Goal: Contribute content: Contribute content

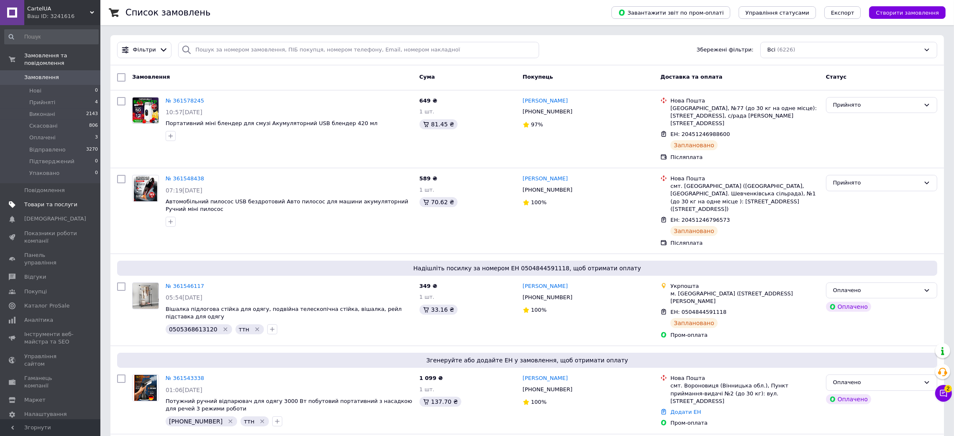
click at [56, 201] on span "Товари та послуги" at bounding box center [50, 205] width 53 height 8
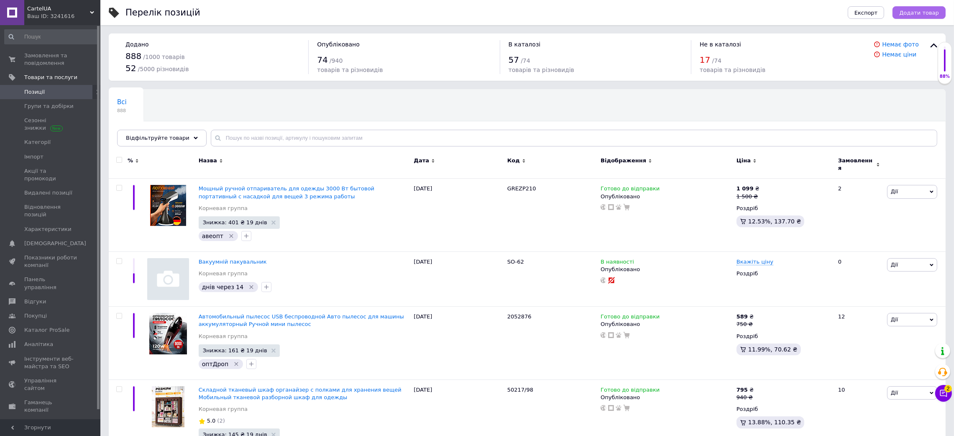
click at [925, 11] on span "Додати товар" at bounding box center [919, 13] width 40 height 6
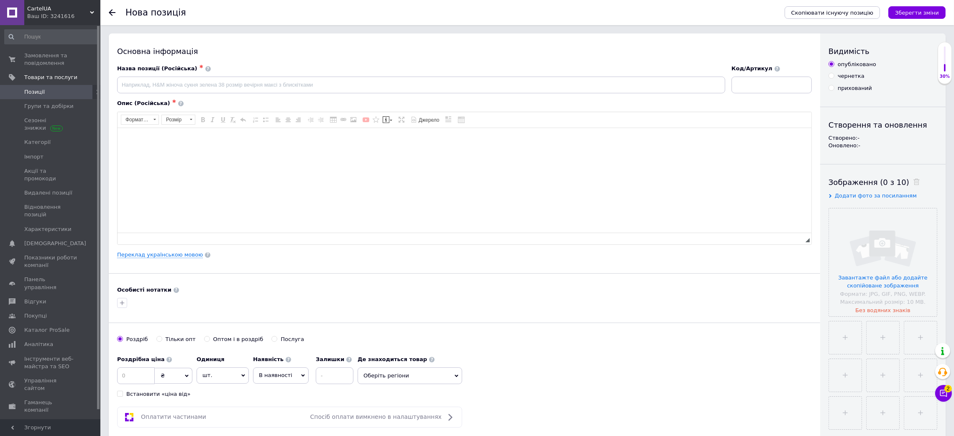
click at [393, 100] on div "Опис (Російська) ✱" at bounding box center [464, 104] width 695 height 8
click at [395, 90] on input at bounding box center [421, 85] width 608 height 17
paste input "Фен с диффузором для кудрявых волос"
click at [383, 90] on input "Фен с диффузором для кудрявых волос" at bounding box center [421, 85] width 608 height 17
paste input "Фен с диффузором для кудрявых волос"
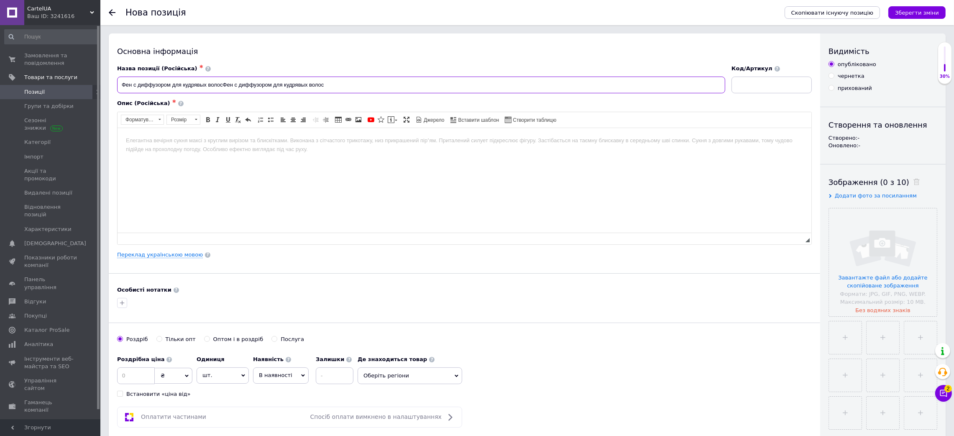
click at [421, 104] on div "Назва позиції (Російська) ✱ Фен с диффузором для кудрявых волосФен с диффузором…" at bounding box center [464, 154] width 695 height 179
type input "Фен с диффузором для кудрявых волос"
click at [452, 153] on html at bounding box center [464, 141] width 694 height 26
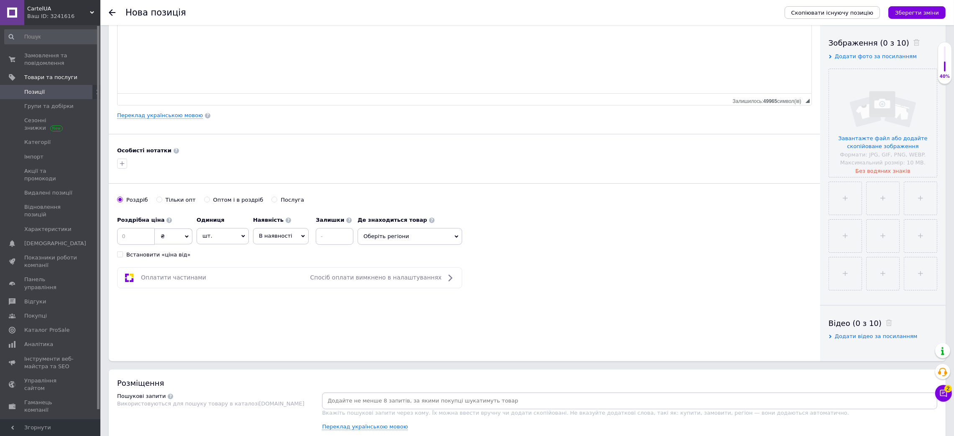
scroll to position [376, 0]
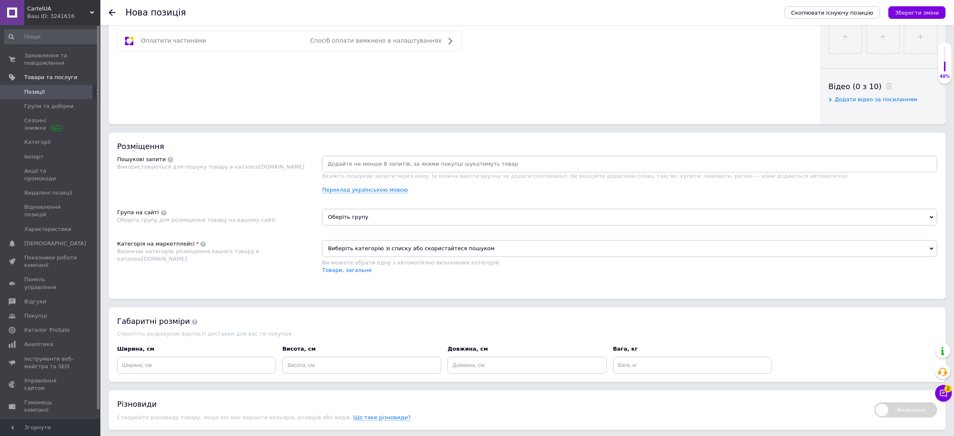
click at [440, 170] on input at bounding box center [630, 164] width 612 height 13
type input "Фен с диффузором для кудрявых волос"
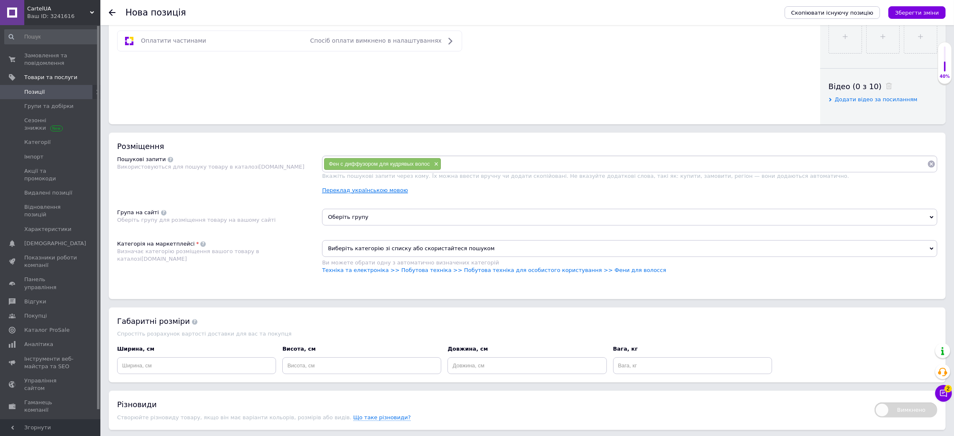
click at [373, 194] on link "Переклад українською мовою" at bounding box center [365, 190] width 86 height 7
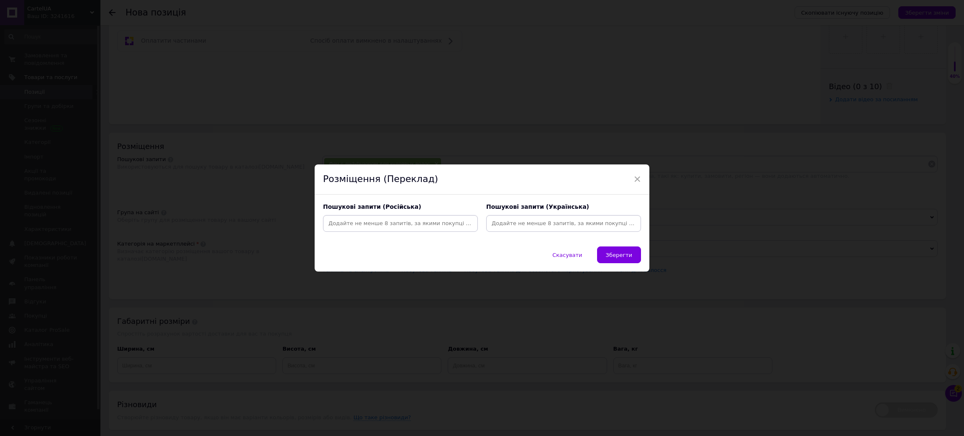
click at [691, 171] on div "× Розміщення (Переклад) Пошукові запити (Російська) Пошукові запити (Українська…" at bounding box center [482, 218] width 964 height 436
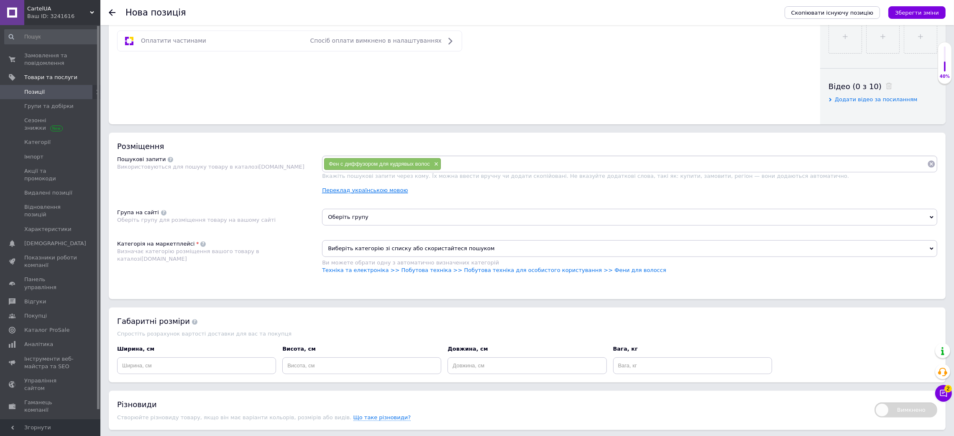
click at [373, 194] on link "Переклад українською мовою" at bounding box center [365, 190] width 86 height 7
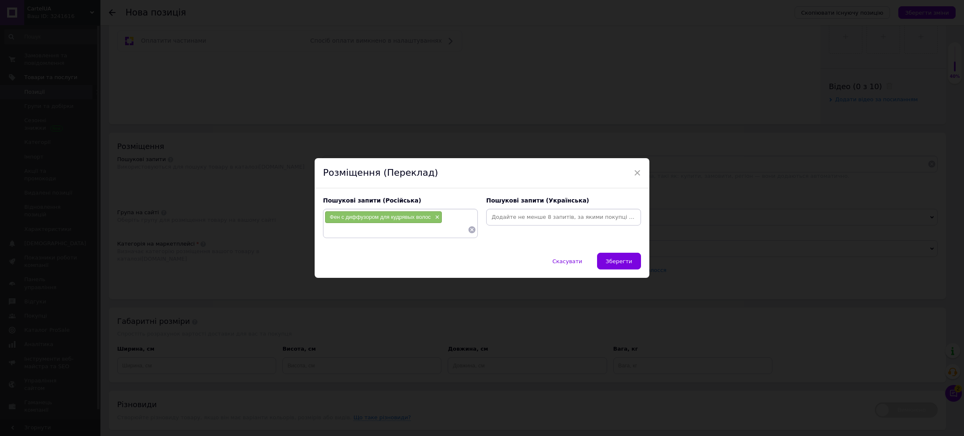
click at [528, 222] on input at bounding box center [563, 217] width 151 height 13
paste input "Фен із дифузором для кучерявого волосся"
type input "Фен із дифузором для кучерявого волосся"
click at [536, 217] on input "Фен із дифузором для кучерявого волосся" at bounding box center [563, 217] width 151 height 13
drag, startPoint x: 325, startPoint y: 215, endPoint x: 378, endPoint y: 220, distance: 53.3
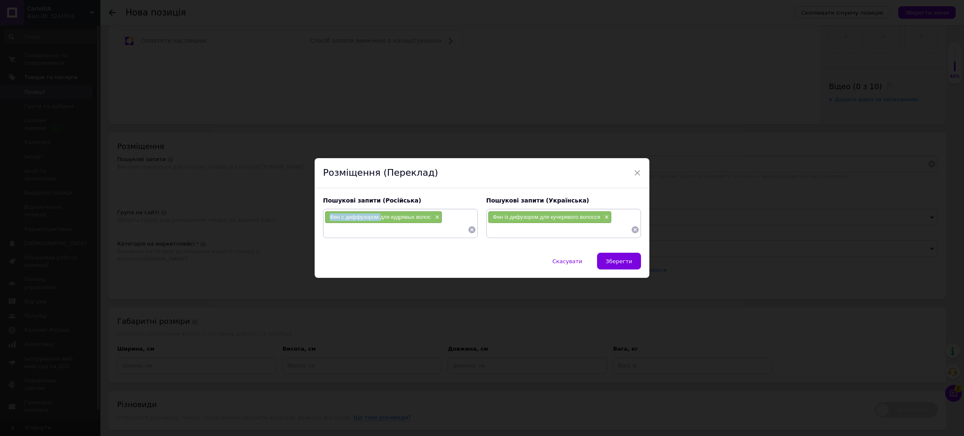
click at [378, 220] on div "Фен с диффузором для кудрявых волос ×" at bounding box center [383, 217] width 117 height 12
copy span "Фен с диффузором"
click at [365, 227] on input at bounding box center [396, 229] width 143 height 13
paste input "Фен с диффузором"
type input "Фен с диффузором"
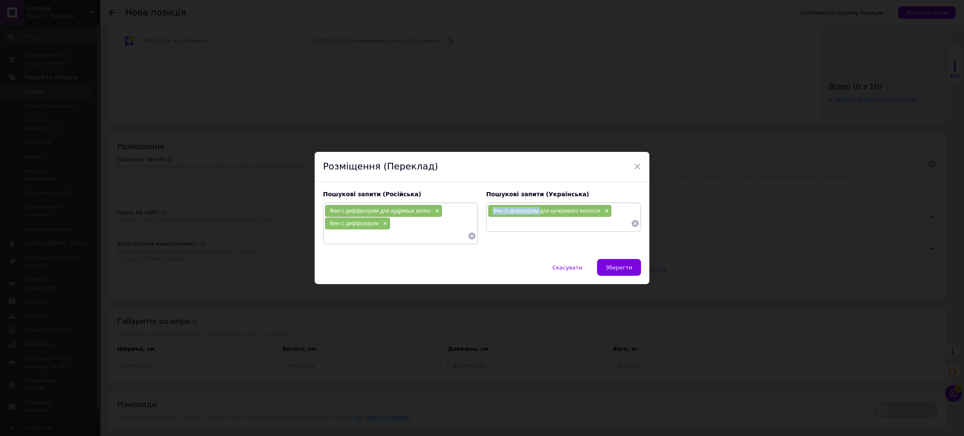
drag, startPoint x: 495, startPoint y: 214, endPoint x: 538, endPoint y: 215, distance: 43.5
click at [538, 215] on div "Фен із дифузором для кучерявого волосся ×" at bounding box center [549, 211] width 123 height 12
copy span "Фен із дифузором"
click at [513, 230] on div "Фен із дифузором для кучерявого волосся ×" at bounding box center [563, 216] width 155 height 29
click at [525, 222] on input at bounding box center [559, 223] width 143 height 13
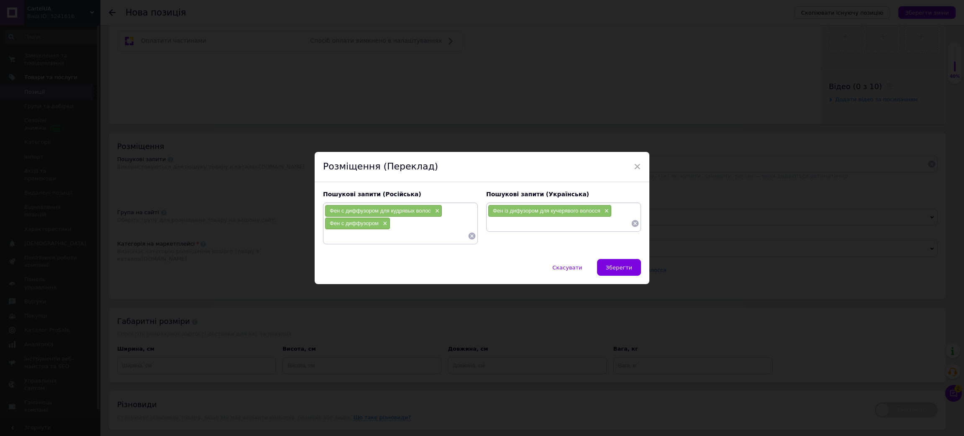
paste input "Фен із дифузором"
type input "Фен із дифузором"
click at [398, 238] on input at bounding box center [396, 236] width 143 height 13
paste input "фен для волос"
type input "фен для волос"
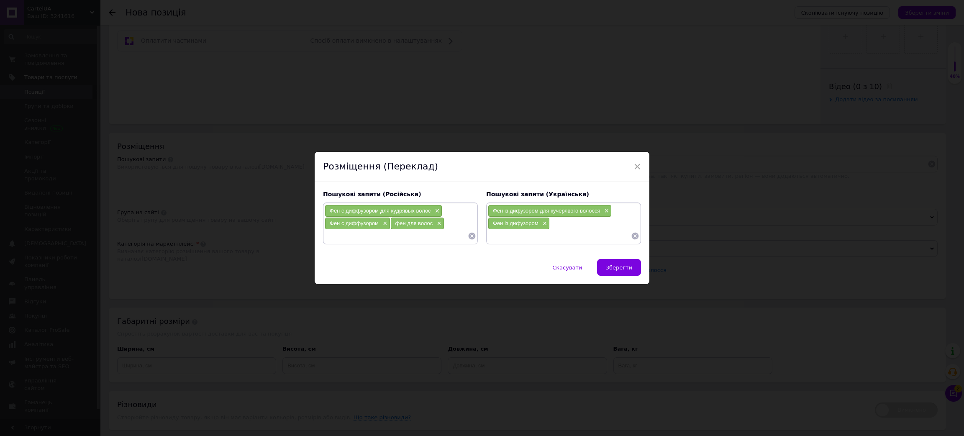
click at [550, 243] on div "Фен із дифузором для кучерявого волосся × Фен із дифузором ×" at bounding box center [563, 223] width 155 height 42
click at [528, 233] on input at bounding box center [559, 236] width 143 height 13
paste input "фен для волос"
type input "фен для волосся"
paste input "Професійний фен"
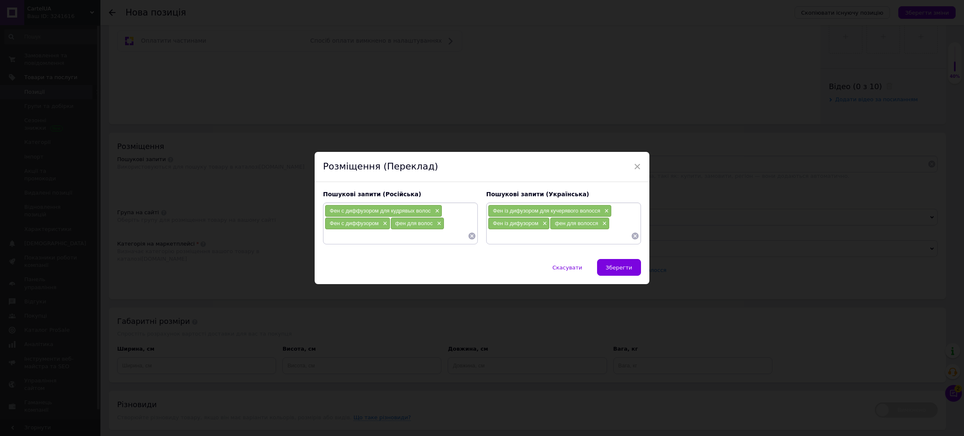
type input "Професійний фен"
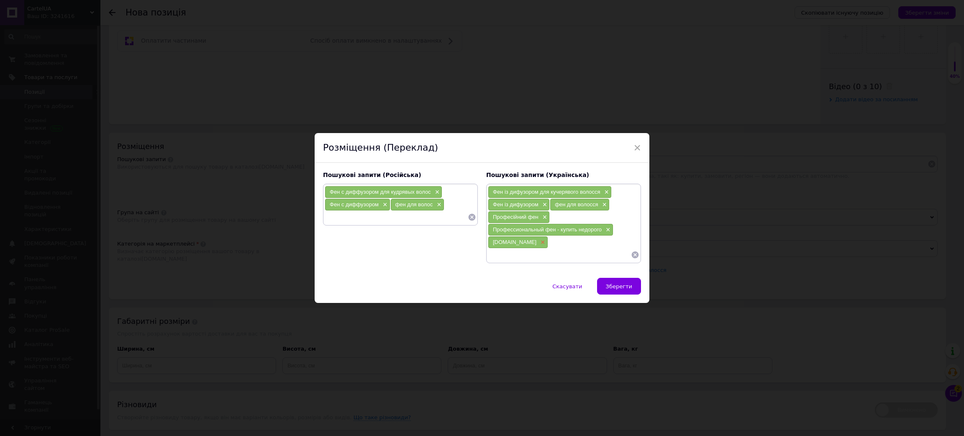
click at [538, 243] on span "×" at bounding box center [541, 242] width 7 height 7
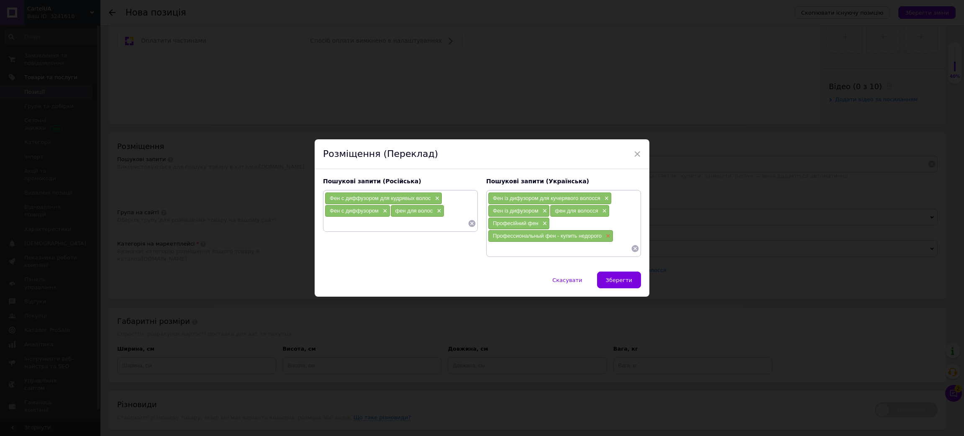
click at [606, 235] on span "×" at bounding box center [606, 236] width 7 height 7
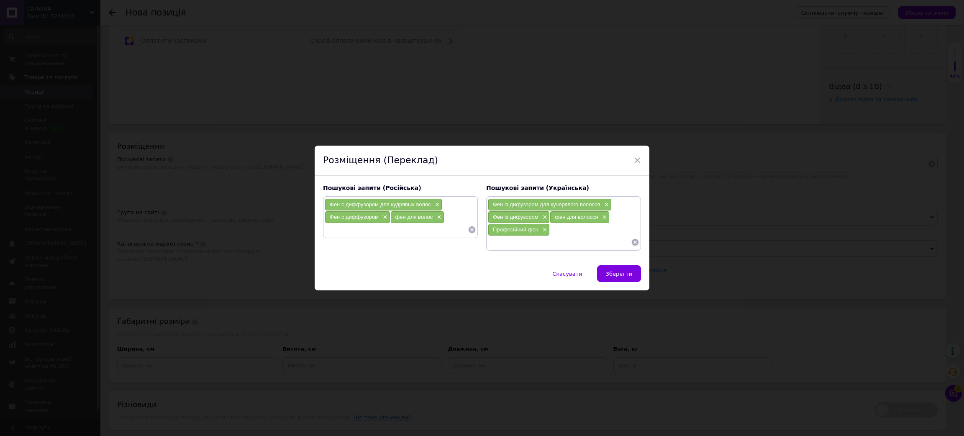
click at [420, 233] on input at bounding box center [396, 229] width 143 height 13
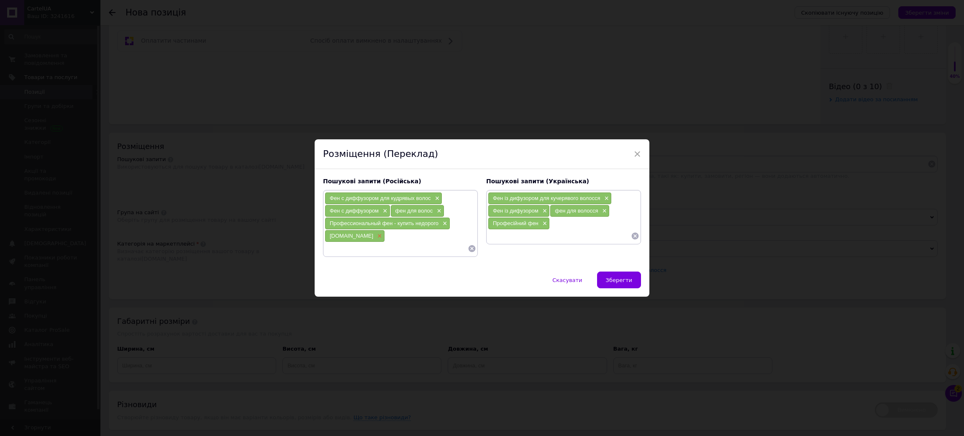
click at [375, 235] on span "×" at bounding box center [378, 236] width 7 height 7
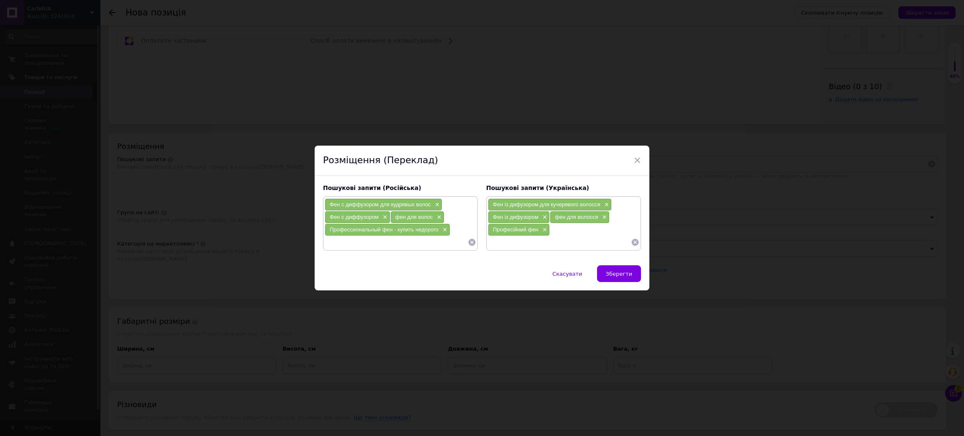
click at [370, 239] on input at bounding box center [396, 242] width 143 height 13
type input "Профессиональный фен"
click at [609, 271] on span "Зберегти" at bounding box center [619, 274] width 26 height 6
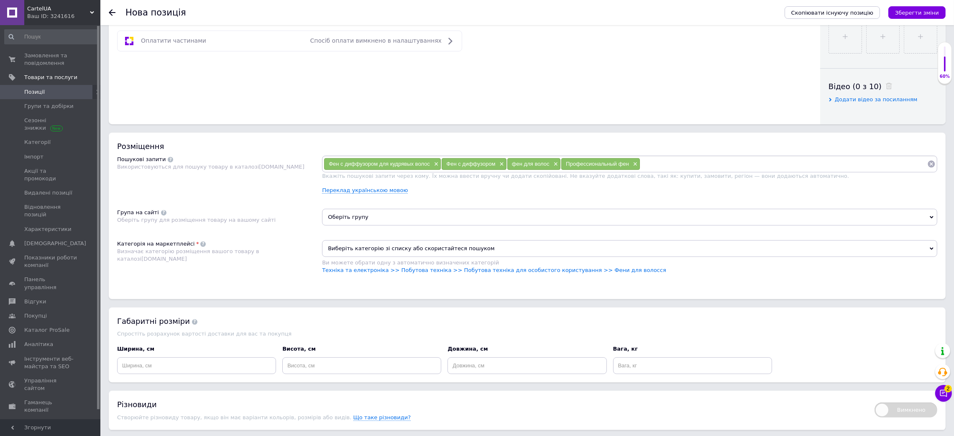
click at [357, 200] on div "Фен с диффузором для кудрявых волос × Фен с диффузором × фен для волос × Профес…" at bounding box center [629, 178] width 615 height 44
click at [358, 194] on link "Переклад українською мовою" at bounding box center [365, 190] width 86 height 7
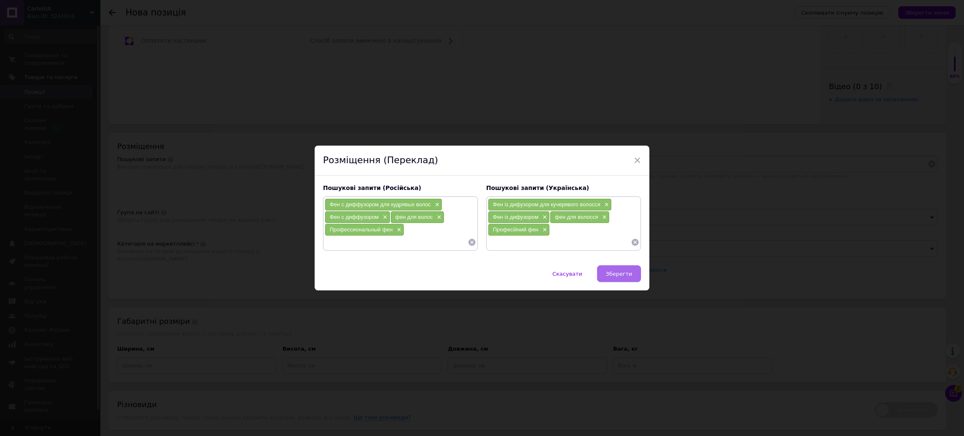
click at [624, 275] on span "Зберегти" at bounding box center [619, 274] width 26 height 6
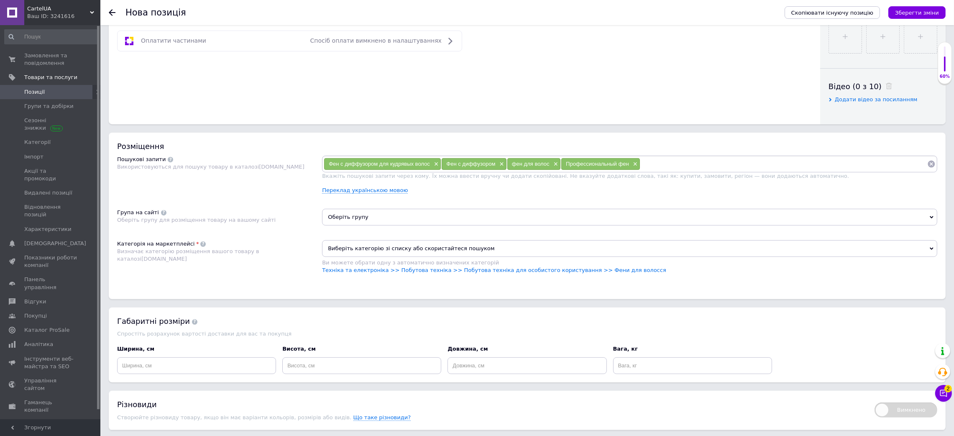
click at [685, 172] on div "Фен с диффузором для кудрявых волос × Фен с диффузором × фен для волос × Профес…" at bounding box center [629, 164] width 615 height 17
click at [682, 170] on input at bounding box center [783, 164] width 287 height 13
paste input "фен для волос профессиональный"
type input "фен для волос профессиональный"
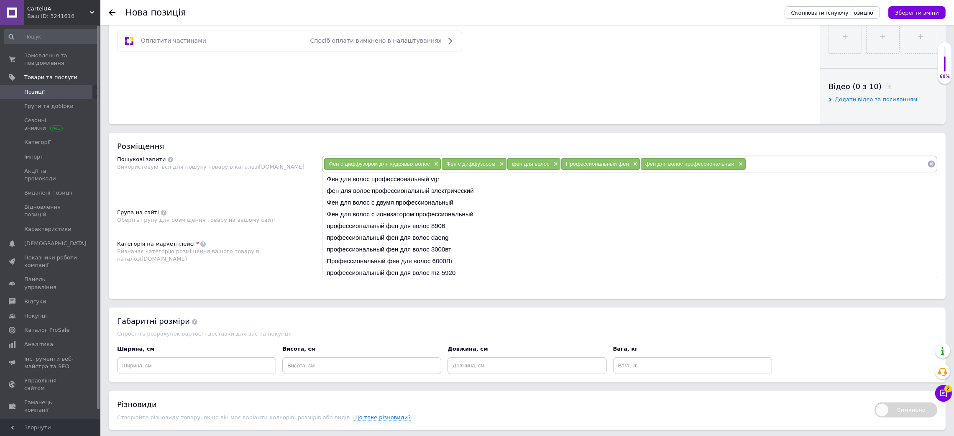
click at [777, 172] on div "Фен с диффузором для кудрявых волос × Фен с диффузором × фен для волос × Профес…" at bounding box center [629, 164] width 615 height 17
click at [777, 170] on input at bounding box center [836, 164] width 181 height 13
paste input "[DOMAIN_NAME]"
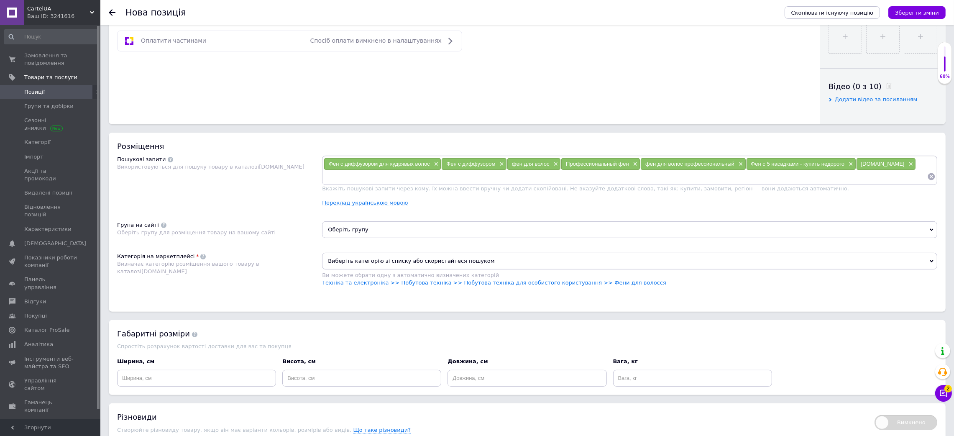
click at [838, 183] on input at bounding box center [625, 176] width 603 height 13
type input "P"
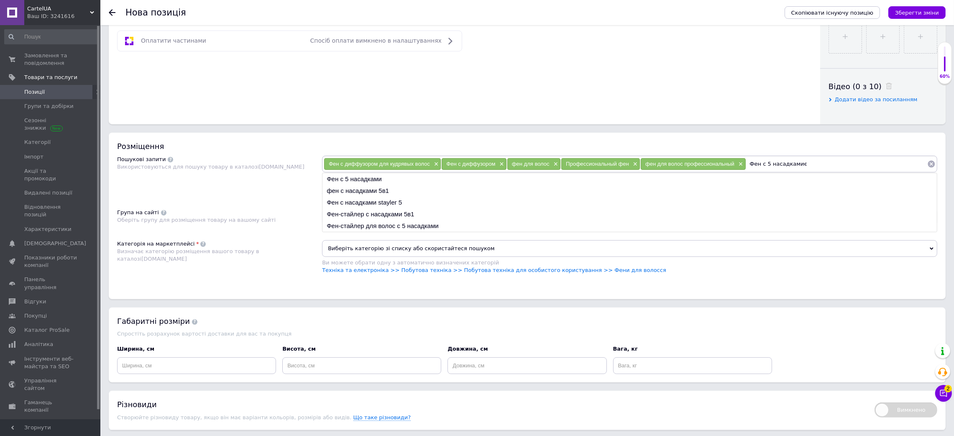
type input "Фен с 5 насадками"
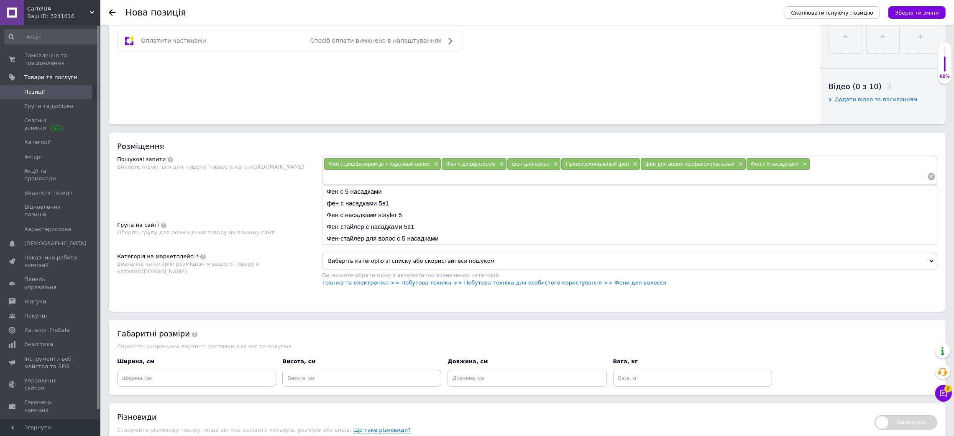
click at [360, 209] on li "фен с насадками 5в1" at bounding box center [629, 203] width 614 height 12
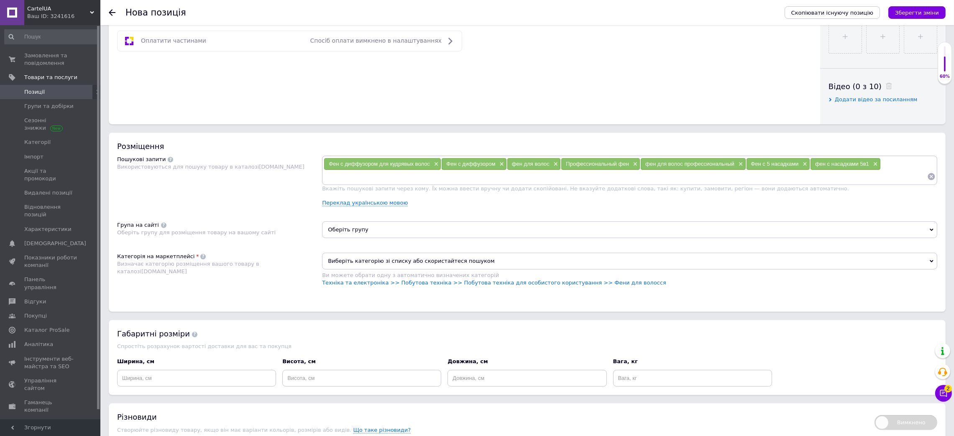
click at [475, 183] on input at bounding box center [625, 176] width 603 height 13
paste input "фен для волос профессиональный мощный"
type input "фен для волос профессиональный мощный"
paste input "фен для волос с насадками"
type input "фен для волос с насадками"
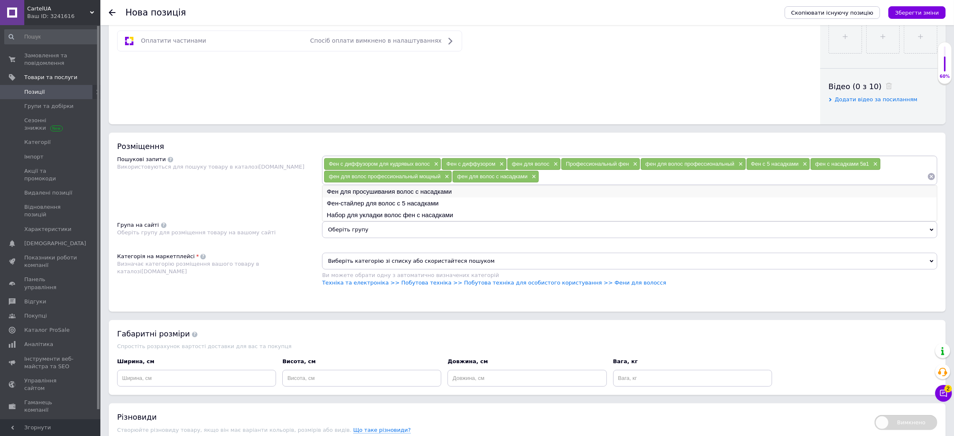
click at [450, 197] on li "Фен для просушивания волос с насадками" at bounding box center [629, 192] width 614 height 12
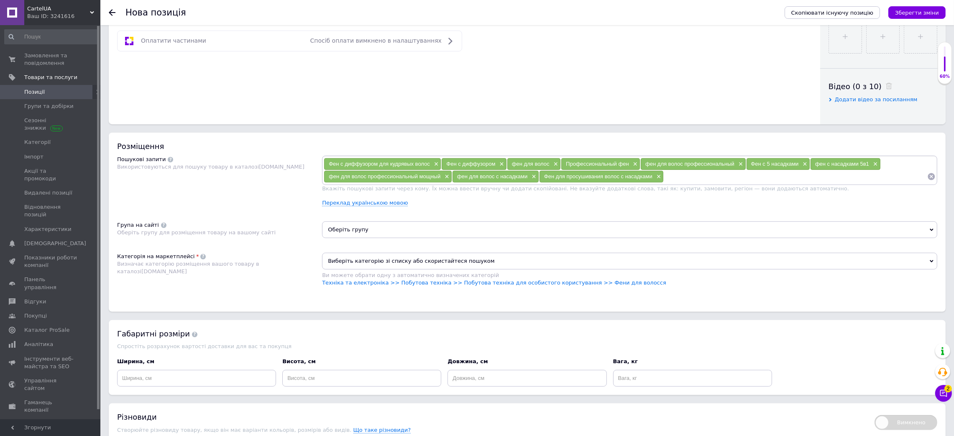
click at [676, 183] on input at bounding box center [795, 176] width 263 height 13
paste input "фен для волос с насадками"
type input "фен для волос с насадками"
click at [447, 209] on li "Фен-стайлер для волос с 5 насадками" at bounding box center [629, 203] width 614 height 12
click at [835, 183] on input at bounding box center [852, 176] width 150 height 13
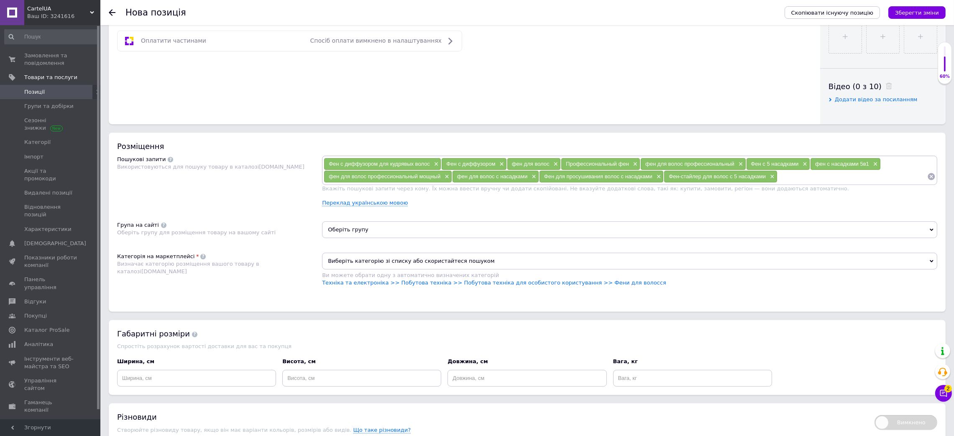
paste input "фен для волос с насадками"
type input "фен для волос с насадками"
click at [442, 221] on li "Набор для укладки волос фен с насадками" at bounding box center [629, 215] width 614 height 12
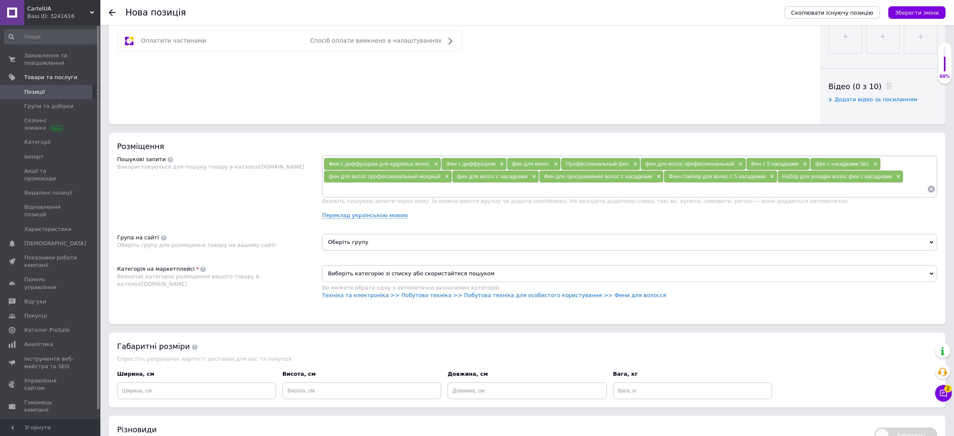
click at [446, 195] on input at bounding box center [625, 189] width 603 height 13
paste input "фен полупрофессиональный"
type input "фен полупрофессиональный"
click at [438, 195] on input at bounding box center [670, 189] width 513 height 13
paste input "профессиональный фен для волос"
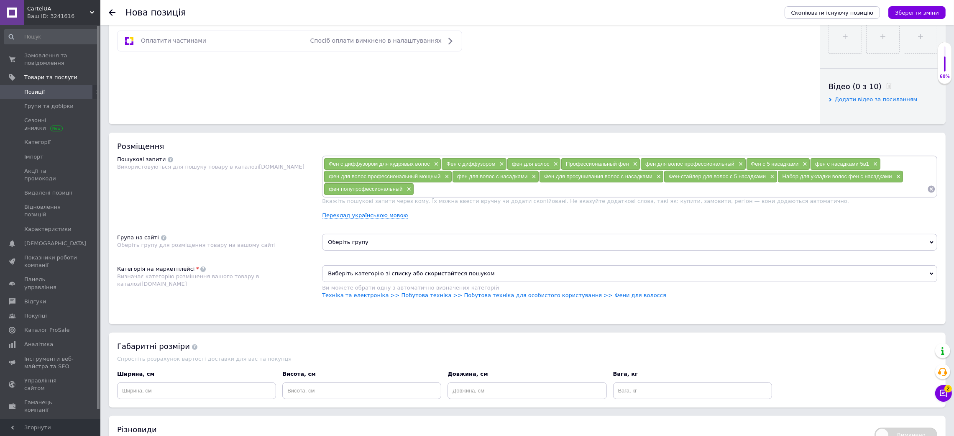
type input "профессиональный фен для волос"
paste input "профессиональный фен для волос"
type input "профессиональный фен для волос"
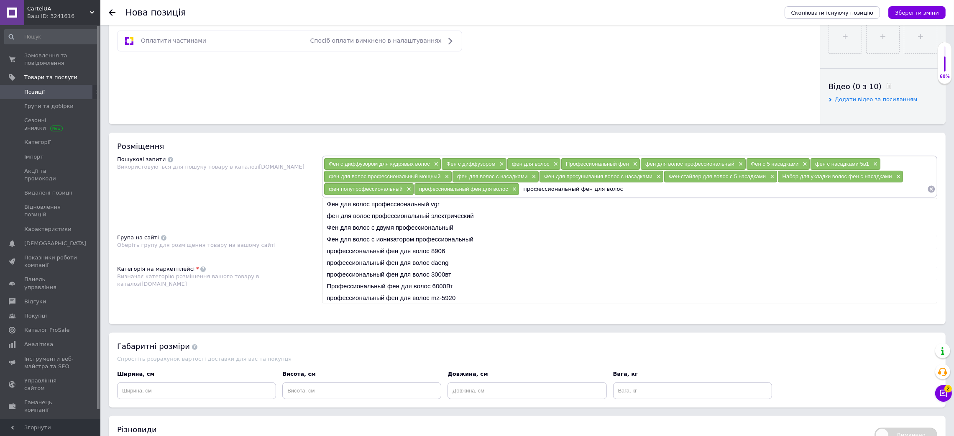
click at [590, 195] on input "профессиональный фен для волос" at bounding box center [723, 189] width 408 height 13
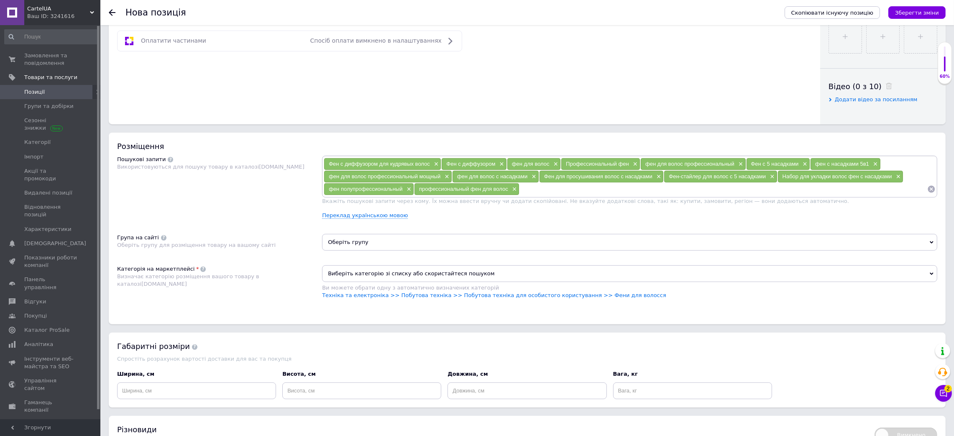
paste input "фен с холодным воздухом"
type input "фен с холодным воздухом"
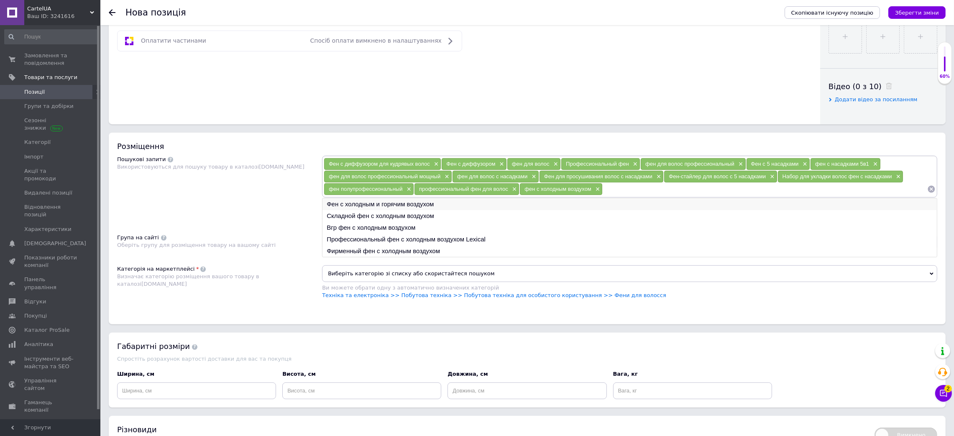
click at [380, 210] on li "Фен с холодным и горячим воздухом" at bounding box center [629, 204] width 614 height 12
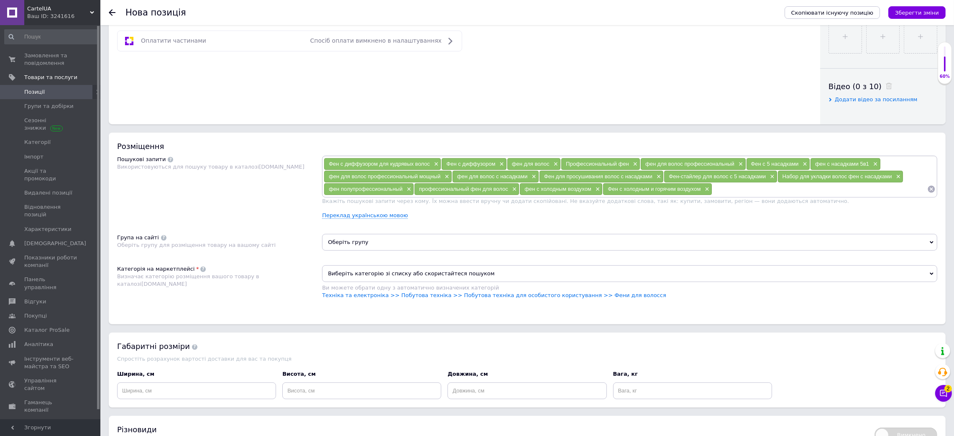
click at [729, 195] on input at bounding box center [819, 189] width 215 height 13
paste input "фен с холодным воздухом"
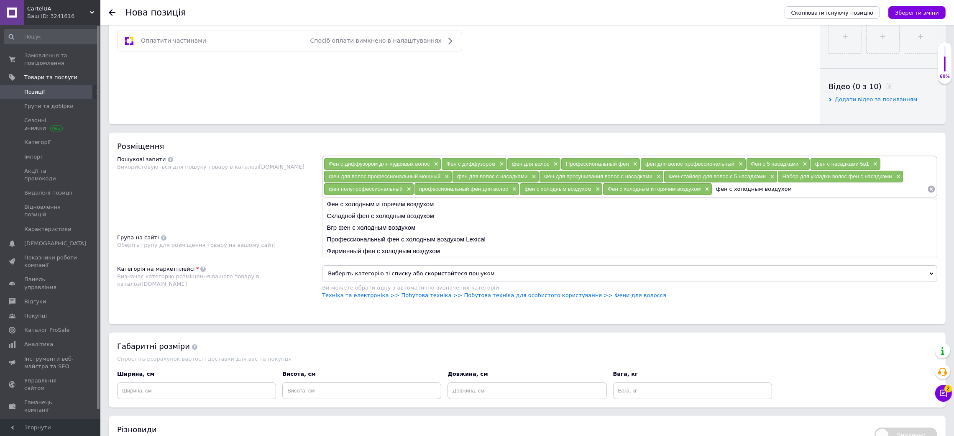
drag, startPoint x: 759, startPoint y: 265, endPoint x: 787, endPoint y: 260, distance: 28.1
click at [787, 195] on input "фен с холодным воздухом" at bounding box center [819, 189] width 215 height 13
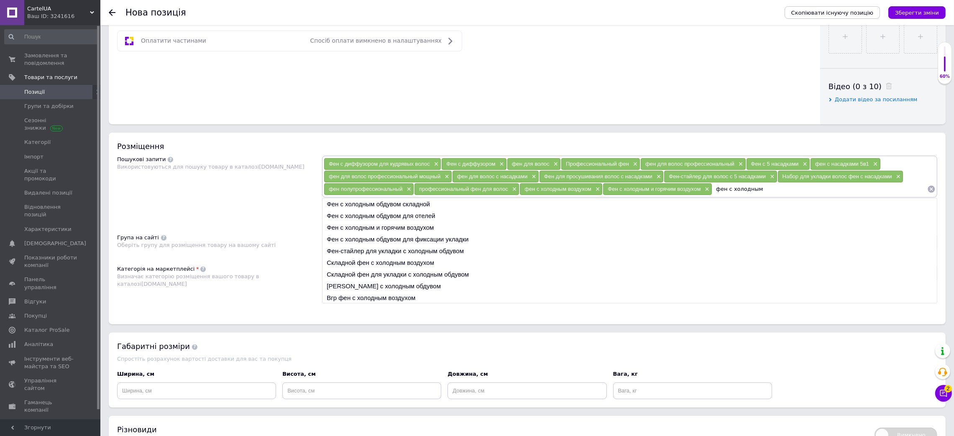
click at [729, 195] on input "фен с холодным" at bounding box center [819, 189] width 215 height 13
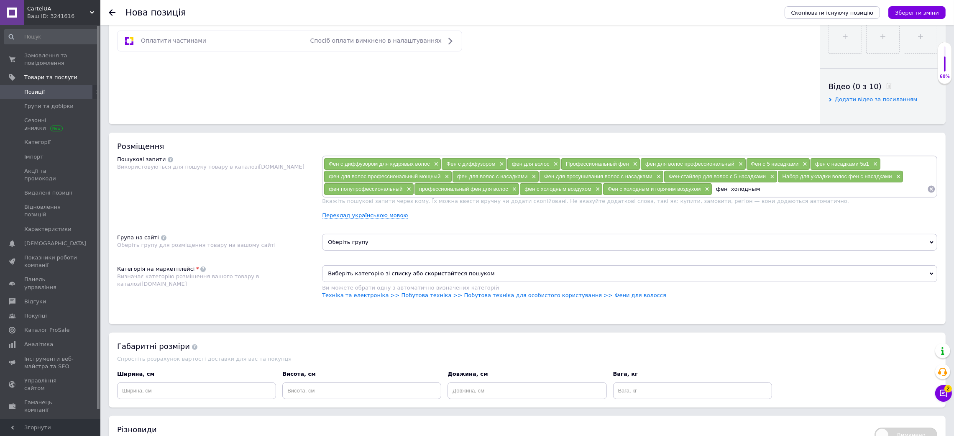
click at [762, 195] on input "фен холодным" at bounding box center [819, 189] width 215 height 13
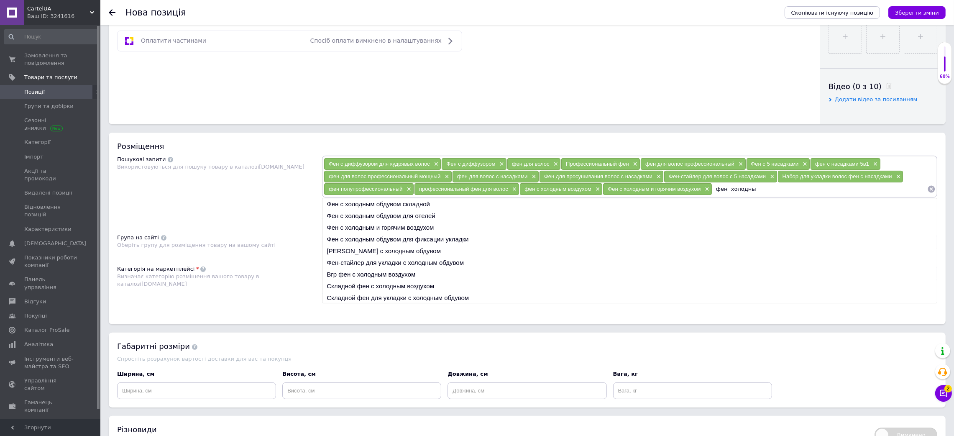
type input "фен холодный"
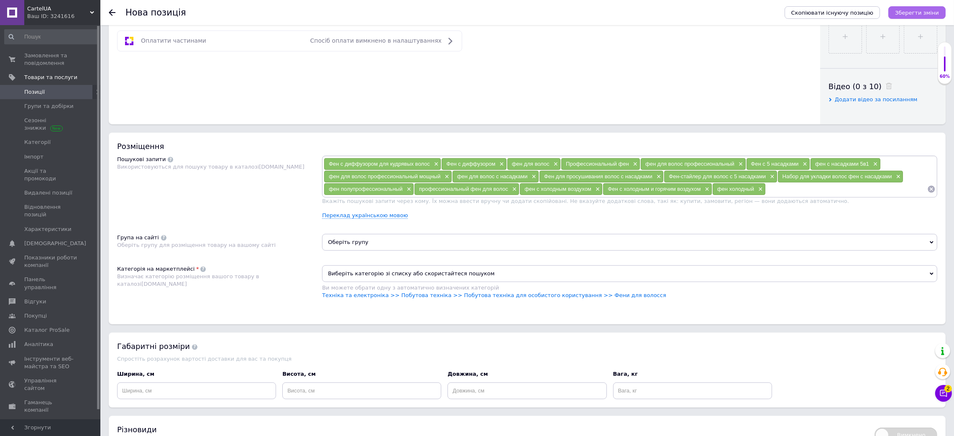
click at [921, 14] on icon "Зберегти зміни" at bounding box center [917, 13] width 44 height 6
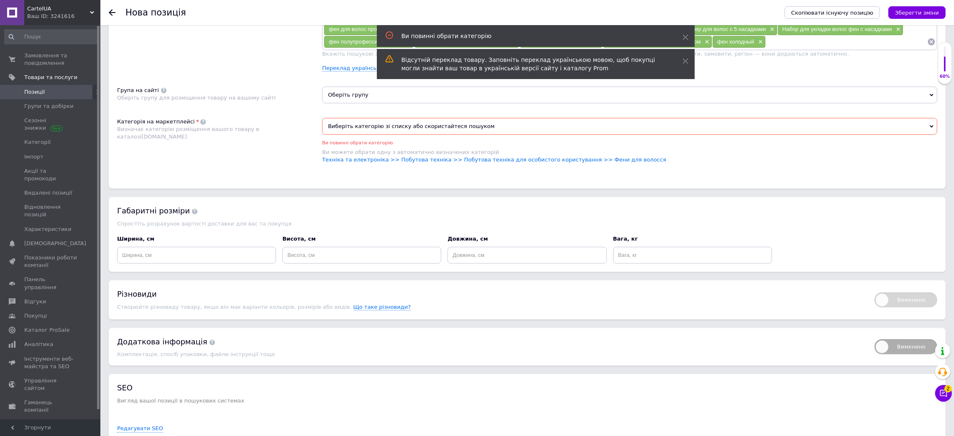
scroll to position [525, 0]
click at [574, 161] on link "Техніка та електроніка >> Побутова техніка >> Побутова техніка для особистого к…" at bounding box center [494, 157] width 344 height 6
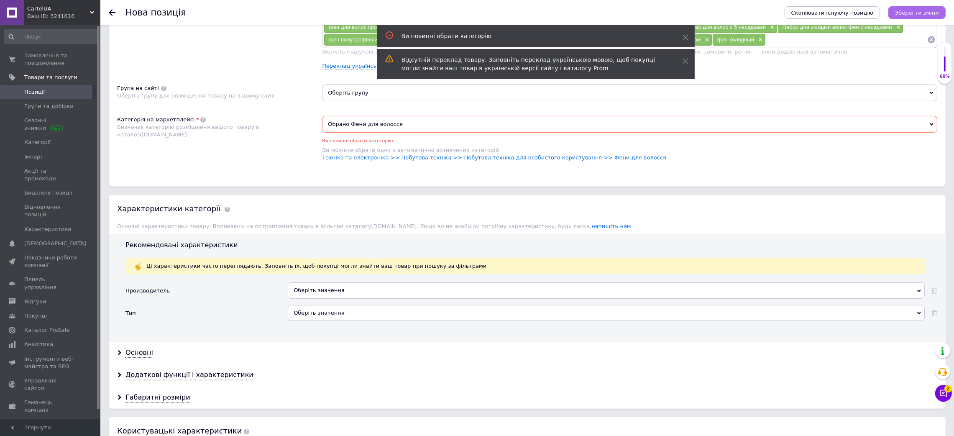
click at [927, 16] on button "Зберегти зміни" at bounding box center [916, 12] width 57 height 13
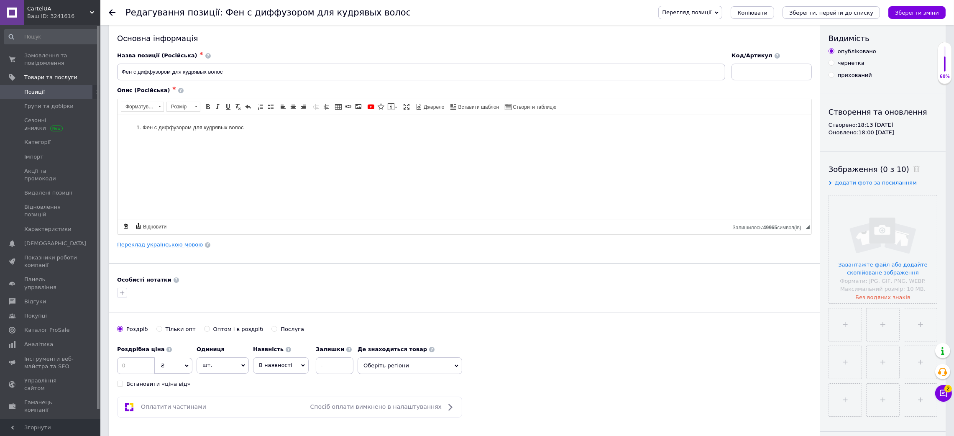
scroll to position [313, 0]
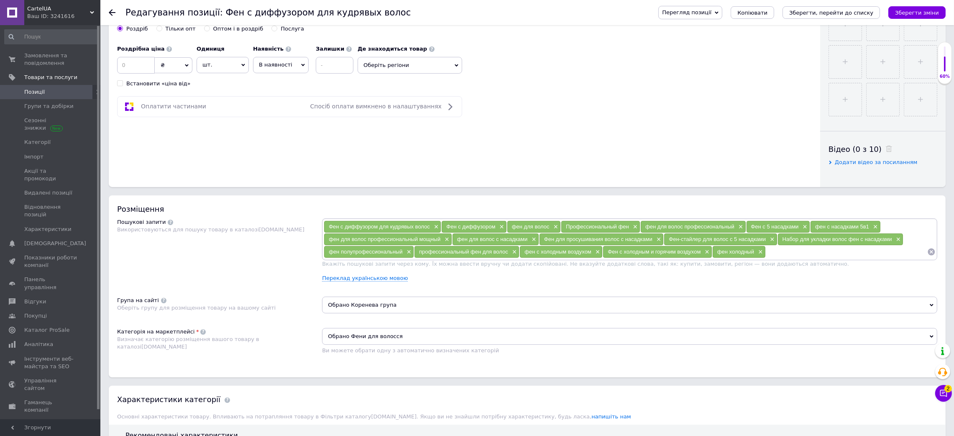
click at [849, 260] on div "Фен с диффузором для кудрявых волос × Фен с диффузором × фен для волос × Профес…" at bounding box center [629, 239] width 615 height 42
click at [834, 258] on input at bounding box center [846, 251] width 161 height 13
click at [806, 245] on div "Набор для укладки волос фен с насадками ×" at bounding box center [840, 239] width 125 height 12
click at [806, 258] on input at bounding box center [846, 251] width 161 height 13
paste input "фен с насадкой диффузор"
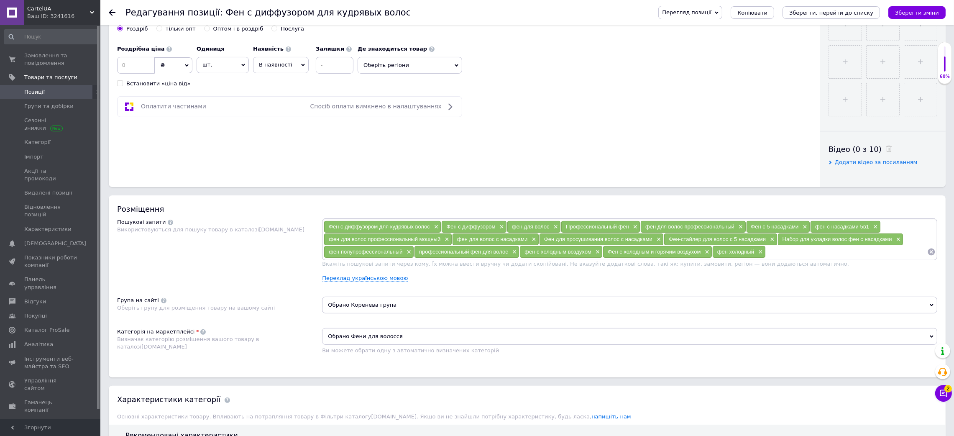
type input "фен с насадкой диффузор"
click at [800, 258] on input "фен с насадкой диффузор" at bounding box center [846, 251] width 161 height 13
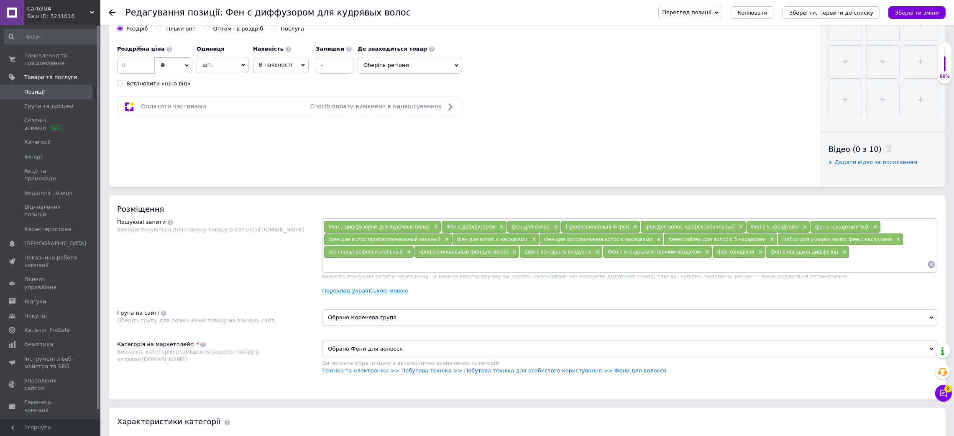
click at [490, 271] on input at bounding box center [625, 264] width 603 height 13
paste input "Фен с магнитными насадками - купить недорого ..."
drag, startPoint x: 404, startPoint y: 339, endPoint x: 453, endPoint y: 340, distance: 48.9
click at [453, 271] on input "Фен с магнитными насадками - купить недорого ..." at bounding box center [625, 264] width 603 height 13
click at [421, 271] on input "Фен с магнитными насадками ." at bounding box center [625, 264] width 603 height 13
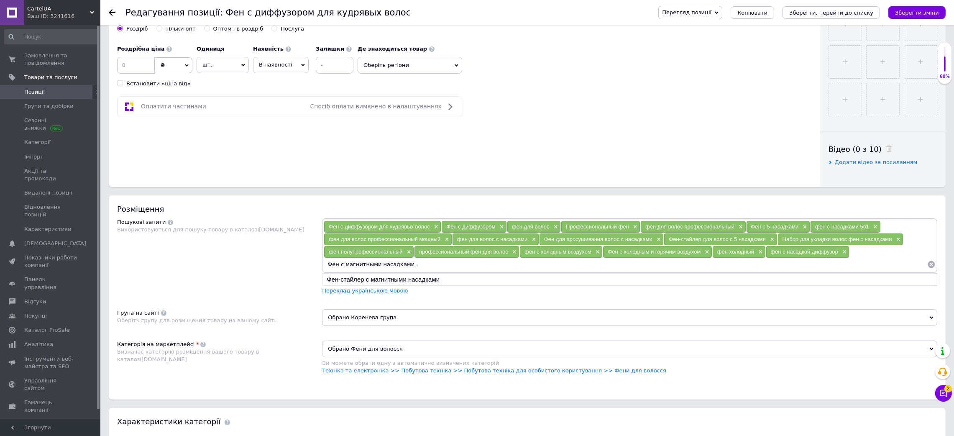
type input "Фен с магнитными насадками"
click at [450, 286] on li "Фен-стайлер с магнитными насадками" at bounding box center [629, 280] width 614 height 12
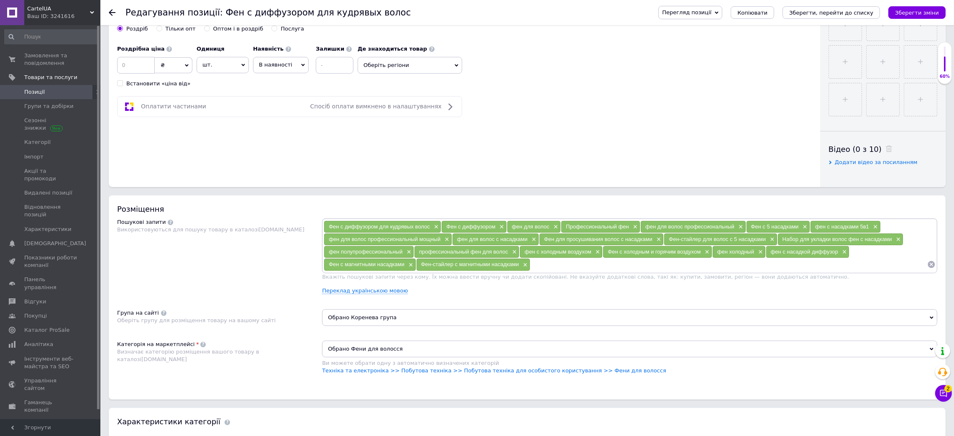
click at [556, 271] on input at bounding box center [728, 264] width 397 height 13
type input "фен для укладки"
type input "фен для кудрявых волос"
type input "фен аналог [PERSON_NAME]"
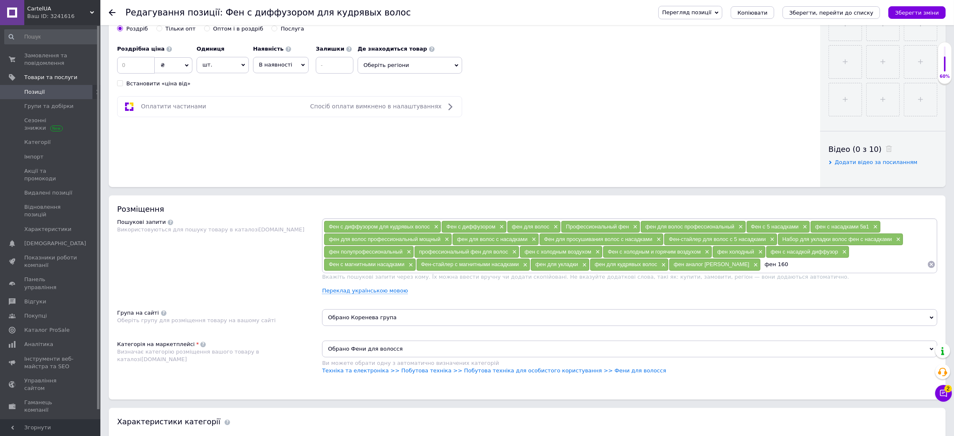
type input "фен 1600"
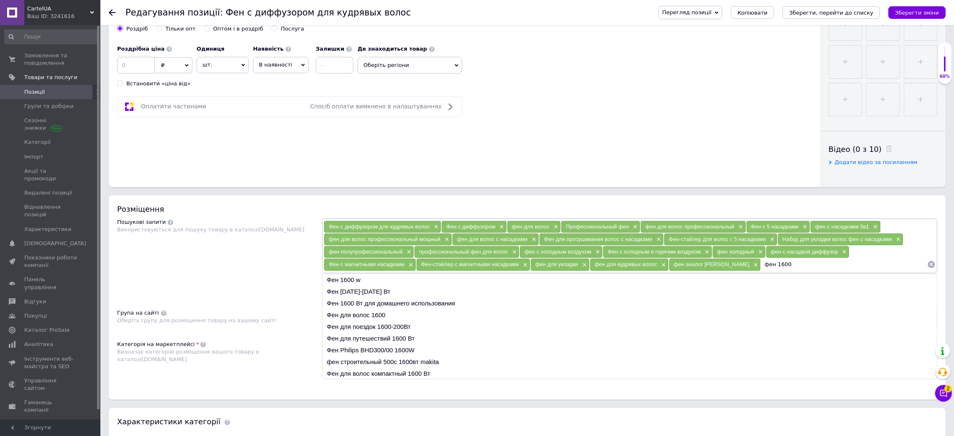
drag, startPoint x: 773, startPoint y: 348, endPoint x: 737, endPoint y: 347, distance: 36.0
click at [761, 271] on input "фен 1600" at bounding box center [844, 264] width 166 height 13
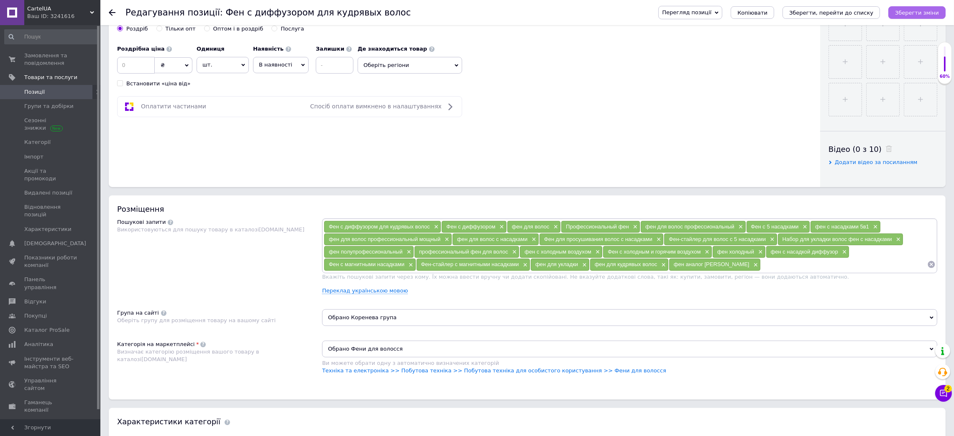
click at [915, 10] on icon "Зберегти зміни" at bounding box center [917, 13] width 44 height 6
click at [766, 273] on div "Фен с диффузором для кудрявых волос × Фен с диффузором × фен для волос × Профес…" at bounding box center [629, 245] width 615 height 54
click at [767, 271] on input at bounding box center [844, 264] width 166 height 13
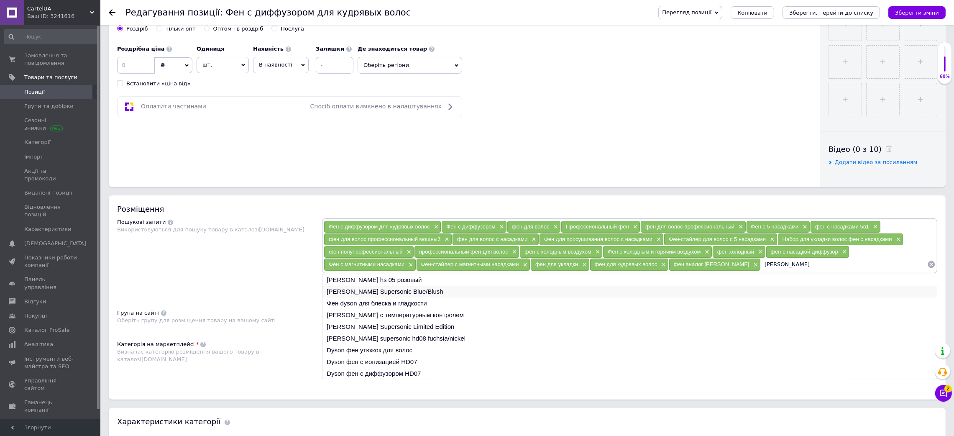
type input "[PERSON_NAME]"
click at [427, 297] on li "[PERSON_NAME] Supersonic Blue/Blush" at bounding box center [629, 292] width 614 height 12
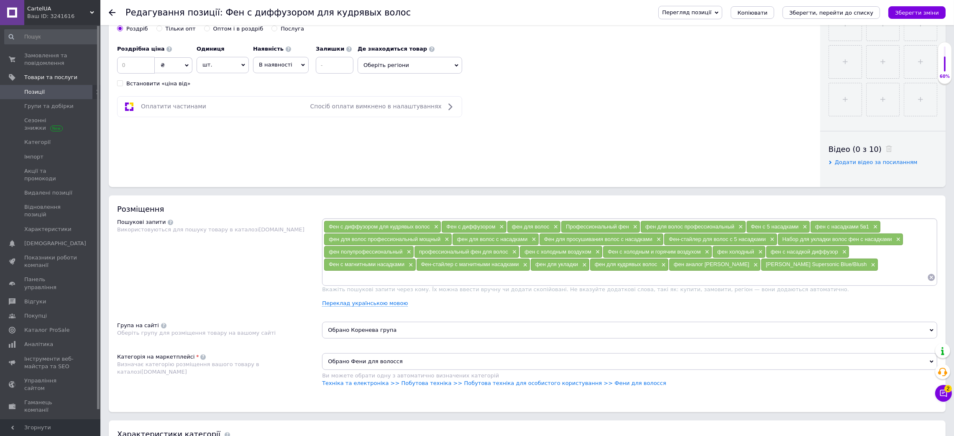
click at [767, 284] on input at bounding box center [625, 277] width 603 height 13
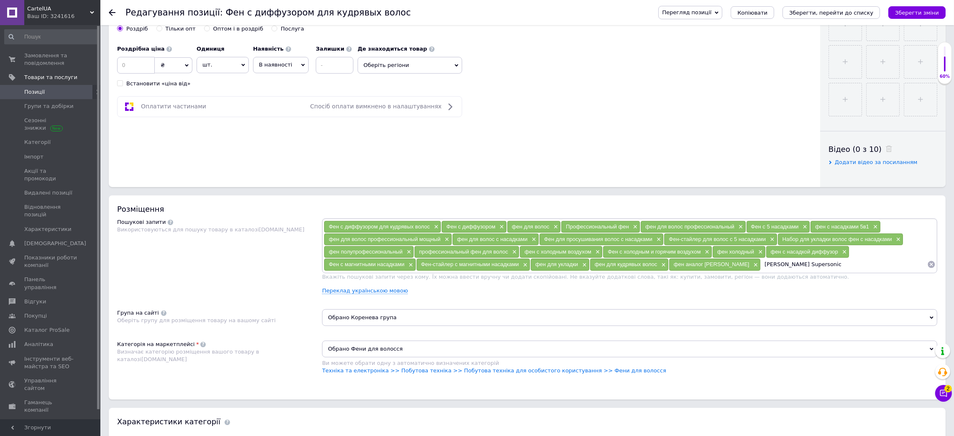
type input "[PERSON_NAME] Supersonic"
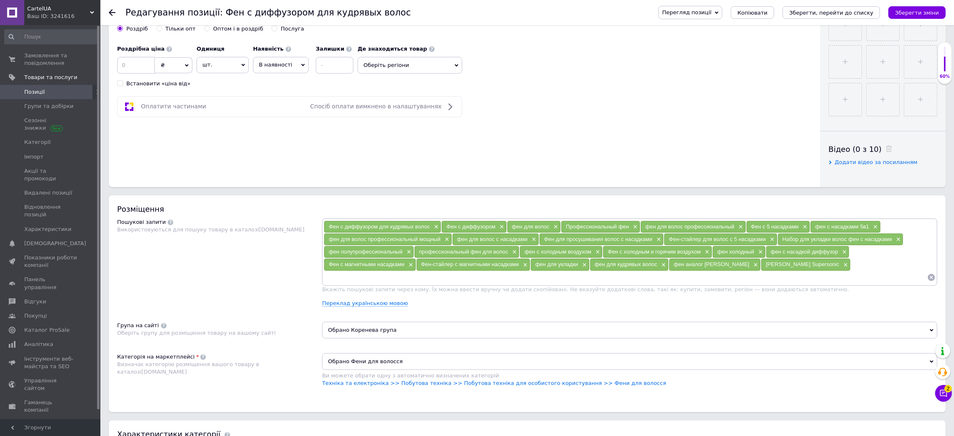
click at [771, 284] on input at bounding box center [625, 277] width 603 height 13
click at [765, 284] on input at bounding box center [625, 277] width 603 height 13
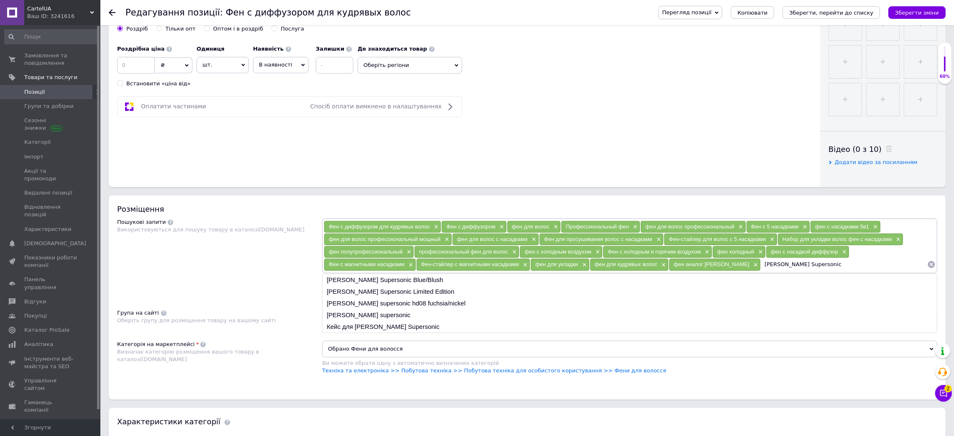
click at [761, 271] on input "[PERSON_NAME] Supersonic" at bounding box center [844, 264] width 166 height 13
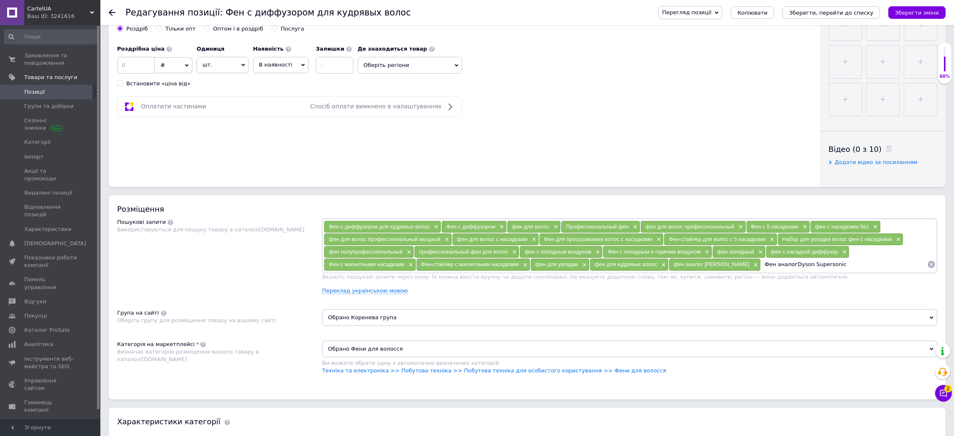
type input "Фен аналог Dyson Supersonic"
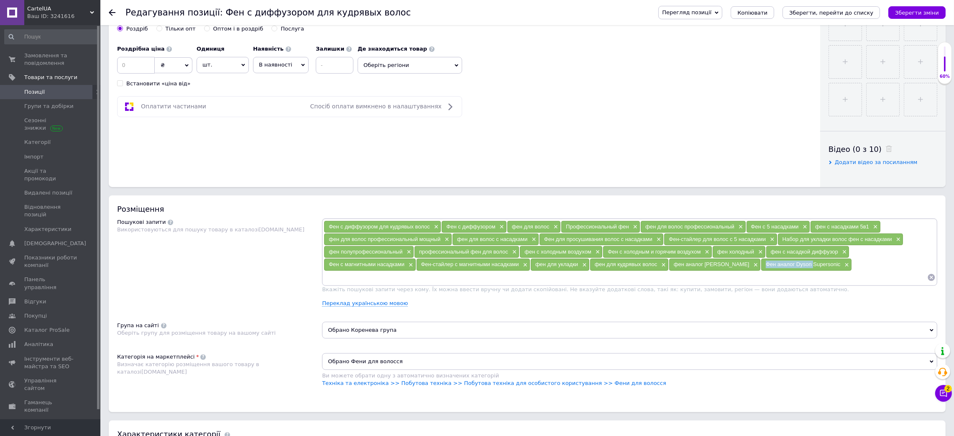
drag, startPoint x: 738, startPoint y: 346, endPoint x: 790, endPoint y: 336, distance: 52.5
click at [790, 270] on div "Фен аналог Dyson Supersonic ×" at bounding box center [806, 264] width 90 height 12
copy span "Фен аналог [PERSON_NAME]"
click at [638, 270] on div "фен для кудрявых волос ×" at bounding box center [629, 264] width 78 height 12
click at [632, 284] on input at bounding box center [625, 277] width 603 height 13
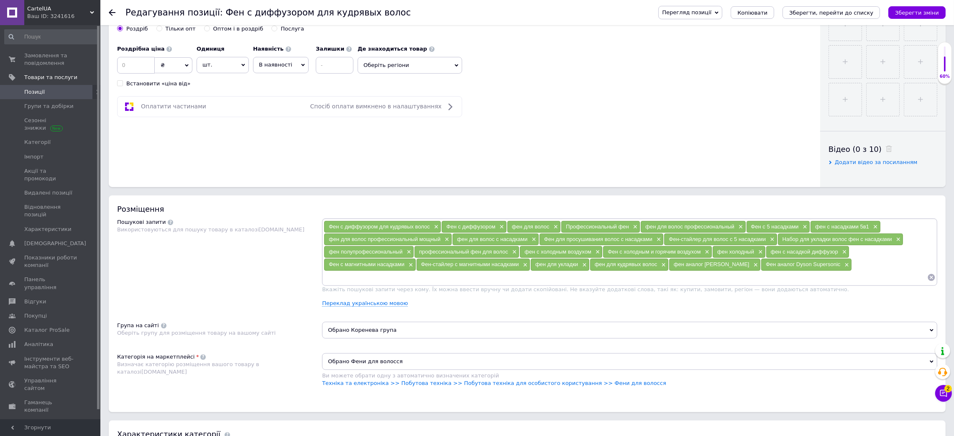
paste input "Фен аналог [PERSON_NAME]"
type input "Фен аналог [PERSON_NAME]"
click at [939, 9] on button "Зберегти зміни" at bounding box center [916, 12] width 57 height 13
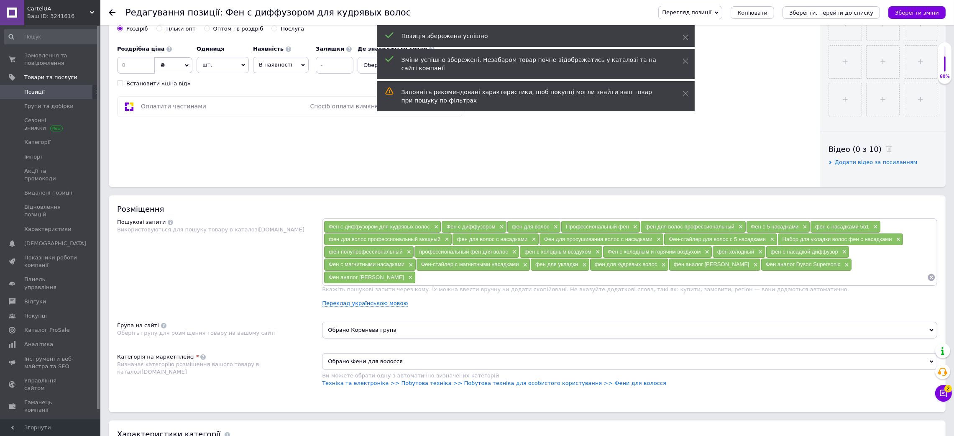
click at [767, 13] on span "Копіювати" at bounding box center [752, 13] width 30 height 6
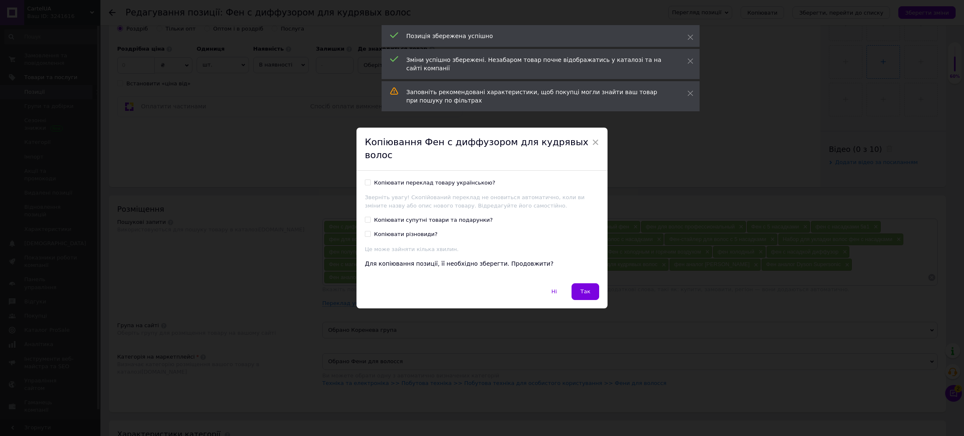
drag, startPoint x: 841, startPoint y: 109, endPoint x: 851, endPoint y: 92, distance: 20.4
click at [841, 109] on div "× Копіювання Фен с диффузором для кудрявых волос Копіювати переклад товару укра…" at bounding box center [482, 218] width 964 height 436
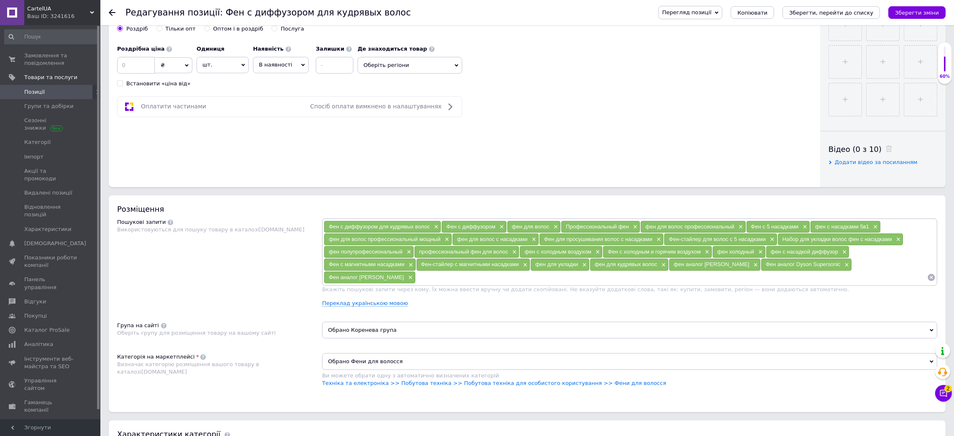
click at [470, 284] on input at bounding box center [671, 277] width 511 height 13
paste input "[PERSON_NAME] для волос Dayson"
type input "[PERSON_NAME] для волос Dayson"
copy span "[PERSON_NAME] для волос Dayson"
drag, startPoint x: 330, startPoint y: 354, endPoint x: 407, endPoint y: 358, distance: 77.5
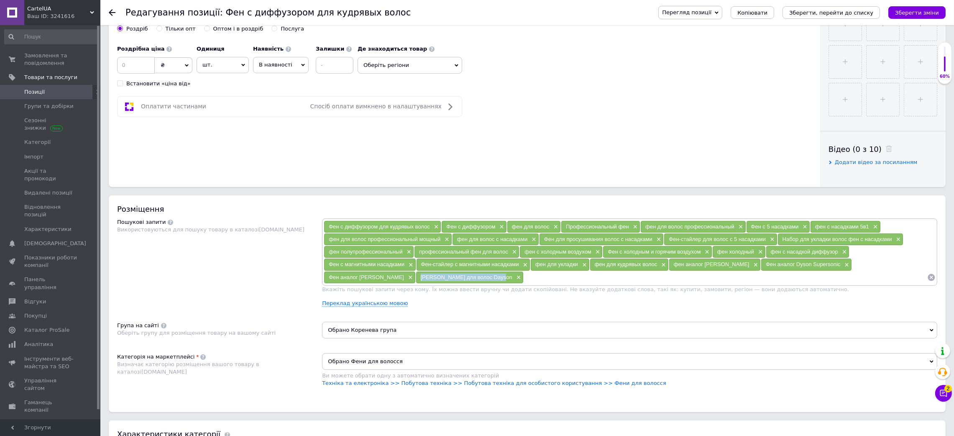
click at [416, 283] on div "[PERSON_NAME] для волос Dayson ×" at bounding box center [469, 277] width 107 height 12
click at [524, 284] on input at bounding box center [726, 277] width 404 height 13
paste input "[PERSON_NAME] для волос Dayson"
drag, startPoint x: 433, startPoint y: 355, endPoint x: 481, endPoint y: 355, distance: 47.7
click at [524, 284] on input "[PERSON_NAME] для волос Dayson" at bounding box center [726, 277] width 404 height 13
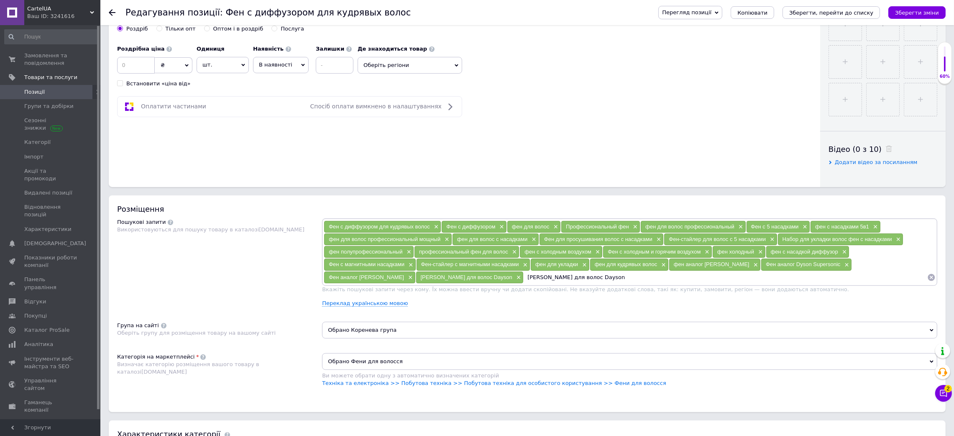
type input "Фен Dayson"
drag, startPoint x: 673, startPoint y: 342, endPoint x: 724, endPoint y: 346, distance: 50.7
click at [724, 270] on div "фен аналог [PERSON_NAME] ×" at bounding box center [714, 264] width 91 height 12
copy span "фен аналог [PERSON_NAME]"
click at [573, 284] on input at bounding box center [748, 277] width 357 height 13
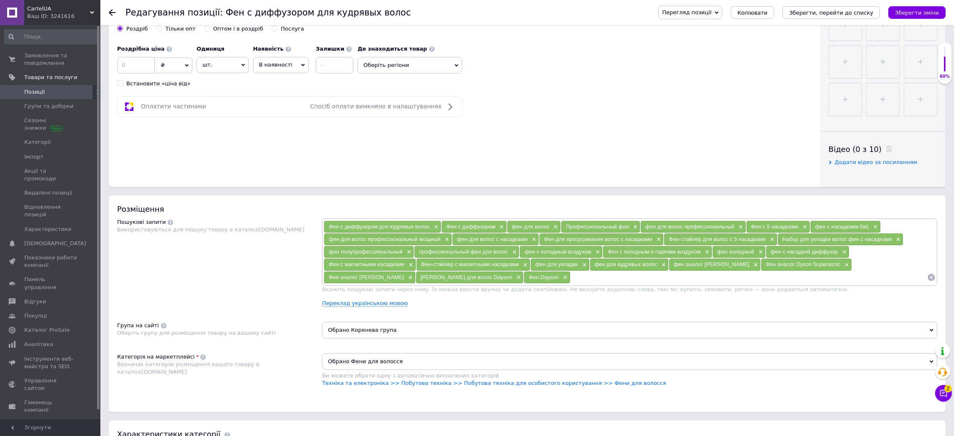
paste input "фен аналог [PERSON_NAME]"
type input "фен аналог [PERSON_NAME]"
click at [926, 7] on button "Зберегти зміни" at bounding box center [916, 12] width 57 height 13
click at [662, 284] on input at bounding box center [794, 277] width 265 height 13
paste input "фен типа дайсон"
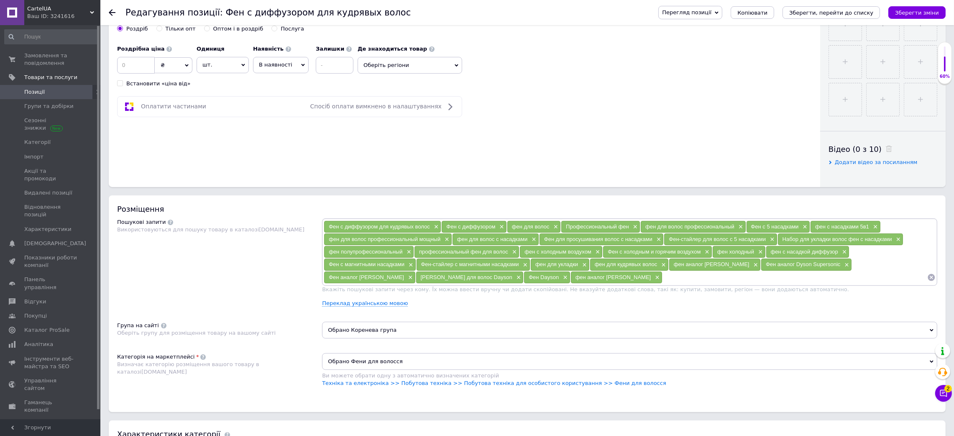
type input "фен типа дайсон"
click at [551, 283] on div "Фен с диффузором для кудрявых волос × Фен с диффузором × фен для волос × Профес…" at bounding box center [630, 251] width 612 height 63
paste input "фен типа dyson"
type input "фен типа dyson"
paste input "стайлер с насадками"
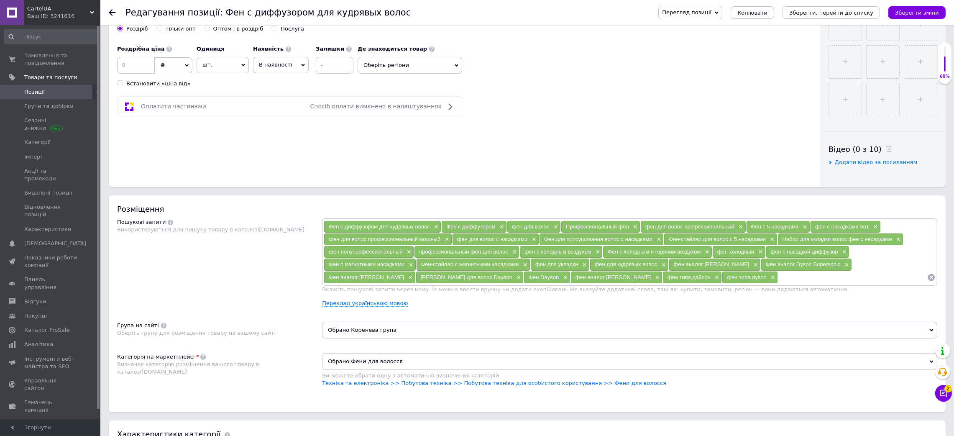
type input "стайлер с насадками"
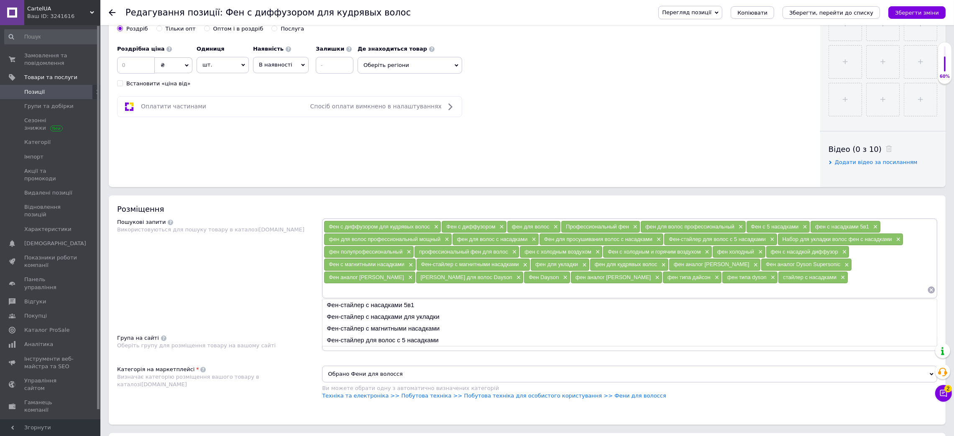
click at [745, 296] on input at bounding box center [625, 290] width 603 height 13
paste input "стайлер с насадками"
click at [421, 334] on li "Фен-стайлер с магнитными насадками" at bounding box center [629, 328] width 614 height 12
click at [830, 296] on input "Фен-стайлер с магнитными насадками" at bounding box center [625, 290] width 603 height 13
drag, startPoint x: 754, startPoint y: 355, endPoint x: 823, endPoint y: 360, distance: 69.6
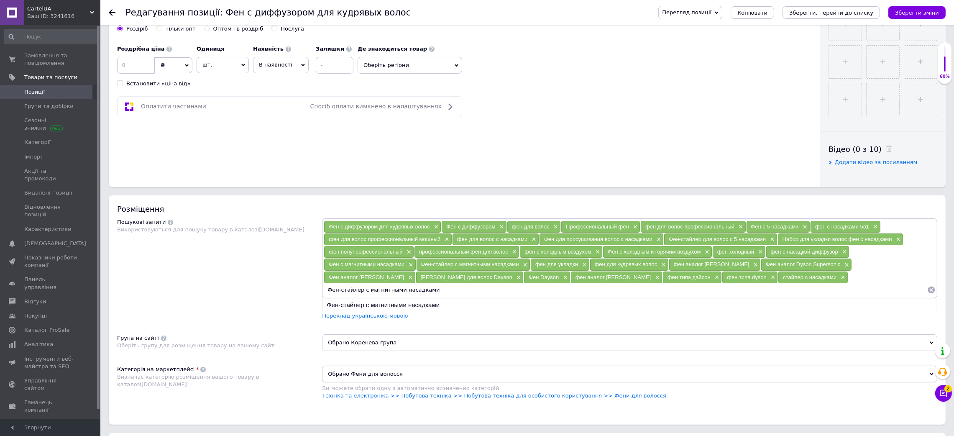
click at [823, 296] on input "Фен-стайлер с магнитными насадками" at bounding box center [625, 290] width 603 height 13
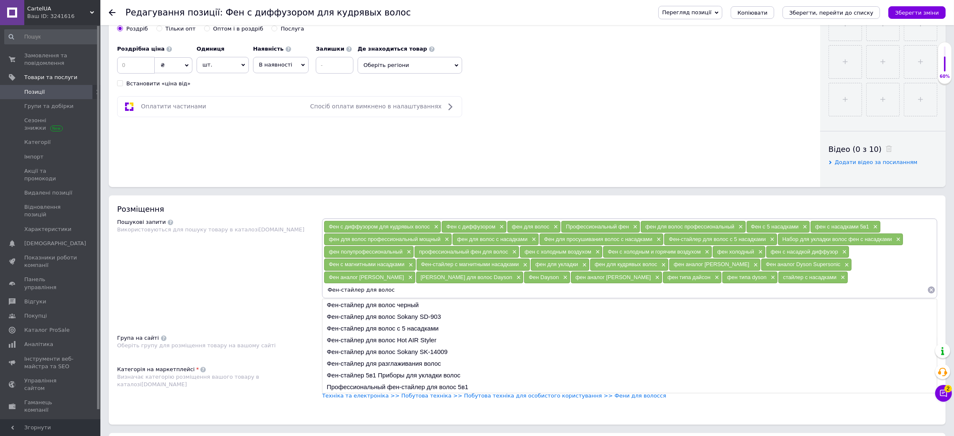
click at [732, 296] on input "Фен-стайлер для волос" at bounding box center [625, 290] width 603 height 13
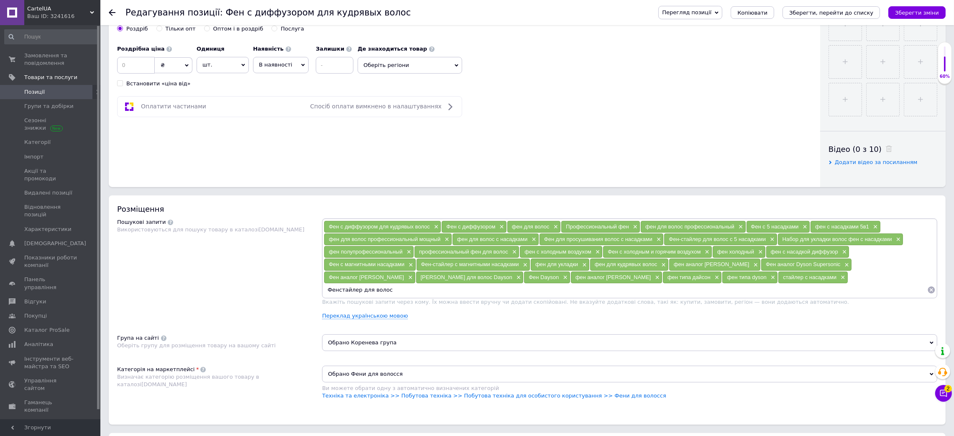
type input "[PERSON_NAME] для волос"
click at [794, 296] on input "[PERSON_NAME] для волос" at bounding box center [625, 290] width 603 height 13
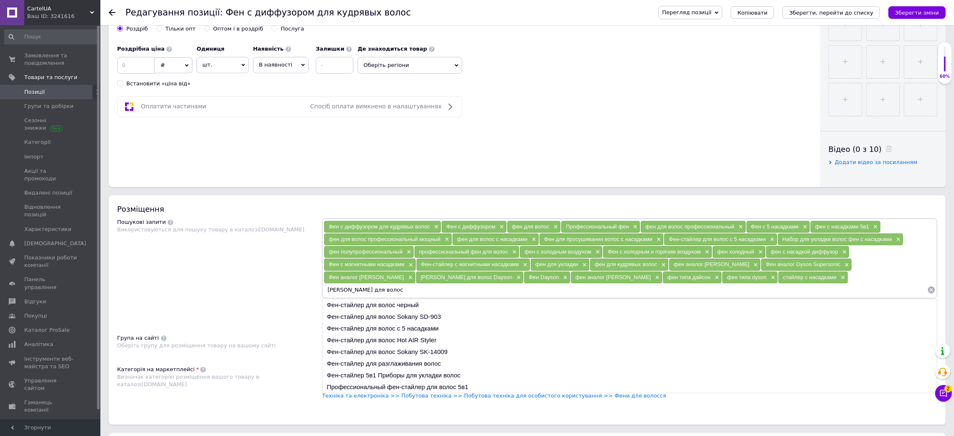
scroll to position [376, 0]
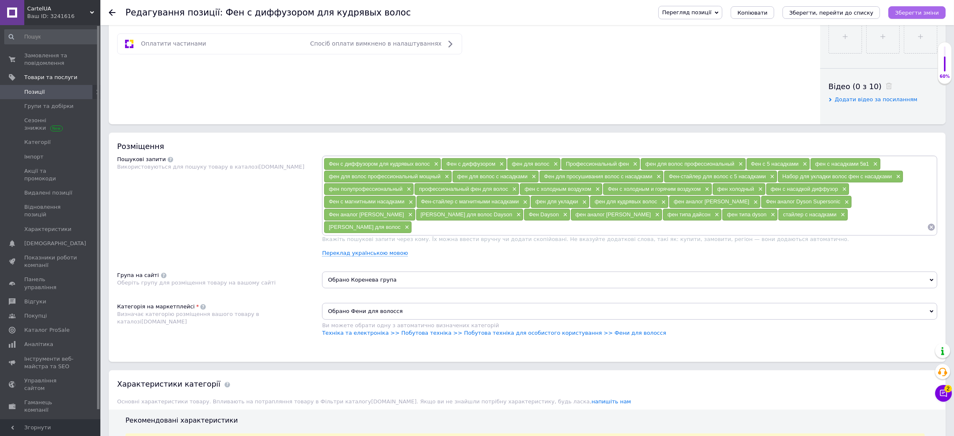
click at [918, 17] on button "Зберегти зміни" at bounding box center [916, 12] width 57 height 13
drag, startPoint x: 811, startPoint y: 240, endPoint x: 860, endPoint y: 244, distance: 48.7
click at [860, 170] on div "фен с насадками 5в1 ×" at bounding box center [844, 164] width 69 height 12
copy span "фен с насадками"
click at [815, 233] on input at bounding box center [669, 227] width 515 height 13
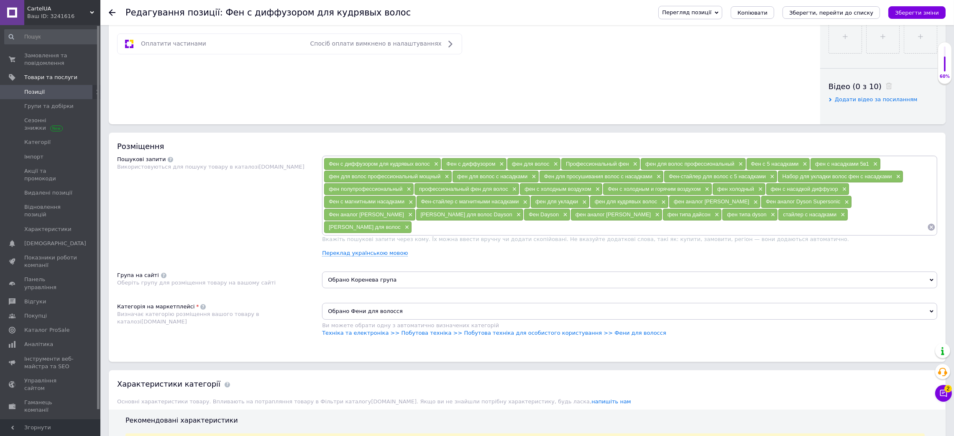
paste input "фен с насадками"
type input "фен с насадками"
paste input "фен с насадками"
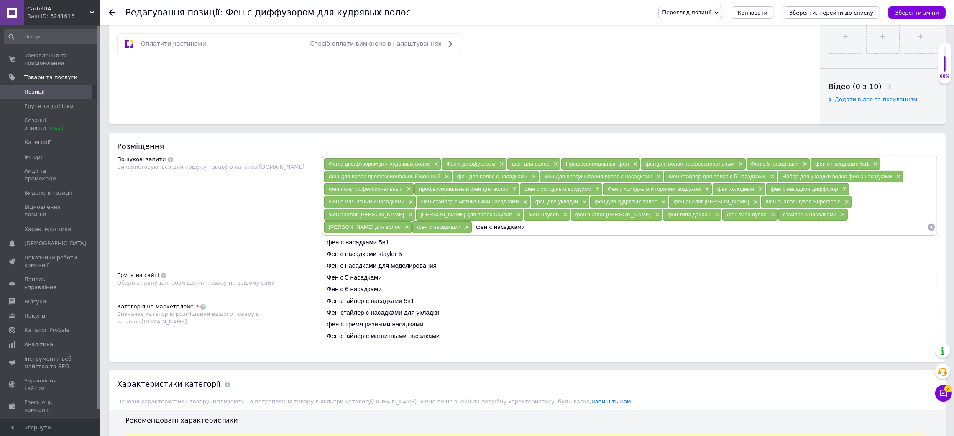
click at [472, 233] on input "фен с насадками" at bounding box center [699, 227] width 455 height 13
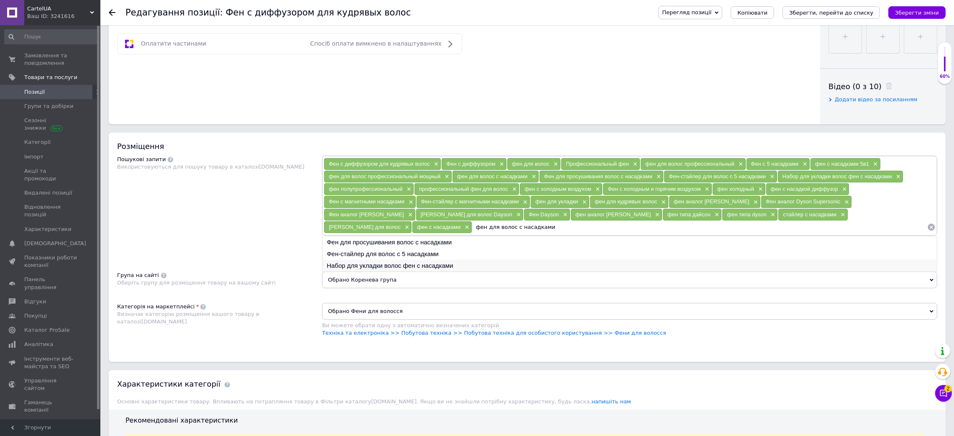
click at [432, 271] on li "Набор для укладки волос фен с насадками" at bounding box center [629, 266] width 614 height 12
type input "Набор для укладки волос фен с насадками"
click at [458, 235] on div "Фен с диффузором для кудрявых волос × Фен с диффузором × фен для волос × Профес…" at bounding box center [629, 195] width 615 height 79
click at [472, 233] on input "Набор для укладки волос фен с насадками" at bounding box center [699, 227] width 455 height 13
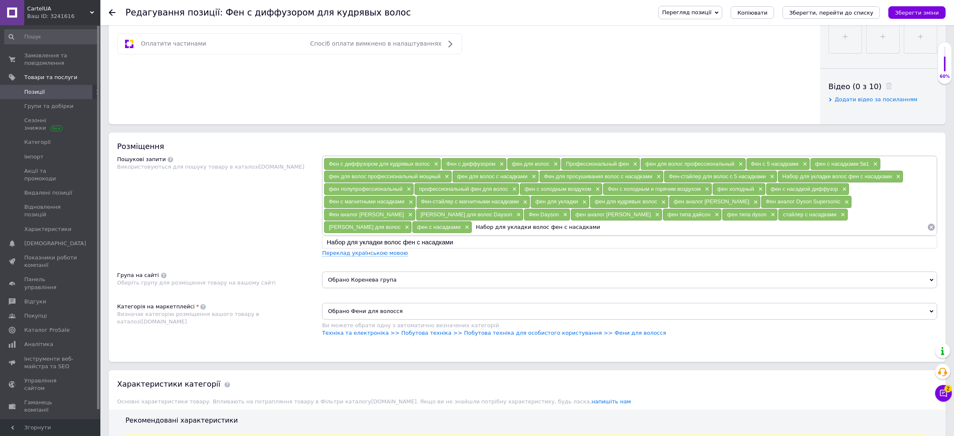
drag, startPoint x: 460, startPoint y: 307, endPoint x: 327, endPoint y: 304, distance: 133.4
click at [472, 233] on input "Набор для укладки волос фен с насадками" at bounding box center [699, 227] width 455 height 13
click at [909, 14] on icon "Зберегти зміни" at bounding box center [917, 13] width 44 height 6
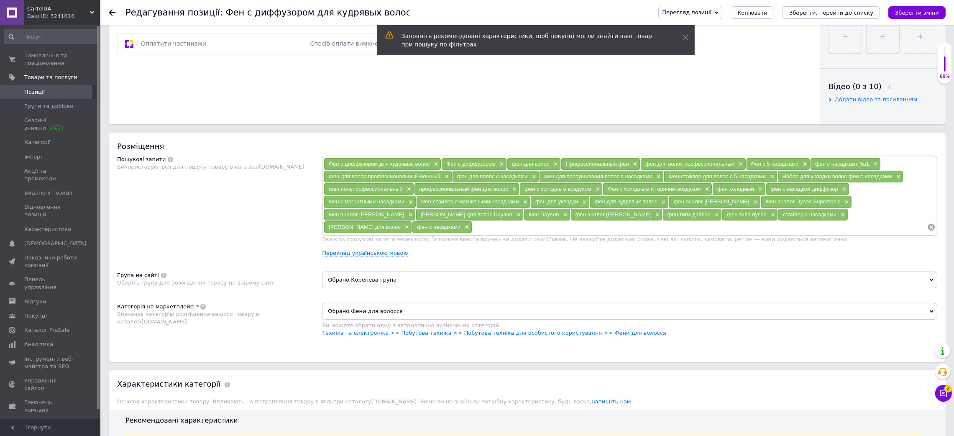
click at [599, 233] on input at bounding box center [699, 227] width 455 height 13
paste input "альтернатива дайсону фен"
type input "альтернатива дайсону фен"
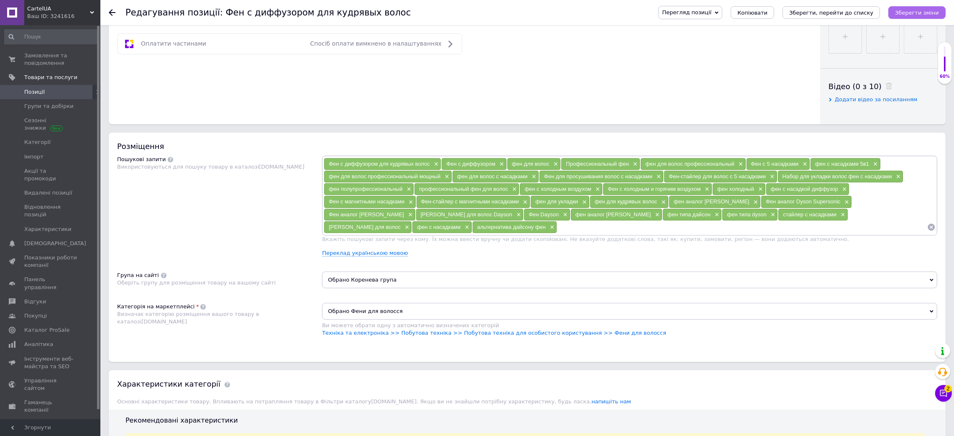
click at [920, 14] on icon "Зберегти зміни" at bounding box center [917, 13] width 44 height 6
click at [557, 233] on input at bounding box center [742, 227] width 370 height 13
paste input "многофункциональный фен DYS"
type input "многофункциональный фен DYS"
click at [913, 13] on icon "Зберегти зміни" at bounding box center [917, 13] width 44 height 6
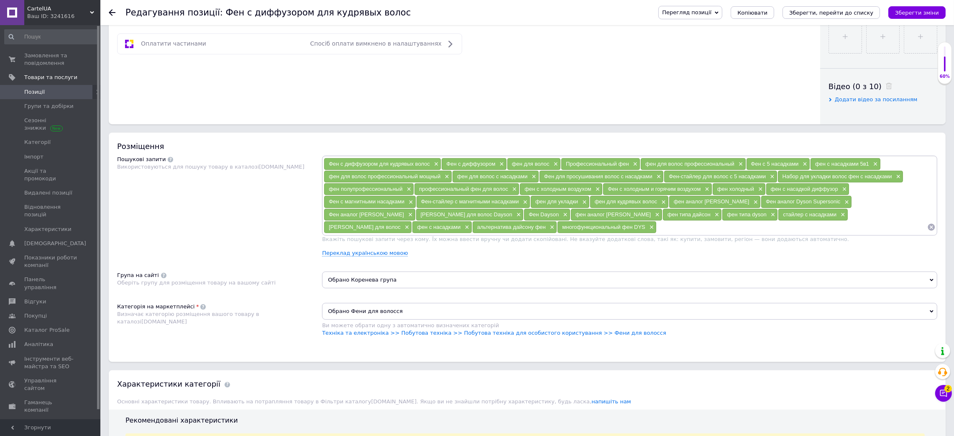
click at [657, 233] on input at bounding box center [792, 227] width 271 height 13
paste input "Фен-стайлер для укладки волос."
type input "Фен-стайлер для укладки волос."
type input "Фен-стайлер для укладки волос"
click at [907, 10] on icon "Зберегти зміни" at bounding box center [917, 13] width 44 height 6
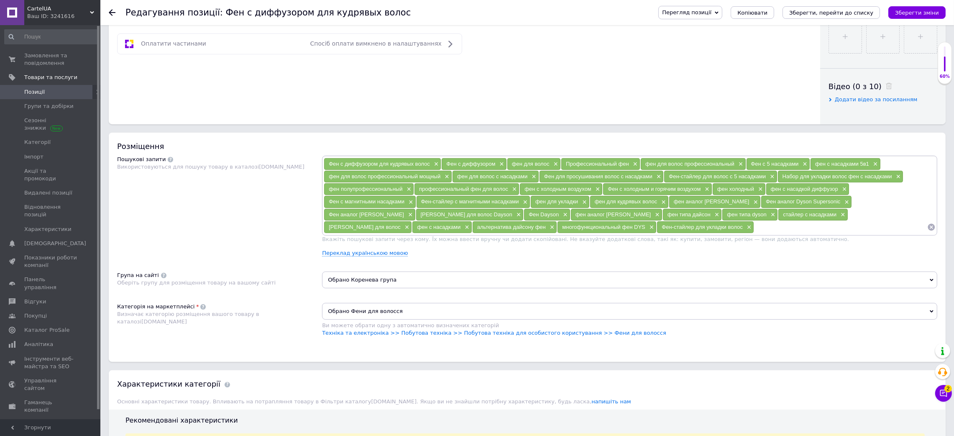
click at [754, 233] on input at bounding box center [840, 227] width 173 height 13
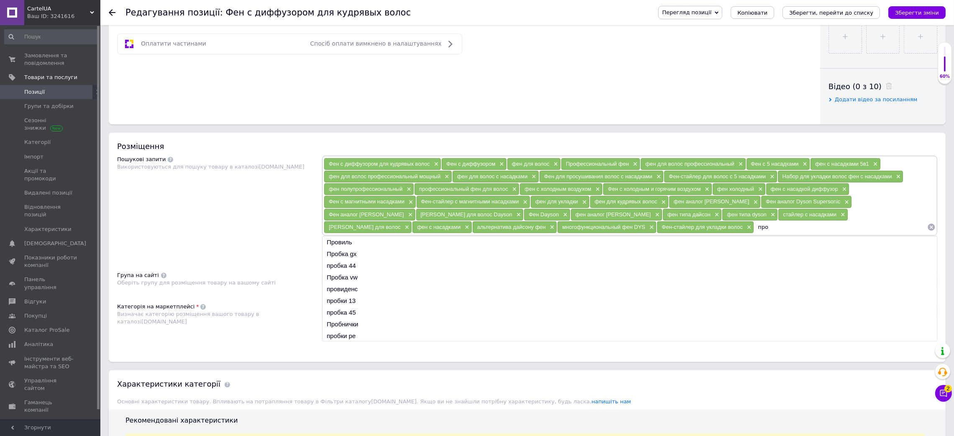
click at [608, 167] on span "Профессиональный фен" at bounding box center [597, 164] width 63 height 6
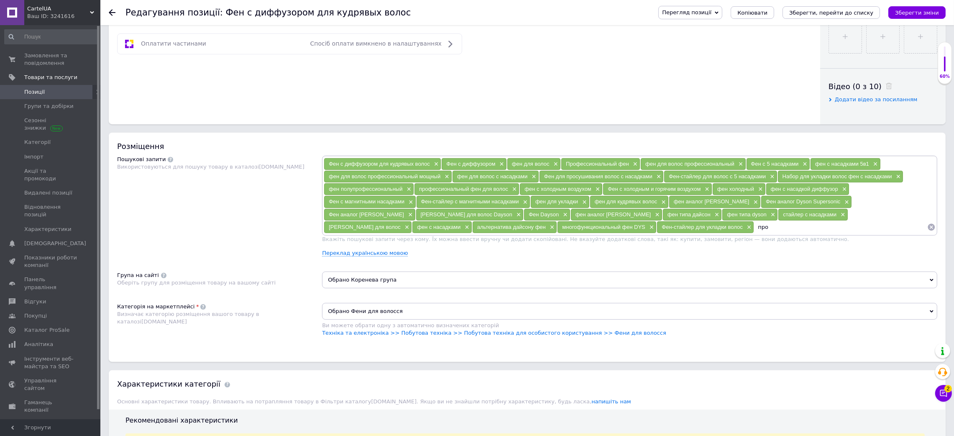
drag, startPoint x: 626, startPoint y: 309, endPoint x: 604, endPoint y: 302, distance: 23.7
click at [604, 233] on div "Фен с диффузором для кудрявых волос × Фен с диффузором × фен для волос × Профес…" at bounding box center [630, 195] width 612 height 75
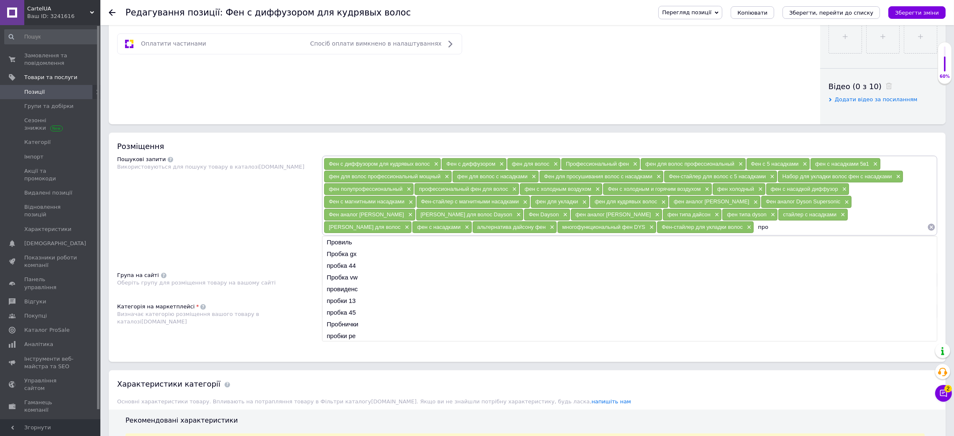
paste input "рофессиональный"
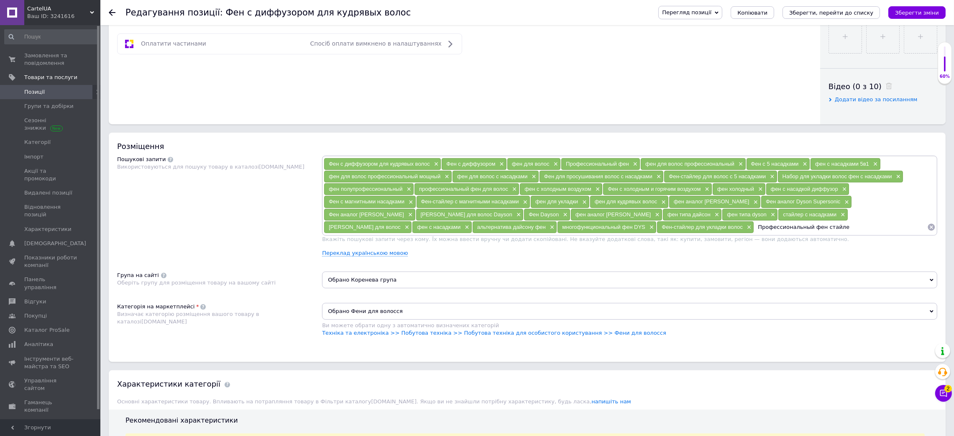
type input "Профессиональный [PERSON_NAME]"
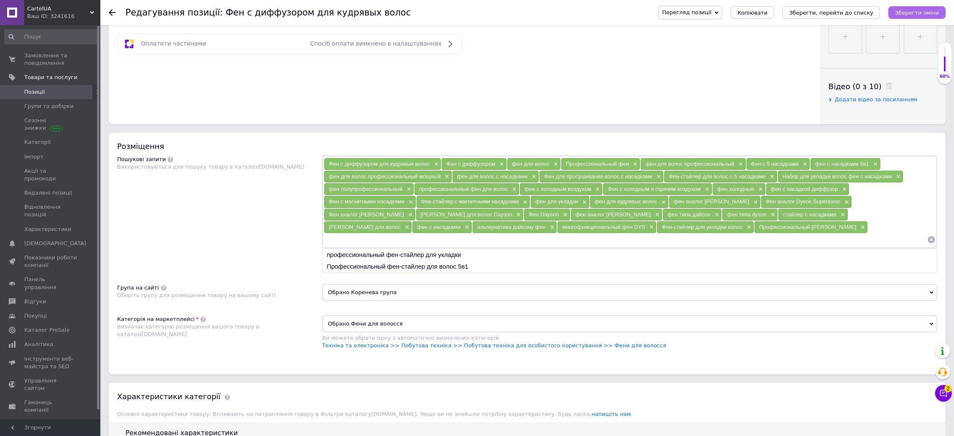
click at [924, 12] on icon "Зберегти зміни" at bounding box center [917, 13] width 44 height 6
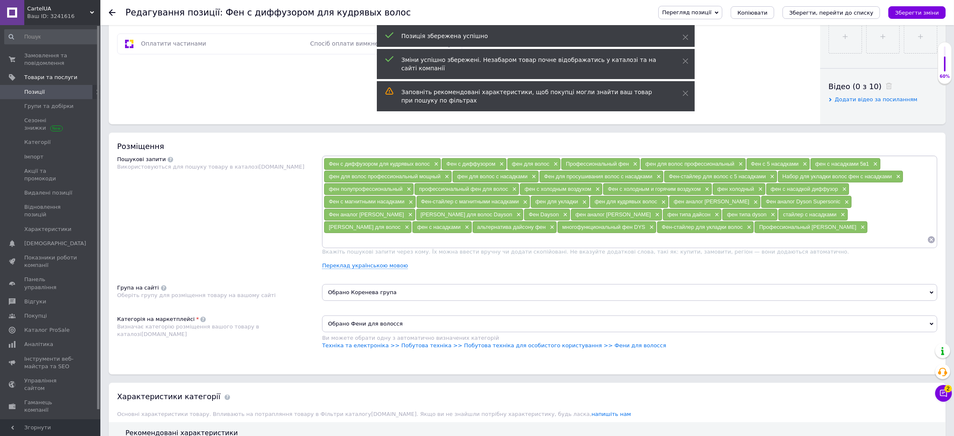
click at [741, 246] on input at bounding box center [625, 239] width 603 height 13
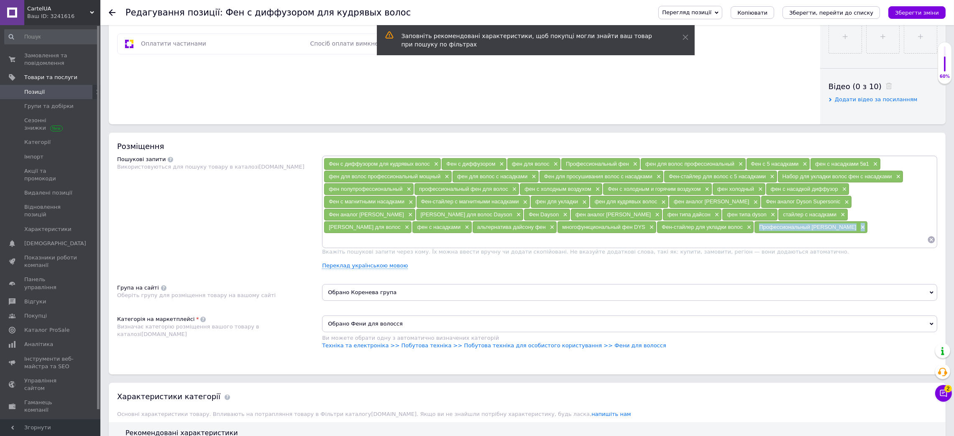
drag, startPoint x: 609, startPoint y: 303, endPoint x: 698, endPoint y: 310, distance: 89.8
click at [754, 233] on div "Профессиональный [PERSON_NAME] ×" at bounding box center [810, 227] width 113 height 12
copy div "Профессиональный [PERSON_NAME] ×"
click at [724, 246] on input at bounding box center [625, 239] width 603 height 13
paste input "Профессиональный [PERSON_NAME]×"
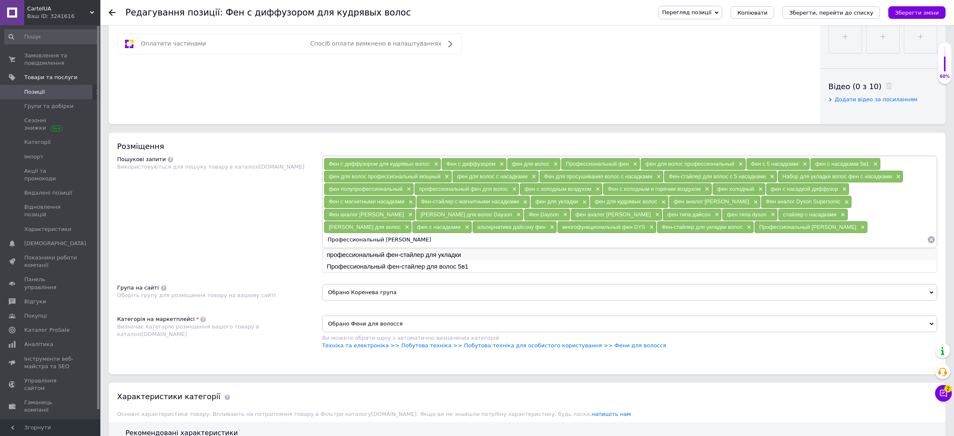
type input "Профессиональный [PERSON_NAME]"
click at [436, 261] on li "профессиональный фен-стайлер для укладки" at bounding box center [629, 255] width 614 height 12
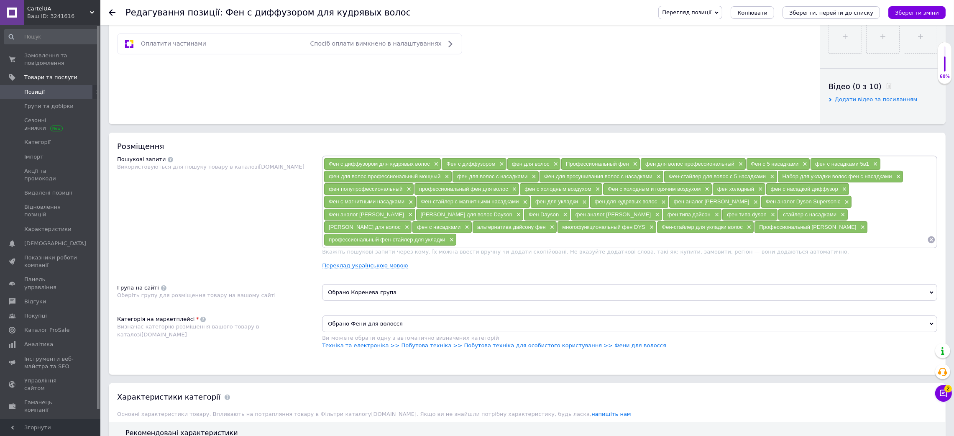
click at [629, 246] on input at bounding box center [692, 239] width 470 height 13
paste input "Фен-стайлер 5в1"
type input "Фен-стайлер 5в1"
click at [904, 13] on icon "Зберегти зміни" at bounding box center [917, 13] width 44 height 6
click at [516, 246] on input at bounding box center [721, 239] width 411 height 13
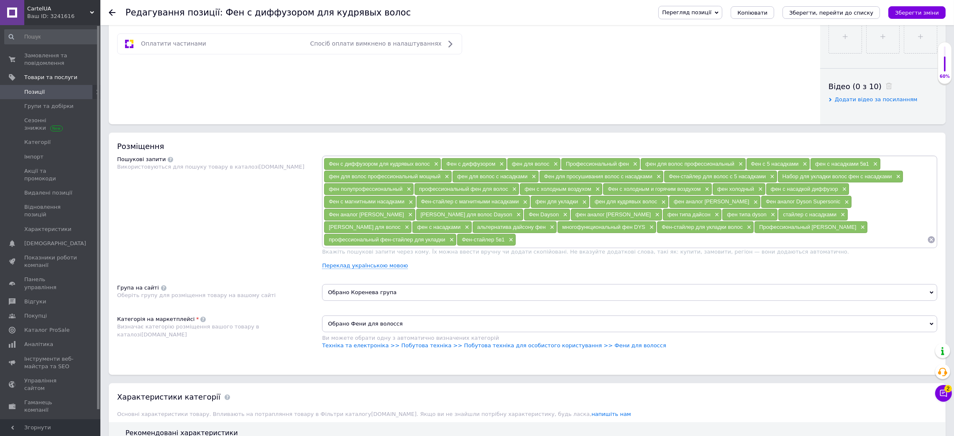
paste input "Фен для волос с дифузором"
type input "Фен для волос с дифузором"
click at [918, 2] on div "Перегляд позиції Зберегти та переглянути на сайті Зберегти та переглянути на ма…" at bounding box center [794, 12] width 304 height 25
click at [912, 12] on icon "Зберегти зміни" at bounding box center [917, 13] width 44 height 6
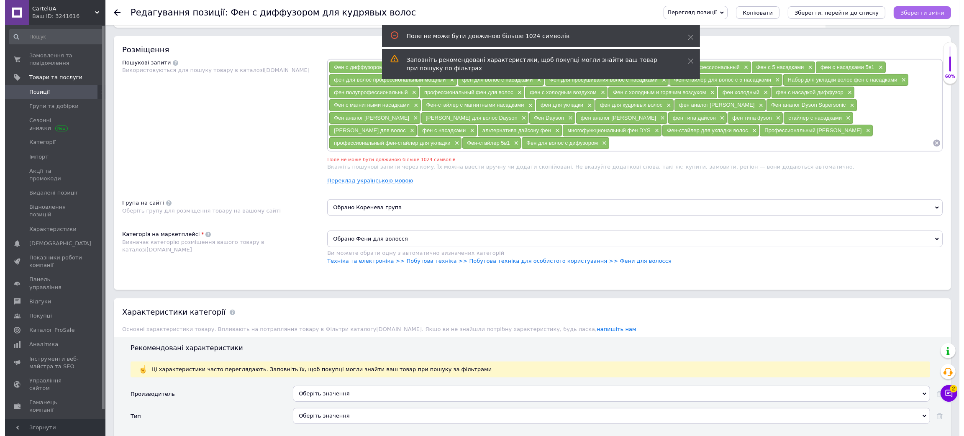
scroll to position [492, 0]
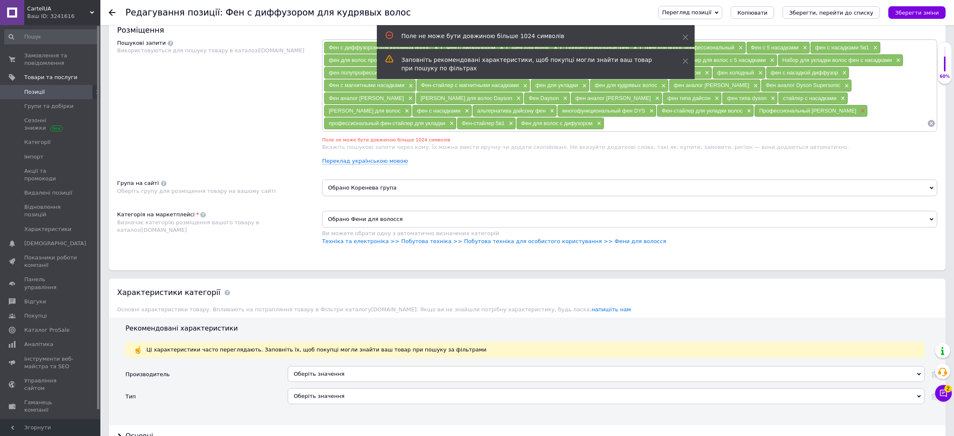
click at [859, 115] on span "×" at bounding box center [862, 110] width 7 height 7
click at [919, 3] on div "Перегляд позиції Зберегти та переглянути на сайті Зберегти та переглянути на ма…" at bounding box center [794, 12] width 304 height 25
click at [915, 11] on icon "Зберегти зміни" at bounding box center [917, 13] width 44 height 6
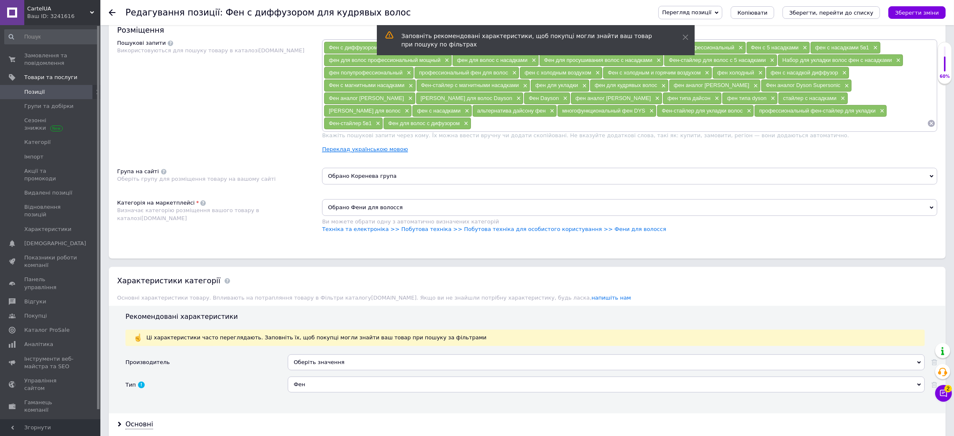
click at [352, 153] on link "Переклад українською мовою" at bounding box center [365, 149] width 86 height 7
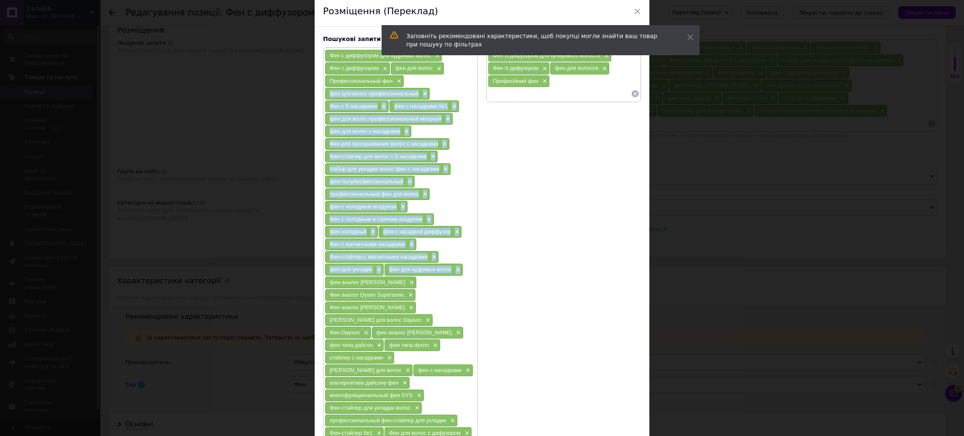
scroll to position [115, 0]
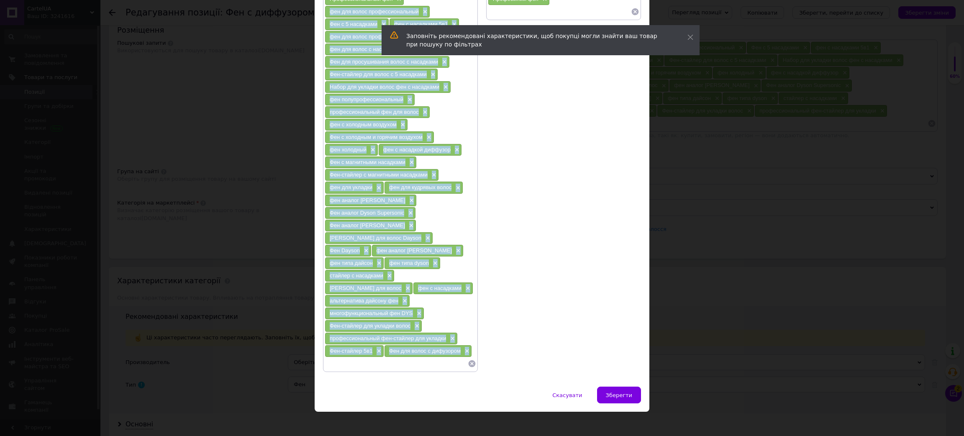
drag, startPoint x: 323, startPoint y: 128, endPoint x: 475, endPoint y: 348, distance: 268.4
click at [475, 348] on div "Фен с диффузором для кудрявых волос × Фен с диффузором × фен для волос × Профес…" at bounding box center [400, 168] width 155 height 406
copy div "lor ips dolor sitametconsectet × Adi e 9 seddoeius × tem i utlaboree 5d0 × mag …"
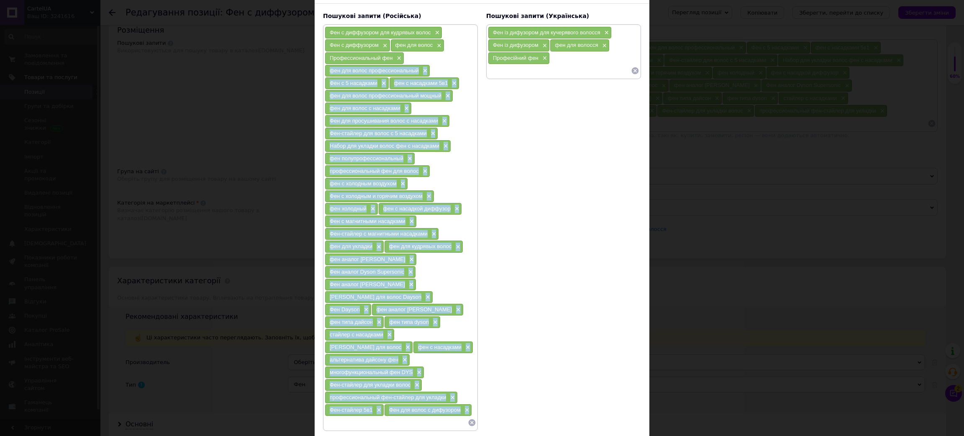
scroll to position [0, 0]
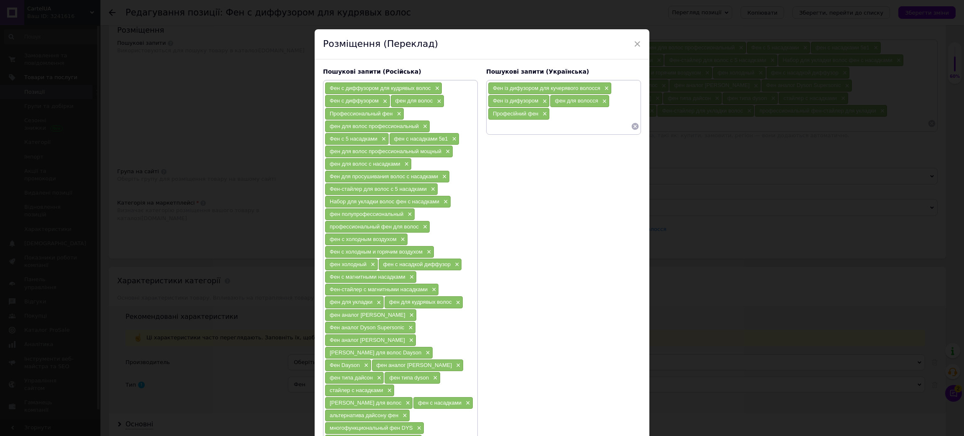
click at [533, 127] on input at bounding box center [559, 126] width 143 height 13
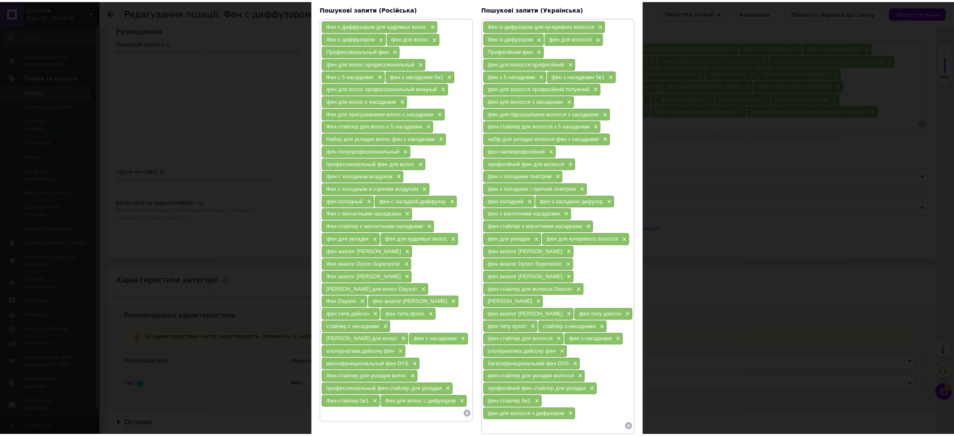
scroll to position [128, 0]
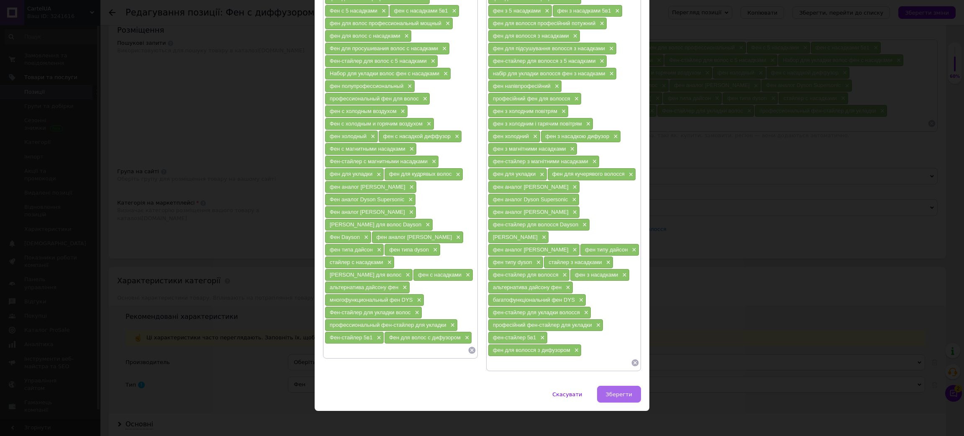
drag, startPoint x: 629, startPoint y: 396, endPoint x: 619, endPoint y: 386, distance: 13.9
click at [619, 386] on button "Зберегти" at bounding box center [619, 394] width 44 height 17
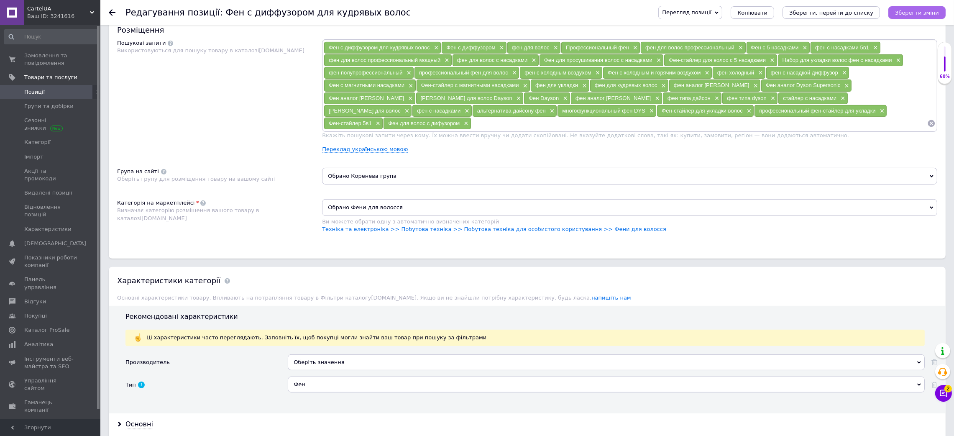
click at [923, 11] on icon "Зберегти зміни" at bounding box center [917, 13] width 44 height 6
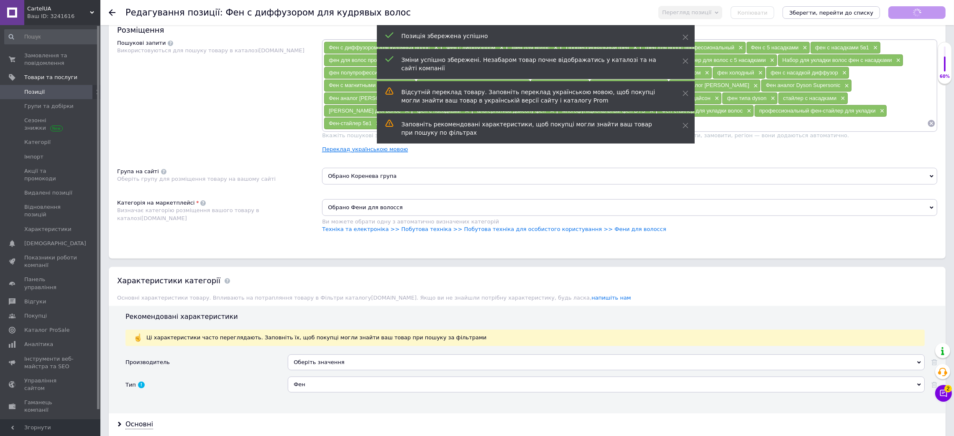
click at [383, 153] on link "Переклад українською мовою" at bounding box center [365, 149] width 86 height 7
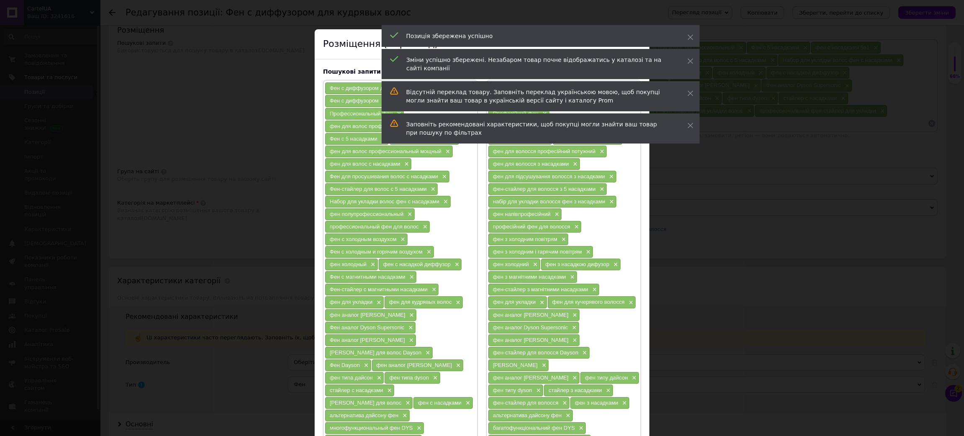
click at [759, 295] on div "× Розміщення (Переклад) Пошукові запити (Російська) Фен с диффузором для кудряв…" at bounding box center [482, 218] width 964 height 436
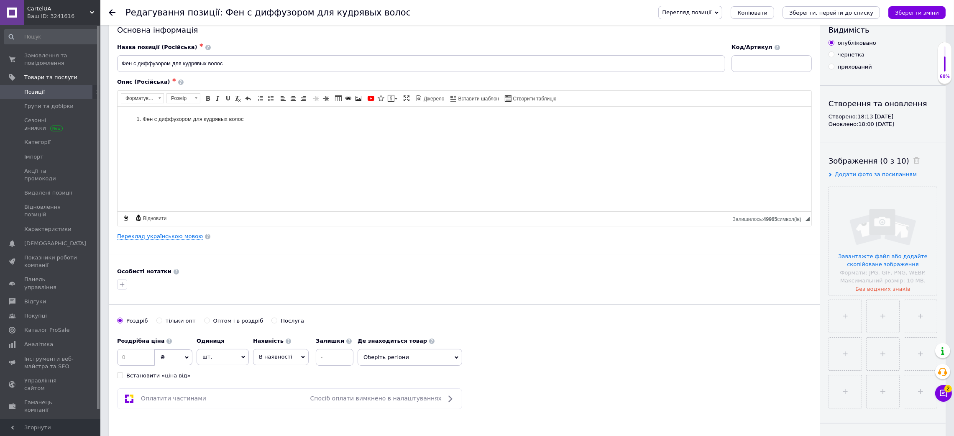
scroll to position [0, 0]
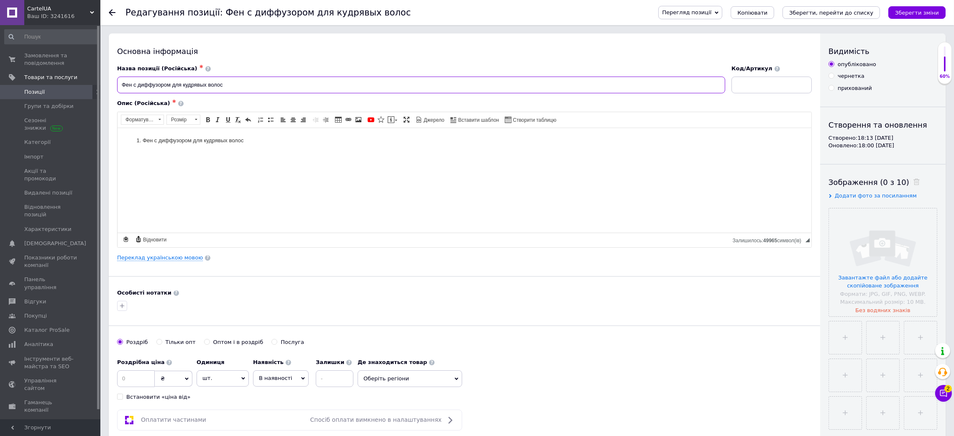
click at [135, 87] on input "Фен с диффузором для кудрявых волос" at bounding box center [421, 85] width 608 height 17
click at [123, 89] on input "Фен ста диффузором для кудрявых волос" at bounding box center [421, 85] width 608 height 17
click at [178, 82] on input "Профессиональный Фен ста диффузором для кудрявых волос" at bounding box center [421, 85] width 608 height 17
click at [143, 88] on input "Фен ста диффузором для кудрявых волос" at bounding box center [421, 85] width 608 height 17
click at [144, 86] on input "Фен ста диффузором для кудрявых волос" at bounding box center [421, 85] width 608 height 17
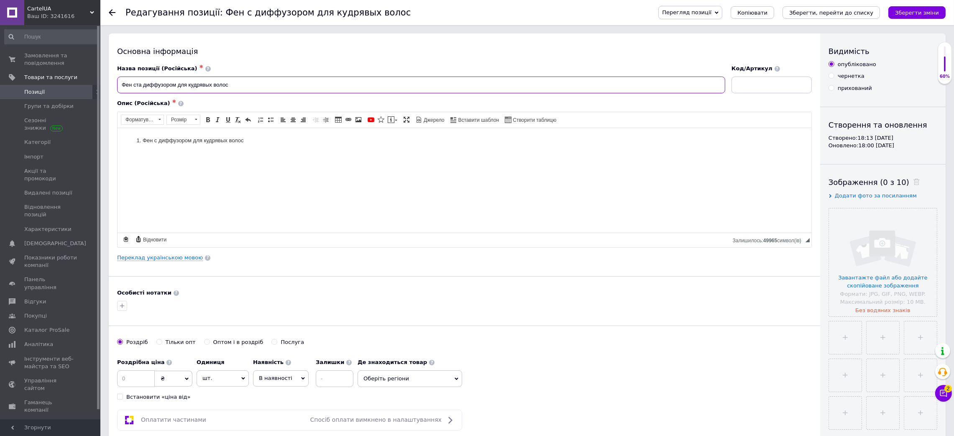
click at [141, 86] on input "Фен ста диффузором для кудрявых волос" at bounding box center [421, 85] width 608 height 17
click at [180, 82] on input "Фен стайлер для волос с холодным и горячим воздухом диффузором для кудрявых вол…" at bounding box center [421, 85] width 608 height 17
click at [340, 83] on input "Фен стайлер для волос с магнитными насадками 5в1 с холодным и горячим воздухом …" at bounding box center [421, 85] width 608 height 17
click at [458, 82] on input "Фен стайлер для волос с магнитными насадками 5в1 с холодным и горячим воздухом …" at bounding box center [421, 85] width 608 height 17
type input "Фен стайлер для волос с магнитными насадками 5в1 с холодным и горячим воздухом …"
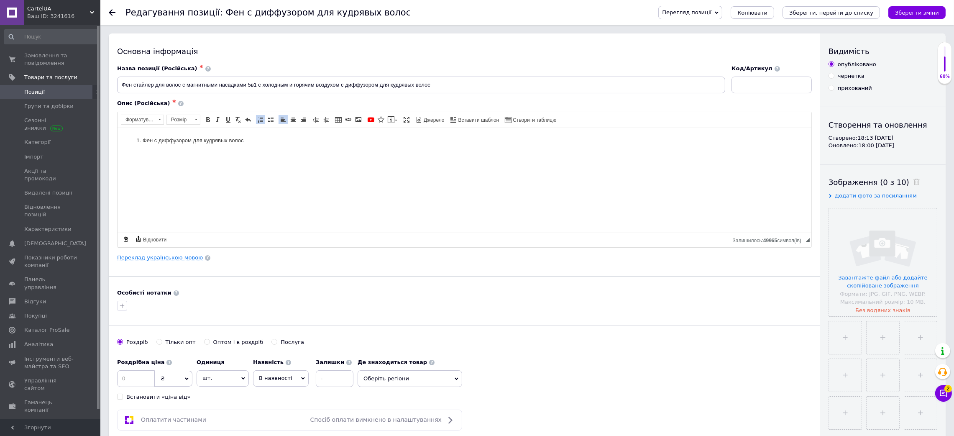
click at [295, 153] on html "Фен с диффузором для кудрявых волос" at bounding box center [464, 141] width 694 height 26
click at [376, 95] on div "Назва позиції (Російська) ✱ Фен стайлер для волос с магнитными насадками 5в1 с …" at bounding box center [421, 79] width 614 height 35
click at [374, 82] on input "Фен стайлер для волос с магнитными насадками 5в1 с холодным и горячим воздухом …" at bounding box center [421, 85] width 608 height 17
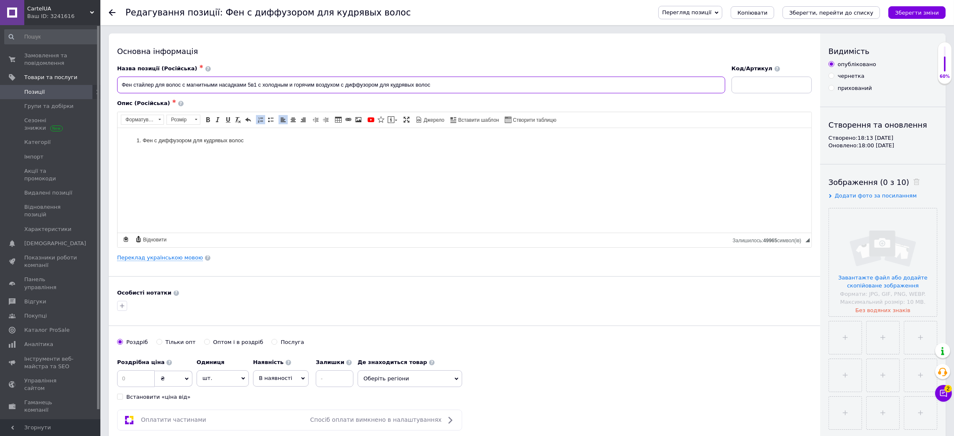
click at [322, 90] on input "Фен стайлер для волос с магнитными насадками 5в1 с холодным и горячим воздухом …" at bounding box center [421, 85] width 608 height 17
drag, startPoint x: 288, startPoint y: 84, endPoint x: 298, endPoint y: 83, distance: 9.7
click at [298, 83] on input "Фен стайлер для волос с магнитными насадками 5в1 с холодным и горячим воздухом …" at bounding box center [421, 85] width 608 height 17
click at [373, 87] on input "Фен стайлер для волос с магнитными насадками 5в1 с холодным и горячим воздухом …" at bounding box center [421, 85] width 608 height 17
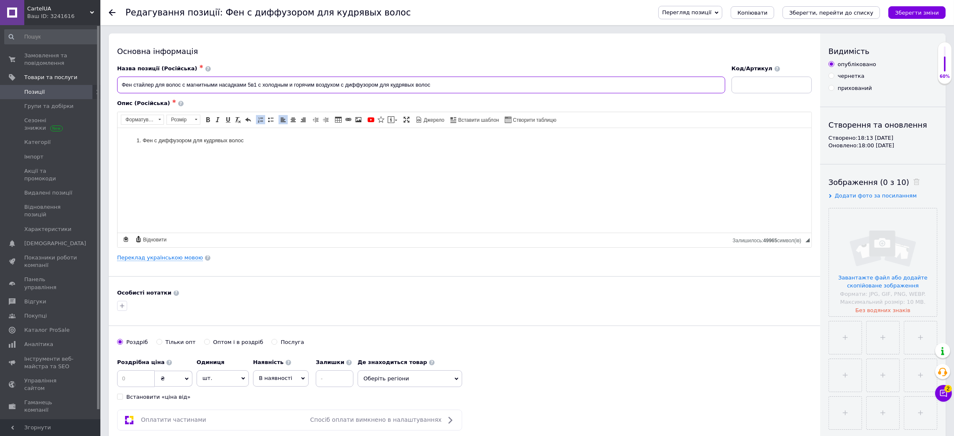
click at [373, 87] on input "Фен стайлер для волос с магнитными насадками 5в1 с холодным и горячим воздухом …" at bounding box center [421, 85] width 608 height 17
click at [181, 258] on link "Переклад українською мовою" at bounding box center [160, 257] width 86 height 7
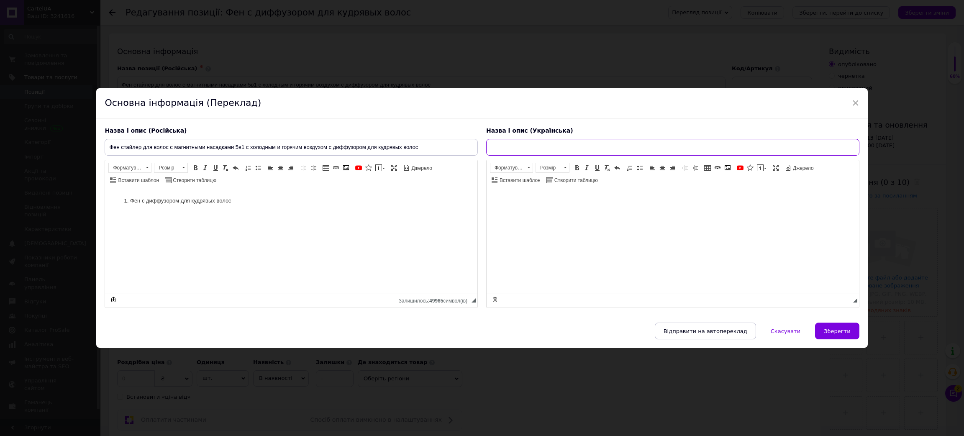
click at [549, 147] on input "text" at bounding box center [672, 147] width 373 height 17
paste input "Фен-стайлер для волосся з магнітними насадками 5в1 з холодним і гарячим повітря…"
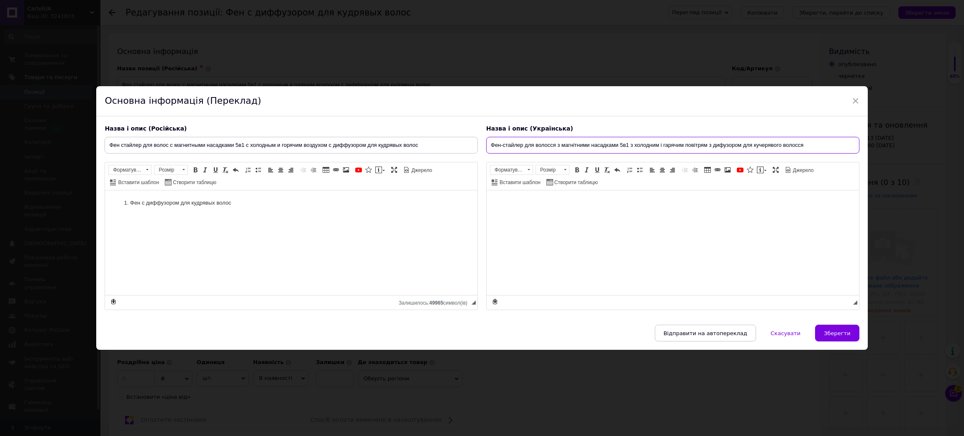
type input "Фен-стайлер для волосся з магнітними насадками 5в1 з холодним і гарячим повітря…"
click at [843, 343] on div "Відправити на автопереклад   Скасувати   Зберегти" at bounding box center [481, 337] width 771 height 25
click at [829, 330] on span "Зберегти" at bounding box center [836, 333] width 26 height 6
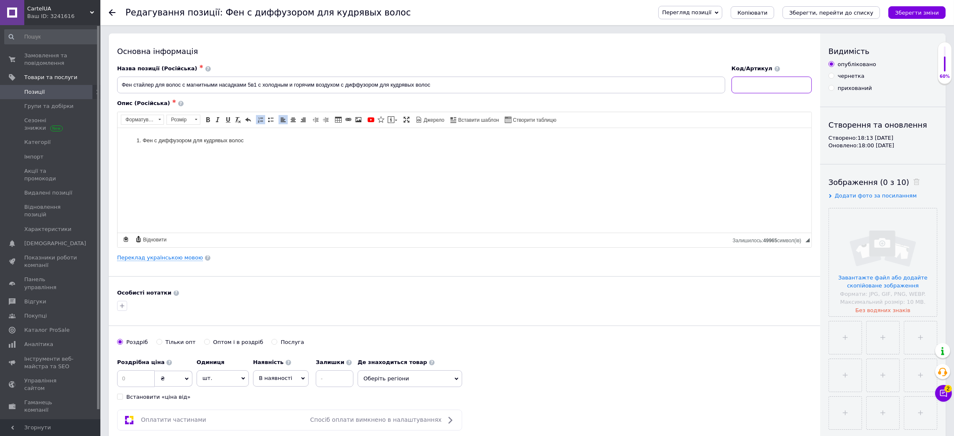
click at [772, 92] on input at bounding box center [771, 85] width 80 height 17
paste input "55647/55"
type input "55647/55"
drag, startPoint x: 292, startPoint y: 139, endPoint x: 77, endPoint y: 128, distance: 216.1
click at [117, 128] on html "Фен с диффузором для кудрявых волос" at bounding box center [464, 141] width 694 height 26
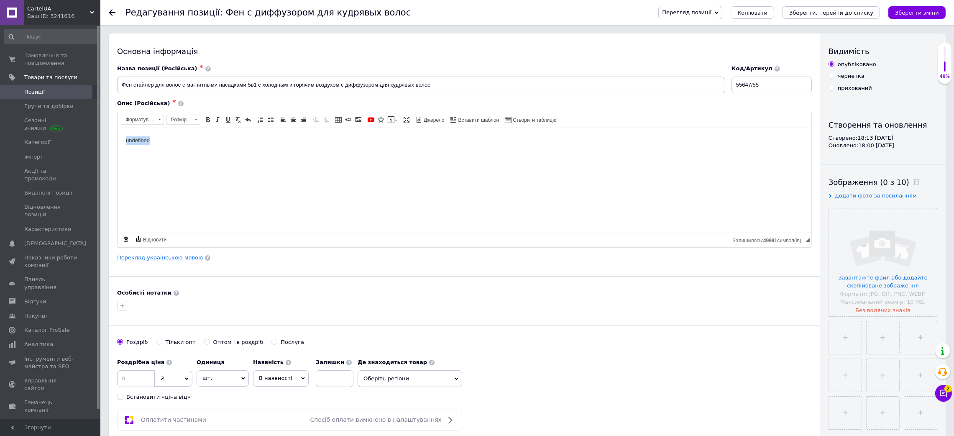
drag, startPoint x: 164, startPoint y: 139, endPoint x: 91, endPoint y: 119, distance: 76.0
click at [117, 128] on html "undefined" at bounding box center [464, 141] width 694 height 26
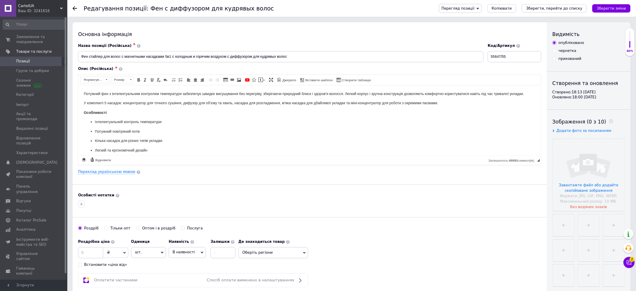
scroll to position [207, 0]
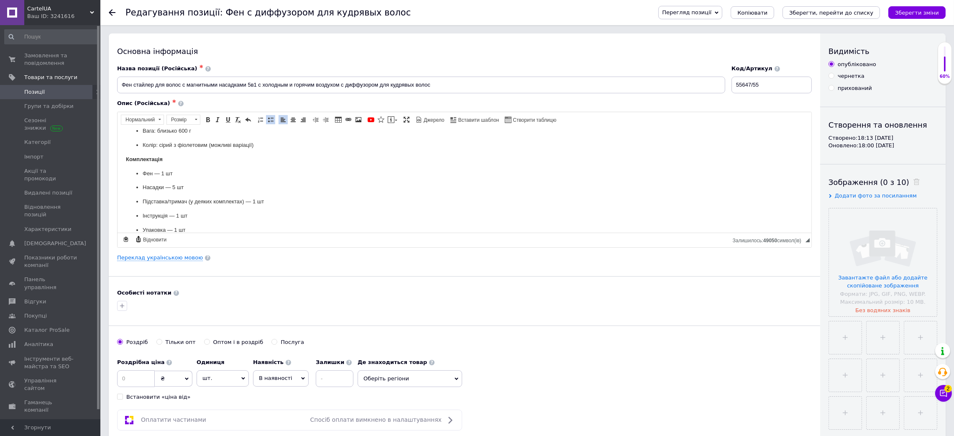
click at [653, 247] on span "◢ Залишилось: 49050 символ(iв) {label} Відновити" at bounding box center [465, 240] width 694 height 15
drag, startPoint x: 591, startPoint y: 242, endPoint x: 584, endPoint y: 240, distance: 7.4
click at [584, 240] on span "◢ Залишилось: 49050 символ(iв) {label} Відновити" at bounding box center [465, 240] width 694 height 15
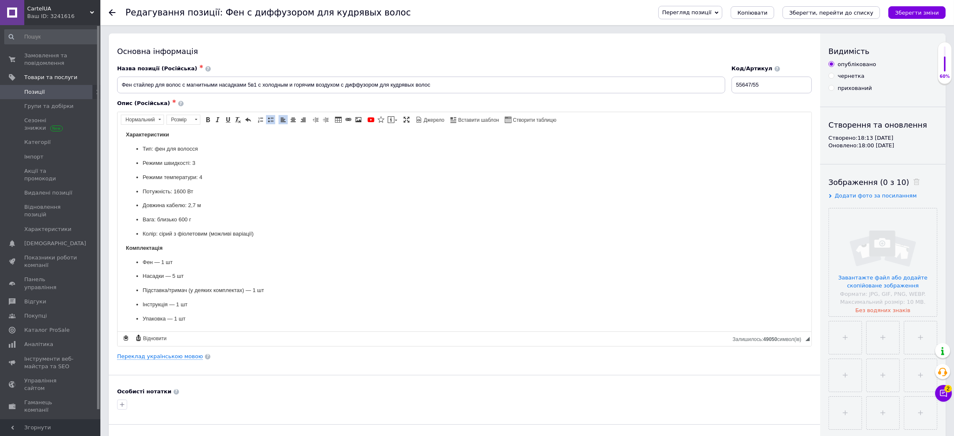
drag, startPoint x: 809, startPoint y: 240, endPoint x: 621, endPoint y: 337, distance: 212.3
click at [812, 388] on div "Основна інформація Назва позиції (Російська) ✱ Фен стайлер для волос с магнитны…" at bounding box center [464, 287] width 711 height 508
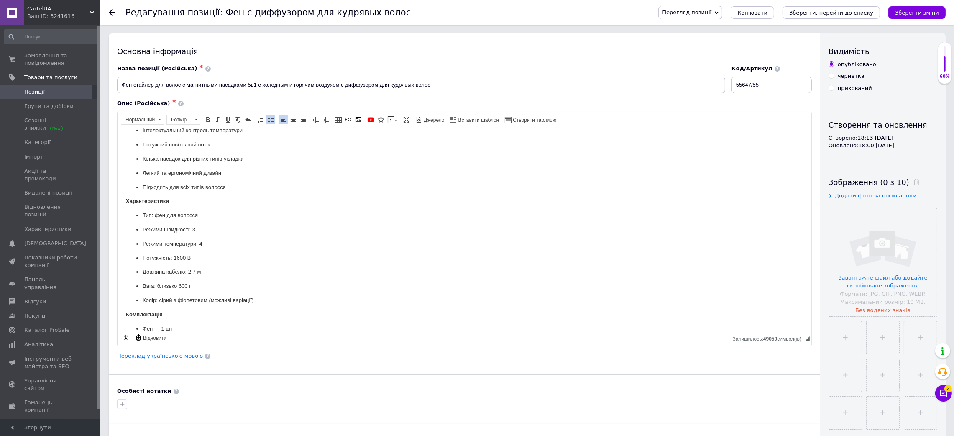
scroll to position [0, 0]
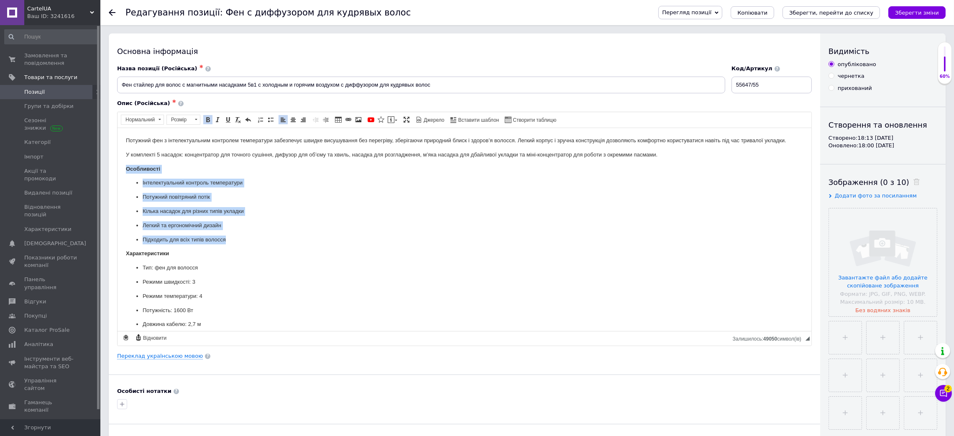
drag, startPoint x: 147, startPoint y: 180, endPoint x: 260, endPoint y: 240, distance: 127.6
click at [260, 240] on html "Потужний фен з інтелектуальним контролем температури забезпечує швидке висушува…" at bounding box center [464, 289] width 694 height 322
click at [274, 115] on link "Вставити/видалити маркований список" at bounding box center [270, 119] width 9 height 9
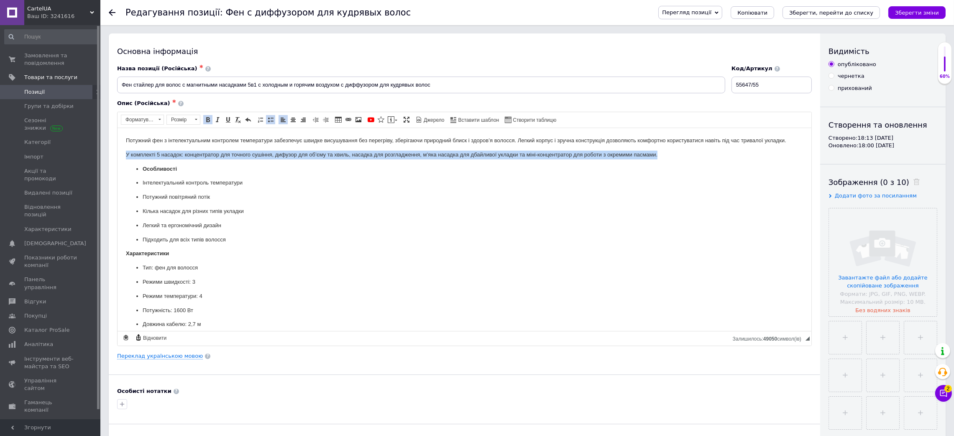
click at [274, 115] on link "Вставити/видалити маркований список" at bounding box center [270, 119] width 9 height 9
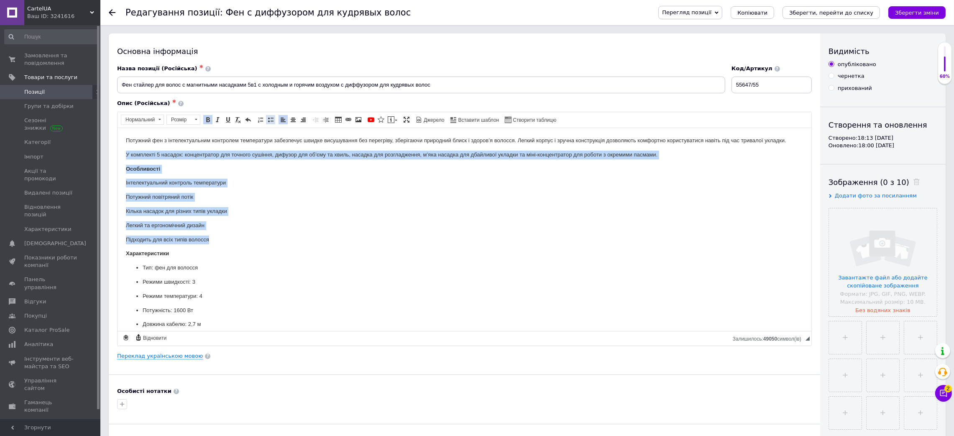
click at [274, 117] on span at bounding box center [270, 119] width 7 height 7
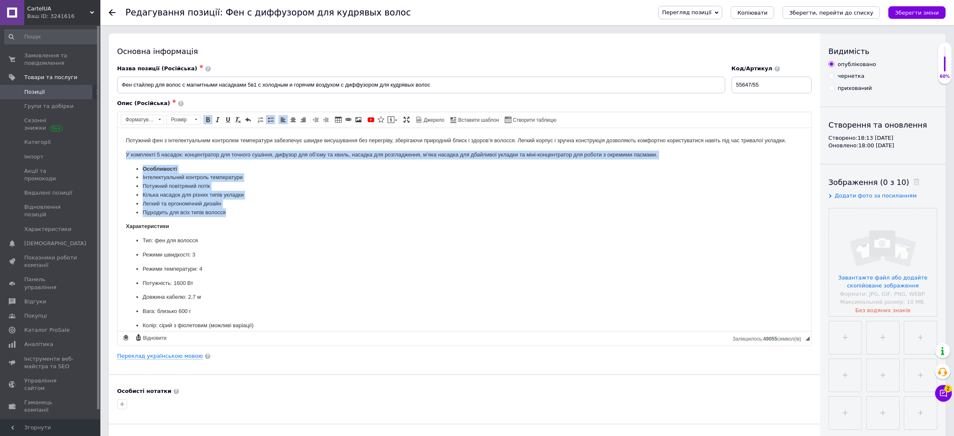
click at [150, 169] on strong "Особливості" at bounding box center [159, 168] width 34 height 6
click at [143, 168] on strong "Особливості" at bounding box center [159, 168] width 34 height 6
click at [138, 166] on ul "Особливості Інтелектуальний контроль температури Потужний повітряний потік Кіль…" at bounding box center [463, 190] width 677 height 52
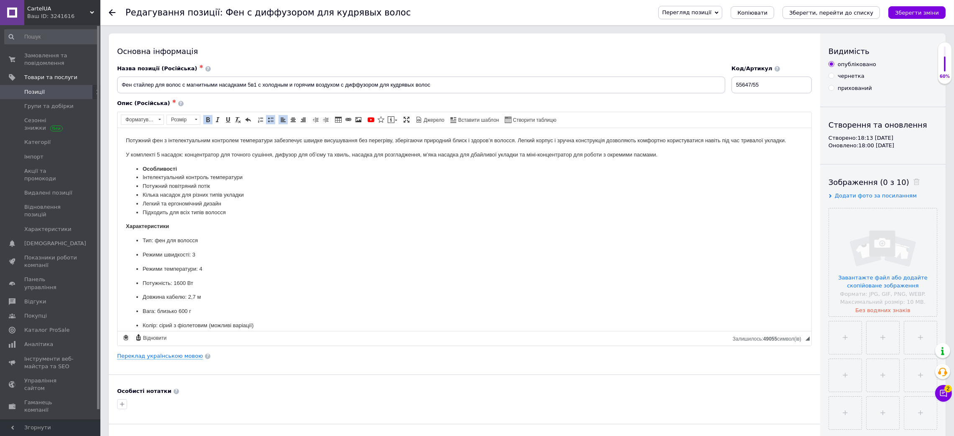
click at [142, 166] on li "Особливості" at bounding box center [464, 168] width 644 height 9
drag, startPoint x: 178, startPoint y: 166, endPoint x: 130, endPoint y: 164, distance: 48.6
click at [128, 162] on body "Потужний фен з інтелектуальним контролем температури забезпечує швидке висушува…" at bounding box center [463, 275] width 677 height 279
click at [272, 119] on span at bounding box center [270, 119] width 7 height 7
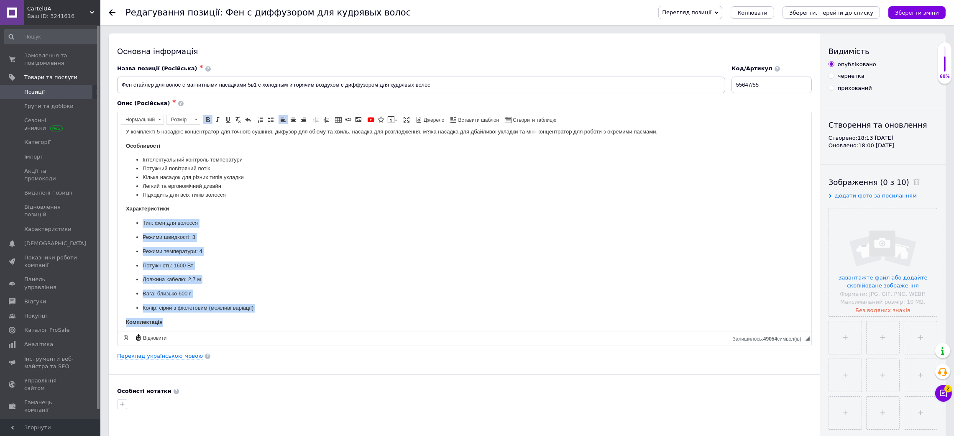
scroll to position [63, 0]
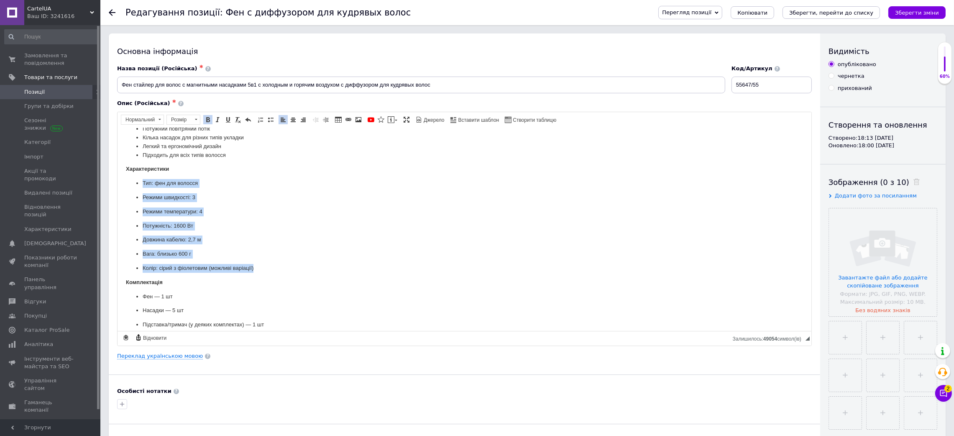
drag, startPoint x: 134, startPoint y: 246, endPoint x: 298, endPoint y: 268, distance: 165.4
click at [298, 268] on ul "Тип: фен для волосся Режими швидкості: 3 Режими температури: 4 Потужність: 1600…" at bounding box center [463, 226] width 677 height 94
click at [270, 119] on span at bounding box center [270, 119] width 7 height 7
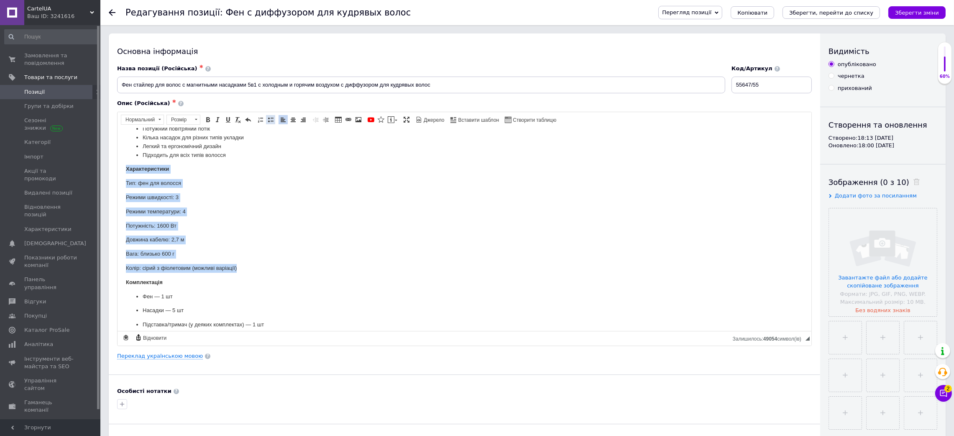
click at [270, 118] on span at bounding box center [270, 119] width 7 height 7
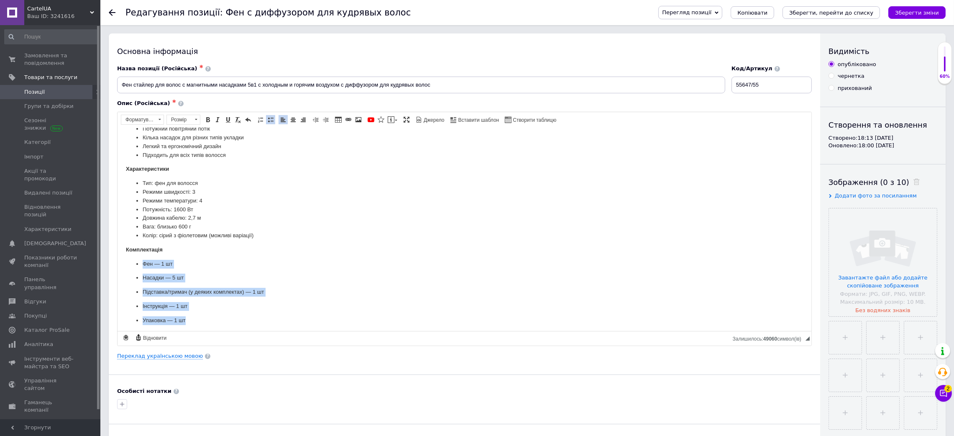
scroll to position [65, 0]
drag, startPoint x: 135, startPoint y: 262, endPoint x: 232, endPoint y: 337, distance: 122.9
click at [232, 330] on html "Потужний фен з інтелектуальним контролем температури забезпечує швидке висушува…" at bounding box center [464, 196] width 694 height 268
click at [273, 119] on span at bounding box center [270, 119] width 7 height 7
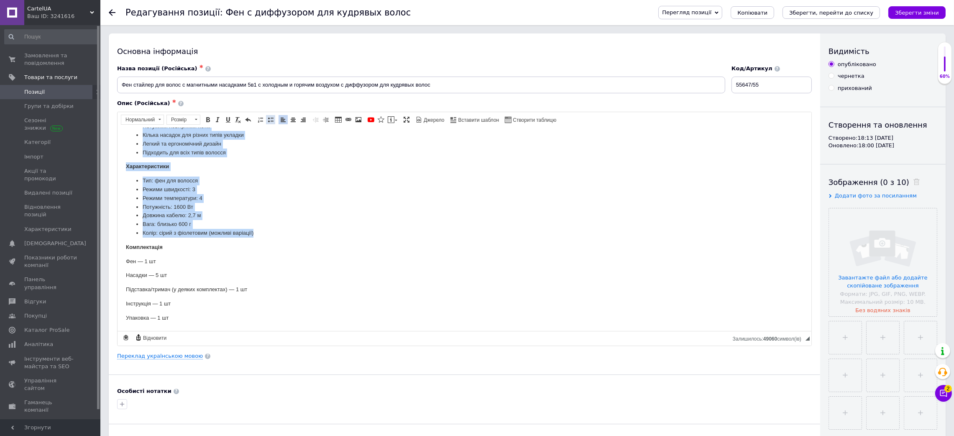
click at [273, 118] on span at bounding box center [270, 119] width 7 height 7
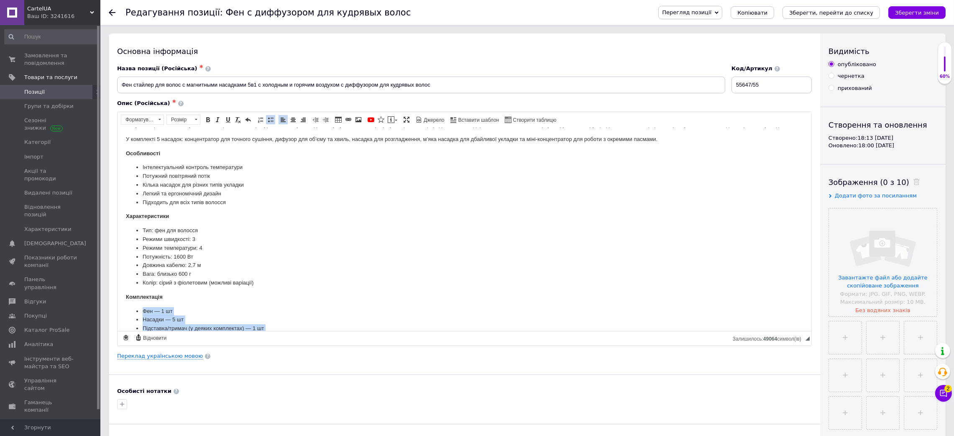
scroll to position [0, 0]
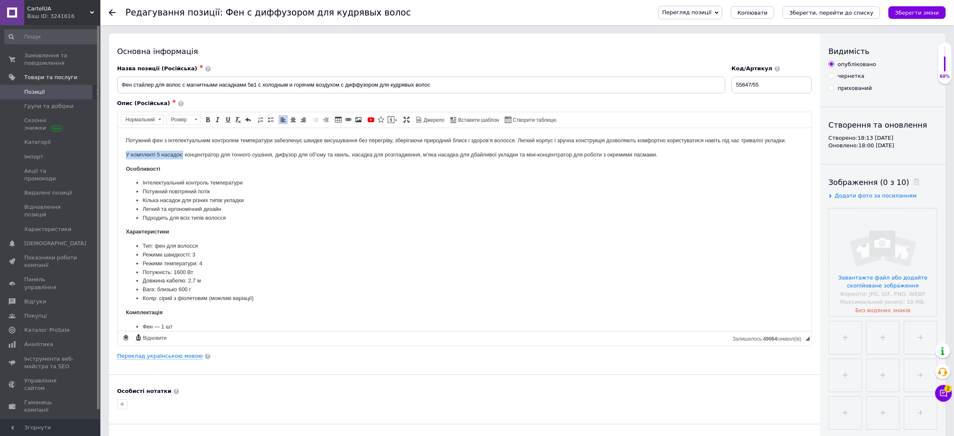
drag, startPoint x: 135, startPoint y: 153, endPoint x: 181, endPoint y: 146, distance: 47.3
click at [182, 154] on html "Потужний фен з інтелектуальним контролем температури забезпечує швидке висушува…" at bounding box center [464, 251] width 694 height 246
click at [215, 115] on span "Жирний Сполучення клавіш Ctrl+B Курсив Сполучення клавіш Ctrl+I Підкреслений Сп…" at bounding box center [228, 120] width 50 height 10
click at [205, 123] on link "Жирний Сполучення клавіш Ctrl+B" at bounding box center [207, 119] width 9 height 9
click at [299, 199] on li "Кілька насадок для різних типів укладки" at bounding box center [464, 200] width 644 height 9
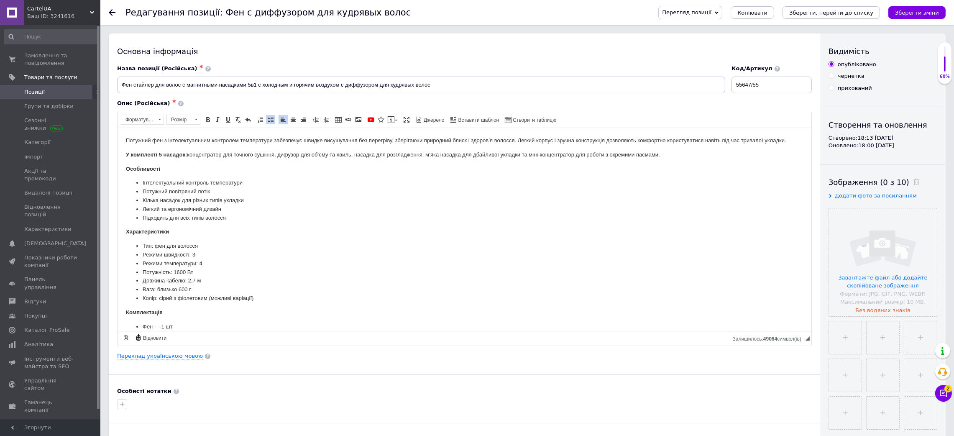
click at [204, 270] on li "Потужність: 1600 Вт" at bounding box center [464, 272] width 644 height 9
drag, startPoint x: 210, startPoint y: 289, endPoint x: 137, endPoint y: 291, distance: 73.2
click at [142, 291] on li "Довжина кабелю: 2,7 м" at bounding box center [464, 289] width 644 height 9
drag, startPoint x: 186, startPoint y: 287, endPoint x: 179, endPoint y: 287, distance: 7.1
click at [179, 287] on li "Вага: близько 600 г" at bounding box center [464, 289] width 644 height 9
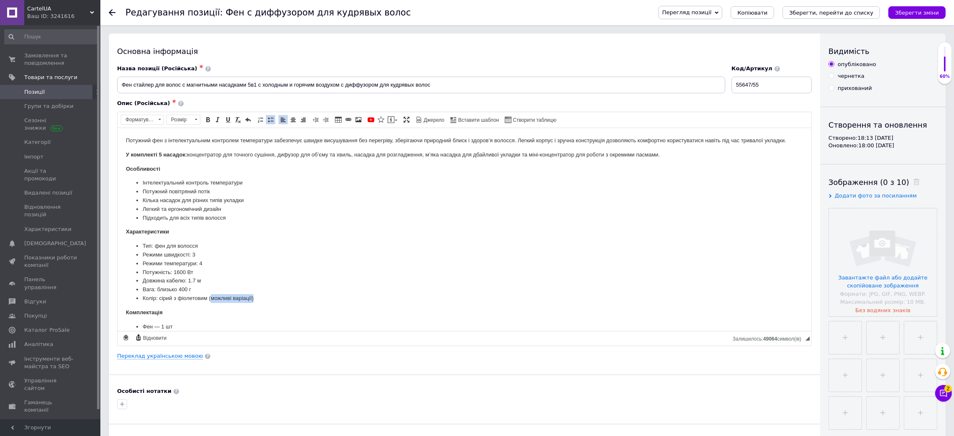
drag, startPoint x: 209, startPoint y: 297, endPoint x: 267, endPoint y: 302, distance: 58.4
click at [267, 302] on li "Колір: сірий з фіолетовим (можливі варіації)" at bounding box center [464, 298] width 644 height 9
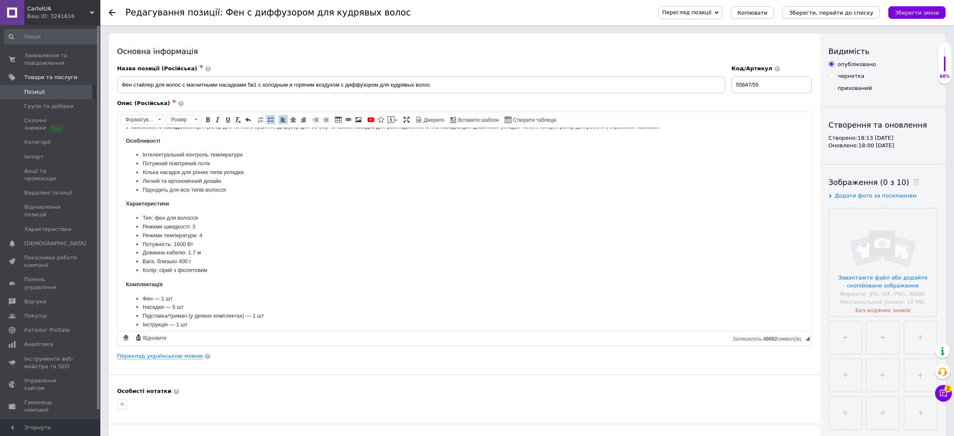
scroll to position [43, 0]
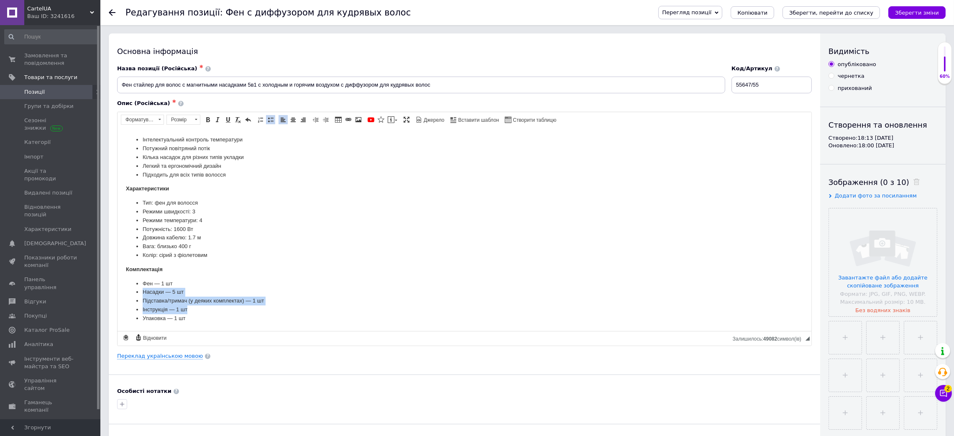
drag, startPoint x: 290, startPoint y: 306, endPoint x: 142, endPoint y: 289, distance: 149.0
click at [142, 289] on ul "Фен — 1 шт Насадки — 5 шт Підставка/тримач (у деяких комплектах) — 1 шт Інструк…" at bounding box center [463, 300] width 677 height 43
click at [143, 296] on li "Підставка/тримач (у деяких комплектах) — 1 шт" at bounding box center [464, 300] width 644 height 9
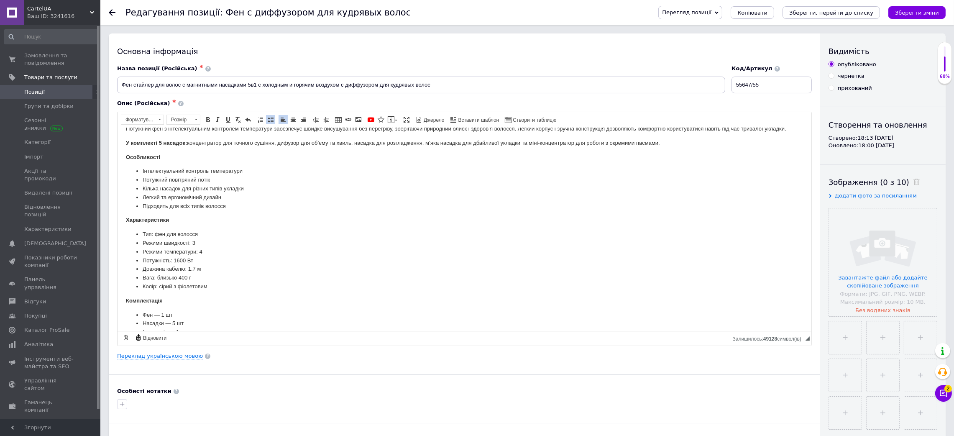
scroll to position [0, 0]
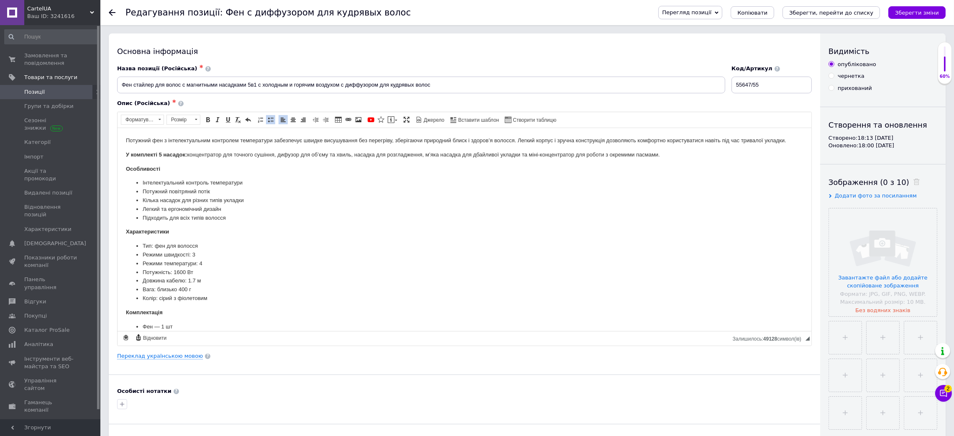
click at [672, 157] on p "У комплекті 5 насадок: концентратор для точного сушіння, дифузор для об’єму та …" at bounding box center [463, 154] width 677 height 9
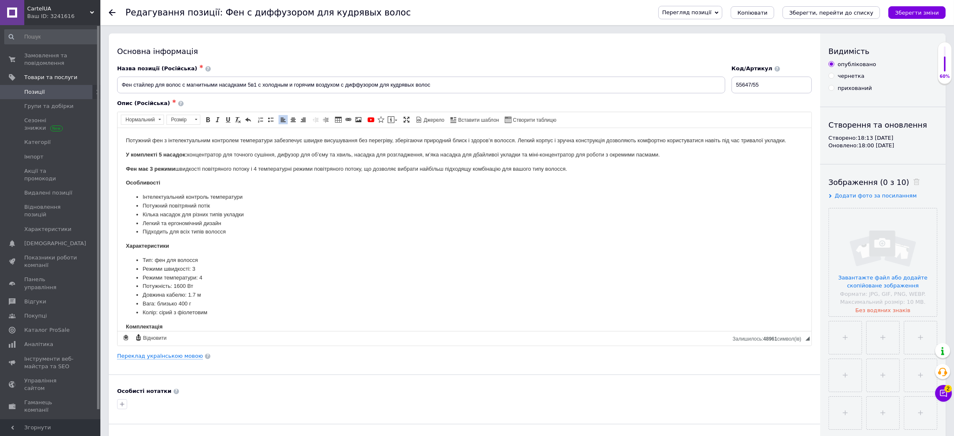
click at [647, 168] on p "Фен має 3 режими швидкості повітряного потоку і 4 температурні режими повітряно…" at bounding box center [463, 168] width 677 height 9
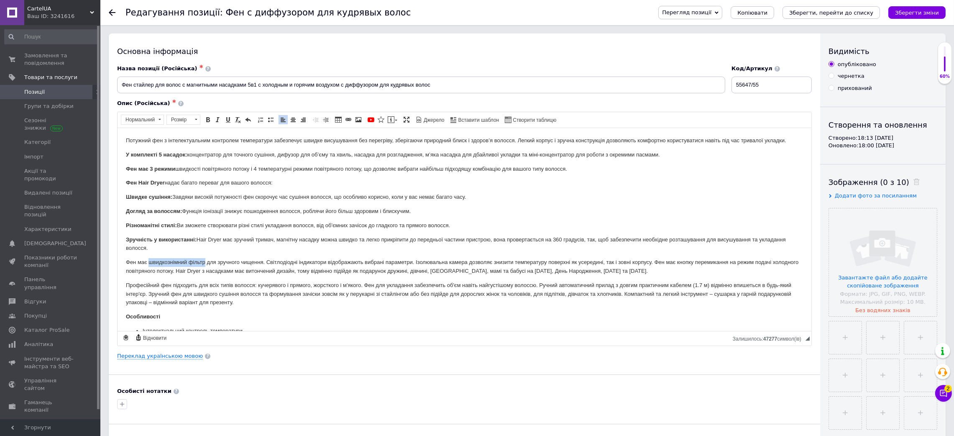
drag, startPoint x: 147, startPoint y: 262, endPoint x: 205, endPoint y: 256, distance: 58.0
click at [205, 256] on body "Потужний фен з інтелектуальним контролем температури забезпечує швидке висушува…" at bounding box center [463, 320] width 677 height 368
drag, startPoint x: 205, startPoint y: 118, endPoint x: 210, endPoint y: 125, distance: 7.9
click at [205, 119] on span at bounding box center [208, 119] width 7 height 7
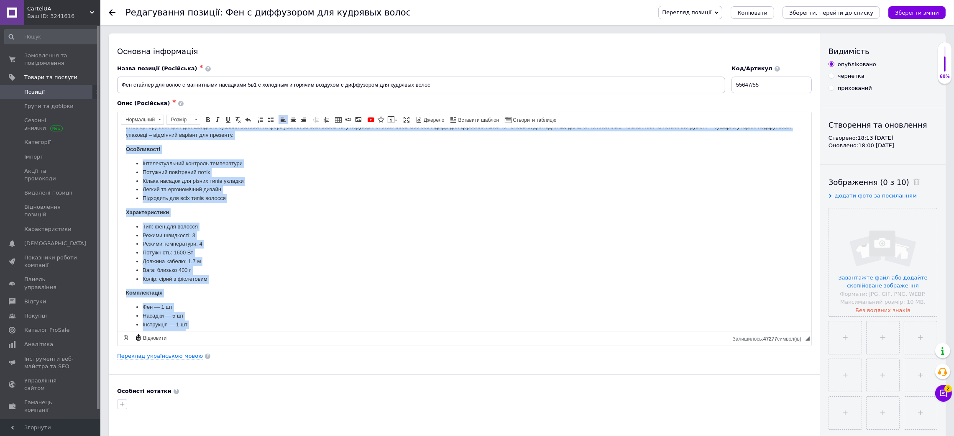
scroll to position [182, 0]
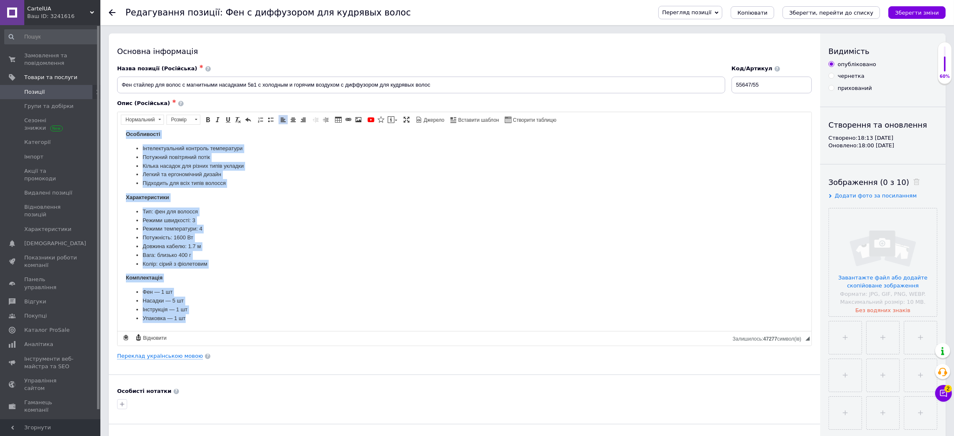
drag, startPoint x: 124, startPoint y: 135, endPoint x: 284, endPoint y: 405, distance: 313.7
click at [284, 330] on html "Потужний фен з інтелектуальним контролем температури забезпечує швидке висушува…" at bounding box center [464, 137] width 694 height 385
drag, startPoint x: 192, startPoint y: 120, endPoint x: 79, endPoint y: 6, distance: 160.3
click at [192, 120] on span at bounding box center [196, 119] width 8 height 9
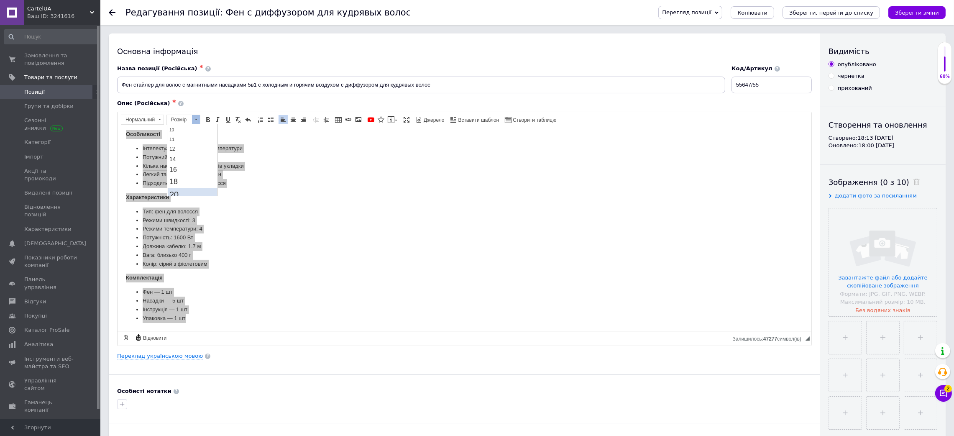
scroll to position [63, 0]
click at [186, 136] on link "14" at bounding box center [191, 137] width 49 height 10
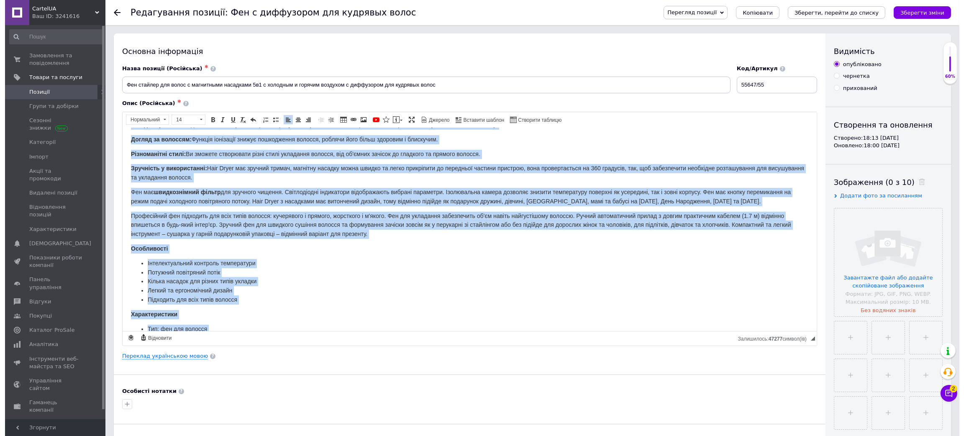
scroll to position [0, 0]
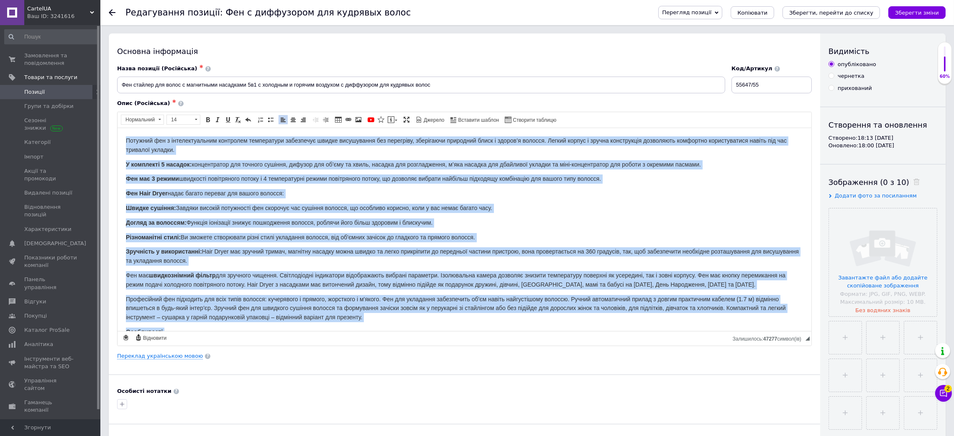
click at [255, 178] on span "Фен має 3 режими швидкості повітряного потоку і 4 температурні режими повітряно…" at bounding box center [362, 178] width 475 height 7
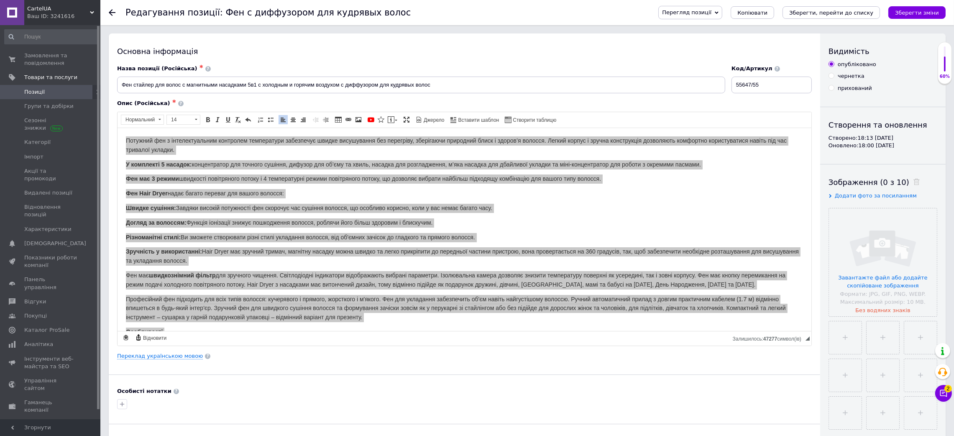
drag, startPoint x: 147, startPoint y: 100, endPoint x: 151, endPoint y: 100, distance: 4.2
click at [146, 101] on span "Опис (Російська)" at bounding box center [143, 103] width 53 height 6
click at [131, 82] on input "Фен стайлер для волос с магнитными насадками 5в1 с холодным и горячим воздухом …" at bounding box center [421, 85] width 608 height 17
drag, startPoint x: 122, startPoint y: 84, endPoint x: 292, endPoint y: 90, distance: 169.9
click at [292, 90] on input "Фен стайлер для волос с магнитными насадками 5в1 с холодным и горячим воздухом …" at bounding box center [421, 85] width 608 height 17
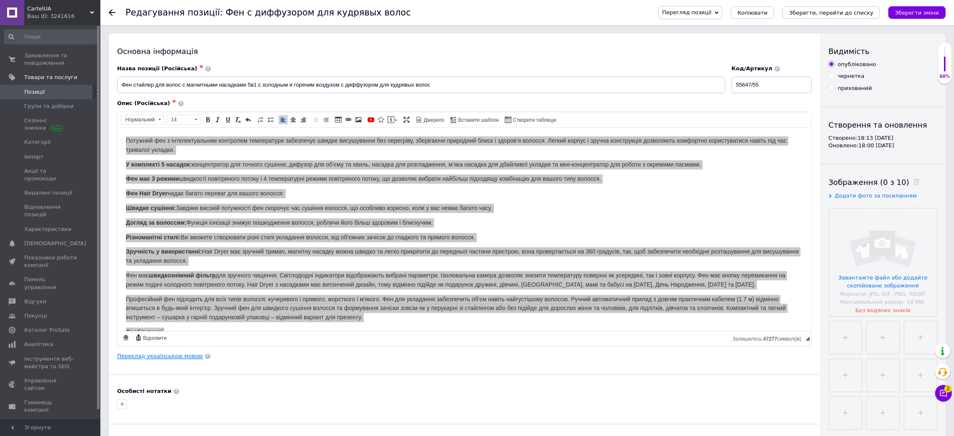
click at [171, 356] on link "Переклад українською мовою" at bounding box center [160, 356] width 86 height 7
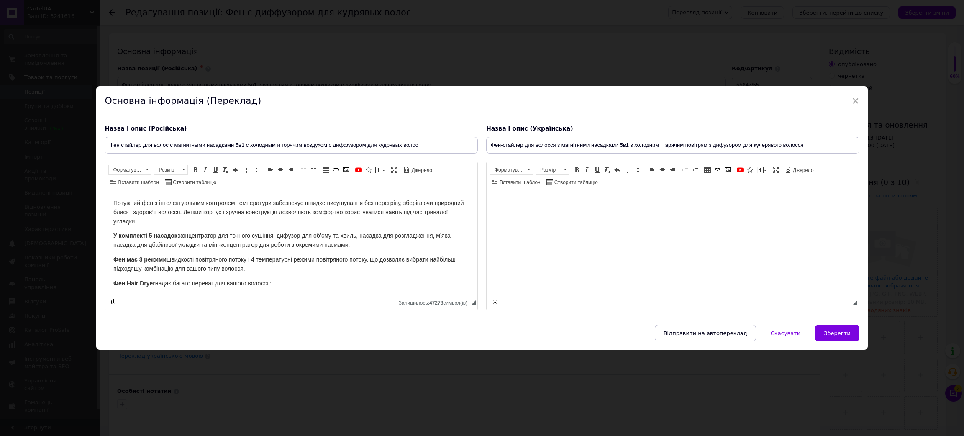
click at [573, 216] on html at bounding box center [672, 203] width 372 height 26
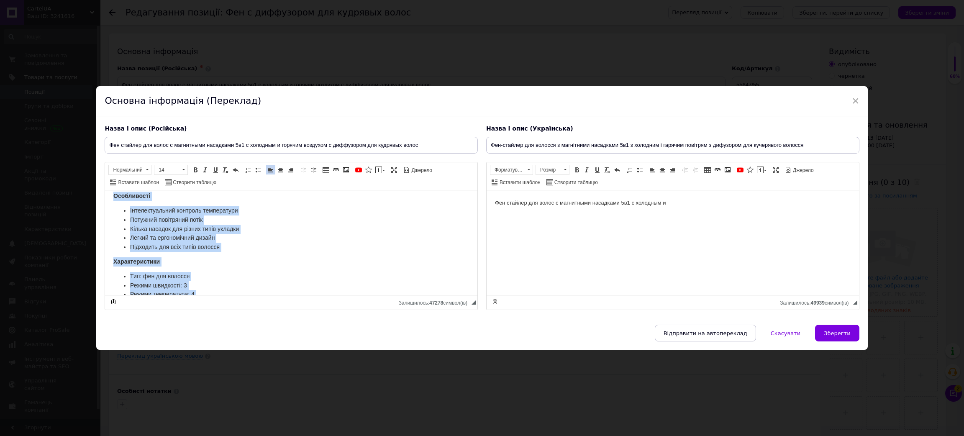
scroll to position [398, 0]
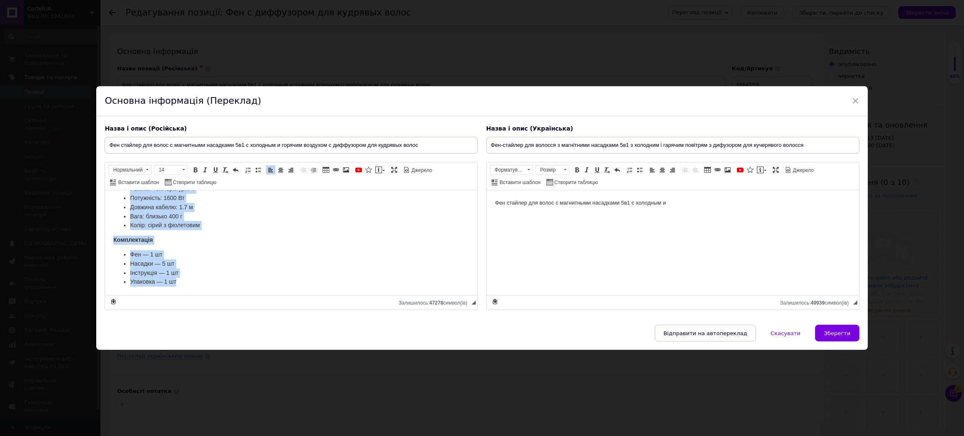
drag, startPoint x: 111, startPoint y: 198, endPoint x: 634, endPoint y: 616, distance: 669.4
click at [477, 295] on html "Потужний фен з інтелектуальним контролем температури забезпечує швидке висушува…" at bounding box center [291, 50] width 372 height 490
copy body "Loremips dol s ametconsectetur adipiscin elitseddoei temporinci utlabo etdolore…"
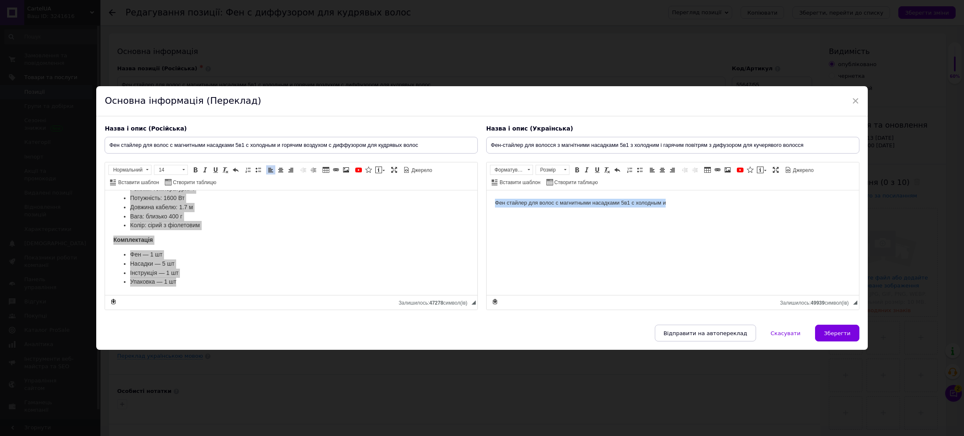
drag, startPoint x: 665, startPoint y: 203, endPoint x: 478, endPoint y: 185, distance: 187.8
click at [486, 190] on html "Фен стайлер для волос с магнитными насадками 5в1 с холодным и" at bounding box center [672, 203] width 372 height 26
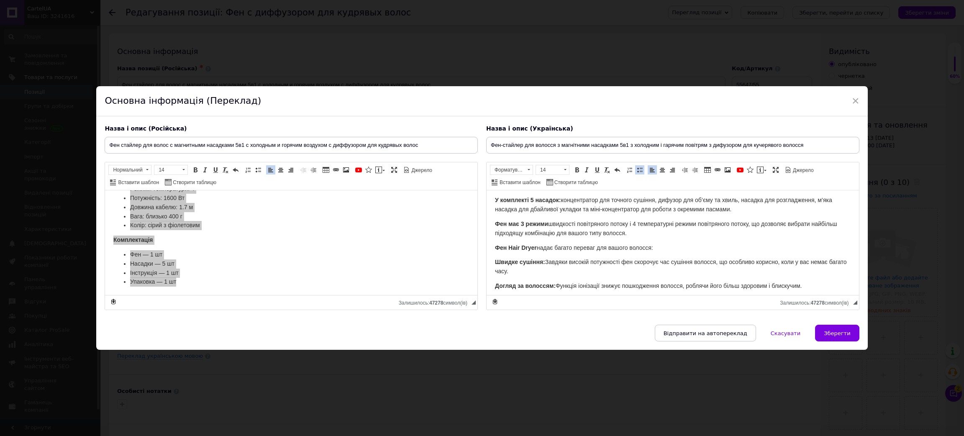
scroll to position [0, 0]
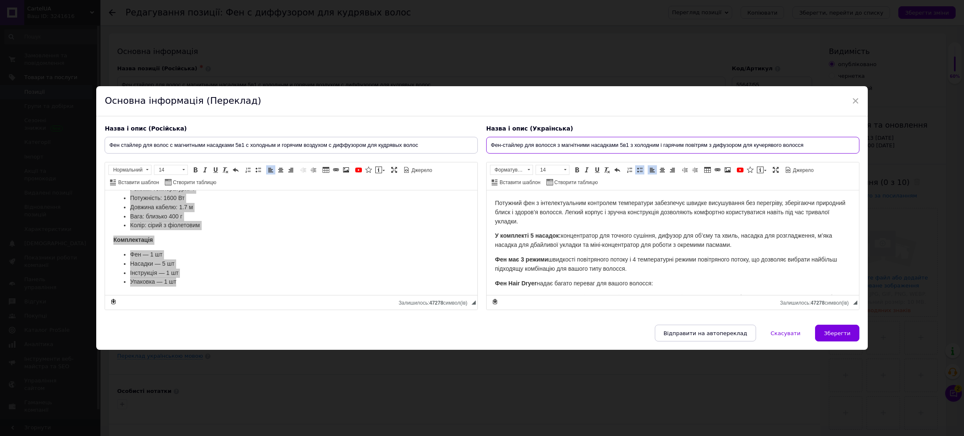
drag, startPoint x: 488, startPoint y: 147, endPoint x: 629, endPoint y: 148, distance: 141.8
click at [629, 148] on input "Фен-стайлер для волосся з магнітними насадками 5в1 з холодним і гарячим повітря…" at bounding box center [672, 145] width 373 height 17
click at [495, 202] on span "Потужний фен з інтелектуальним контролем температури забезпечує швидке висушува…" at bounding box center [670, 211] width 350 height 25
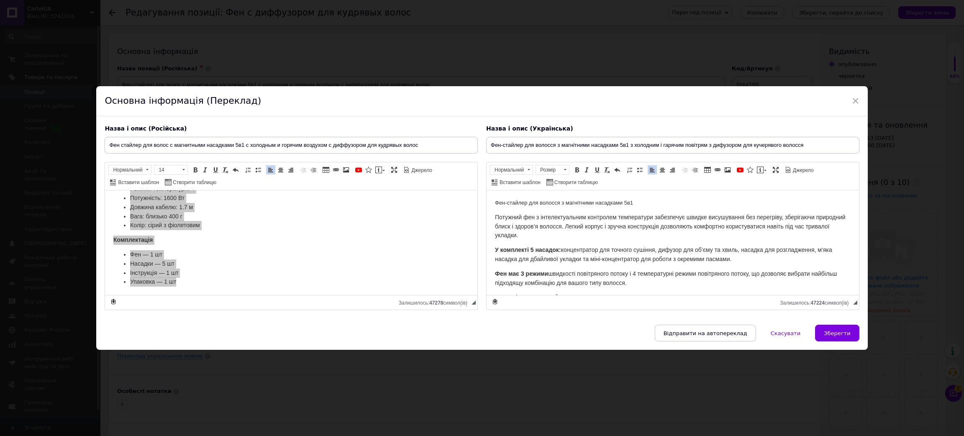
click at [523, 197] on html "Фен-стайлер для волосся з магнітними насадками 5в1 Потужний фен з інтелектуальн…" at bounding box center [672, 442] width 372 height 504
click at [526, 166] on span at bounding box center [528, 169] width 8 height 9
click at [534, 193] on h2 "Заголовок 2" at bounding box center [520, 193] width 59 height 9
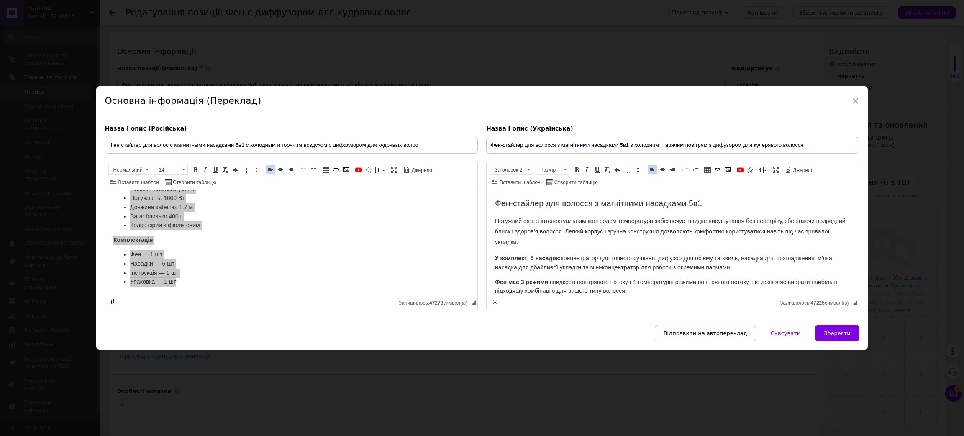
click at [556, 227] on span "Потужний фен з інтелектуальним контролем температури забезпечує швидке висушува…" at bounding box center [670, 231] width 350 height 28
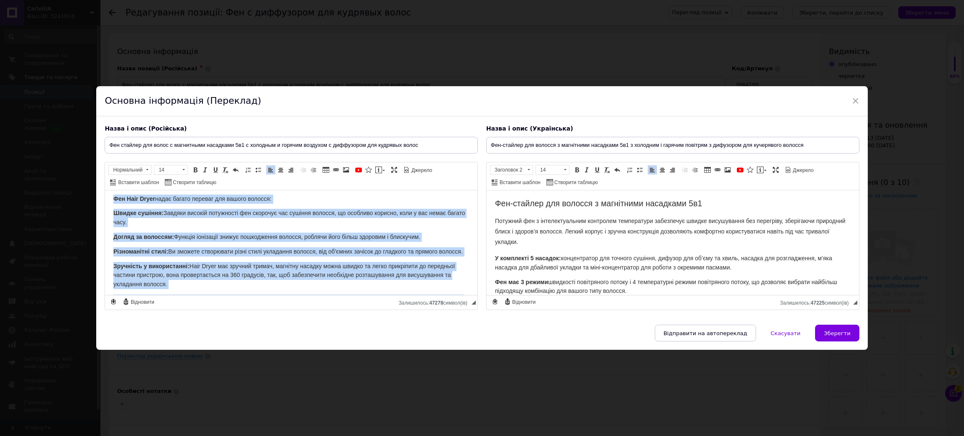
click at [211, 234] on span "Догляд за волоссям: Функція іонізації знижує пошкодження волосся, роблячи його …" at bounding box center [266, 236] width 307 height 7
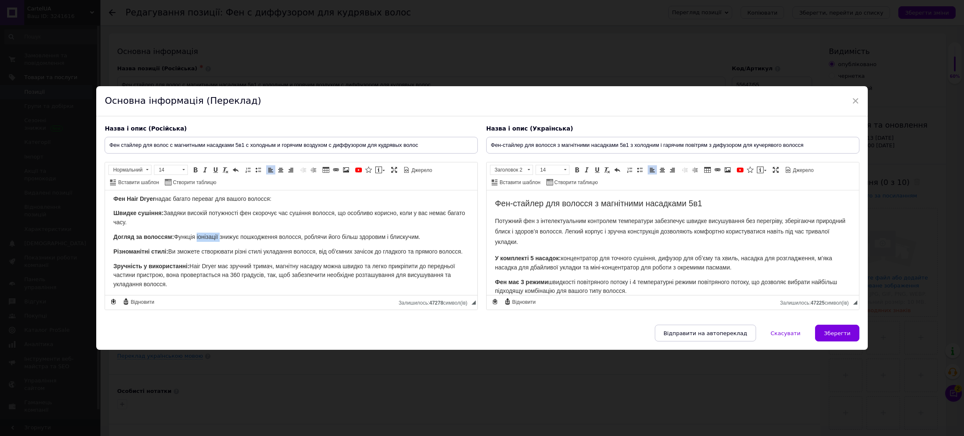
click at [211, 234] on span "Догляд за волоссям: Функція іонізації знижує пошкодження волосся, роблячи його …" at bounding box center [266, 236] width 307 height 7
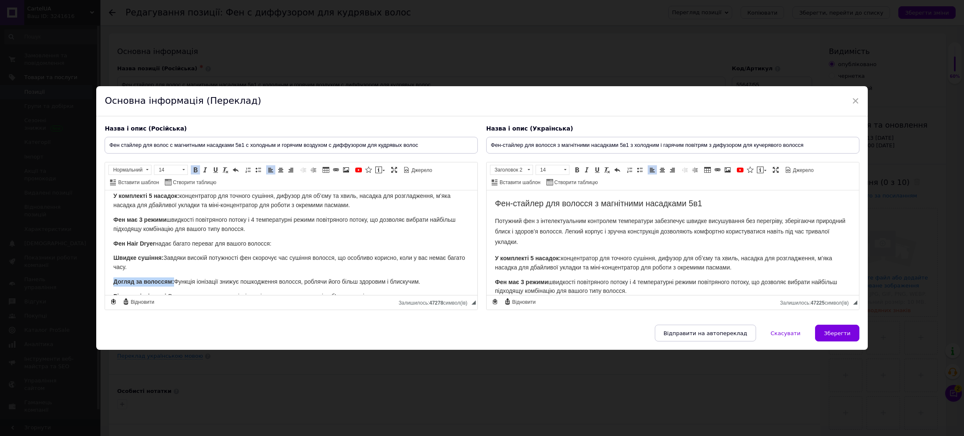
scroll to position [0, 0]
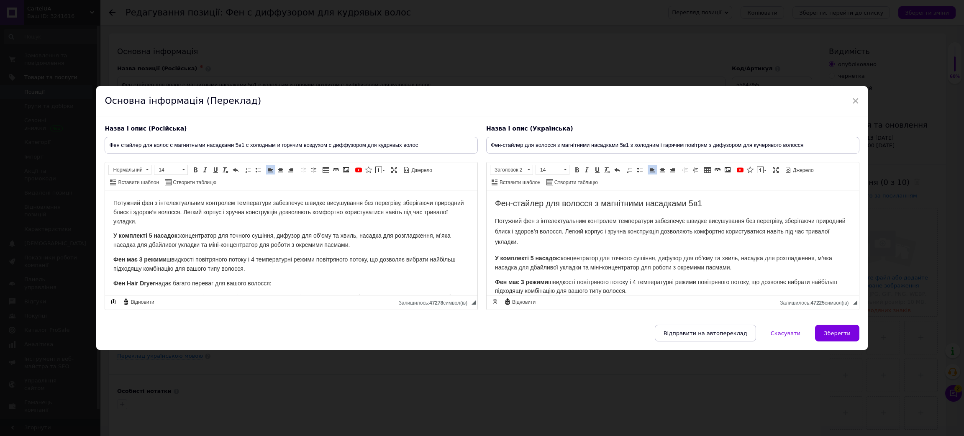
click at [112, 199] on html "Потужний фен з інтелектуальним контролем температури забезпечує швидке висушува…" at bounding box center [291, 435] width 372 height 490
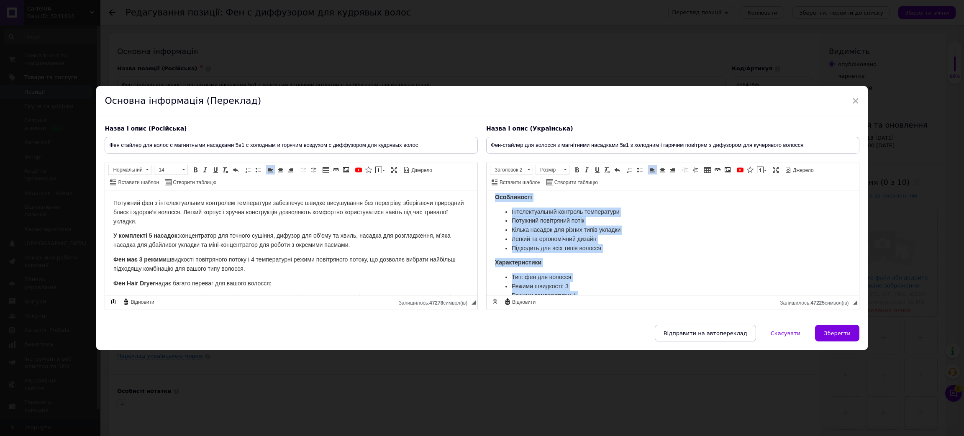
scroll to position [419, 0]
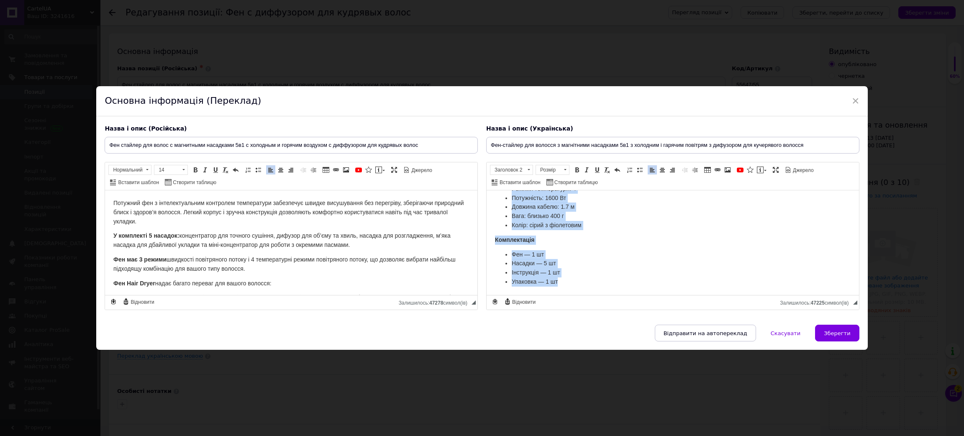
drag, startPoint x: 493, startPoint y: 200, endPoint x: 903, endPoint y: 456, distance: 483.2
click at [859, 295] on html "Фен-стайлер для волосся з магнітними насадками 5в1 Потужний фен з інтелектуальн…" at bounding box center [672, 38] width 372 height 513
copy body "Lor-ipsumdo sit ametcon a elitseddoe temporinc 1u6 Laboreet dol m aliquaenimadm…"
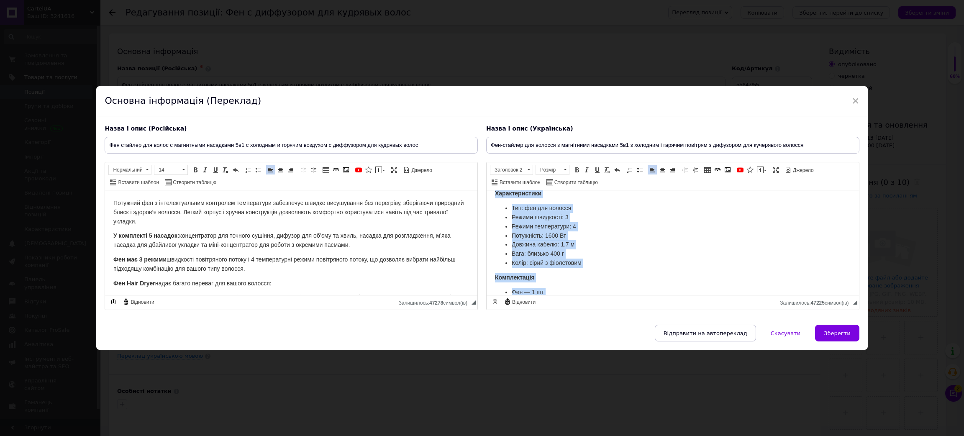
scroll to position [294, 0]
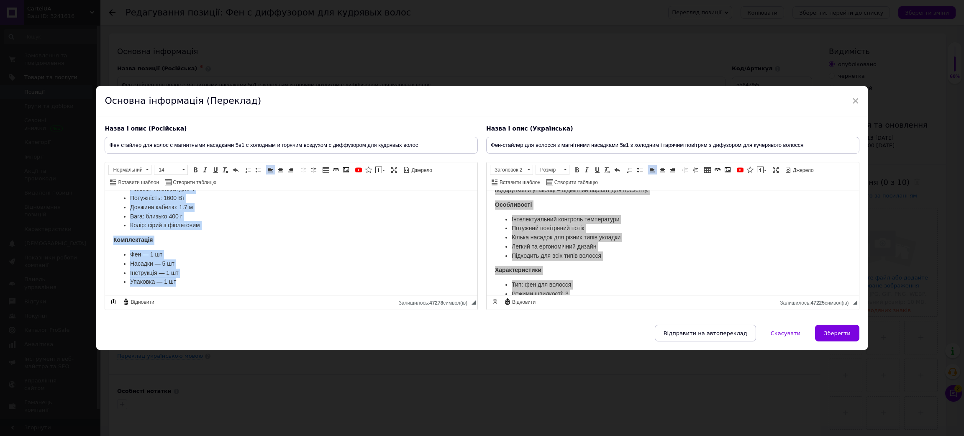
drag, startPoint x: 112, startPoint y: 203, endPoint x: 462, endPoint y: 454, distance: 430.7
click at [462, 295] on html "Потужний фен з інтелектуальним контролем температури забезпечує швидке висушува…" at bounding box center [291, 50] width 372 height 490
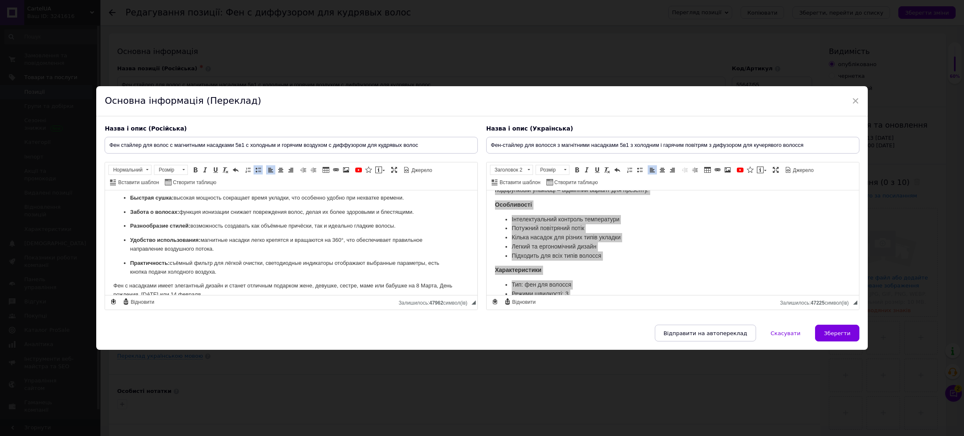
scroll to position [132, 0]
click at [227, 195] on p "Забота о волосах: функция ионизации снижает повреждения волос, делая их более з…" at bounding box center [291, 190] width 322 height 9
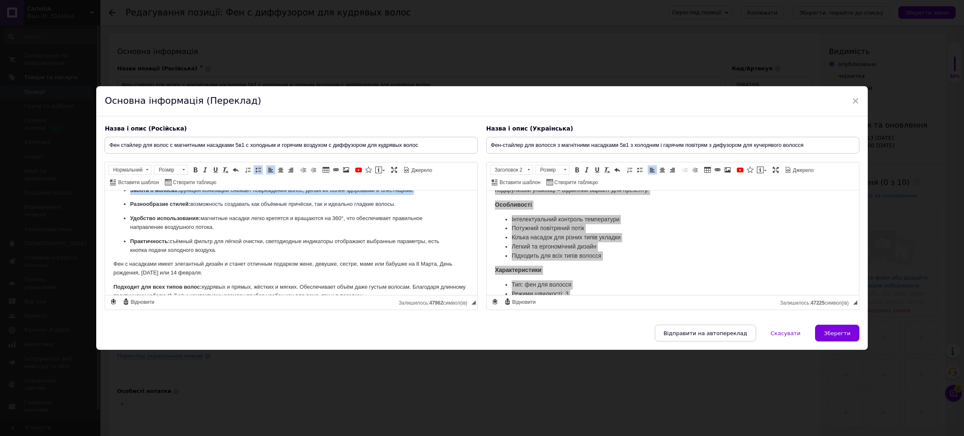
click at [227, 195] on p "Забота о волосах: функция ионизации снижает повреждения волос, делая их более з…" at bounding box center [291, 190] width 322 height 9
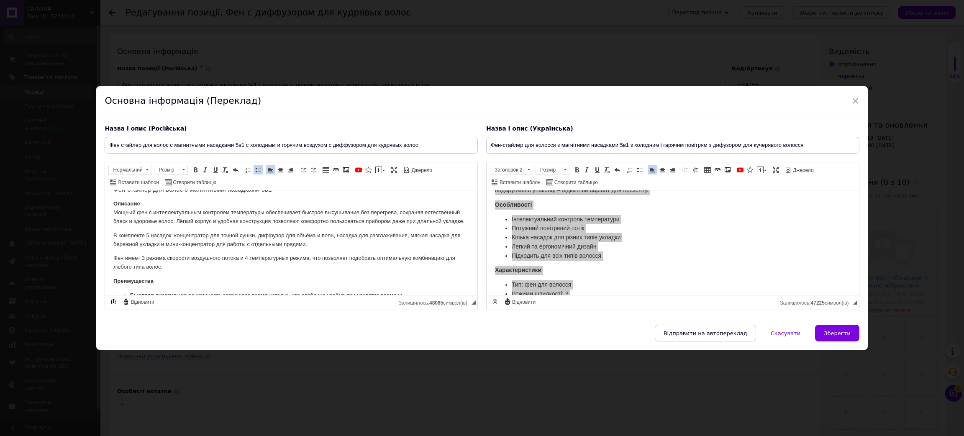
scroll to position [0, 0]
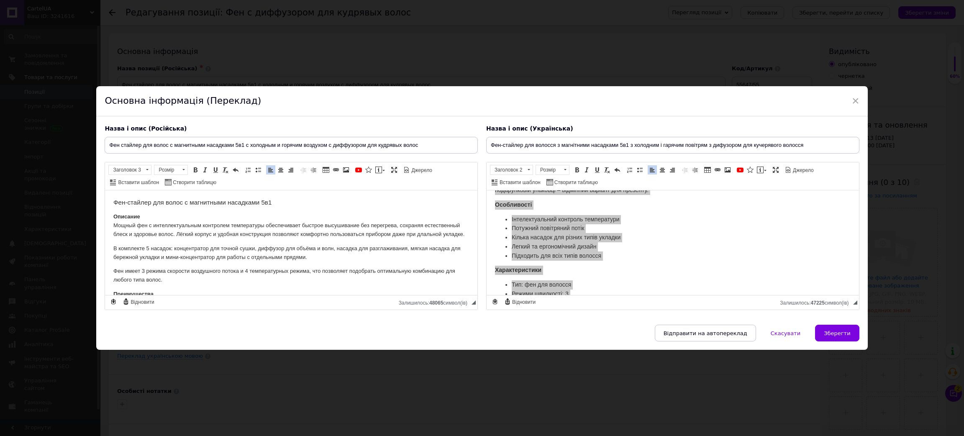
click at [145, 171] on span at bounding box center [147, 169] width 8 height 9
click at [144, 191] on h2 "Заголовок 2" at bounding box center [139, 193] width 59 height 9
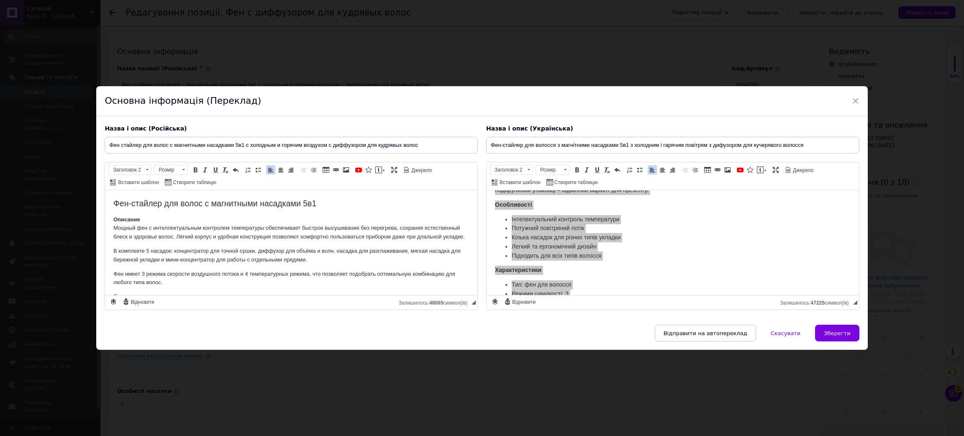
drag, startPoint x: 113, startPoint y: 218, endPoint x: 152, endPoint y: 218, distance: 38.9
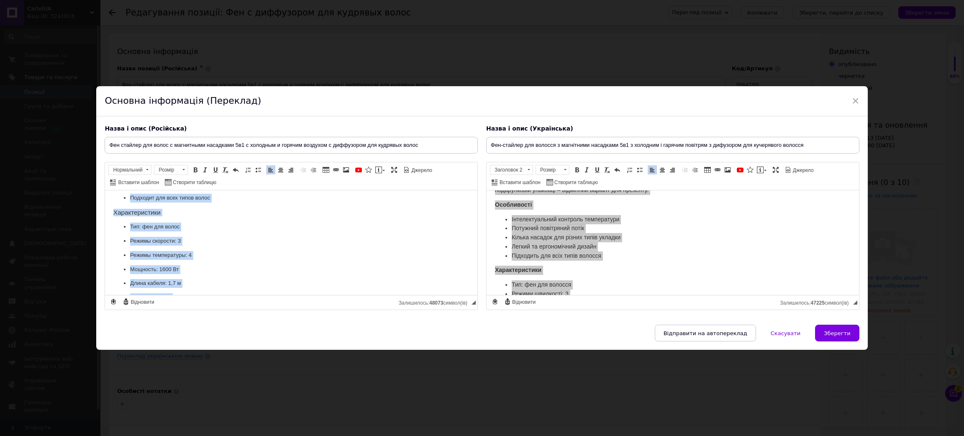
scroll to position [435, 0]
drag, startPoint x: 109, startPoint y: 221, endPoint x: 468, endPoint y: 465, distance: 434.2
click at [468, 295] on html "Фен-стайлер для волос с магнитными насадками 5в1 Мощный фен с интеллектуальным …" at bounding box center [291, 30] width 372 height 530
click at [184, 170] on span at bounding box center [183, 169] width 3 height 1
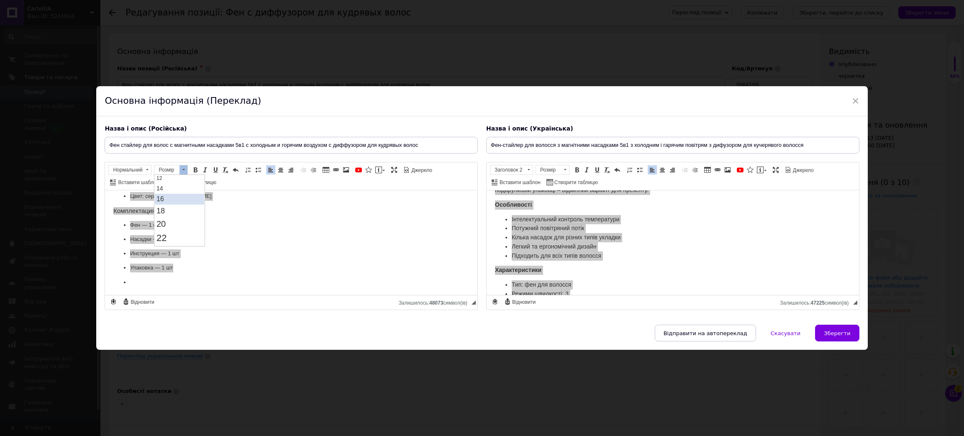
scroll to position [63, 0]
drag, startPoint x: 170, startPoint y: 188, endPoint x: 326, endPoint y: 364, distance: 235.3
click at [171, 187] on link "14" at bounding box center [179, 187] width 49 height 10
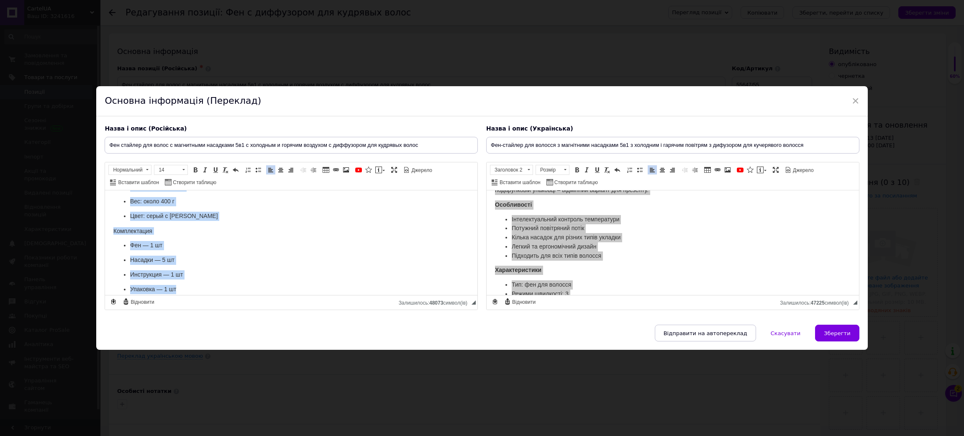
scroll to position [453, 0]
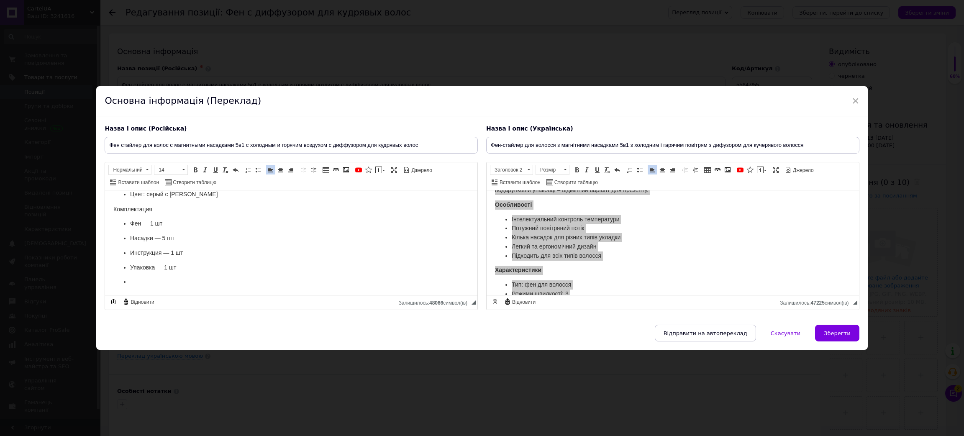
click at [144, 278] on li "Редактор, DFF69A31-315F-4D14-8993-26D860589ABC" at bounding box center [291, 281] width 322 height 9
click at [142, 221] on span "Комплектация" at bounding box center [132, 223] width 39 height 7
click at [141, 221] on span "Комплектация" at bounding box center [132, 223] width 39 height 7
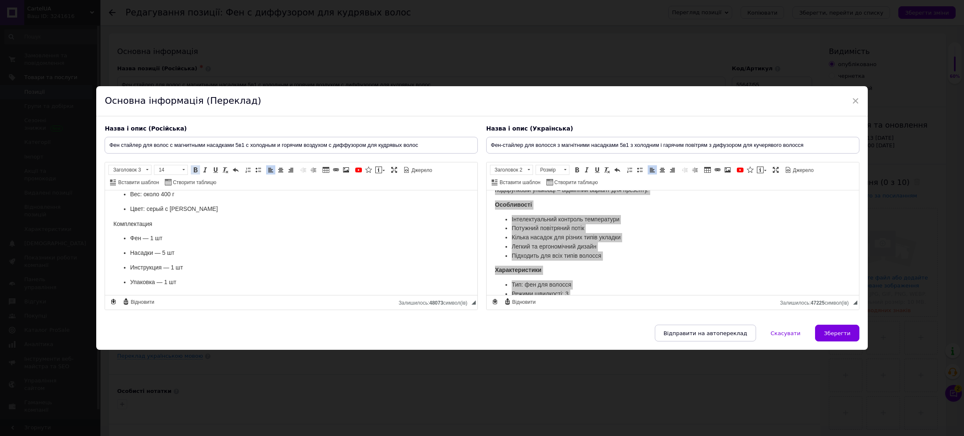
click at [198, 169] on span at bounding box center [195, 169] width 7 height 7
click at [135, 227] on span "Характеристики" at bounding box center [134, 228] width 43 height 7
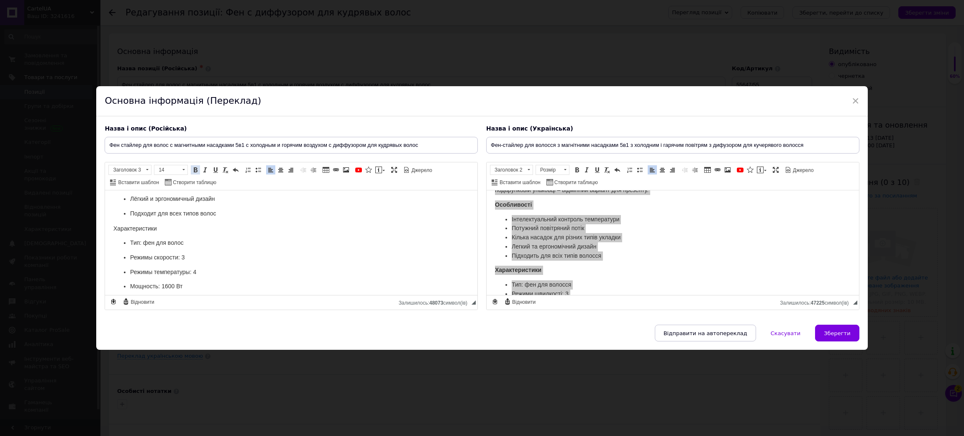
click at [194, 167] on span at bounding box center [195, 169] width 7 height 7
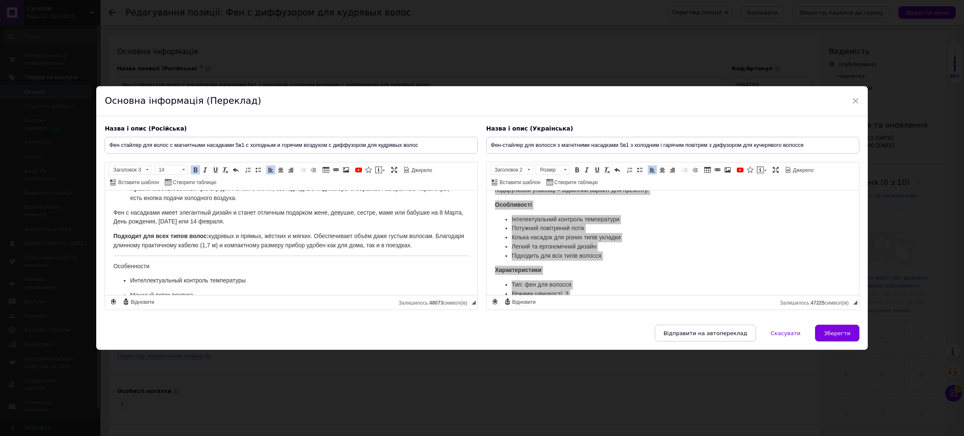
click at [149, 267] on span "Особенности" at bounding box center [131, 266] width 36 height 7
click at [193, 171] on span at bounding box center [195, 169] width 7 height 7
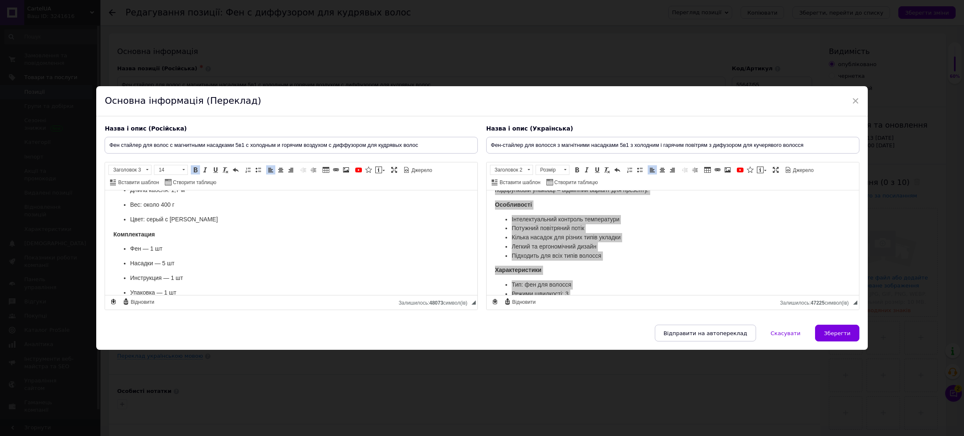
scroll to position [438, 0]
drag, startPoint x: 166, startPoint y: 277, endPoint x: 111, endPoint y: 235, distance: 68.8
click at [111, 235] on html "Фен-стайлер для волос с магнитными насадками 5в1 Мощный фен с интеллектуальным …" at bounding box center [291, 25] width 372 height 539
click at [261, 170] on span at bounding box center [258, 169] width 7 height 7
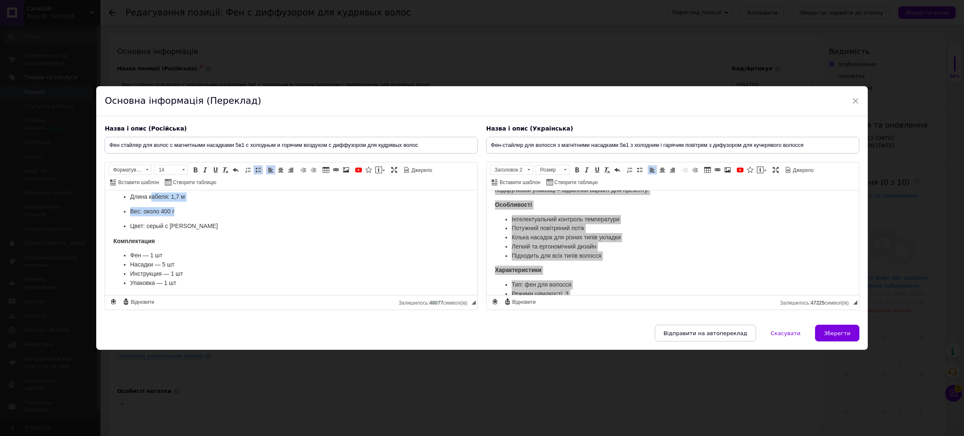
scroll to position [411, 0]
drag, startPoint x: 216, startPoint y: 218, endPoint x: 194, endPoint y: 259, distance: 46.8
click at [176, 272] on body "Фен-стайлер для волос с магнитными насадками 5в1 Мощный фен с интеллектуальным …" at bounding box center [290, 41] width 355 height 506
click at [229, 229] on ul "Тип: фен для волос Режимы скорости: 3 Режимы температуры: 4 Мощность: 1600 Вт Д…" at bounding box center [290, 189] width 355 height 97
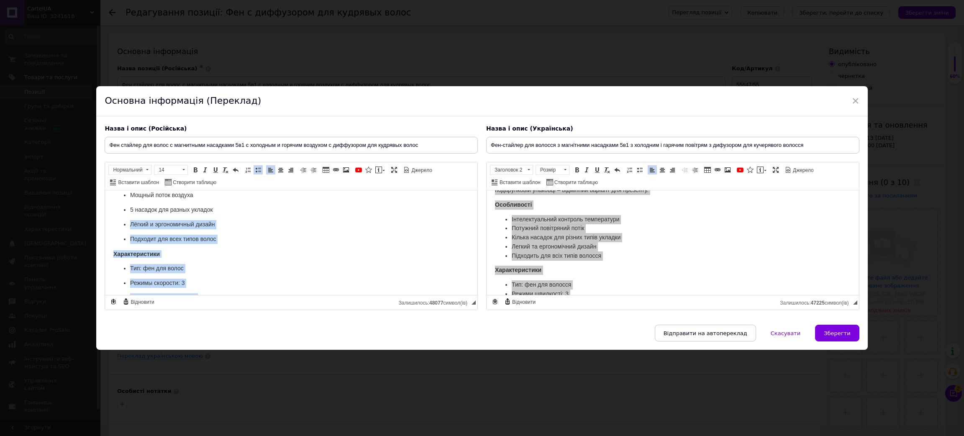
scroll to position [285, 0]
drag, startPoint x: 209, startPoint y: 238, endPoint x: 129, endPoint y: 266, distance: 84.4
click at [129, 266] on body "Фен-стайлер для волос с магнитными насадками 5в1 Мощный фен с интеллектуальным …" at bounding box center [290, 166] width 355 height 506
click at [259, 170] on span at bounding box center [258, 169] width 7 height 7
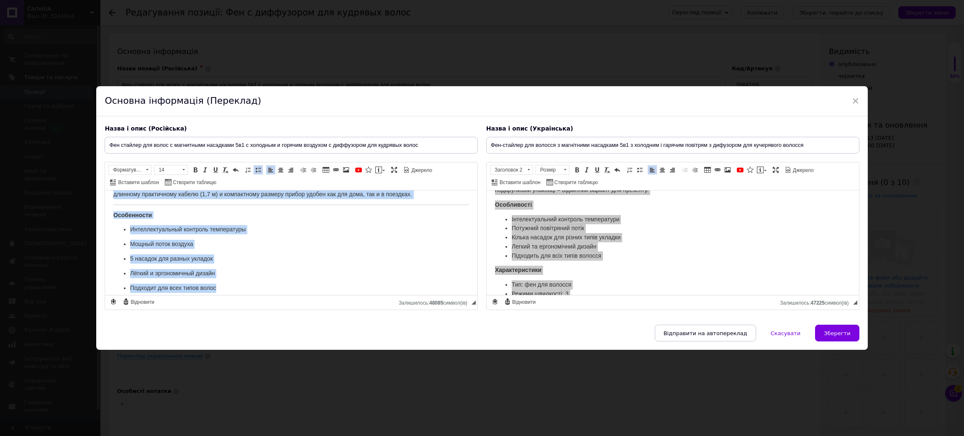
scroll to position [217, 0]
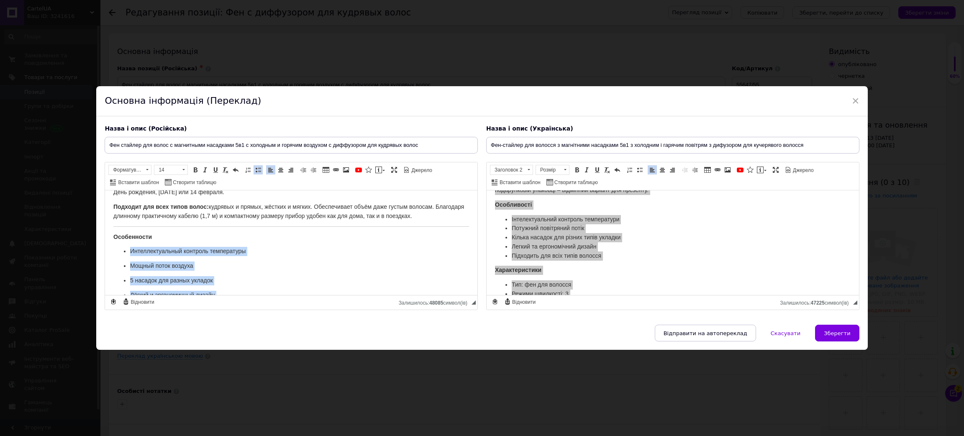
drag, startPoint x: 223, startPoint y: 242, endPoint x: 117, endPoint y: 250, distance: 106.5
click at [117, 250] on ul "Интеллектуальный контроль температуры Мощный поток воздуха 5 насадок для разных…" at bounding box center [290, 280] width 355 height 67
click at [258, 173] on link "Вставити/видалити маркований список" at bounding box center [257, 169] width 9 height 9
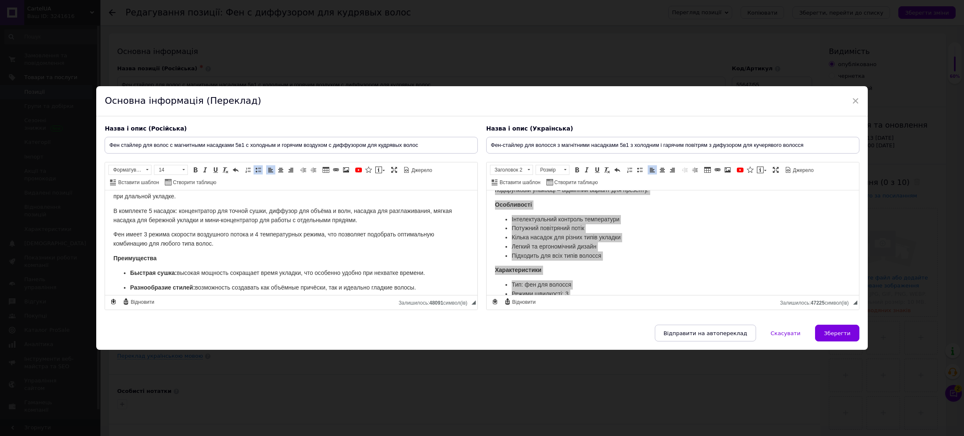
scroll to position [28, 0]
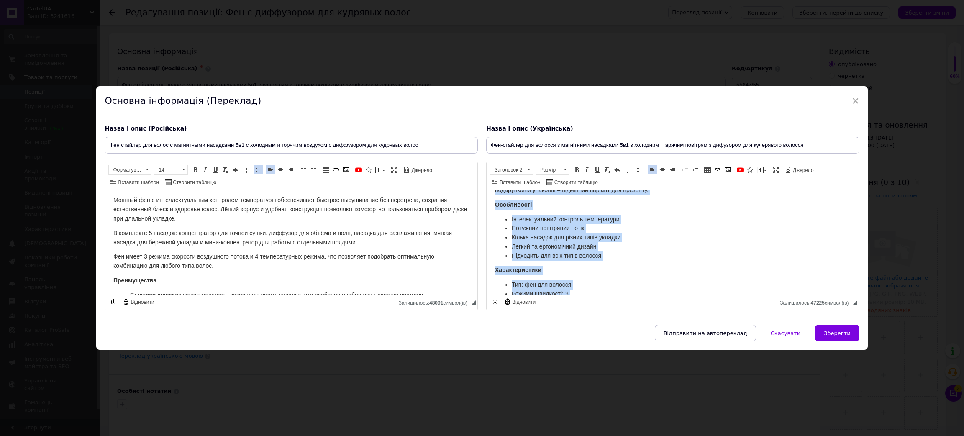
click at [633, 261] on li "Підходить для всіх типів волосся" at bounding box center [672, 255] width 322 height 9
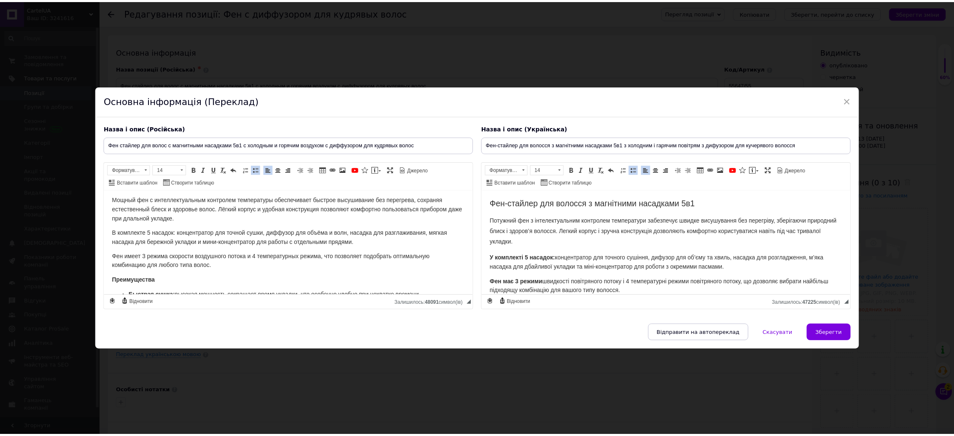
scroll to position [101, 0]
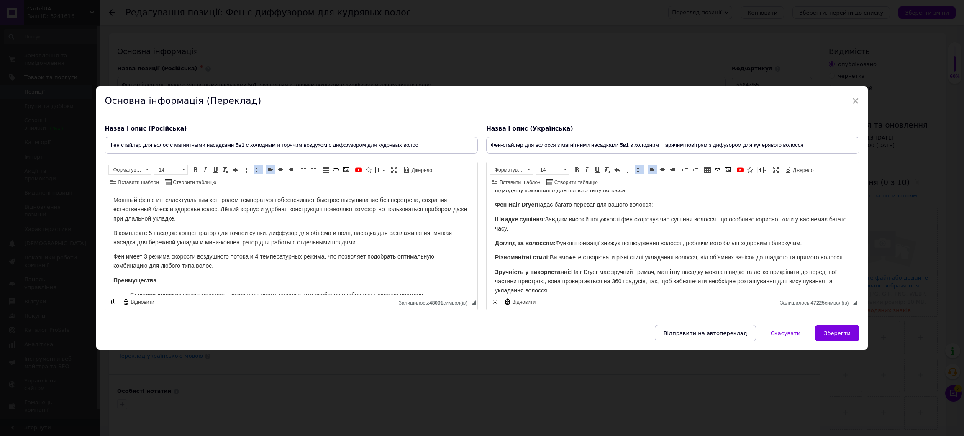
click at [524, 246] on p "Догляд за волоссям: Функція іонізації знижує пошкодження волосся, роблячи його …" at bounding box center [672, 243] width 355 height 9
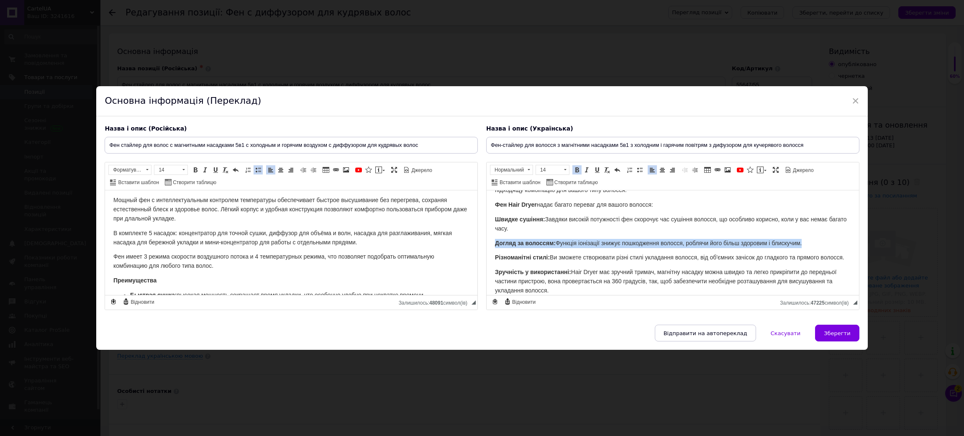
click at [524, 246] on p "Догляд за волоссям: Функція іонізації знижує пошкодження волосся, роблячи його …" at bounding box center [672, 243] width 355 height 9
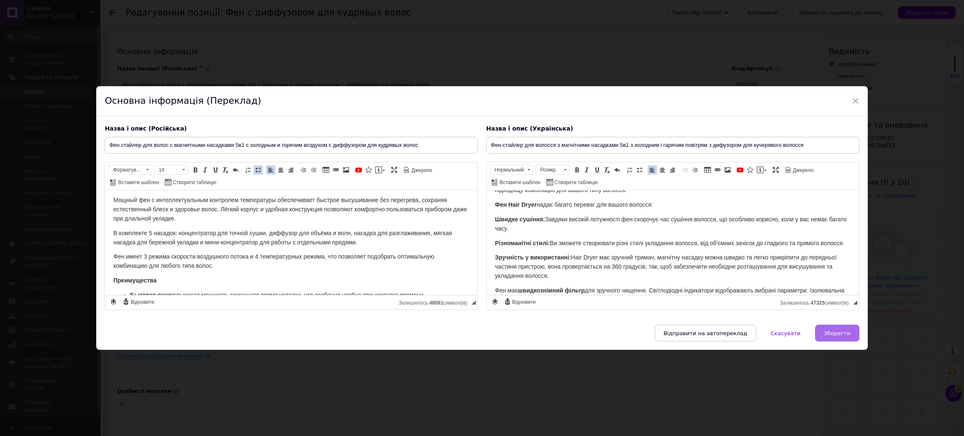
click at [829, 333] on span "Зберегти" at bounding box center [836, 333] width 26 height 6
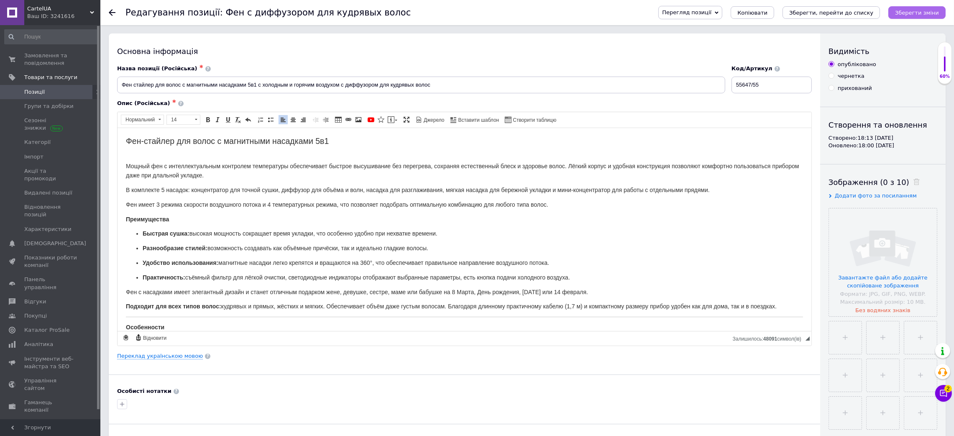
click at [932, 10] on icon "Зберегти зміни" at bounding box center [917, 13] width 44 height 6
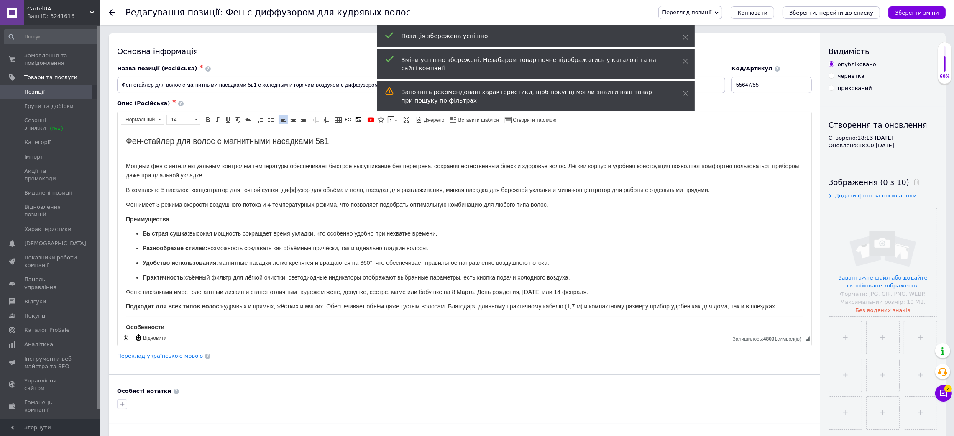
scroll to position [63, 0]
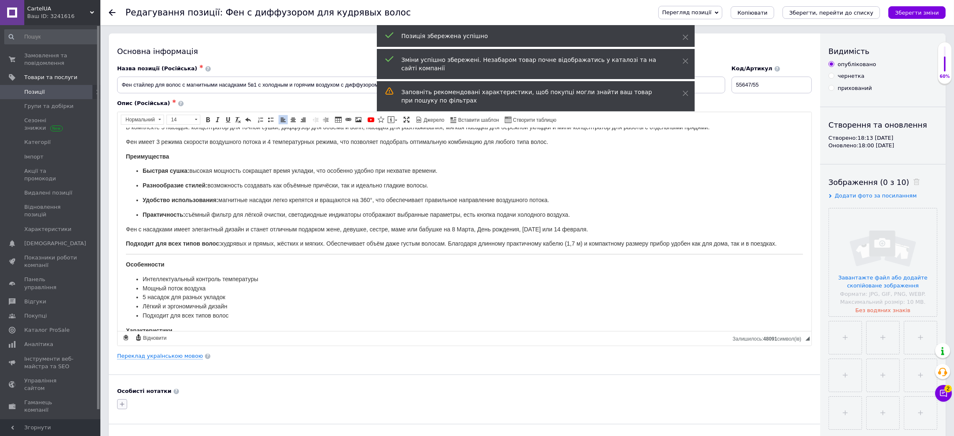
click at [120, 409] on button "button" at bounding box center [122, 404] width 10 height 10
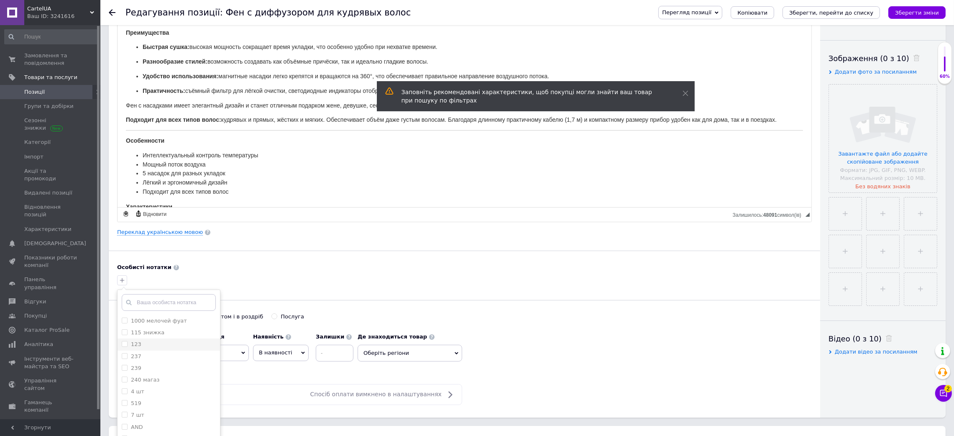
scroll to position [125, 0]
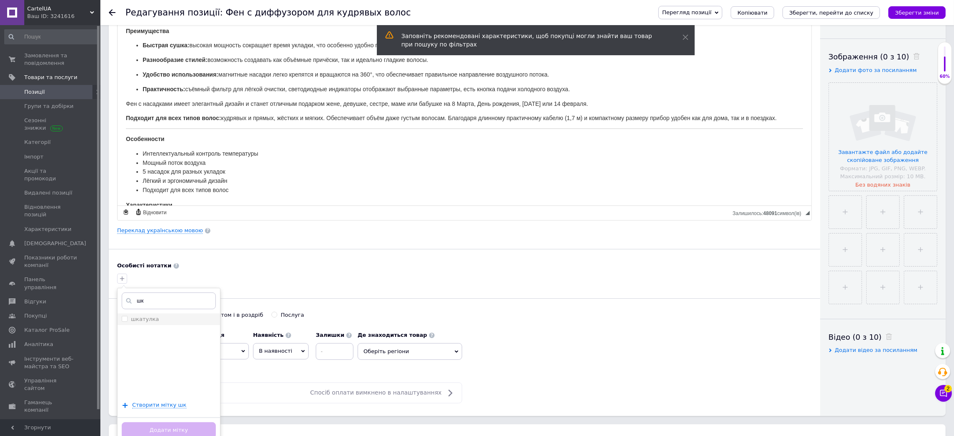
type input "шк"
click at [154, 320] on div "шкатулка" at bounding box center [169, 319] width 94 height 8
checkbox input "true"
click at [137, 431] on button "Додати мітку" at bounding box center [169, 430] width 94 height 16
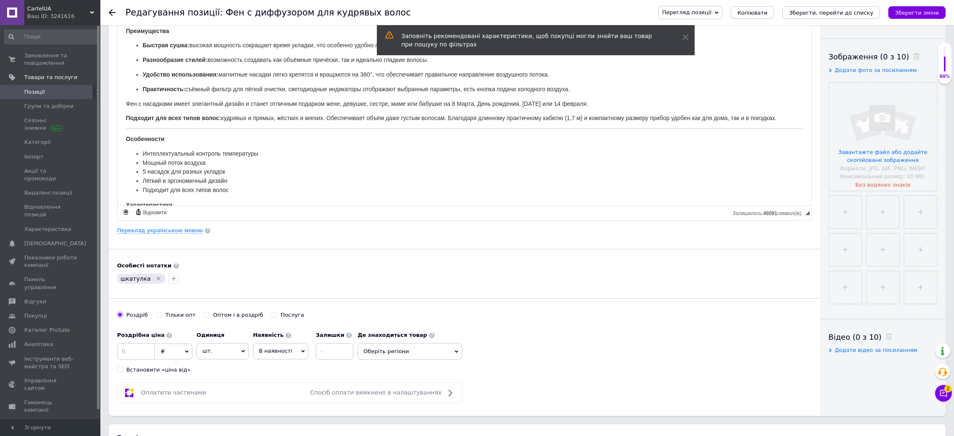
click at [280, 350] on span "В наявності" at bounding box center [275, 351] width 33 height 6
click at [261, 412] on li "Готово до відправки" at bounding box center [280, 403] width 55 height 19
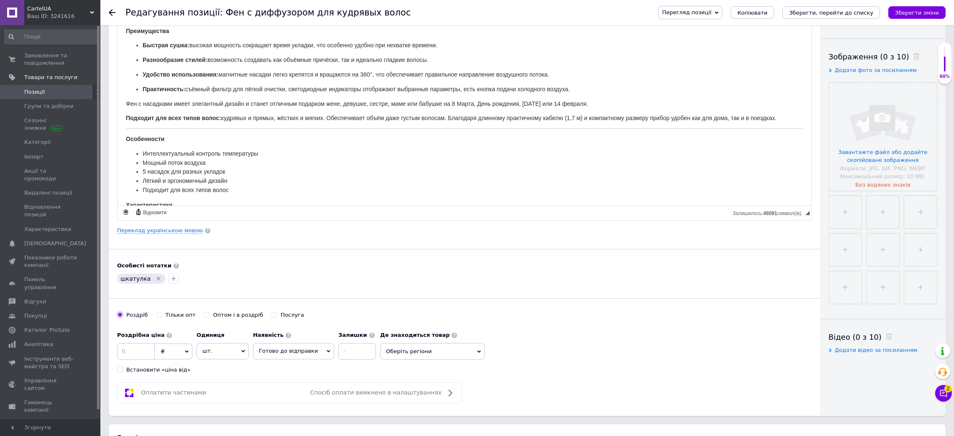
click at [400, 351] on span "Оберіть регіони" at bounding box center [432, 351] width 105 height 17
click at [393, 367] on input "text" at bounding box center [432, 373] width 95 height 17
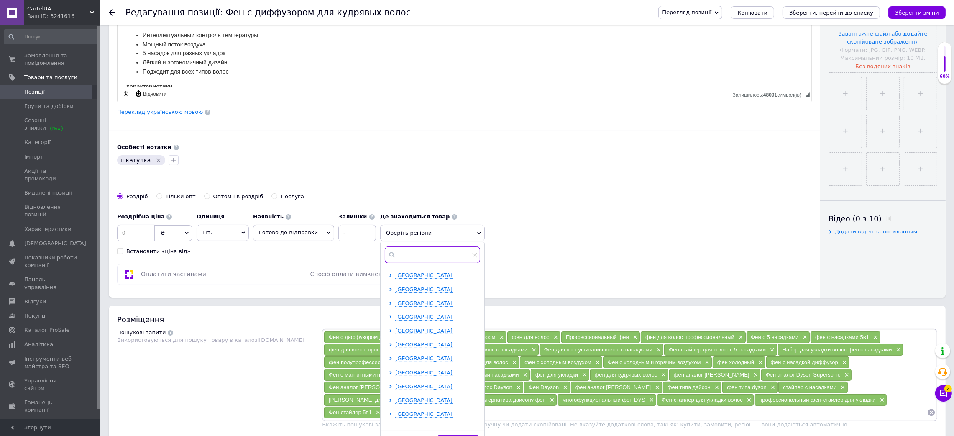
scroll to position [251, 0]
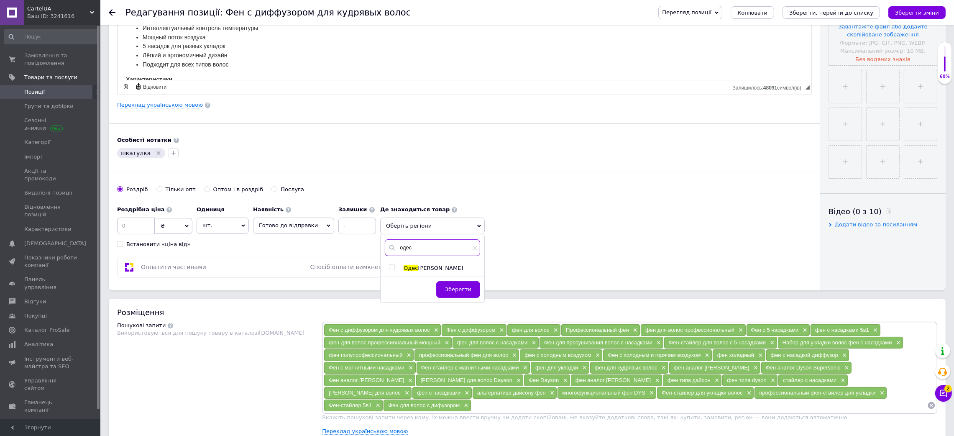
type input "одес"
click at [389, 268] on input "checkbox" at bounding box center [391, 267] width 5 height 5
checkbox input "true"
drag, startPoint x: 460, startPoint y: 293, endPoint x: 451, endPoint y: 244, distance: 49.8
click at [460, 293] on span "Зберегти" at bounding box center [458, 293] width 26 height 6
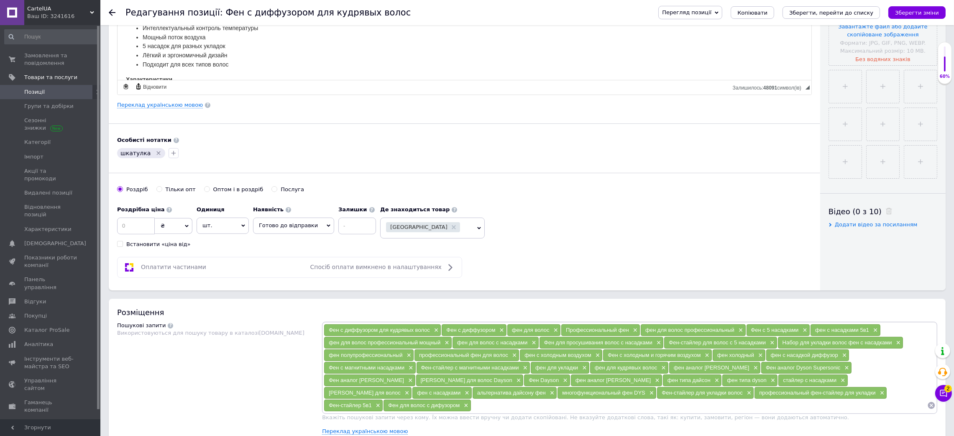
click at [443, 230] on div "[GEOGRAPHIC_DATA]" at bounding box center [427, 228] width 82 height 12
click at [423, 258] on input "одес" at bounding box center [432, 251] width 95 height 17
type input "х"
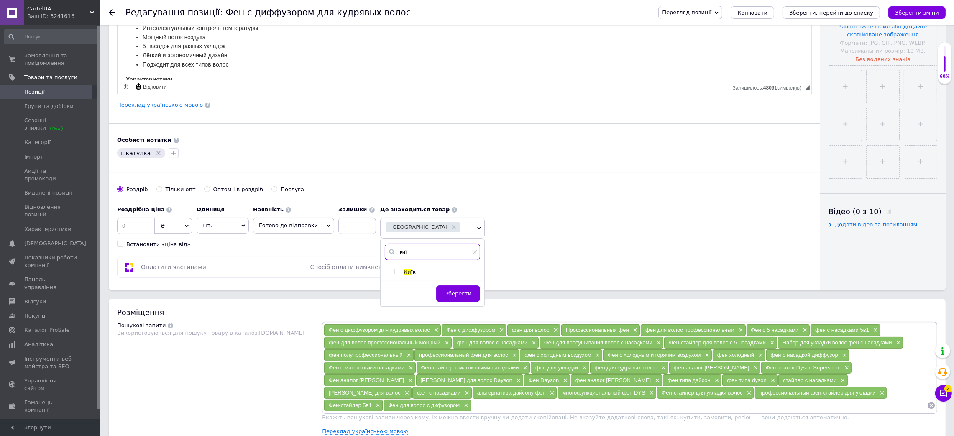
type input "киї"
click at [389, 271] on input "checkbox" at bounding box center [391, 271] width 5 height 5
checkbox input "true"
click at [446, 295] on button "Зберегти" at bounding box center [468, 293] width 44 height 17
click at [450, 227] on div "Київ [GEOGRAPHIC_DATA]" at bounding box center [432, 228] width 92 height 12
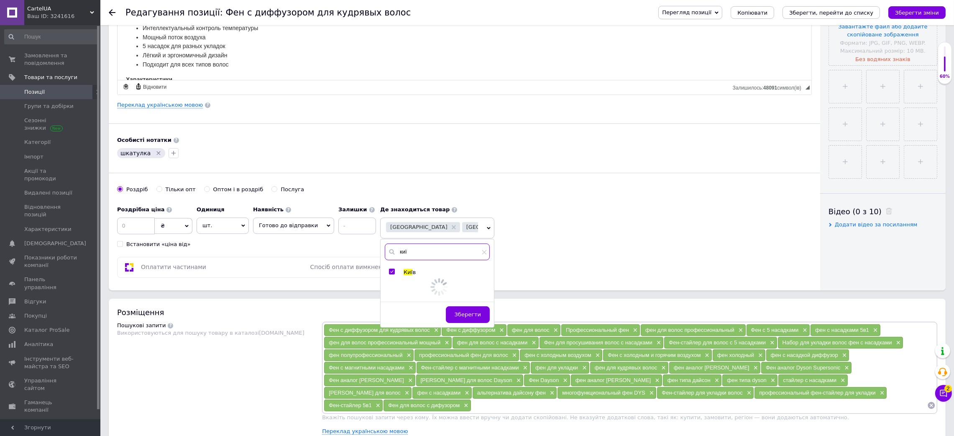
click at [438, 254] on input "киї" at bounding box center [437, 251] width 105 height 17
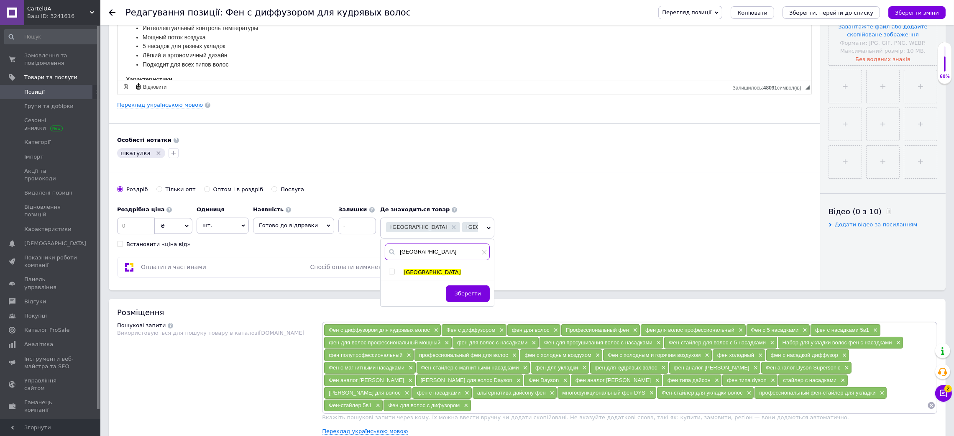
type input "[GEOGRAPHIC_DATA]"
click at [404, 272] on span "[GEOGRAPHIC_DATA]" at bounding box center [432, 272] width 57 height 6
checkbox input "true"
click at [476, 301] on button "Зберегти" at bounding box center [468, 293] width 44 height 17
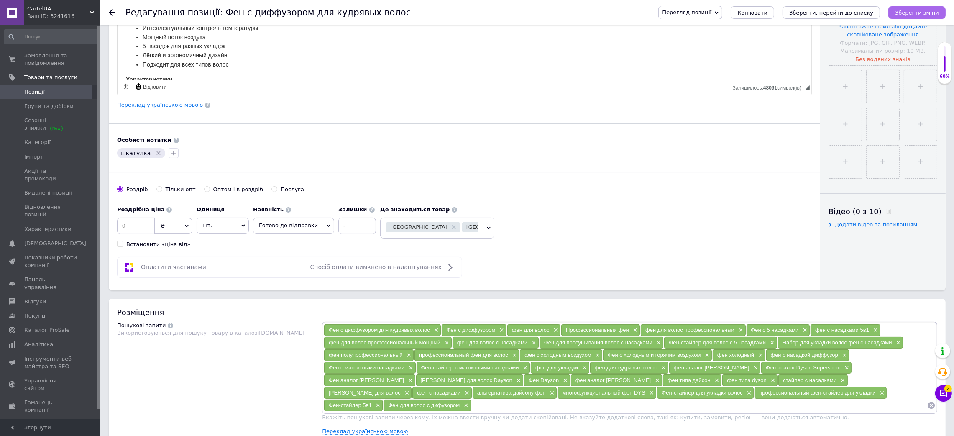
click at [923, 11] on icon "Зберегти зміни" at bounding box center [917, 13] width 44 height 6
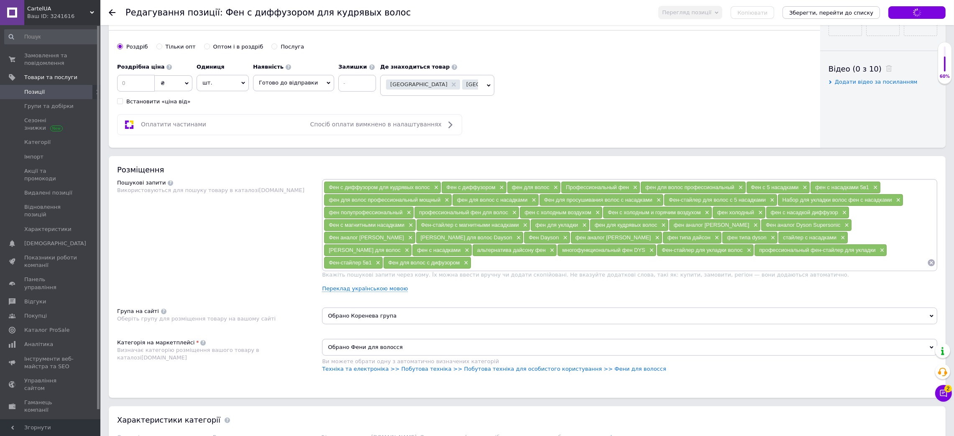
scroll to position [564, 0]
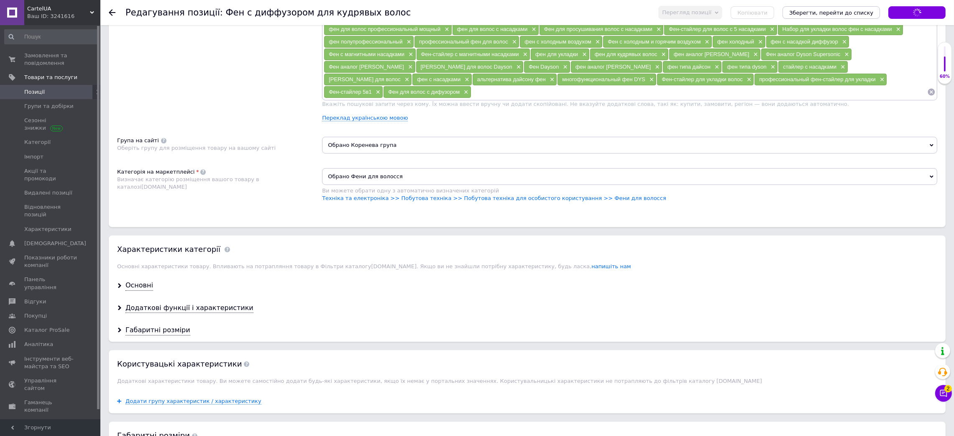
click at [138, 297] on div "Основні" at bounding box center [527, 285] width 837 height 22
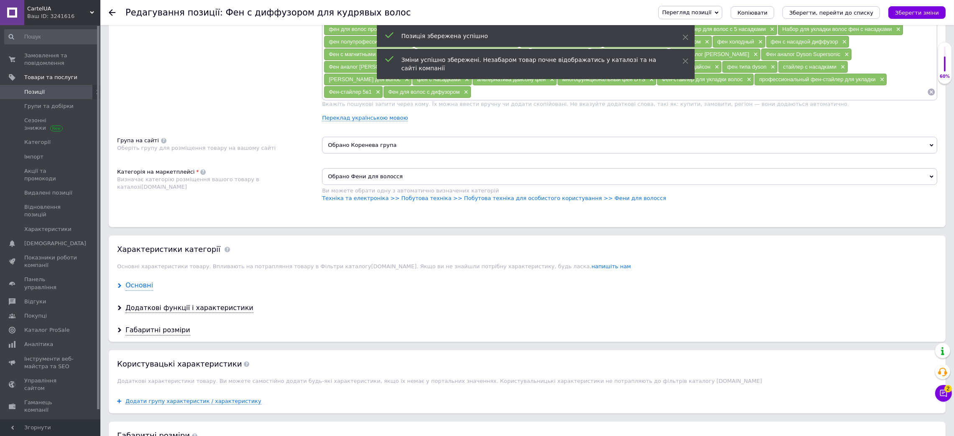
click at [147, 290] on div "Основні" at bounding box center [139, 286] width 28 height 10
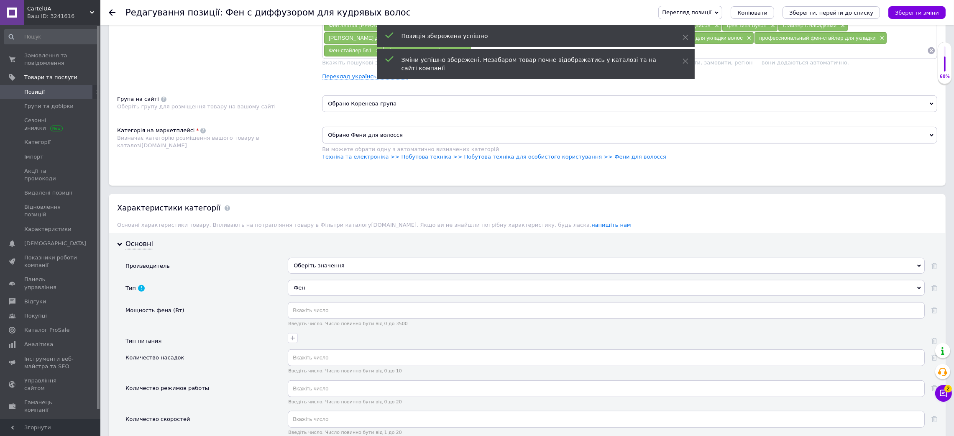
scroll to position [627, 0]
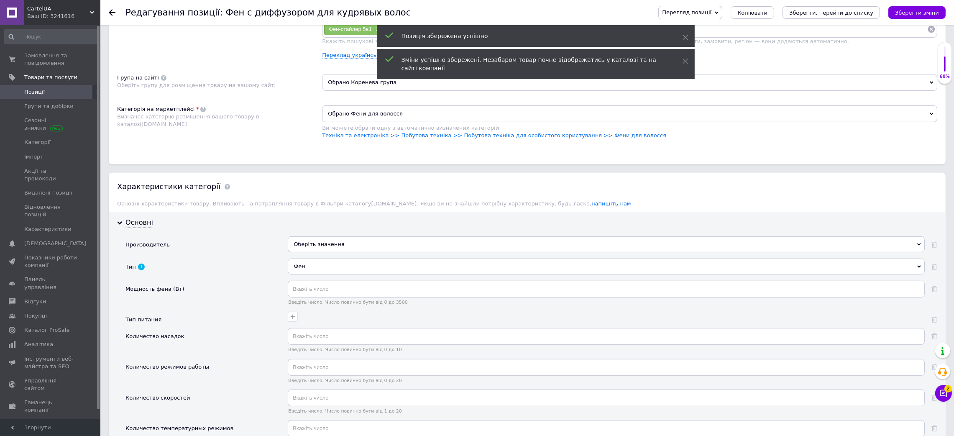
click at [353, 252] on div "Оберіть значення" at bounding box center [606, 244] width 637 height 16
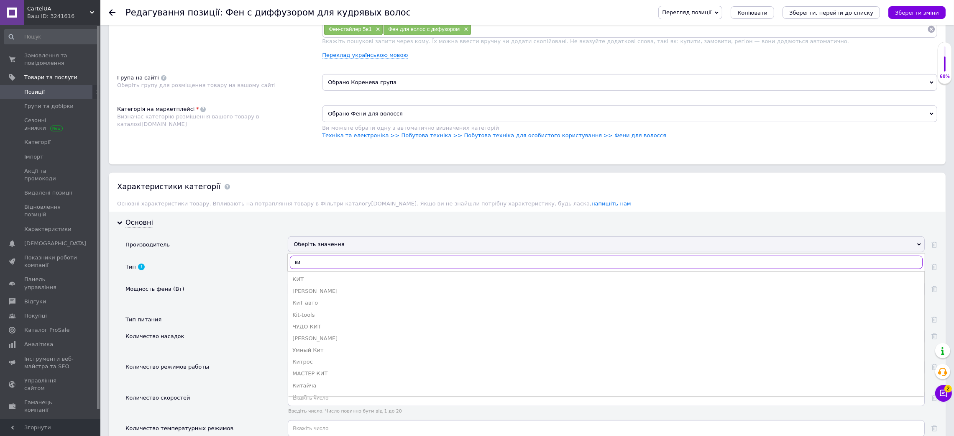
type input "к"
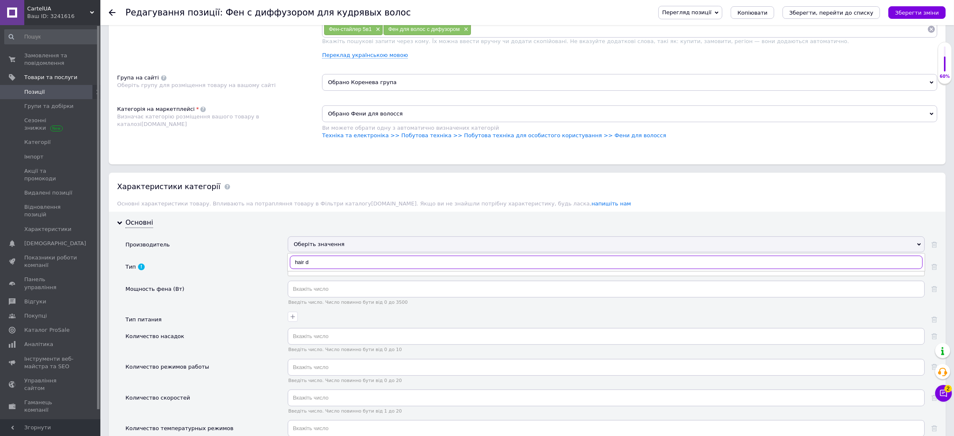
scroll to position [0, 0]
type input "h"
type input "без"
click at [330, 252] on div "Оберіть значення" at bounding box center [606, 244] width 637 height 16
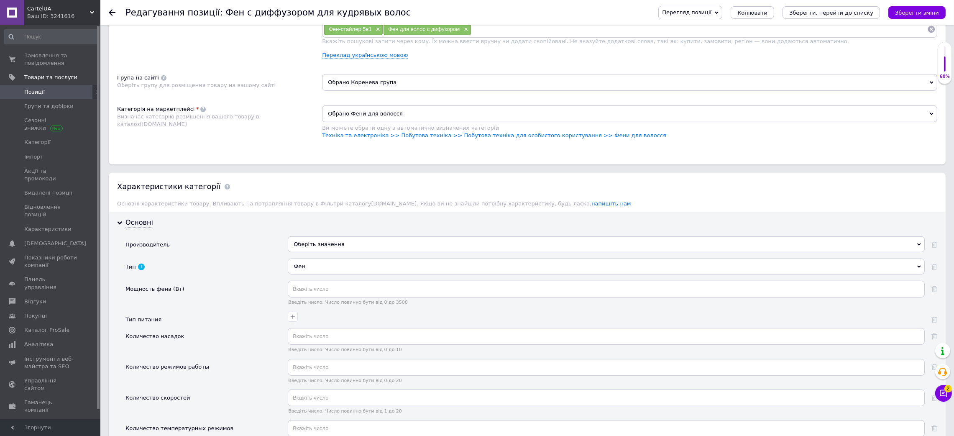
click at [349, 270] on div "Основні Производитель Оберіть значення Без бренда Без Цукру Забор без забот Без…" at bounding box center [527, 432] width 837 height 440
click at [343, 252] on div "Оберіть значення" at bounding box center [606, 244] width 637 height 16
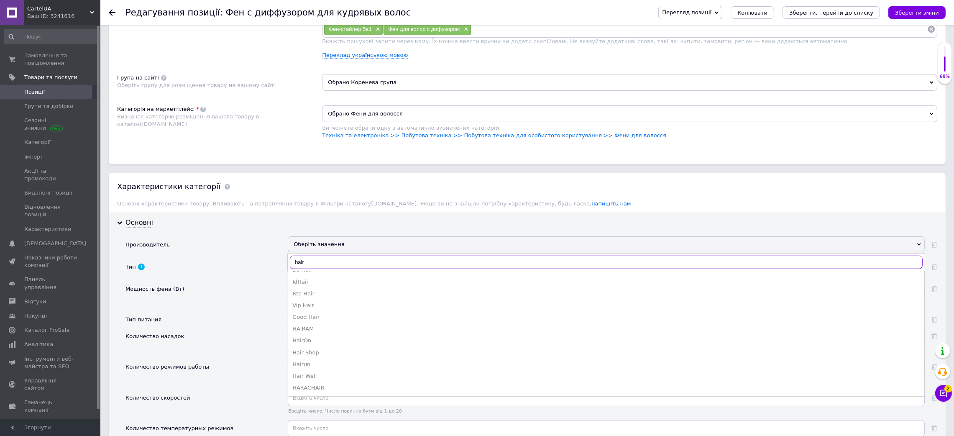
scroll to position [63, 0]
type input "hair"
click at [332, 350] on div "Hair Well" at bounding box center [606, 347] width 628 height 8
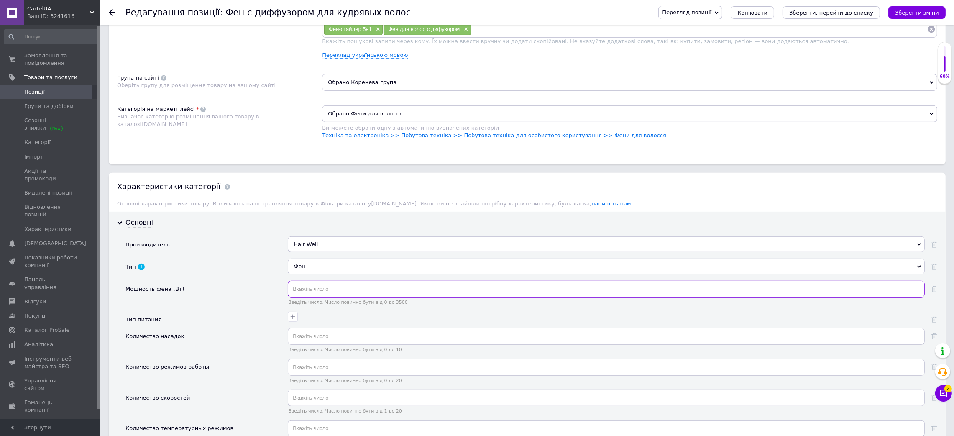
click at [312, 297] on input "text" at bounding box center [606, 289] width 637 height 17
type input "1600"
click at [290, 320] on icon "button" at bounding box center [292, 316] width 7 height 7
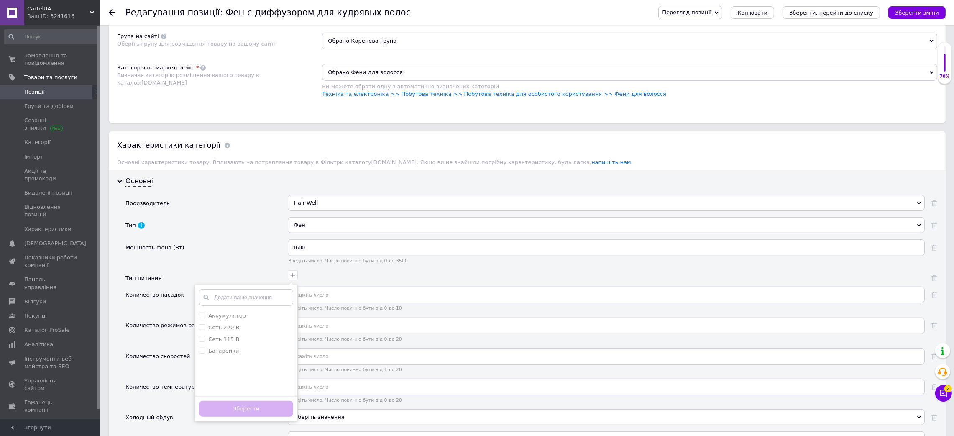
scroll to position [690, 0]
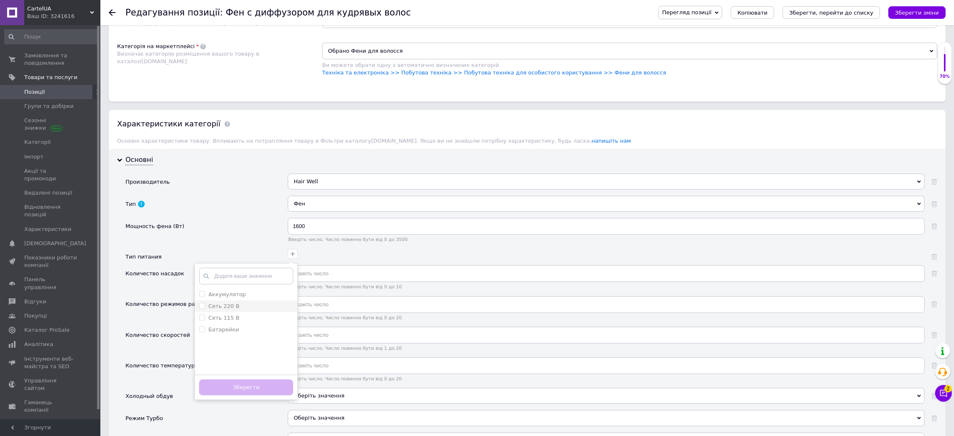
click at [265, 312] on li "Сеть 220 В" at bounding box center [246, 306] width 102 height 12
checkbox В "true"
click at [245, 396] on button "Зберегти" at bounding box center [246, 387] width 94 height 16
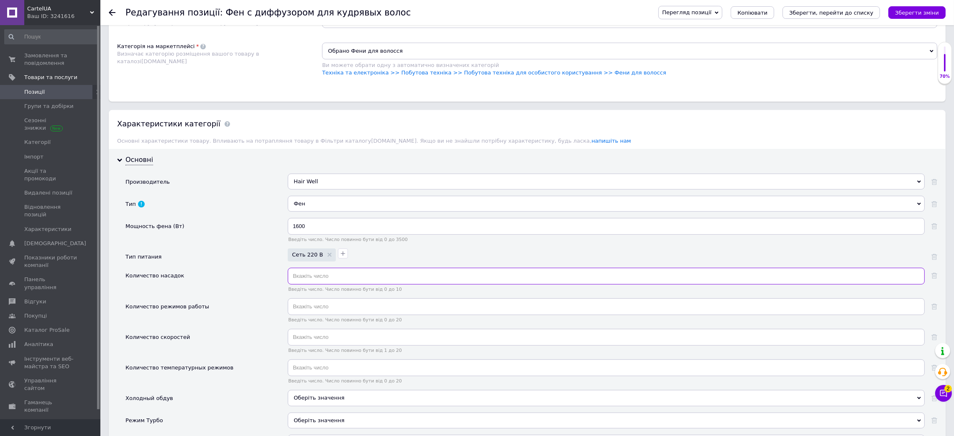
click at [311, 284] on input "text" at bounding box center [606, 276] width 637 height 17
type input "5"
click at [310, 315] on input "text" at bounding box center [606, 306] width 637 height 17
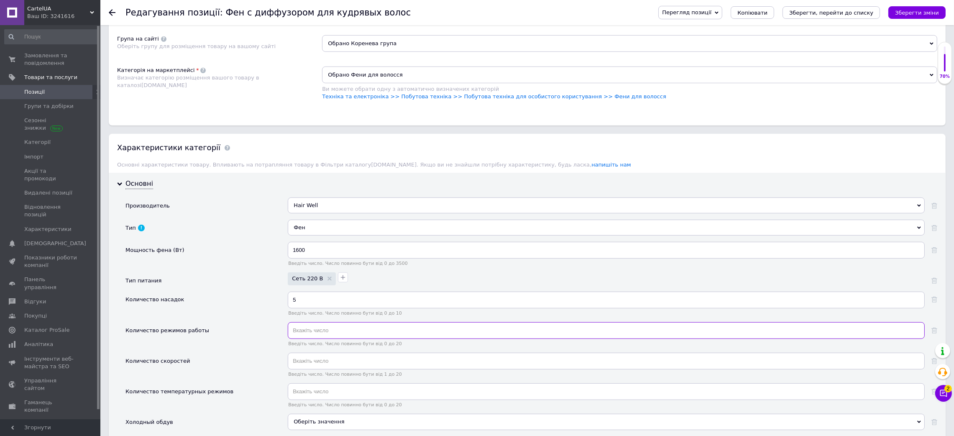
scroll to position [815, 0]
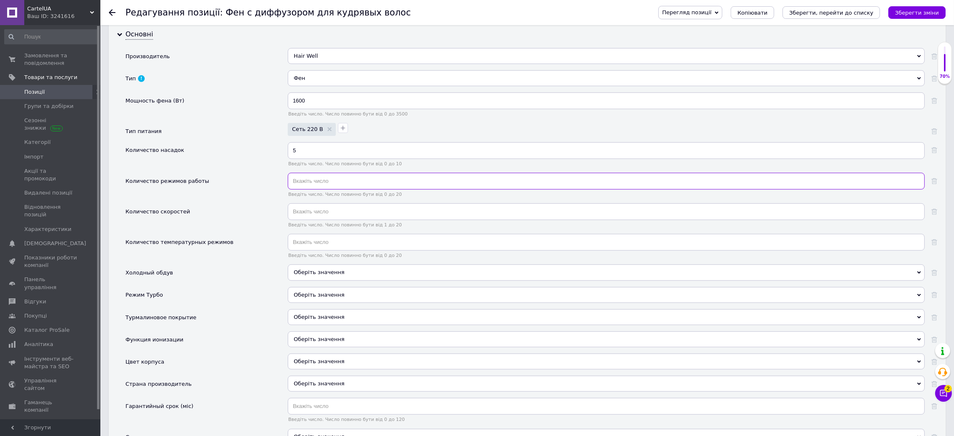
click at [317, 189] on input "text" at bounding box center [606, 181] width 637 height 17
click at [308, 220] on input "text" at bounding box center [606, 211] width 637 height 17
type input "3"
click at [307, 189] on input "text" at bounding box center [606, 181] width 637 height 17
type input "4"
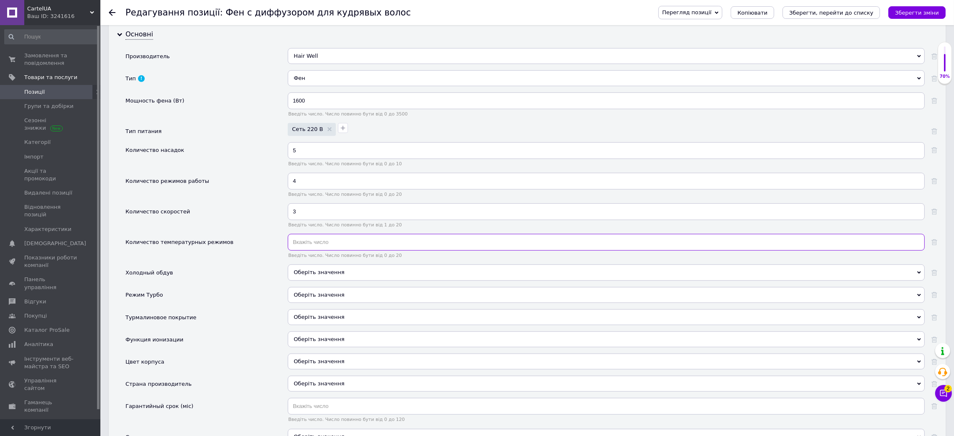
click at [292, 251] on input "text" at bounding box center [606, 242] width 637 height 17
type input "4"
click at [936, 184] on icon at bounding box center [934, 181] width 6 height 6
click at [393, 286] on div "Оберіть значення Так Ні" at bounding box center [606, 275] width 637 height 22
click at [394, 280] on span "Оберіть значення" at bounding box center [606, 272] width 637 height 16
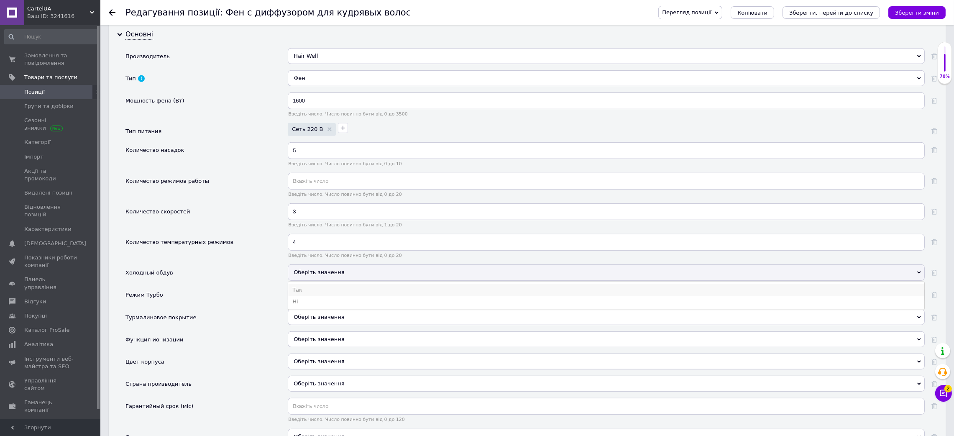
click at [384, 296] on li "Так" at bounding box center [606, 290] width 636 height 12
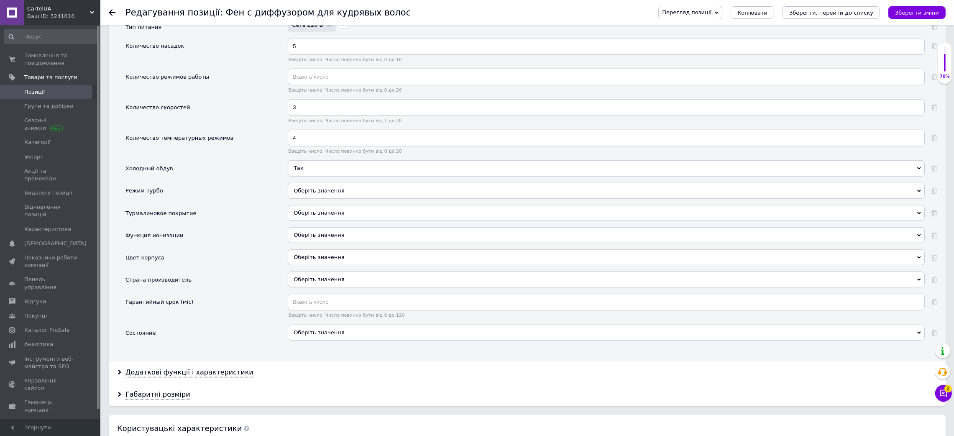
scroll to position [941, 0]
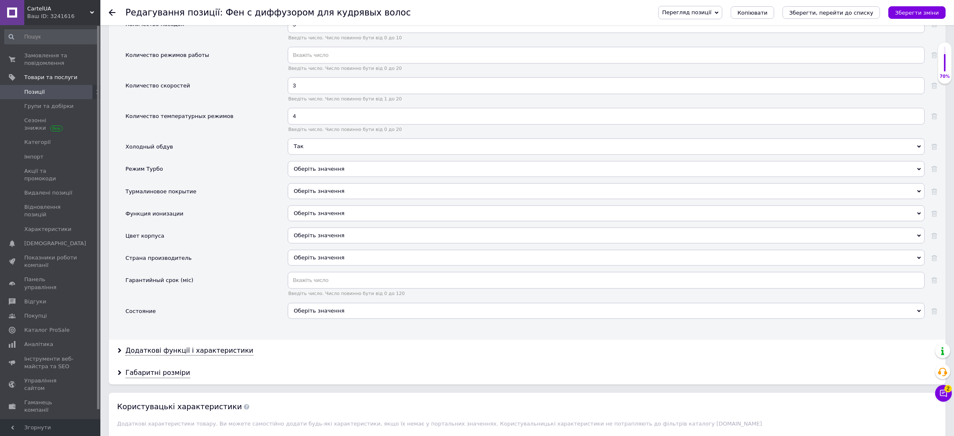
click at [323, 243] on div "Оберіть значення" at bounding box center [606, 236] width 637 height 16
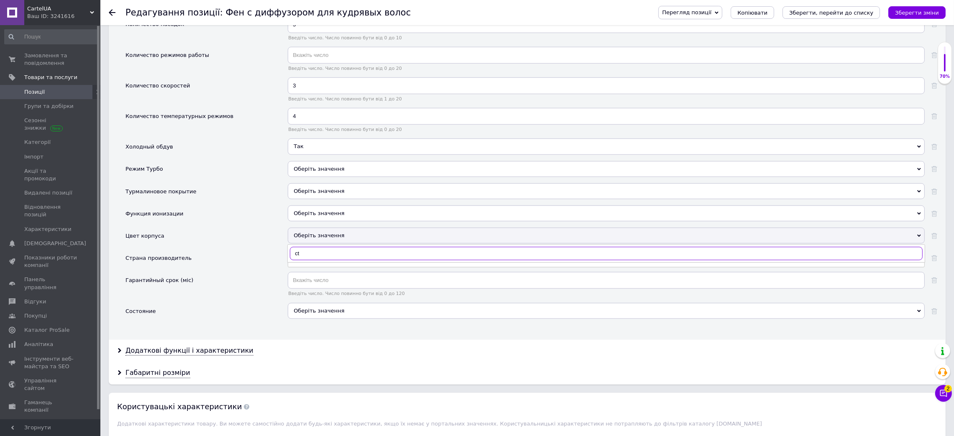
type input "c"
type input "се"
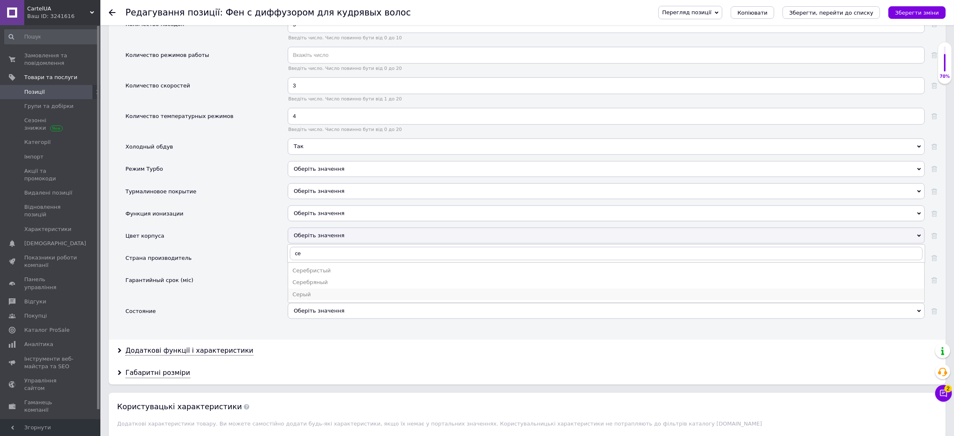
click at [323, 298] on div "Серый" at bounding box center [606, 295] width 628 height 8
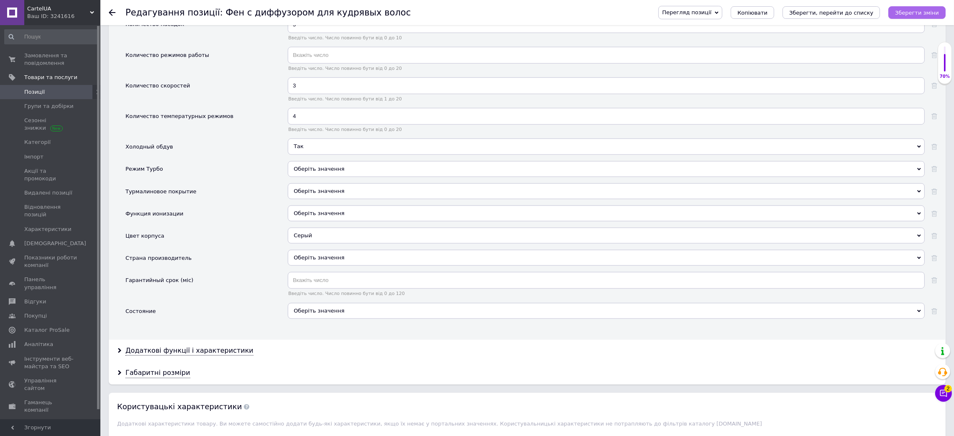
click at [913, 10] on icon "Зберегти зміни" at bounding box center [917, 13] width 44 height 6
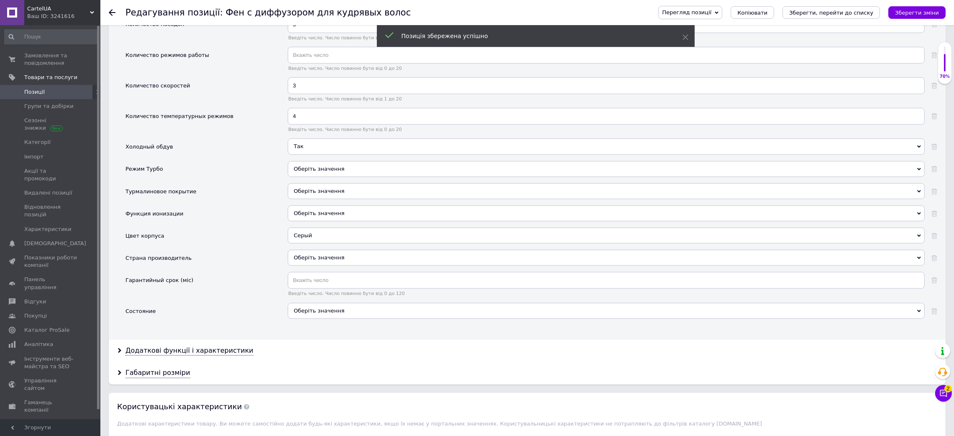
click at [304, 319] on div "Оберіть значення" at bounding box center [606, 311] width 637 height 16
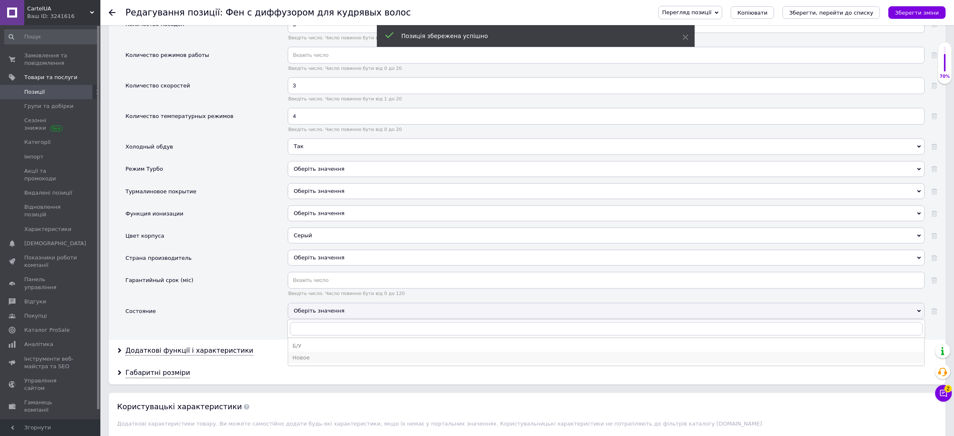
click at [310, 363] on li "Новое" at bounding box center [606, 358] width 636 height 12
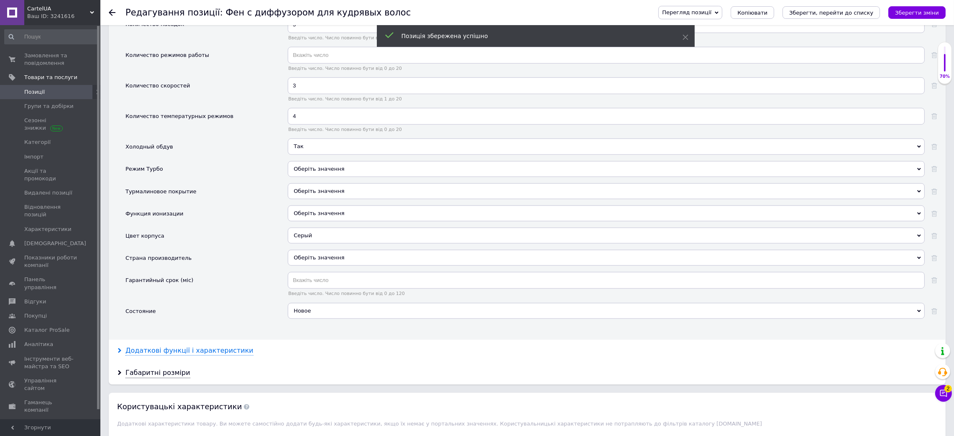
click at [192, 355] on div "Додаткові функції і характеристики" at bounding box center [189, 351] width 128 height 10
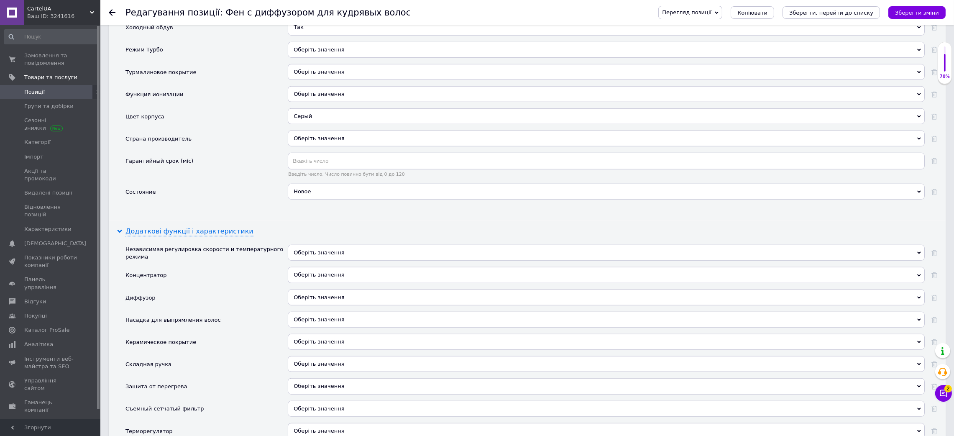
scroll to position [1066, 0]
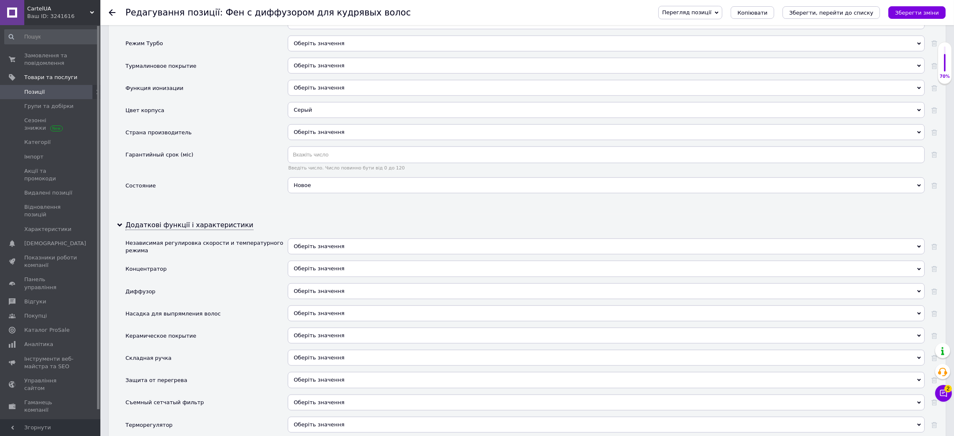
click at [348, 254] on span "Оберіть значення" at bounding box center [606, 246] width 637 height 16
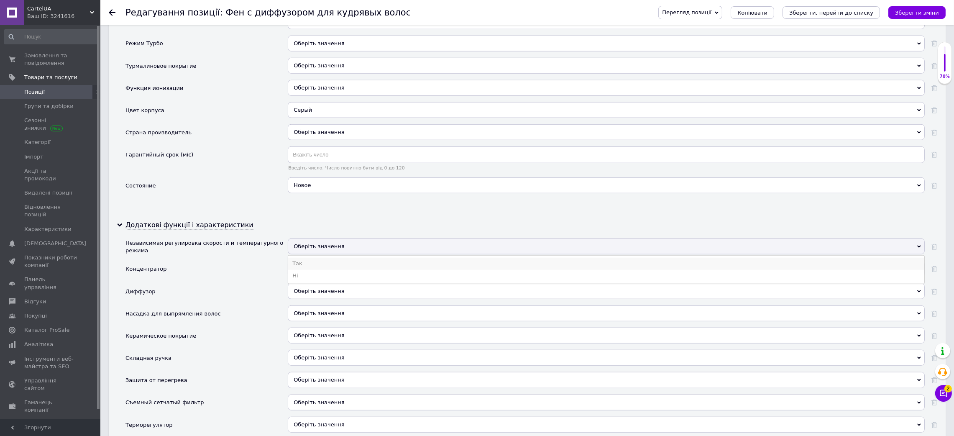
click at [327, 269] on li "Так" at bounding box center [606, 264] width 636 height 12
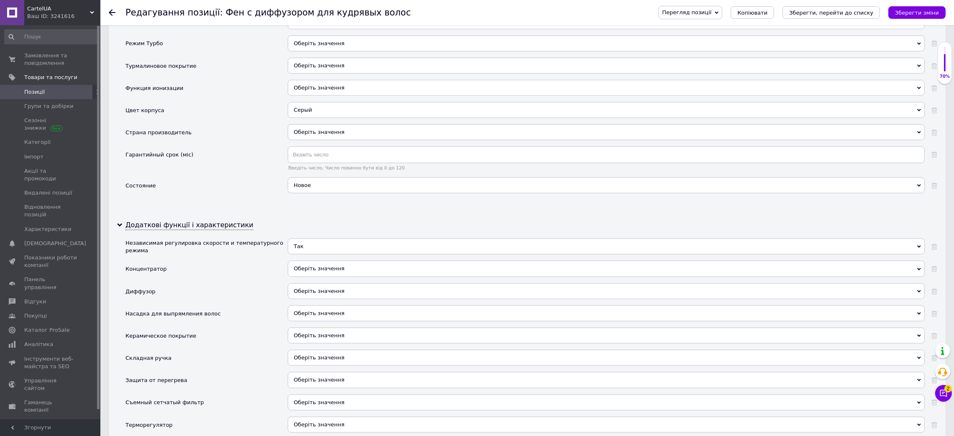
click at [327, 271] on span "Оберіть значення" at bounding box center [319, 268] width 51 height 6
click at [312, 292] on li "Так" at bounding box center [606, 286] width 636 height 12
click at [311, 294] on span "Оберіть значення" at bounding box center [319, 291] width 51 height 6
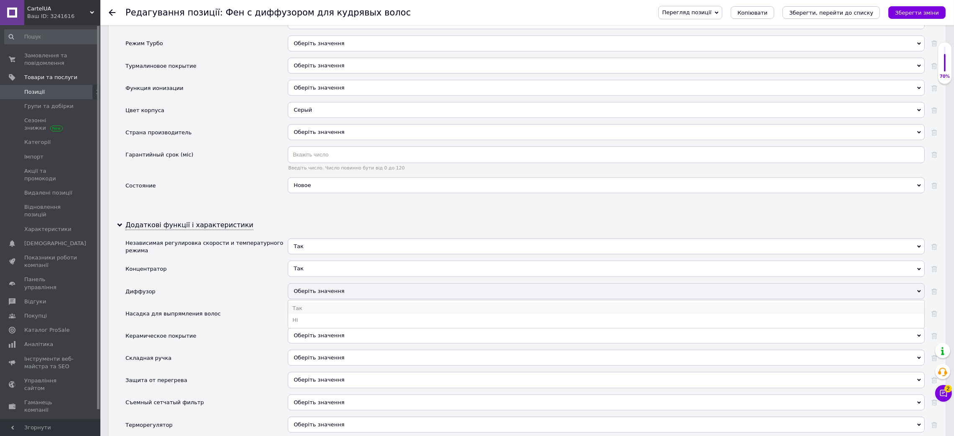
click at [306, 314] on li "Так" at bounding box center [606, 308] width 636 height 12
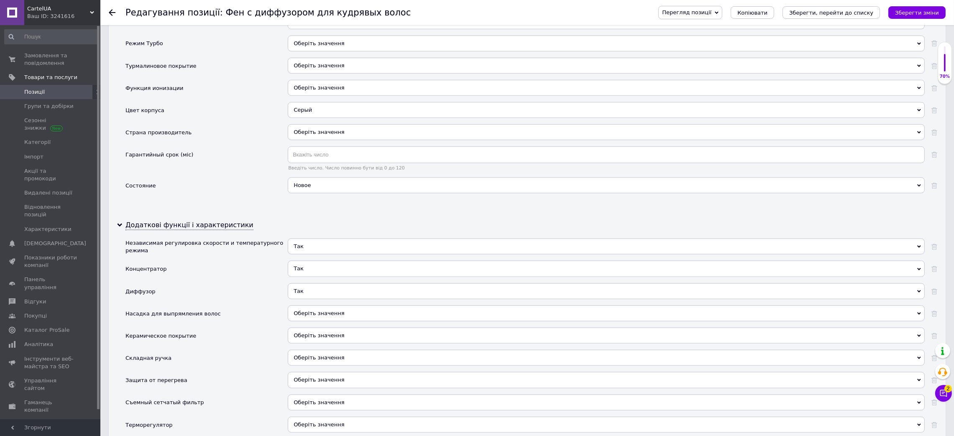
click at [302, 316] on span "Оберіть значення" at bounding box center [319, 313] width 51 height 6
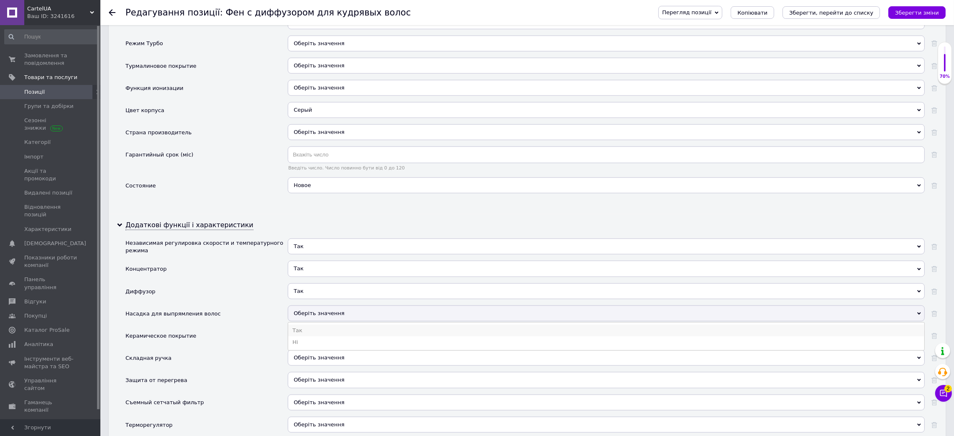
click at [302, 336] on li "Так" at bounding box center [606, 331] width 636 height 12
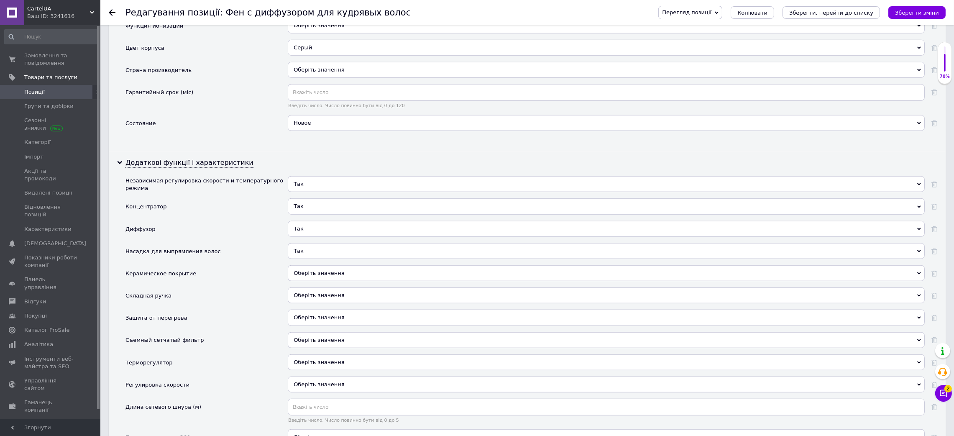
scroll to position [1191, 0]
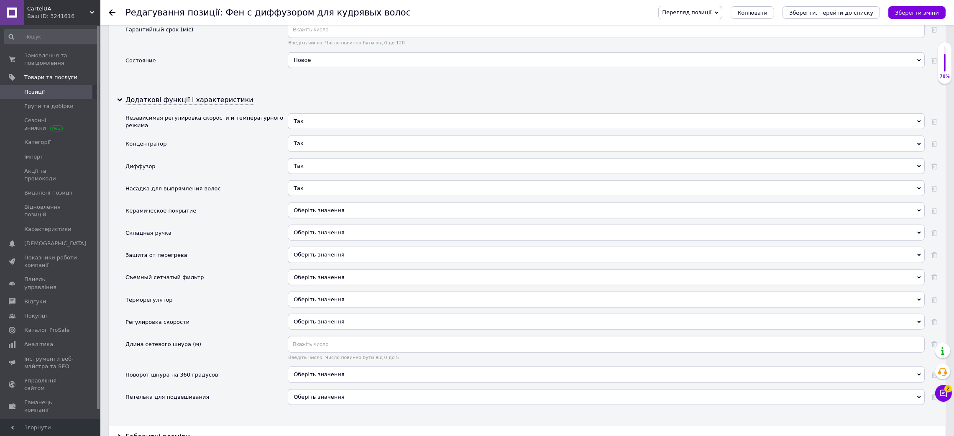
click at [337, 258] on span "Оберіть значення" at bounding box center [319, 254] width 51 height 6
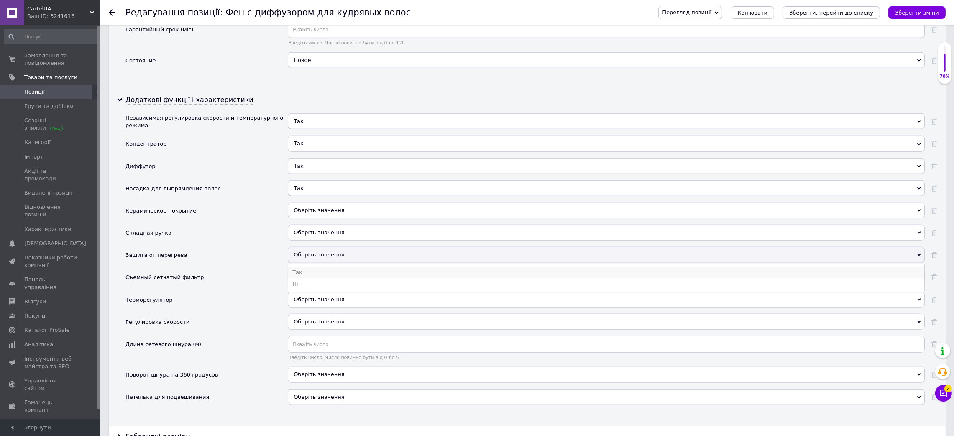
click at [326, 278] on li "Так" at bounding box center [606, 272] width 636 height 12
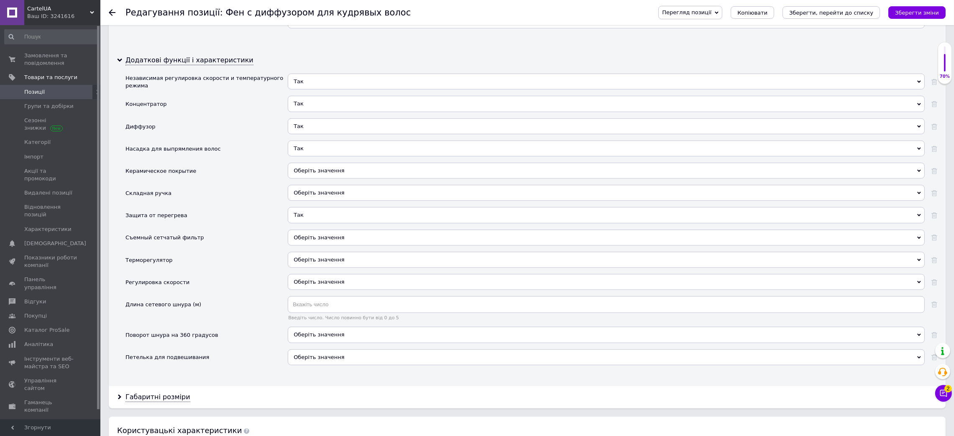
scroll to position [1254, 0]
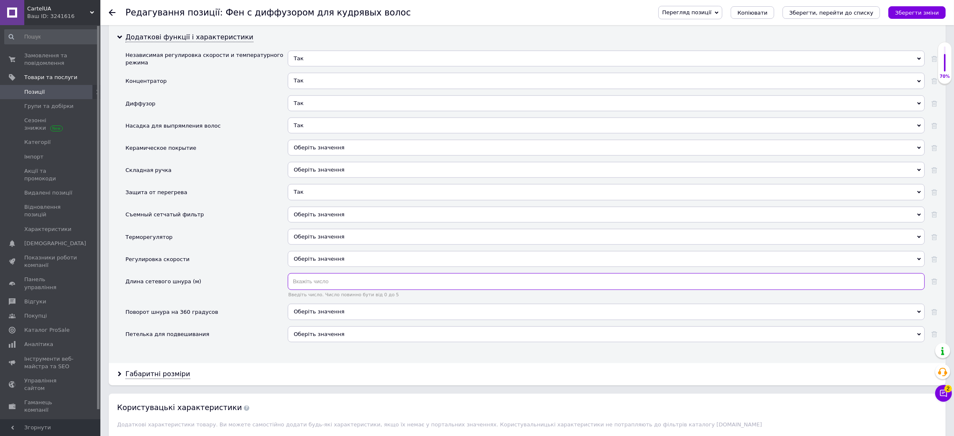
click at [326, 290] on input "text" at bounding box center [606, 281] width 637 height 17
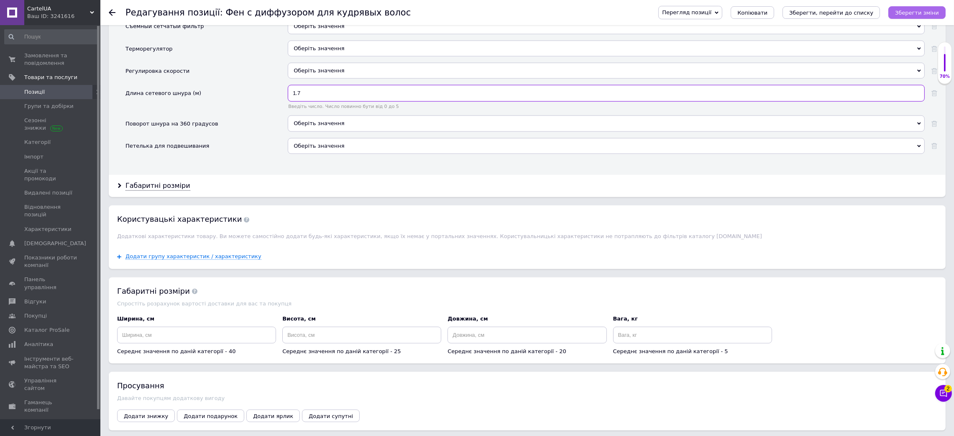
type input "1.7"
click at [924, 17] on button "Зберегти зміни" at bounding box center [916, 12] width 57 height 13
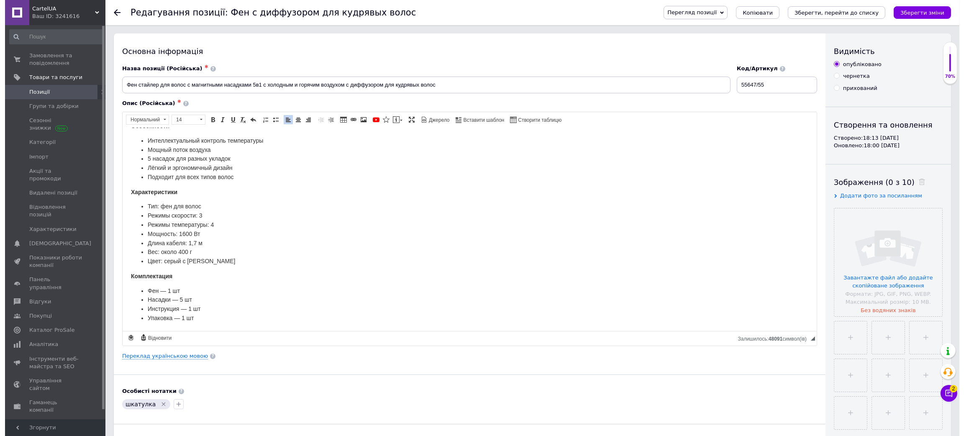
scroll to position [205, 0]
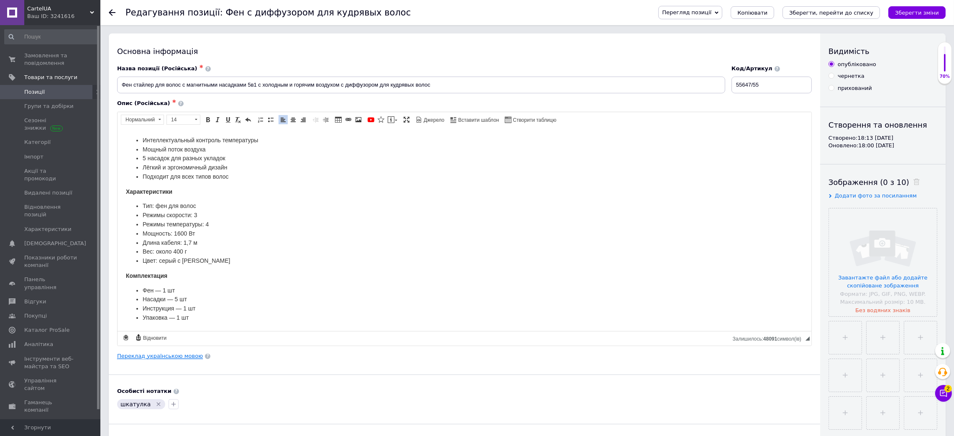
click at [168, 359] on link "Переклад українською мовою" at bounding box center [160, 356] width 86 height 7
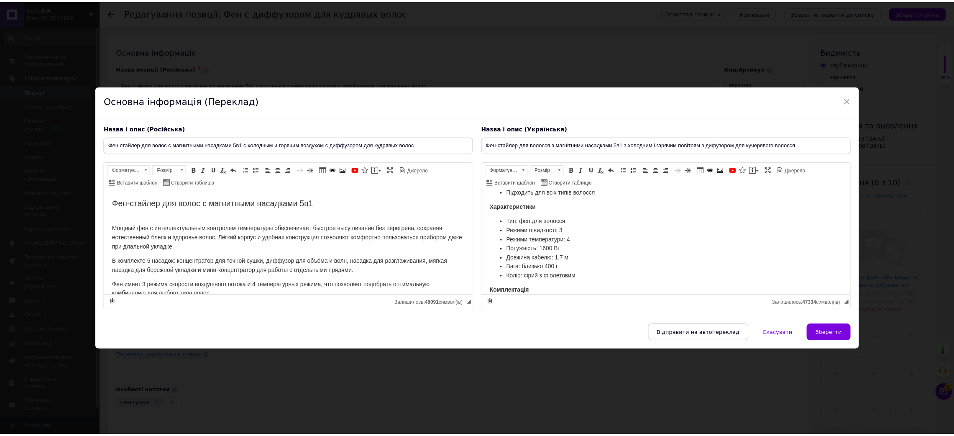
scroll to position [405, 0]
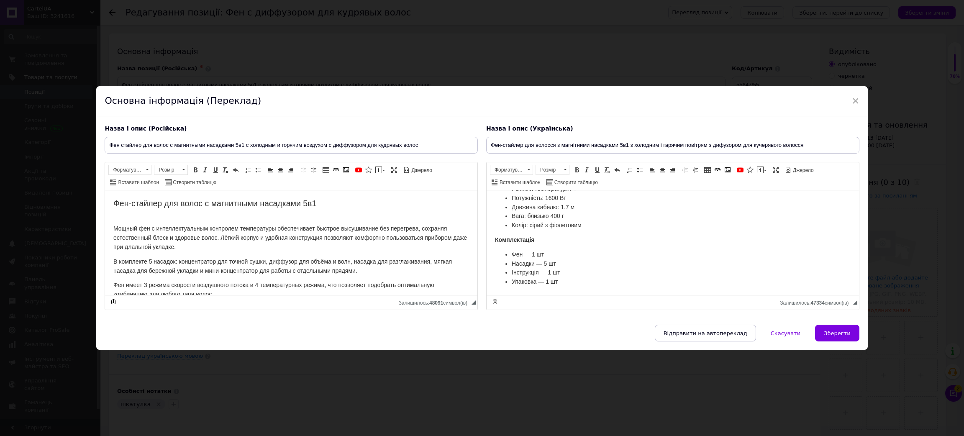
click at [919, 155] on div "× Основна інформація (Переклад) Назва і опис (Російська) Фен стайлер для волос …" at bounding box center [482, 218] width 964 height 436
click at [853, 101] on span "×" at bounding box center [855, 101] width 8 height 14
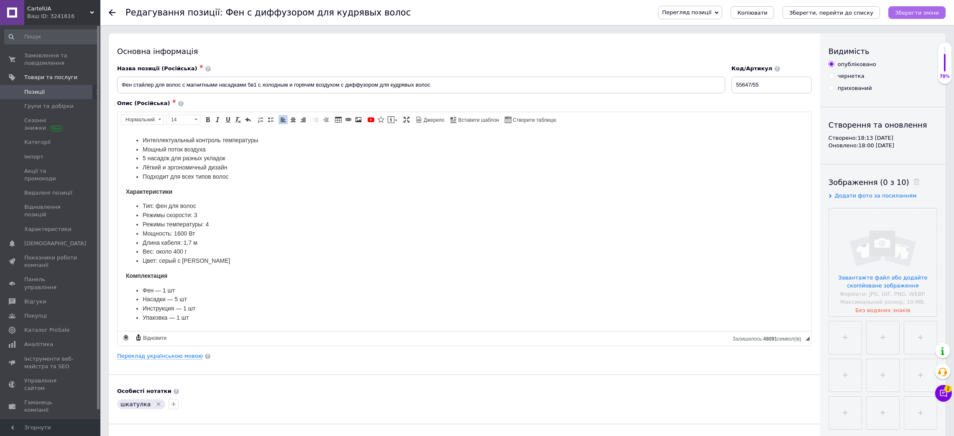
click at [919, 12] on icon "Зберегти зміни" at bounding box center [917, 13] width 44 height 6
click at [877, 265] on input "file" at bounding box center [883, 262] width 108 height 108
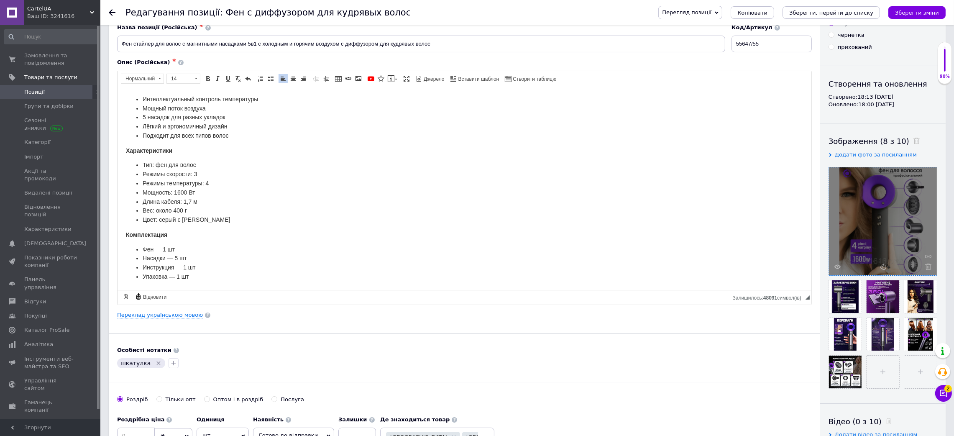
scroll to position [63, 0]
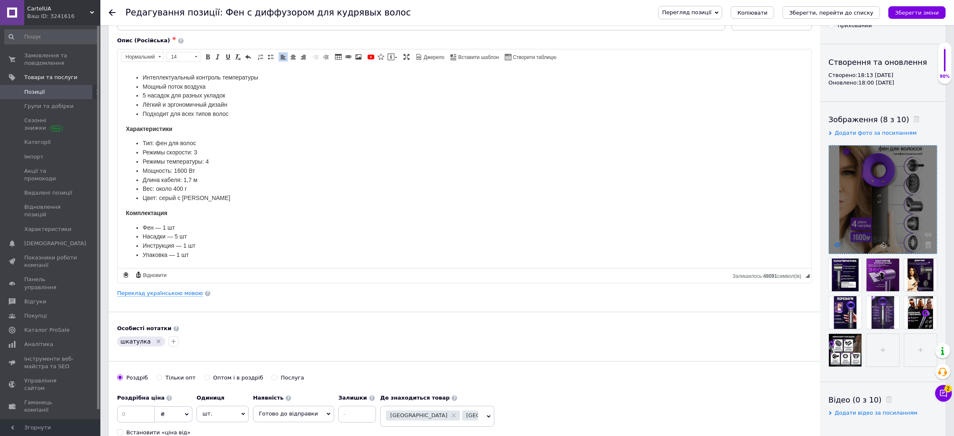
click at [837, 245] on icon at bounding box center [837, 245] width 6 height 6
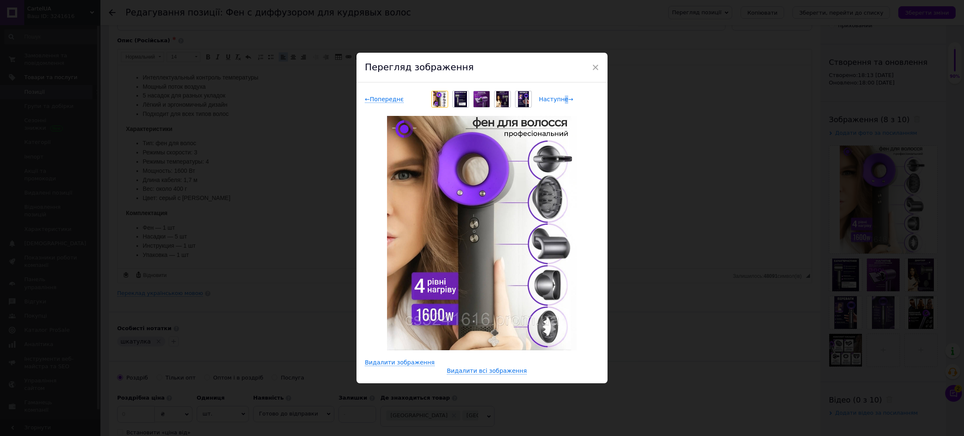
click at [560, 102] on div "← Попереднє Наступне →" at bounding box center [482, 99] width 234 height 17
click at [560, 102] on span "Наступне →" at bounding box center [556, 99] width 34 height 7
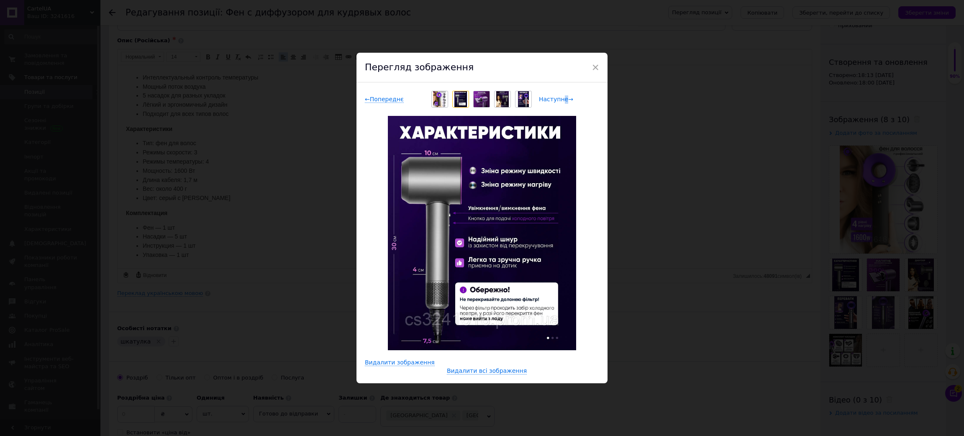
click at [562, 100] on span "Наступне →" at bounding box center [556, 99] width 34 height 7
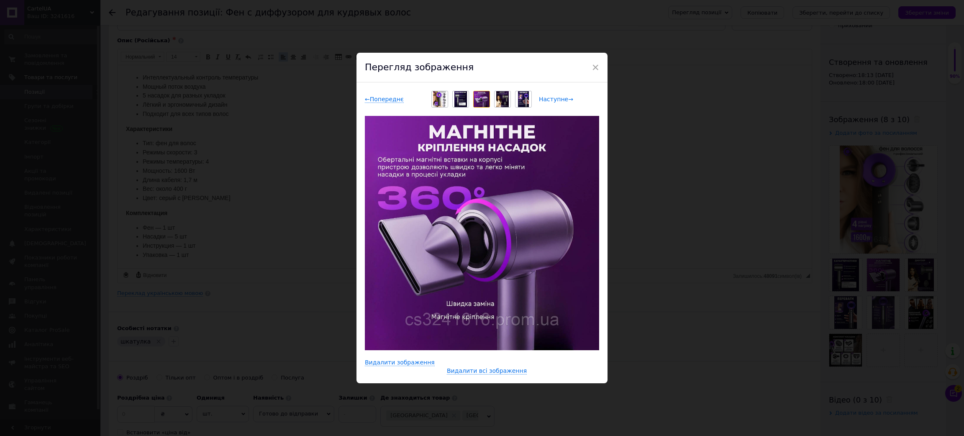
click at [564, 100] on span "Наступне →" at bounding box center [556, 99] width 34 height 7
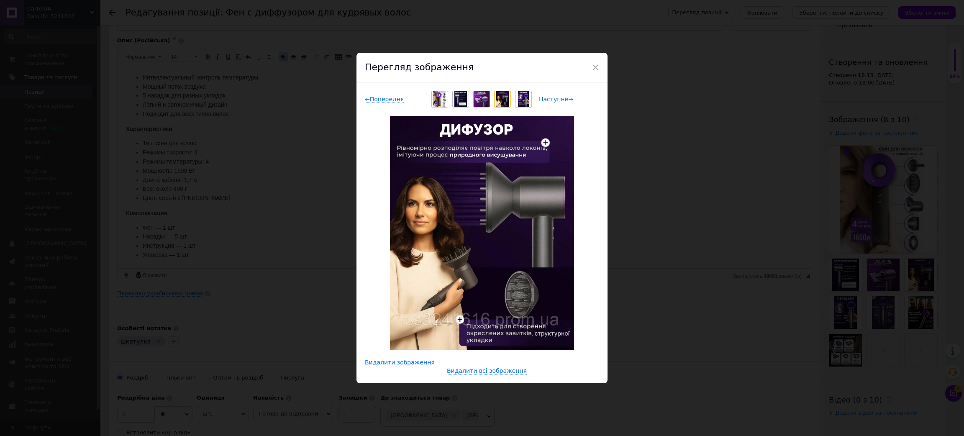
click at [565, 100] on span "Наступне →" at bounding box center [556, 99] width 34 height 7
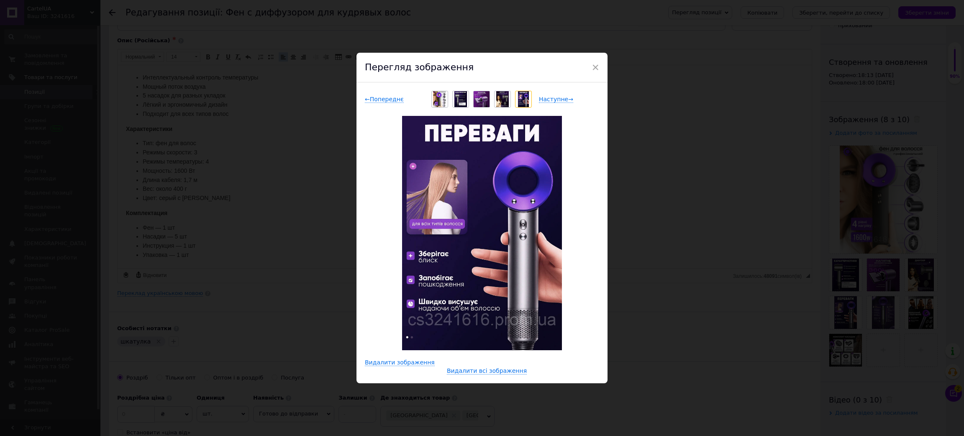
click at [565, 100] on span "Наступне →" at bounding box center [556, 99] width 34 height 7
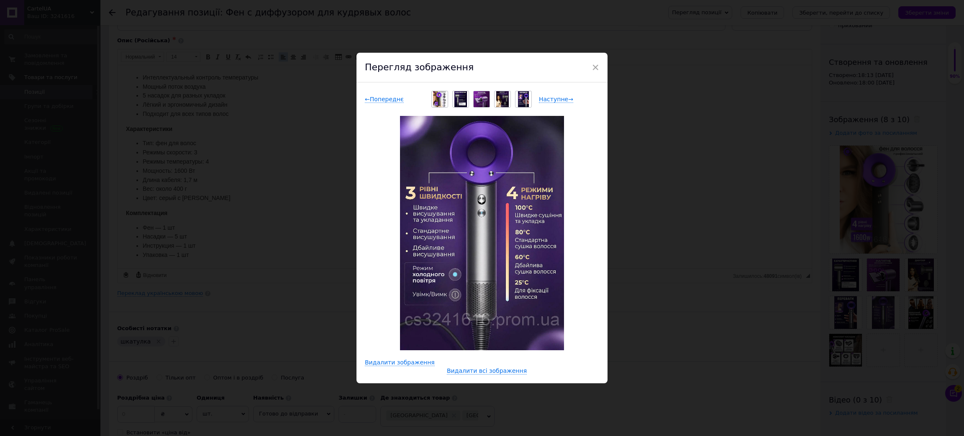
click at [568, 100] on div "Наступне →" at bounding box center [569, 99] width 60 height 8
click at [790, 268] on div "× Перегляд зображення ← Попереднє Наступне → Видалити зображення Видалити всі з…" at bounding box center [482, 218] width 964 height 436
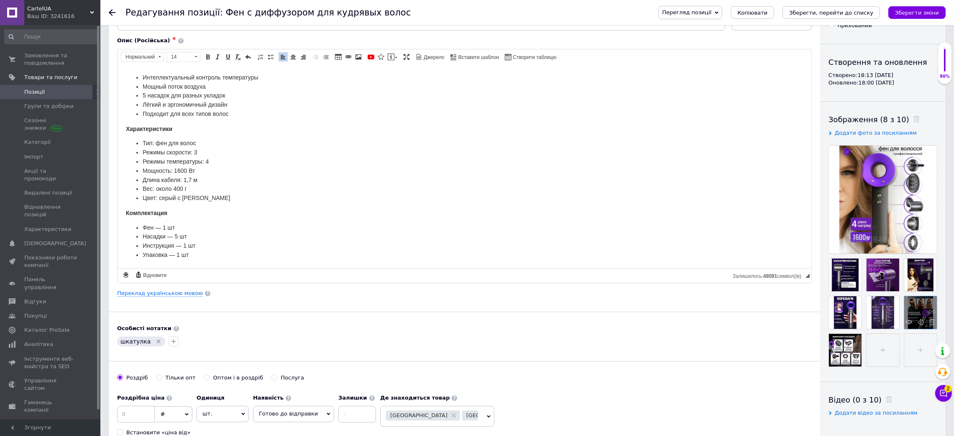
click at [904, 329] on div at bounding box center [920, 312] width 33 height 33
click at [906, 324] on use at bounding box center [909, 322] width 6 height 4
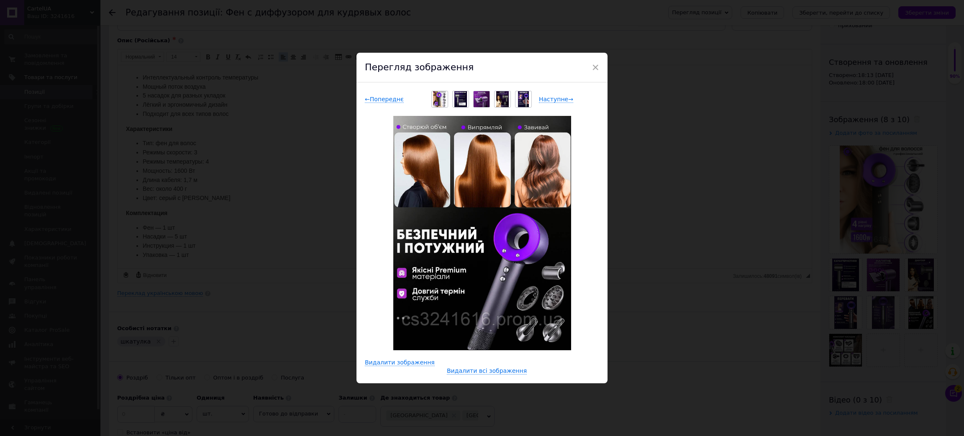
click at [734, 298] on div "× Перегляд зображення ← Попереднє Наступне → Видалити зображення Видалити всі з…" at bounding box center [482, 218] width 964 height 436
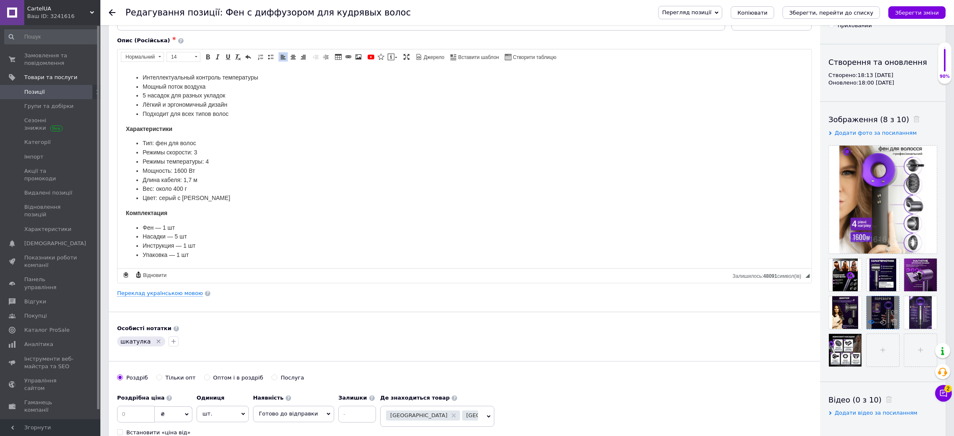
click at [868, 325] on icon at bounding box center [871, 322] width 6 height 6
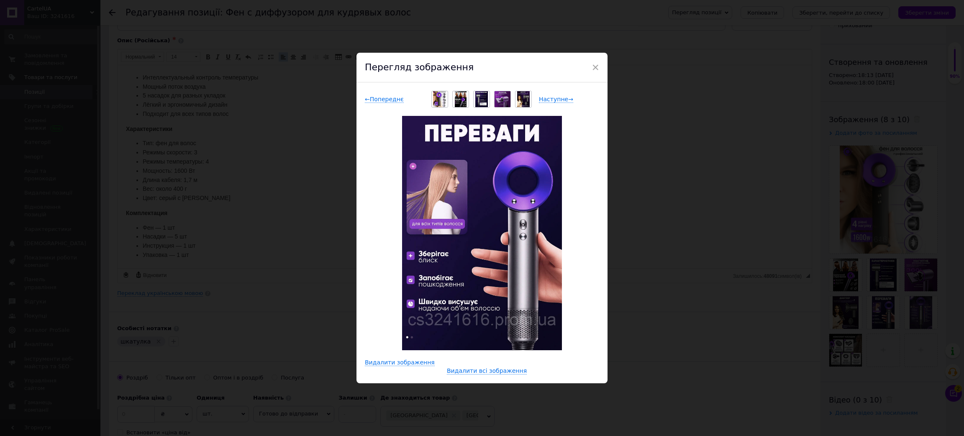
click at [752, 302] on div "× Перегляд зображення ← Попереднє Наступне → Видалити зображення Видалити всі з…" at bounding box center [482, 218] width 964 height 436
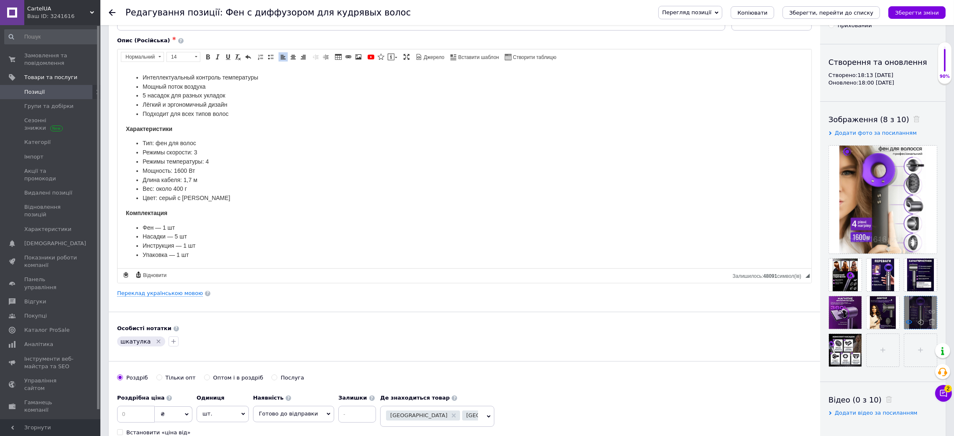
click at [906, 325] on icon at bounding box center [909, 322] width 6 height 6
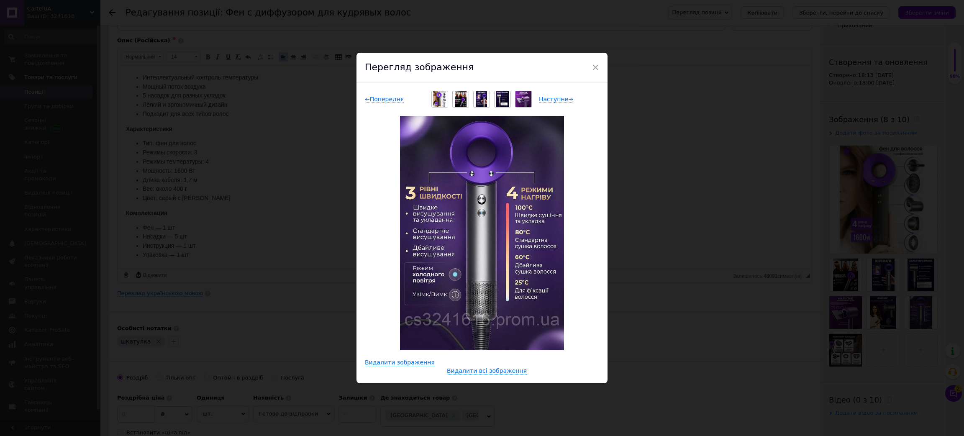
click at [744, 322] on div "× Перегляд зображення ← Попереднє Наступне → Видалити зображення Видалити всі з…" at bounding box center [482, 218] width 964 height 436
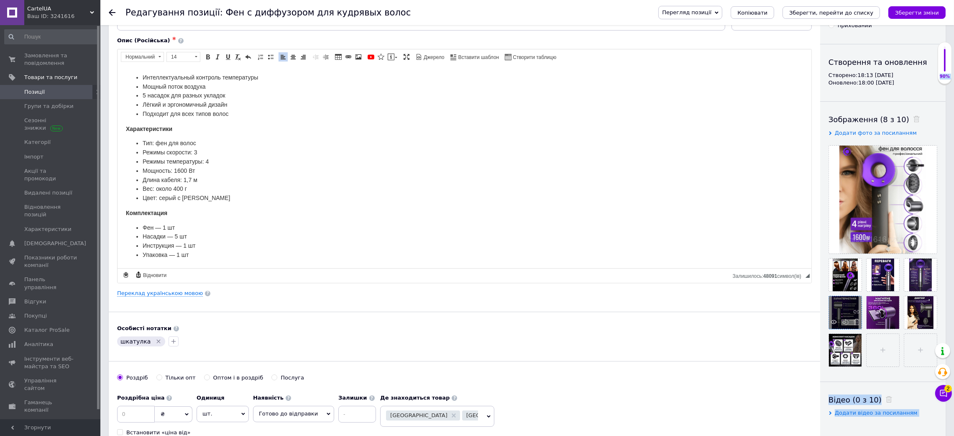
drag, startPoint x: 844, startPoint y: 383, endPoint x: 884, endPoint y: 306, distance: 86.4
click at [769, 396] on div "Роздрібна ціна ₴ $ EUR CHF GBP ¥ PLN ₸ MDL HUF KGS CNY TRY KRW lei Встановити «…" at bounding box center [464, 413] width 695 height 46
drag, startPoint x: 839, startPoint y: 384, endPoint x: 831, endPoint y: 394, distance: 12.5
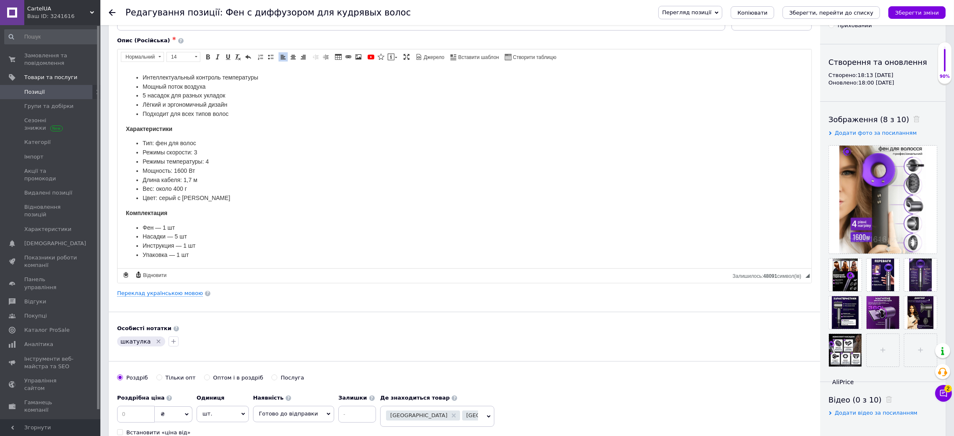
click at [749, 388] on div "[PERSON_NAME] опт Оптом і в роздріб Послуга" at bounding box center [464, 382] width 695 height 16
click at [801, 398] on div "Роздрібна ціна ₴ $ EUR CHF GBP ¥ PLN ₸ MDL HUF KGS CNY TRY KRW lei Встановити «…" at bounding box center [464, 413] width 695 height 46
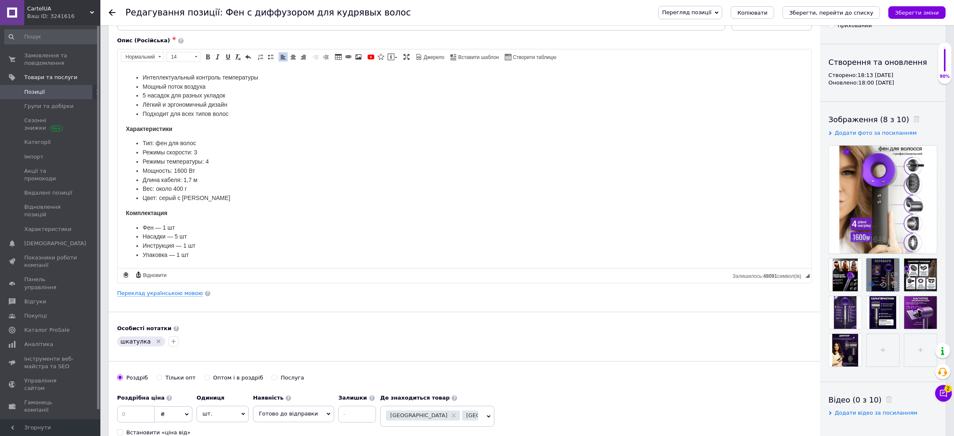
click at [872, 287] on icon at bounding box center [871, 284] width 6 height 6
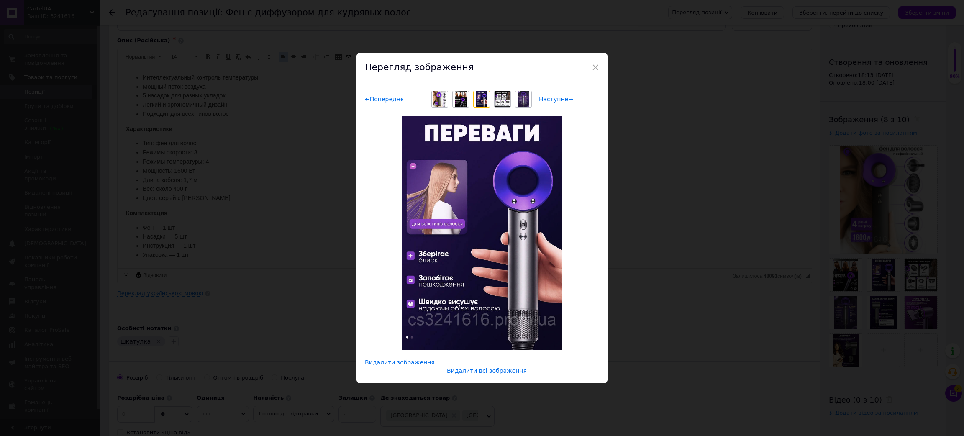
click at [554, 103] on span "Наступне →" at bounding box center [556, 99] width 34 height 7
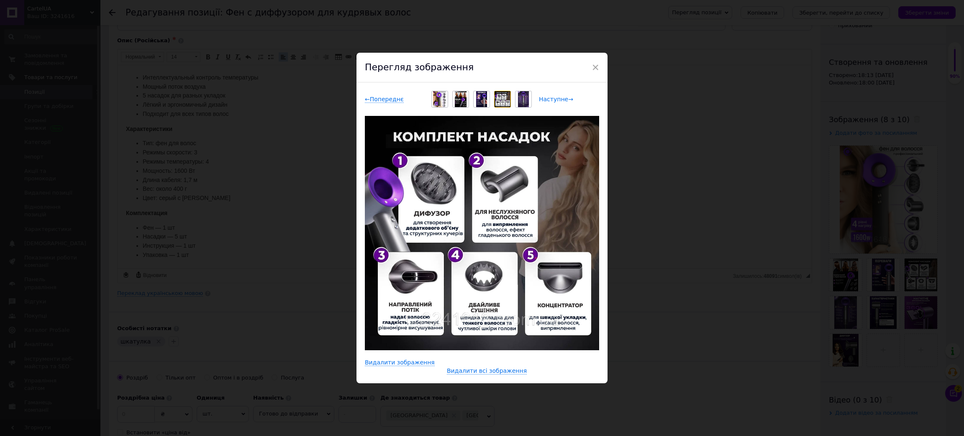
click at [554, 103] on span "Наступне →" at bounding box center [556, 99] width 34 height 7
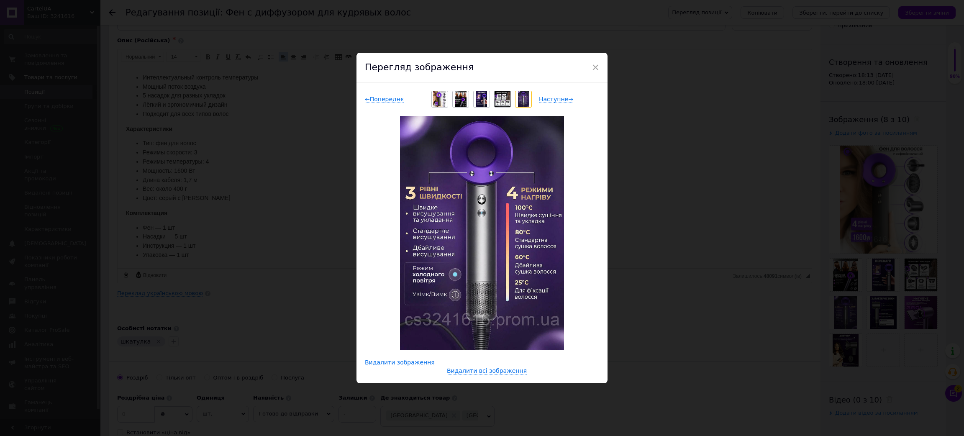
click at [603, 179] on div "← Попереднє Наступне → Видалити зображення Видалити всі зображення" at bounding box center [481, 232] width 251 height 301
click at [771, 333] on div "× Перегляд зображення ← Попереднє Наступне → Видалити зображення Видалити всі з…" at bounding box center [482, 218] width 964 height 436
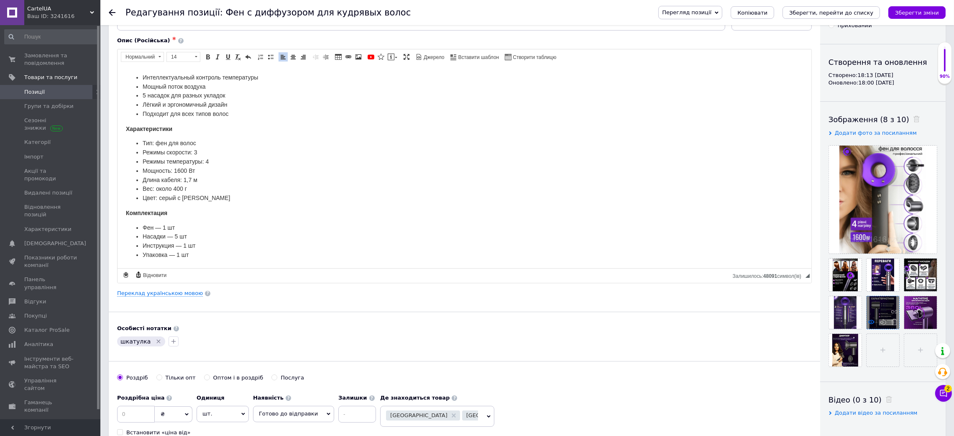
click at [868, 325] on icon at bounding box center [871, 322] width 6 height 6
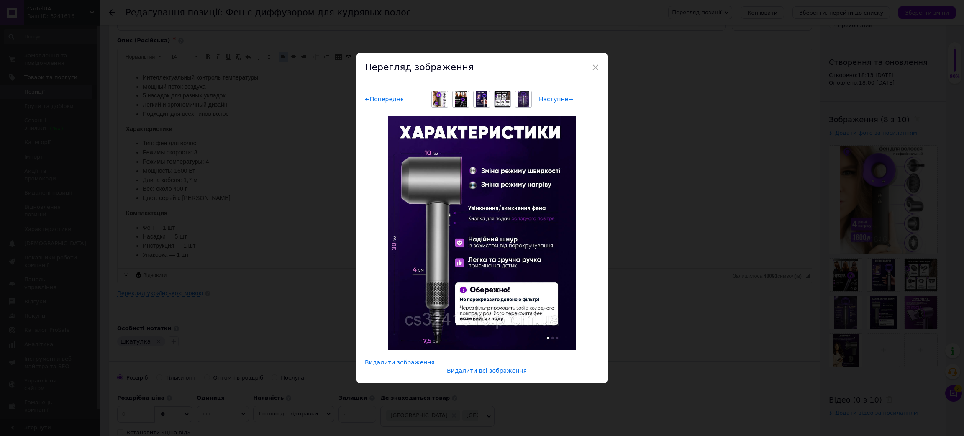
click at [644, 263] on div "× Перегляд зображення ← Попереднє Наступне → Видалити зображення Видалити всі з…" at bounding box center [482, 218] width 964 height 436
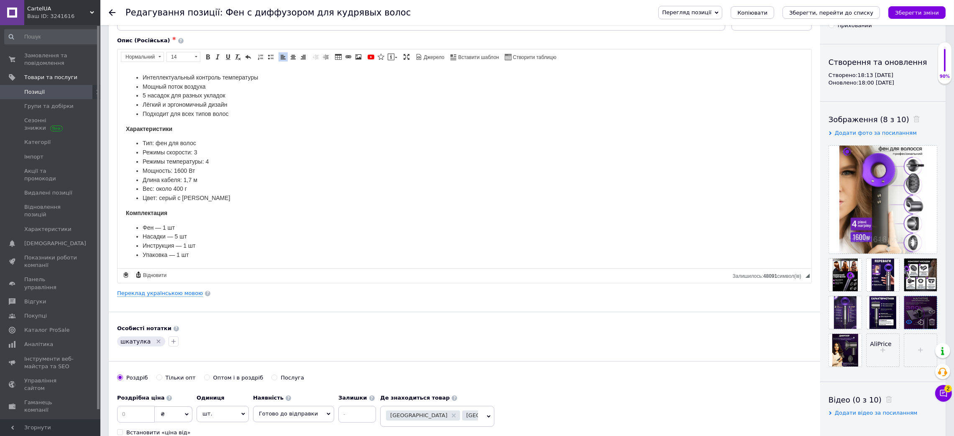
click at [906, 324] on use at bounding box center [909, 322] width 6 height 4
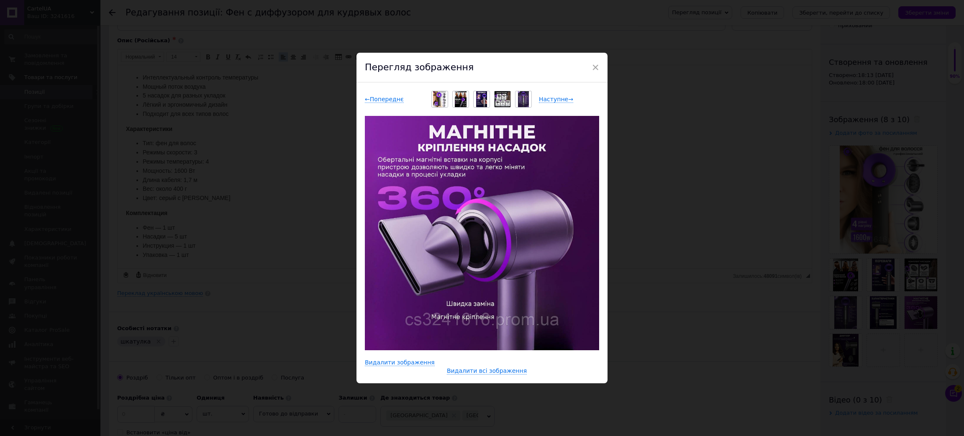
click at [721, 326] on div "× Перегляд зображення ← Попереднє Наступне → Видалити зображення Видалити всі з…" at bounding box center [482, 218] width 964 height 436
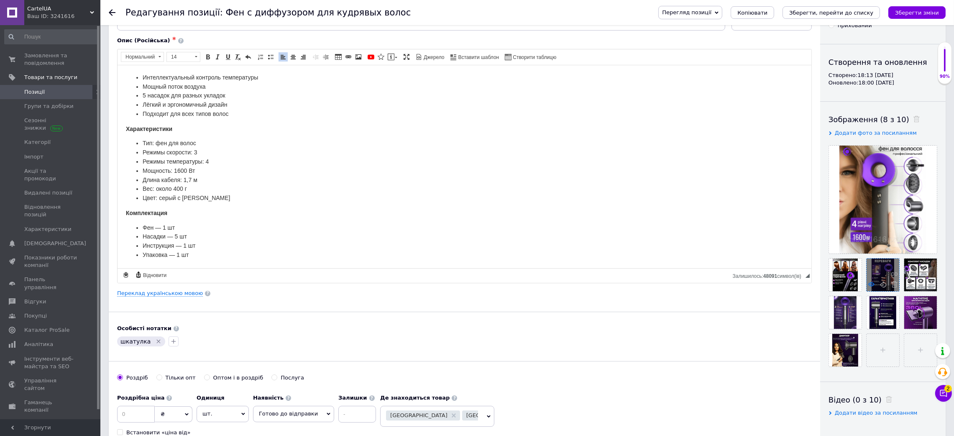
click at [869, 283] on icon at bounding box center [871, 284] width 6 height 6
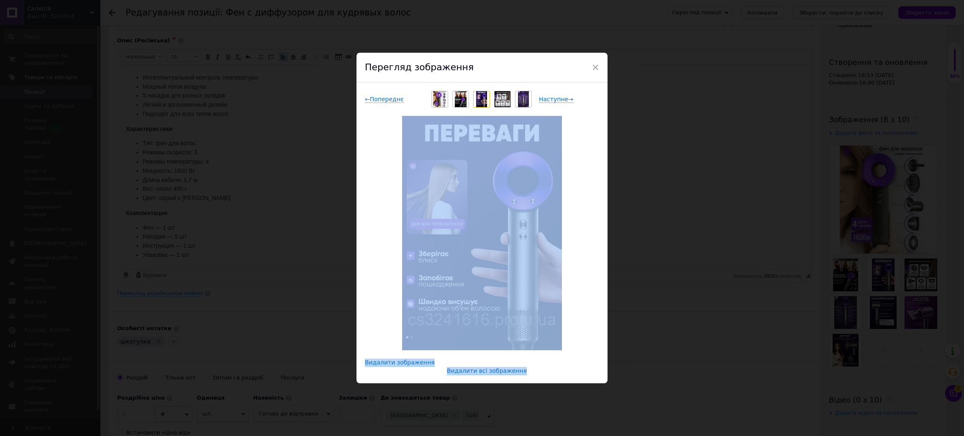
drag, startPoint x: 649, startPoint y: 86, endPoint x: 570, endPoint y: 103, distance: 80.8
click at [570, 103] on div "× Перегляд зображення ← Попереднє Наступне → Видалити зображення Видалити всі з…" at bounding box center [482, 218] width 964 height 436
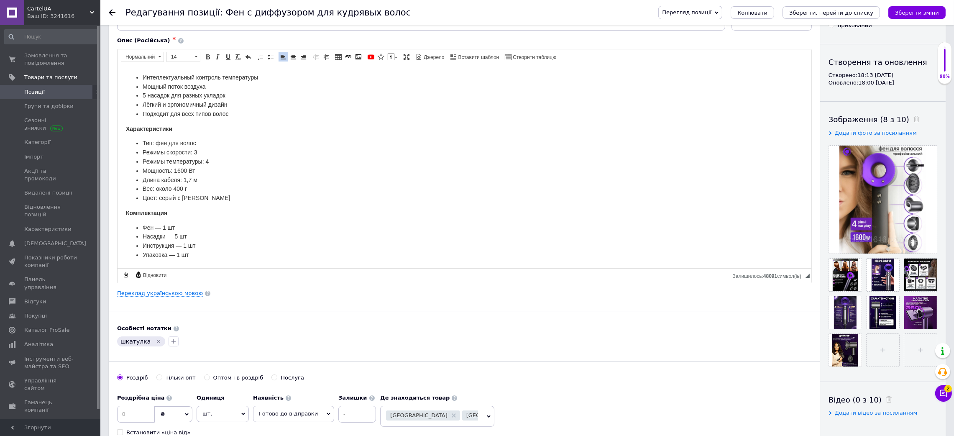
click at [550, 96] on li "5 насадок для разных укладок" at bounding box center [464, 95] width 644 height 9
click at [834, 287] on icon at bounding box center [834, 284] width 6 height 6
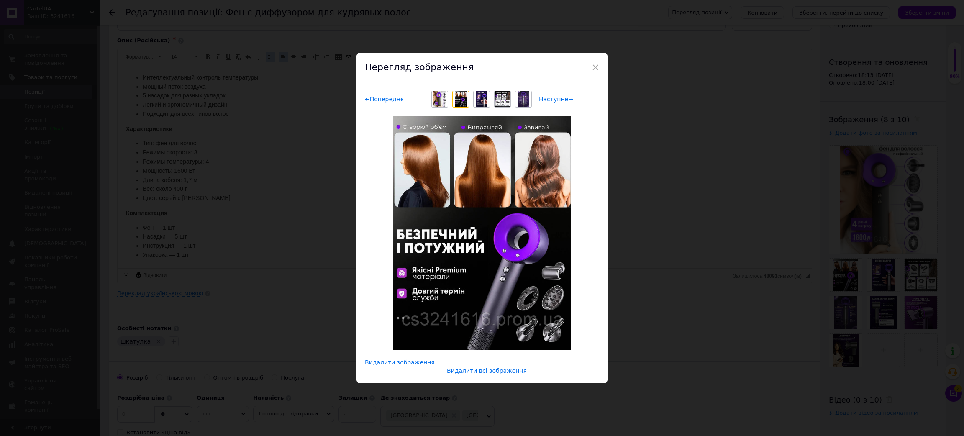
click at [552, 101] on span "Наступне →" at bounding box center [556, 99] width 34 height 7
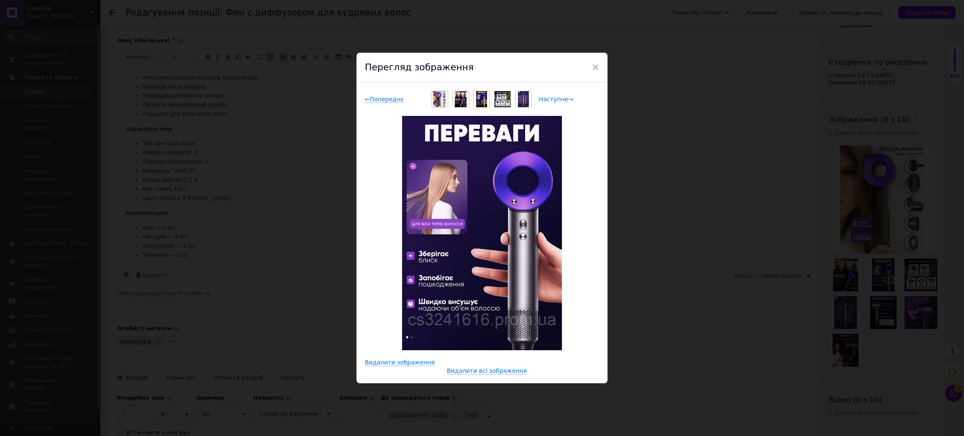
click at [552, 101] on span "Наступне →" at bounding box center [556, 99] width 34 height 7
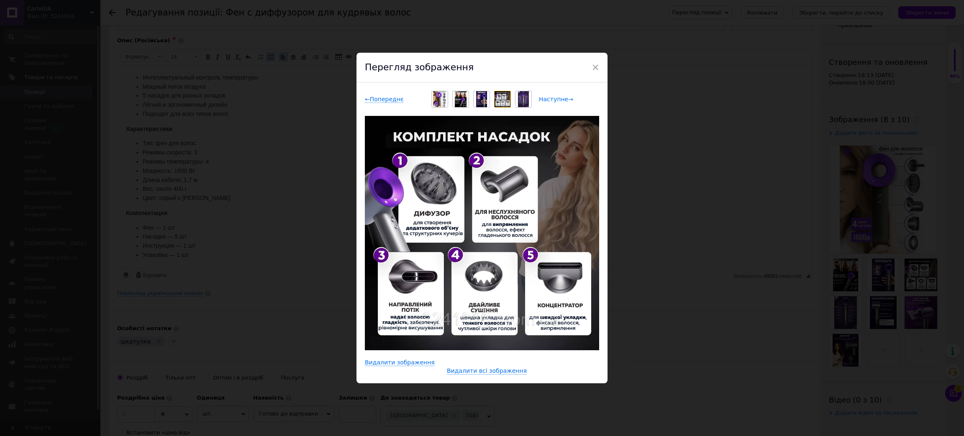
click at [552, 101] on span "Наступне →" at bounding box center [556, 99] width 34 height 7
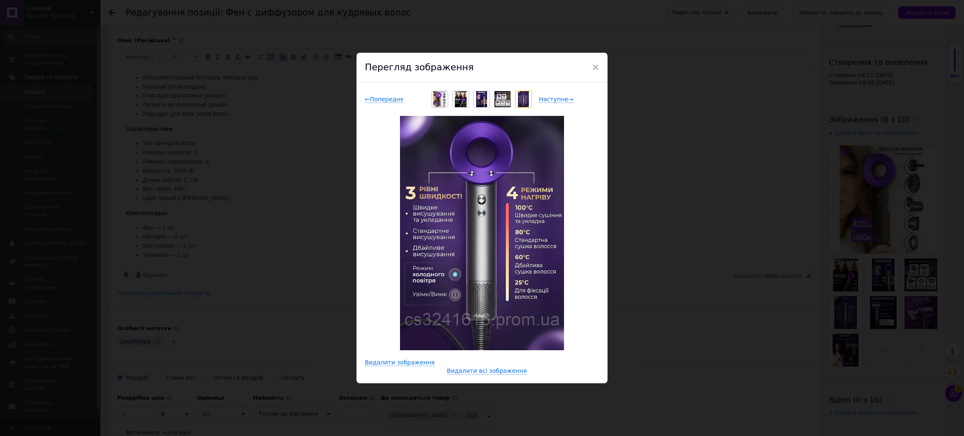
click at [716, 266] on div "× Перегляд зображення ← Попереднє Наступне → Видалити зображення Видалити всі з…" at bounding box center [482, 218] width 964 height 436
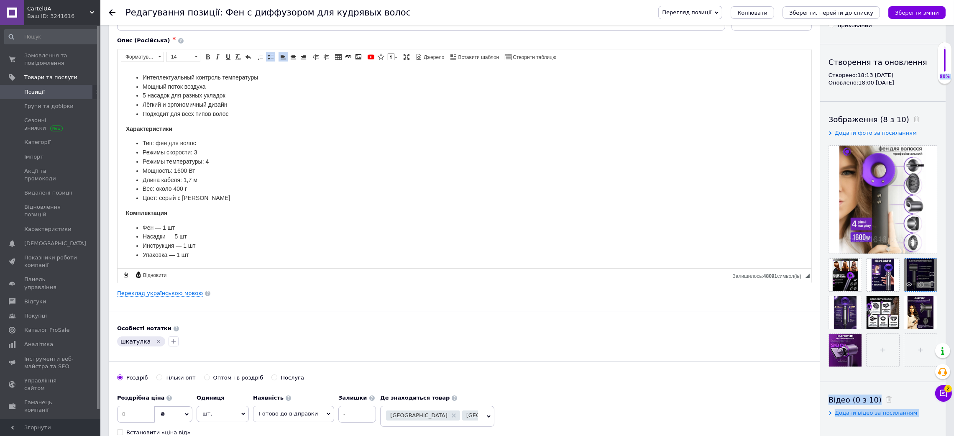
drag, startPoint x: 837, startPoint y: 386, endPoint x: 842, endPoint y: 308, distance: 77.9
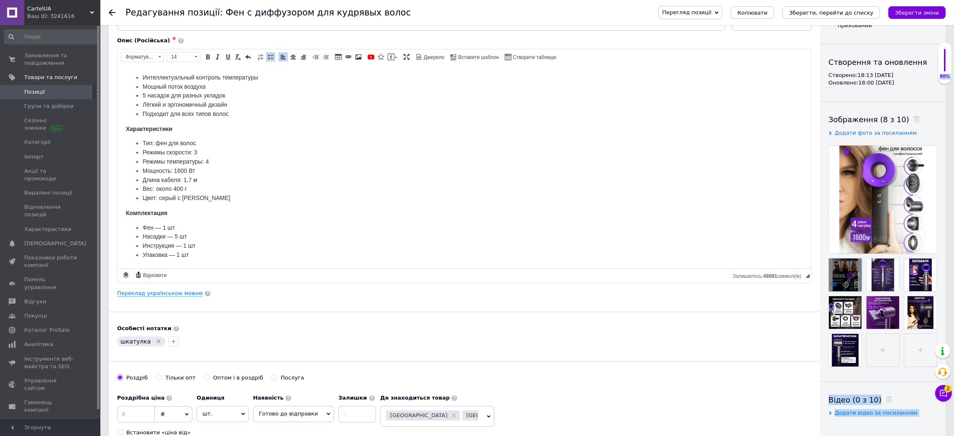
click at [831, 287] on icon at bounding box center [834, 284] width 6 height 6
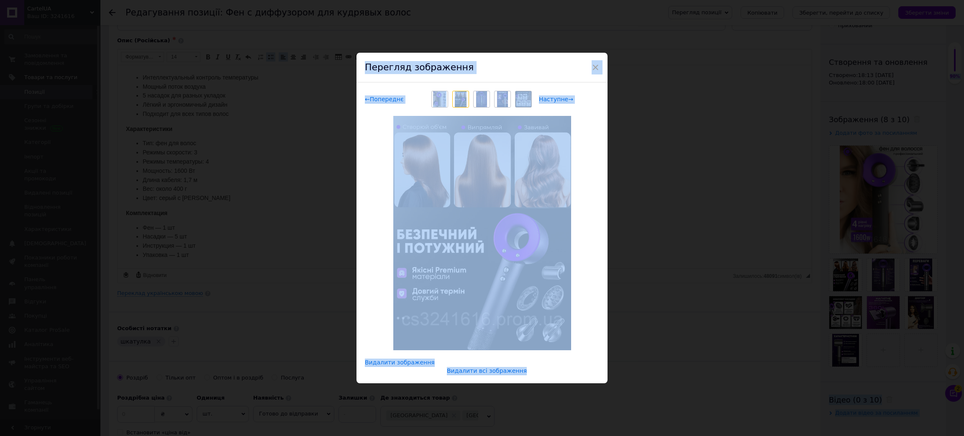
drag, startPoint x: 626, startPoint y: 176, endPoint x: 518, endPoint y: 113, distance: 125.6
click at [626, 176] on div "× Перегляд зображення ← Попереднє Наступне → Видалити зображення Видалити всі з…" at bounding box center [482, 218] width 964 height 436
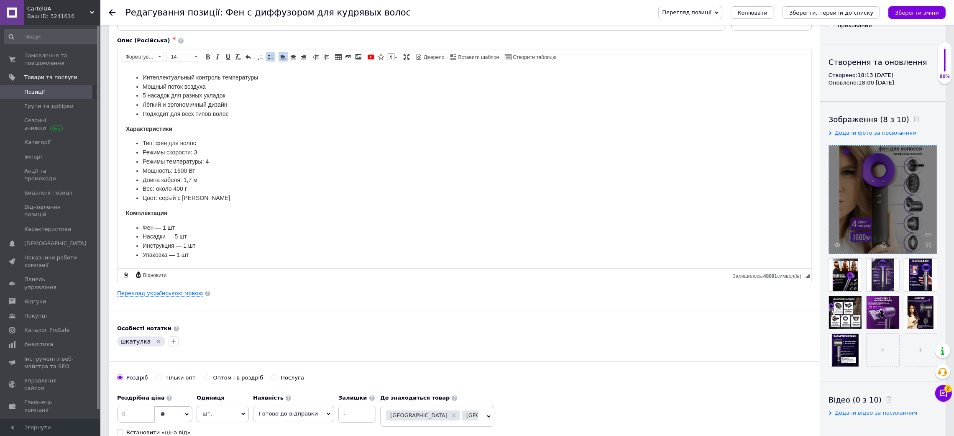
click at [834, 241] on div at bounding box center [883, 200] width 108 height 108
click at [836, 244] on icon at bounding box center [837, 245] width 6 height 6
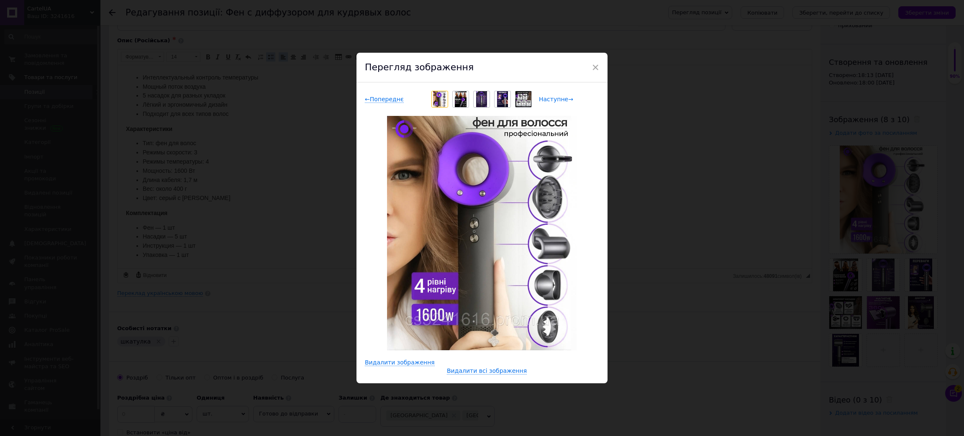
click at [548, 103] on span "Наступне →" at bounding box center [556, 99] width 34 height 7
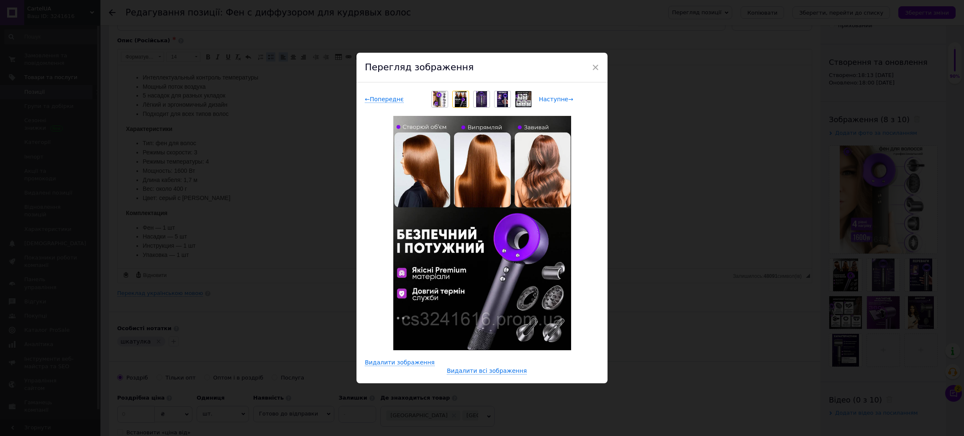
click at [552, 103] on span "Наступне →" at bounding box center [556, 99] width 34 height 7
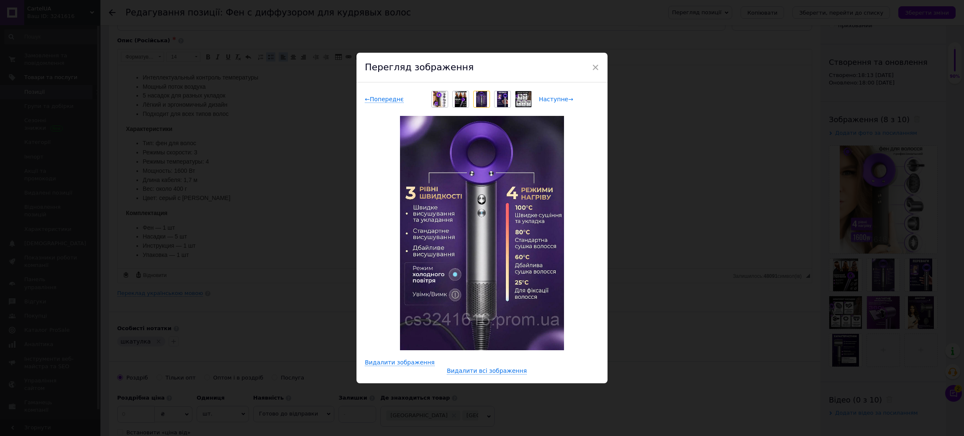
click at [552, 103] on span "Наступне →" at bounding box center [556, 99] width 34 height 7
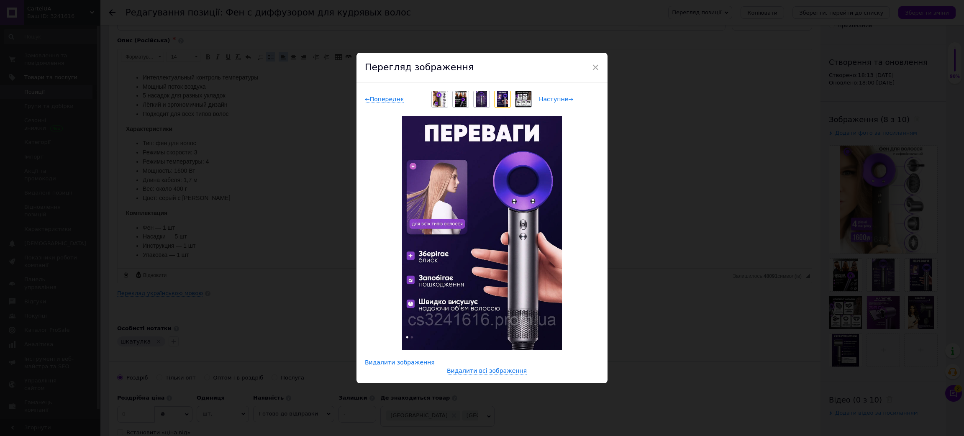
click at [553, 103] on span "Наступне →" at bounding box center [556, 99] width 34 height 7
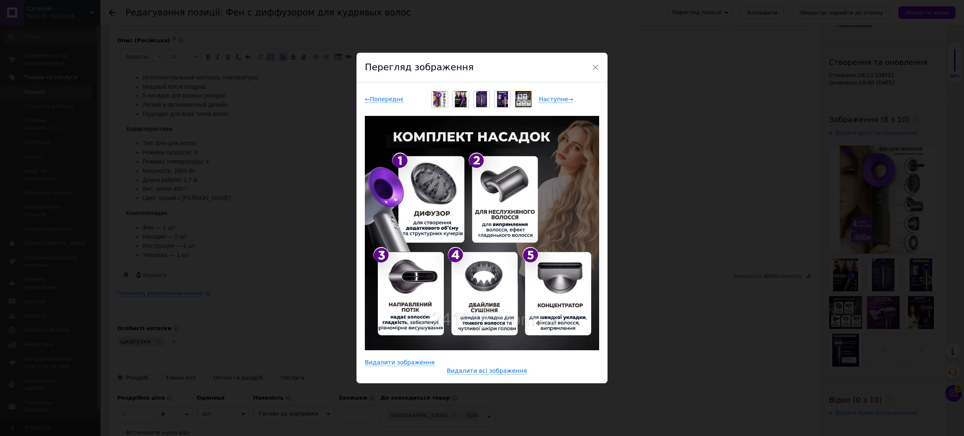
drag, startPoint x: 645, startPoint y: 161, endPoint x: 601, endPoint y: 189, distance: 52.7
click at [645, 161] on div "× Перегляд зображення ← Попереднє Наступне → Видалити зображення Видалити всі з…" at bounding box center [482, 218] width 964 height 436
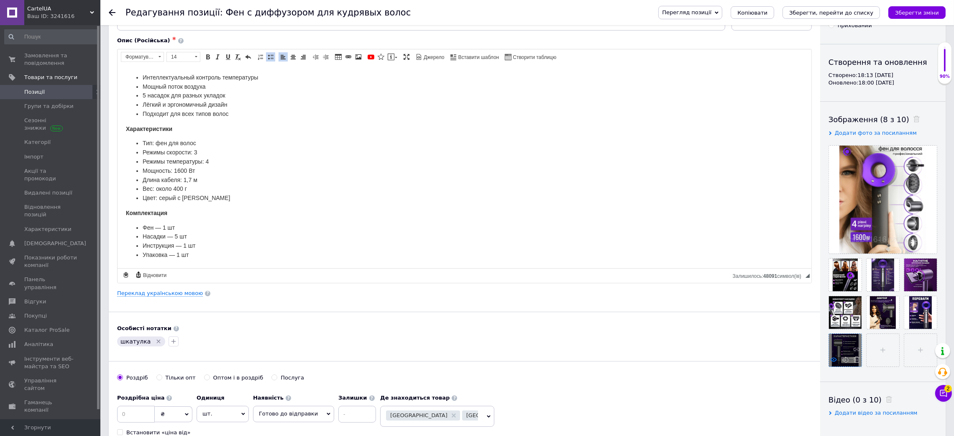
click at [834, 363] on icon at bounding box center [834, 359] width 6 height 6
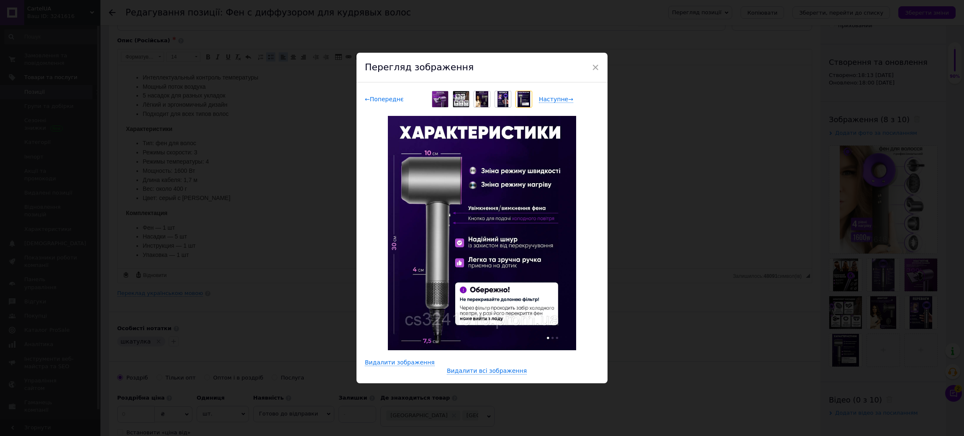
click at [386, 103] on span "← Попереднє" at bounding box center [384, 99] width 39 height 7
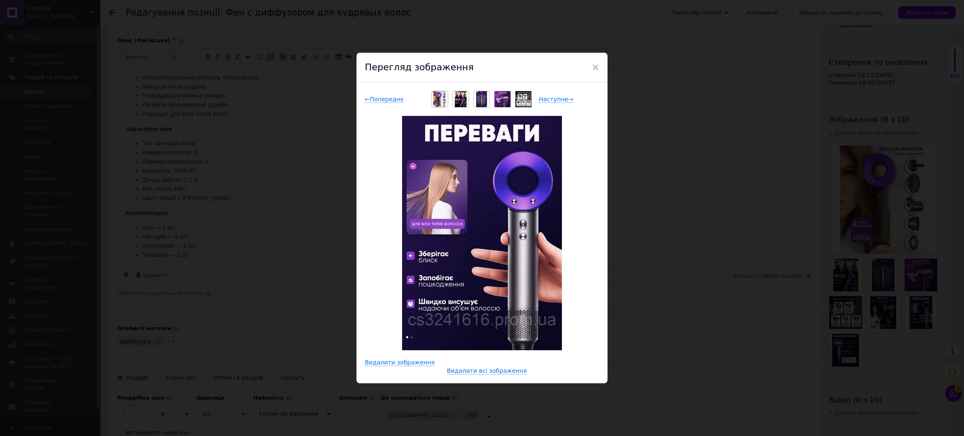
click at [550, 107] on div "← Попереднє Наступне →" at bounding box center [482, 99] width 234 height 17
drag, startPoint x: 553, startPoint y: 105, endPoint x: 558, endPoint y: 105, distance: 5.0
click at [553, 103] on span "Наступне →" at bounding box center [556, 99] width 34 height 7
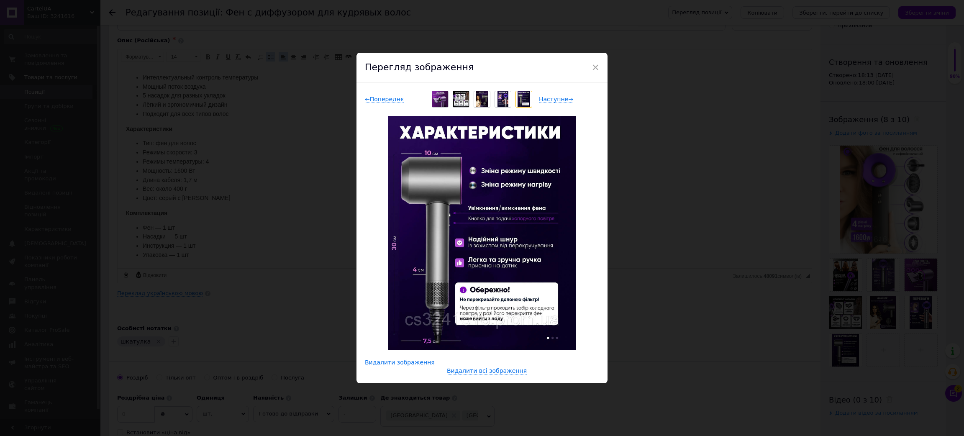
click at [669, 165] on div "× Перегляд зображення ← Попереднє Наступне → Видалити зображення Видалити всі з…" at bounding box center [482, 218] width 964 height 436
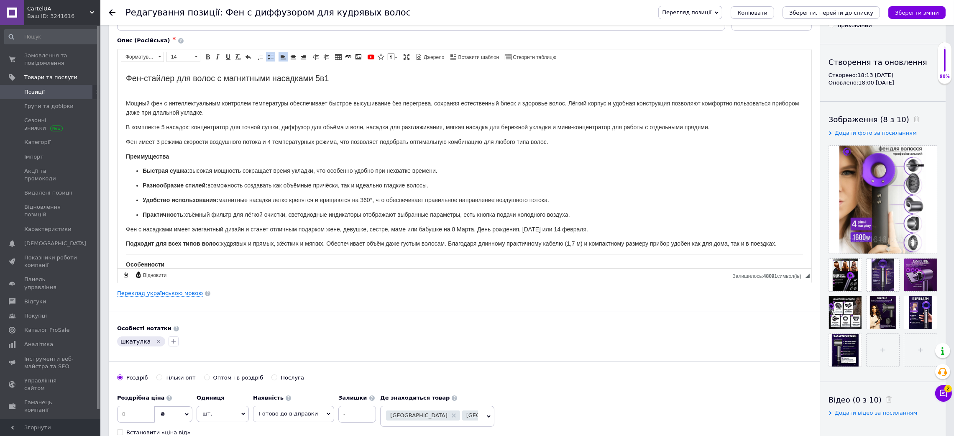
scroll to position [0, 0]
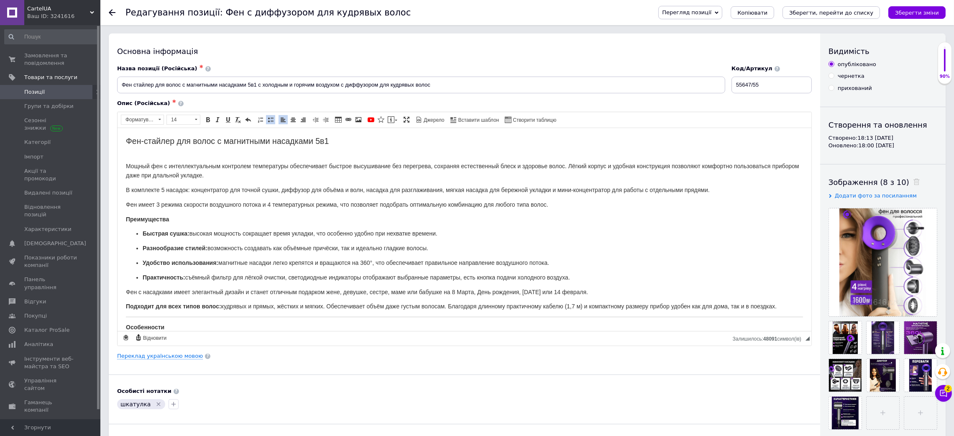
click at [357, 151] on body "Фен-стайлер для волос с магнитными насадками 5в1 Мощный фен с интеллектуальным …" at bounding box center [463, 330] width 677 height 388
click at [375, 142] on h2 "Фен-стайлер для волос с магнитными насадками 5в1" at bounding box center [463, 141] width 677 height 10
click at [910, 15] on icon "Зберегти зміни" at bounding box center [917, 13] width 44 height 6
click at [711, 11] on span "Перегляд позиції" at bounding box center [686, 12] width 49 height 6
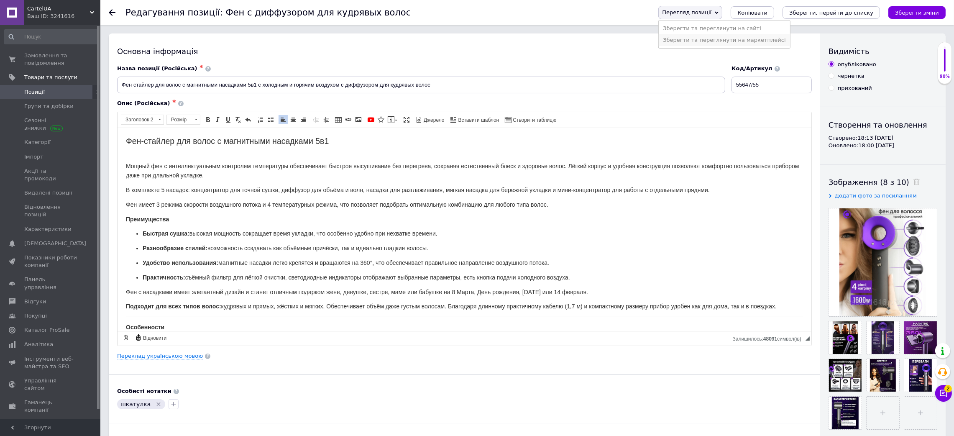
click at [779, 43] on li "Зберегти та переглянути на маркетплейсі" at bounding box center [724, 40] width 131 height 12
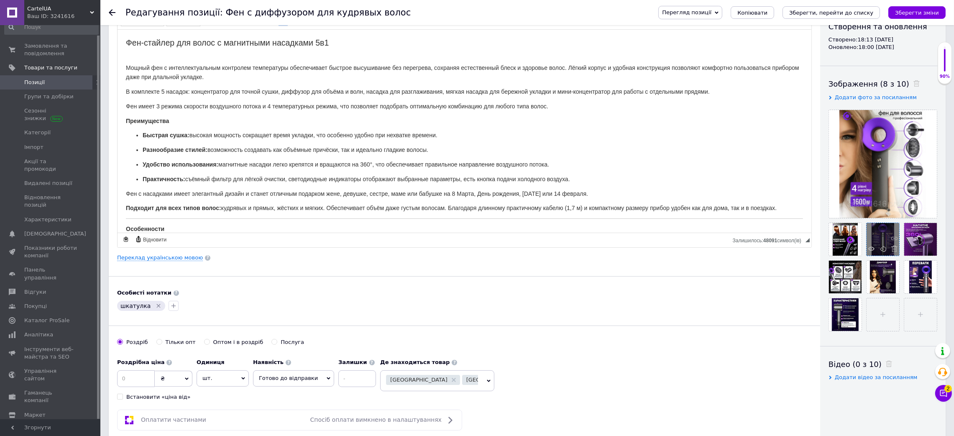
scroll to position [125, 0]
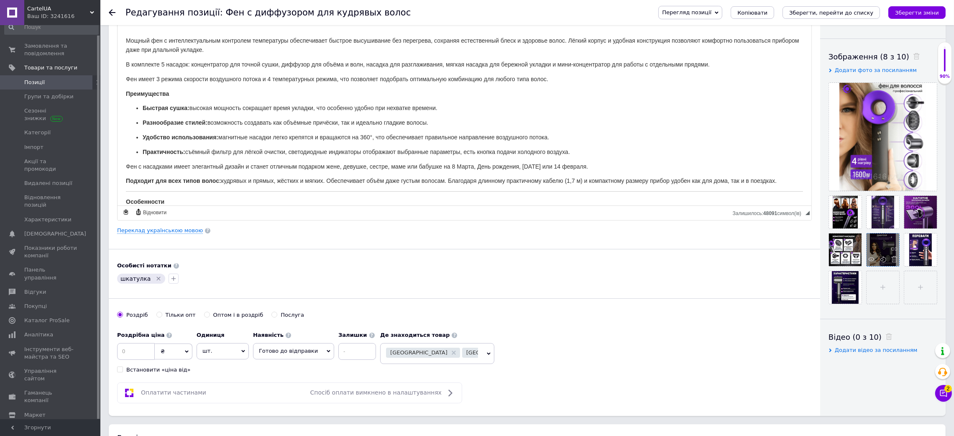
click at [867, 266] on div at bounding box center [883, 249] width 33 height 33
click at [868, 262] on icon at bounding box center [871, 259] width 6 height 6
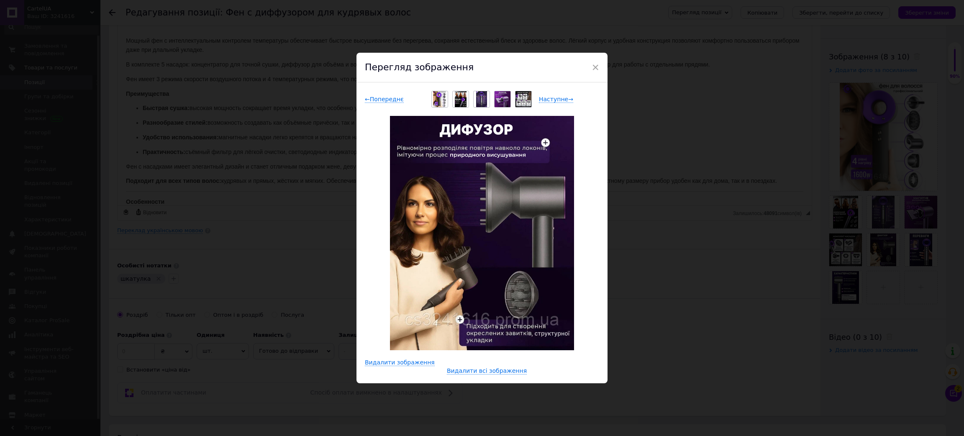
click at [657, 145] on div "× Перегляд зображення ← Попереднє Наступне → Видалити зображення Видалити всі з…" at bounding box center [482, 218] width 964 height 436
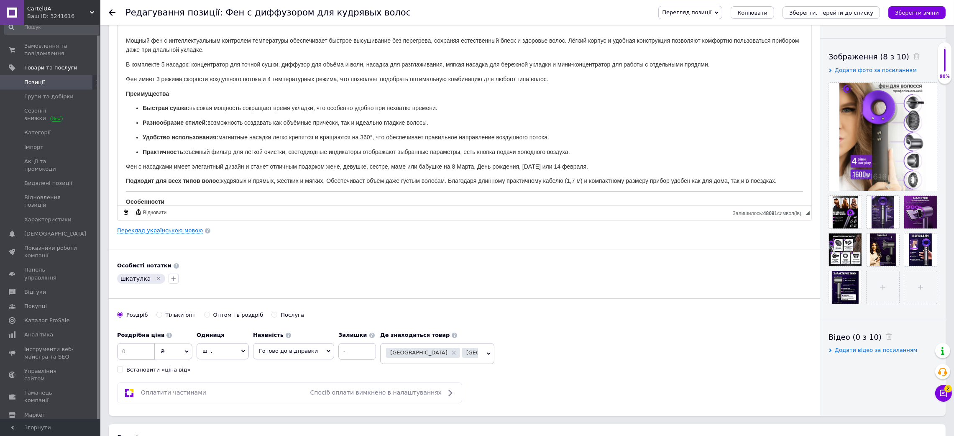
click at [875, 1] on div "Перегляд позиції Зберегти та переглянути на сайті Зберегти та переглянути на ма…" at bounding box center [794, 12] width 304 height 25
click at [907, 6] on div "Зберегти зміни" at bounding box center [916, 12] width 57 height 13
click at [930, 14] on icon "Зберегти зміни" at bounding box center [917, 13] width 44 height 6
click at [902, 17] on button "Зберегти зміни" at bounding box center [916, 12] width 57 height 13
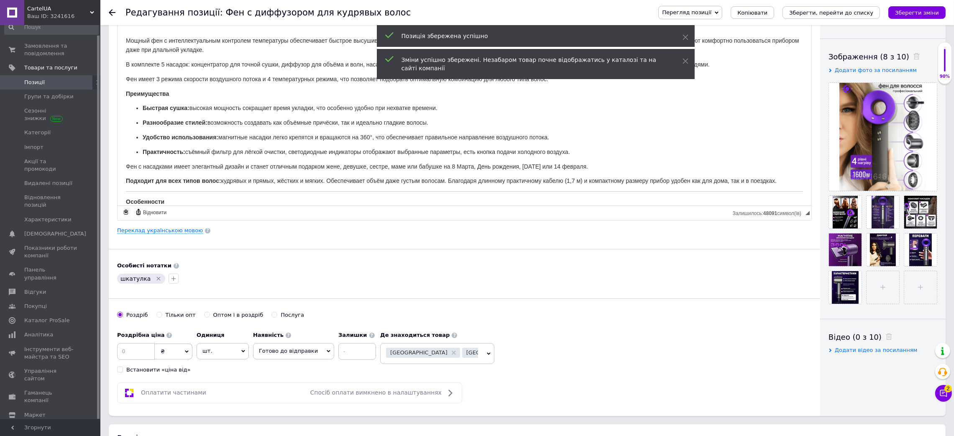
click at [64, 84] on span "Позиції" at bounding box center [50, 83] width 53 height 8
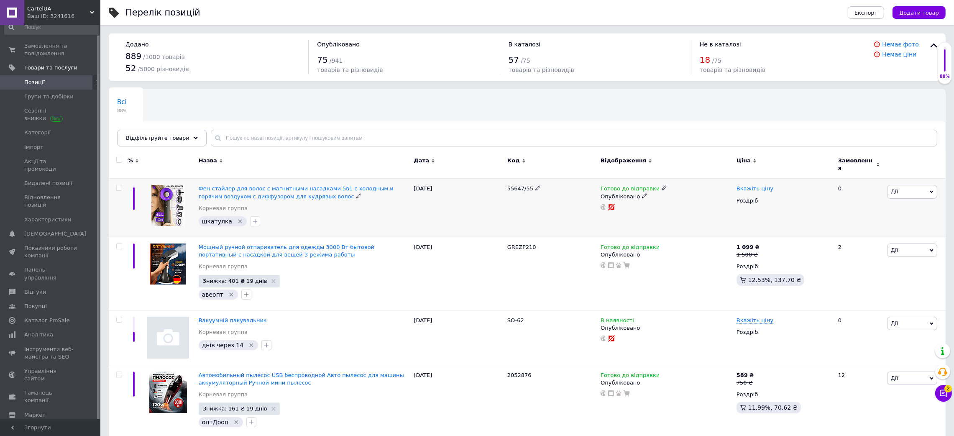
click at [757, 185] on span "Вкажіть ціну" at bounding box center [754, 188] width 37 height 7
type input "1700"
click at [356, 193] on icon at bounding box center [358, 195] width 5 height 5
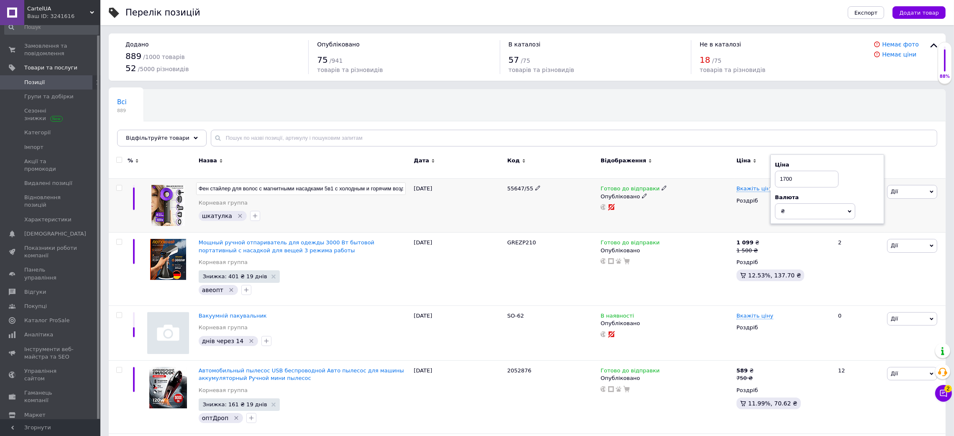
scroll to position [0, 104]
click at [117, 185] on input "checkbox" at bounding box center [118, 187] width 5 height 5
checkbox input "true"
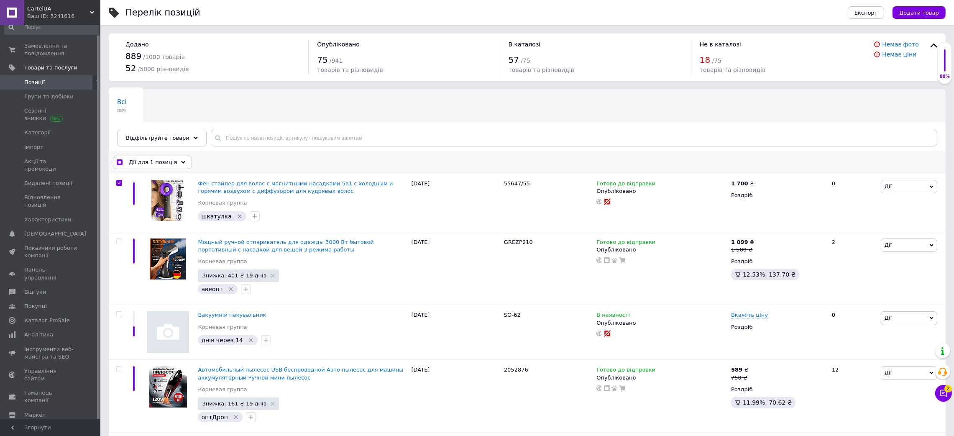
click at [155, 163] on span "Дії для 1 позиція" at bounding box center [153, 162] width 48 height 8
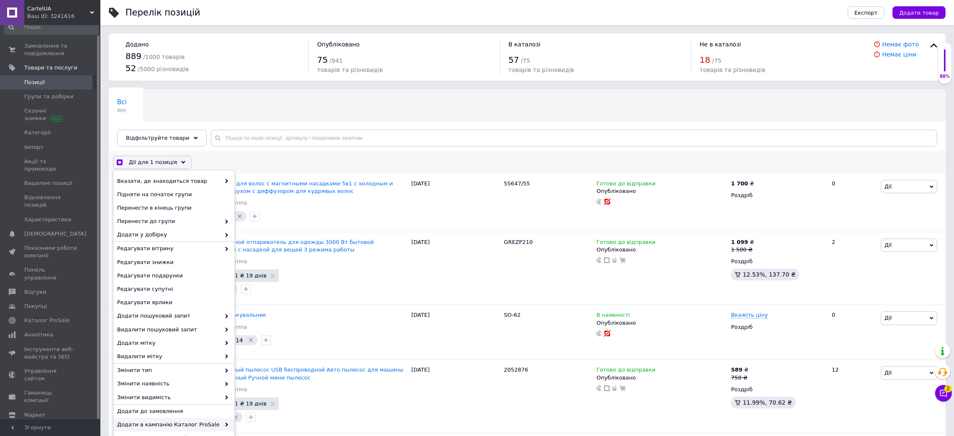
checkbox input "true"
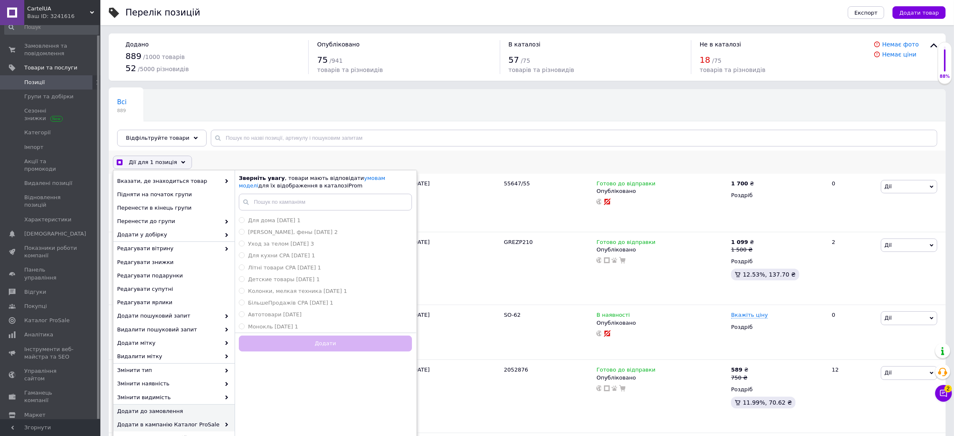
click at [170, 409] on span "Додати до замовлення" at bounding box center [173, 411] width 112 height 8
